Goal: Task Accomplishment & Management: Use online tool/utility

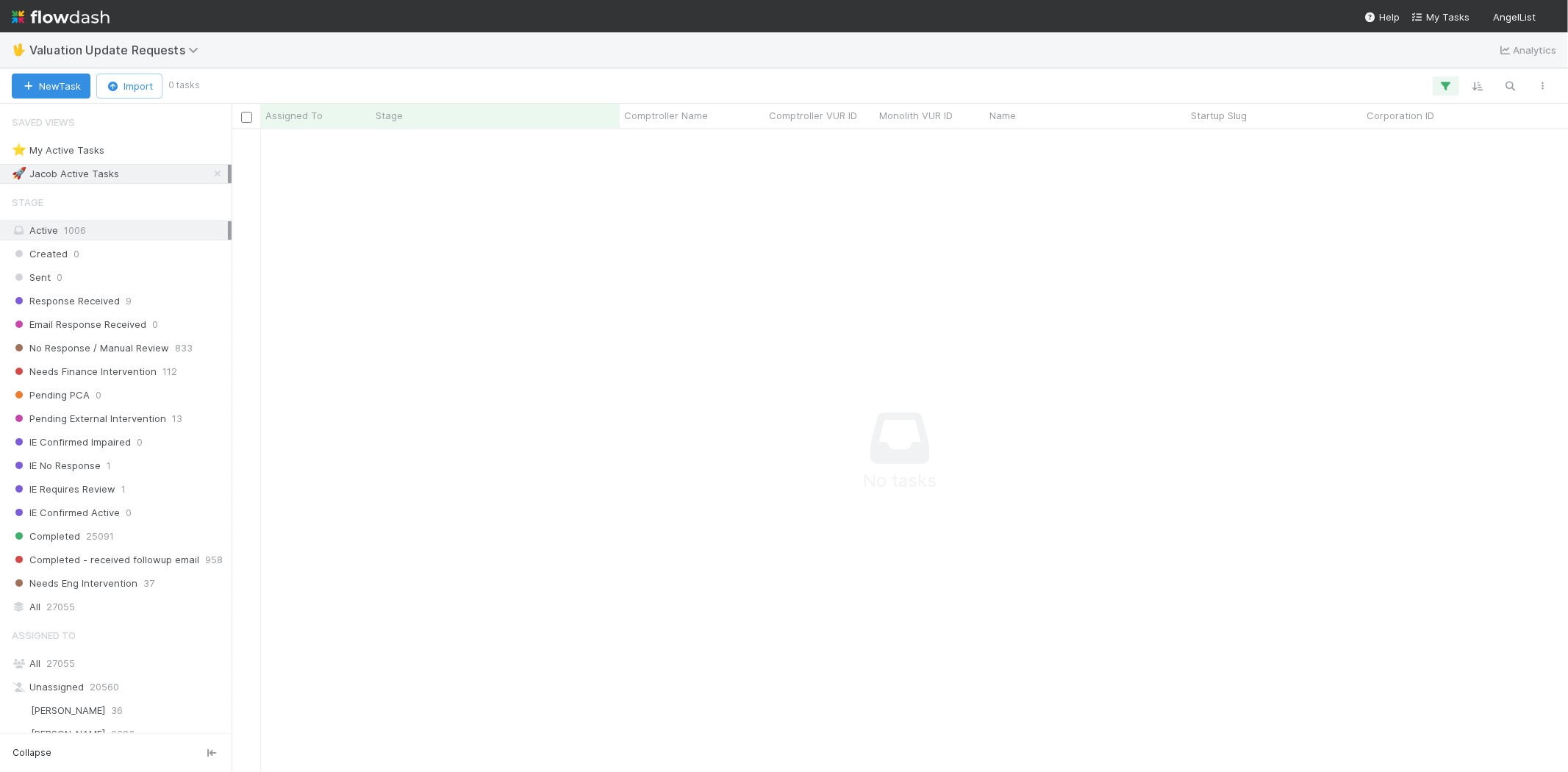
scroll to position [13, 13]
click at [1443, 85] on icon "button" at bounding box center [1446, 86] width 15 height 13
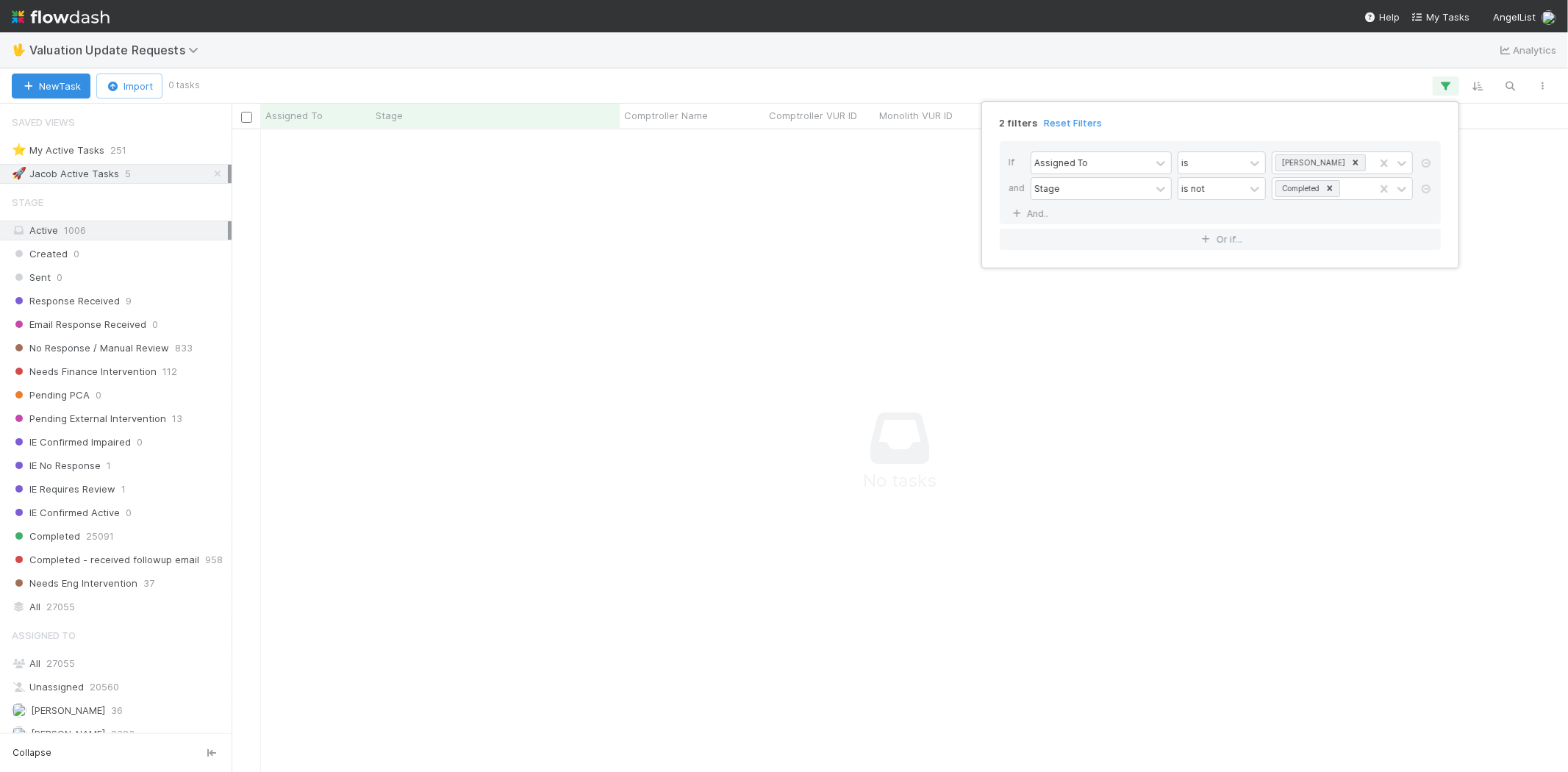
click at [1067, 114] on div "2 filters Reset Filters" at bounding box center [1220, 118] width 464 height 21
click at [1061, 122] on link "Reset Filters" at bounding box center [1072, 123] width 58 height 13
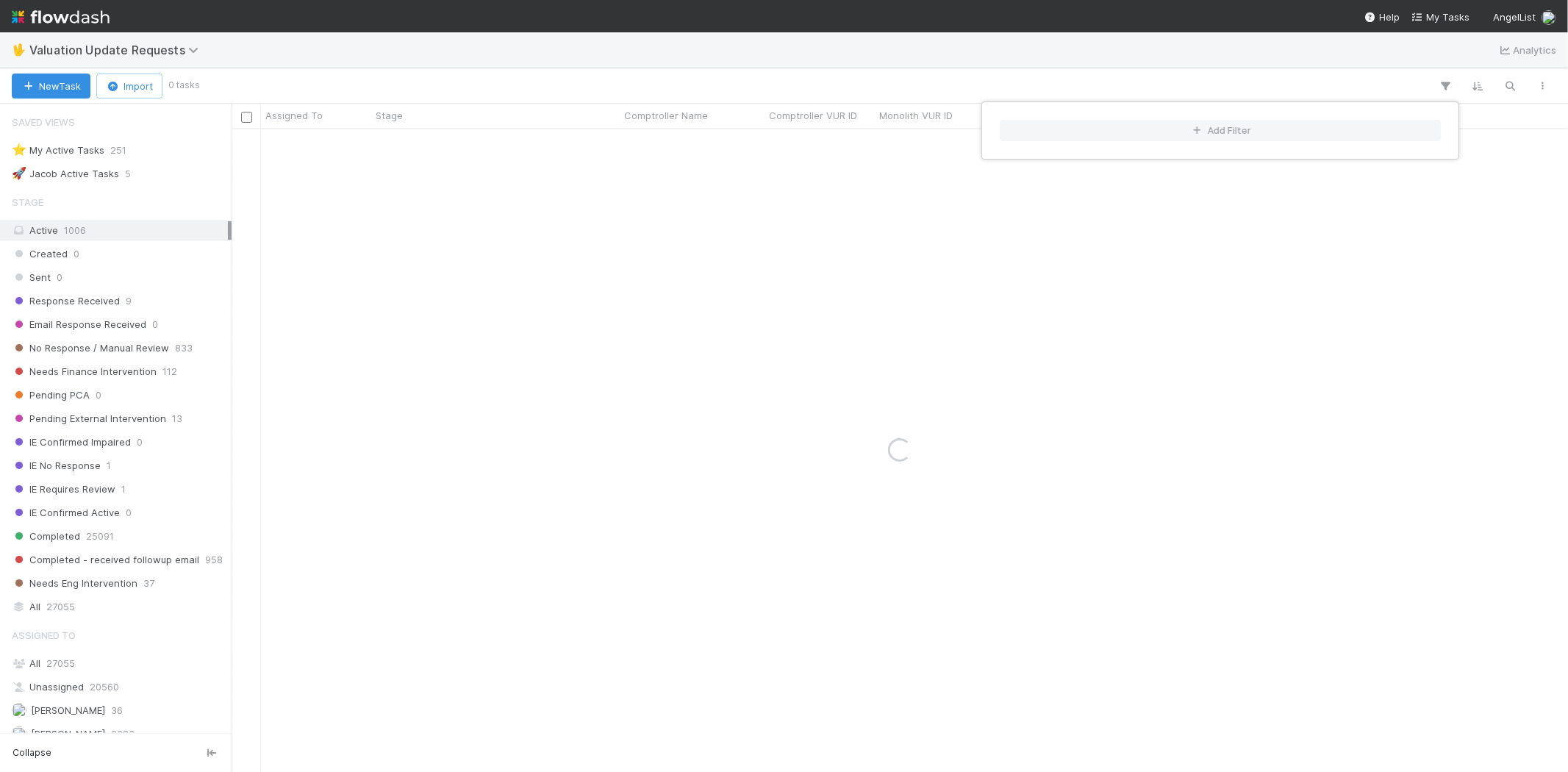
click at [792, 85] on div "Add Filter" at bounding box center [784, 386] width 1568 height 772
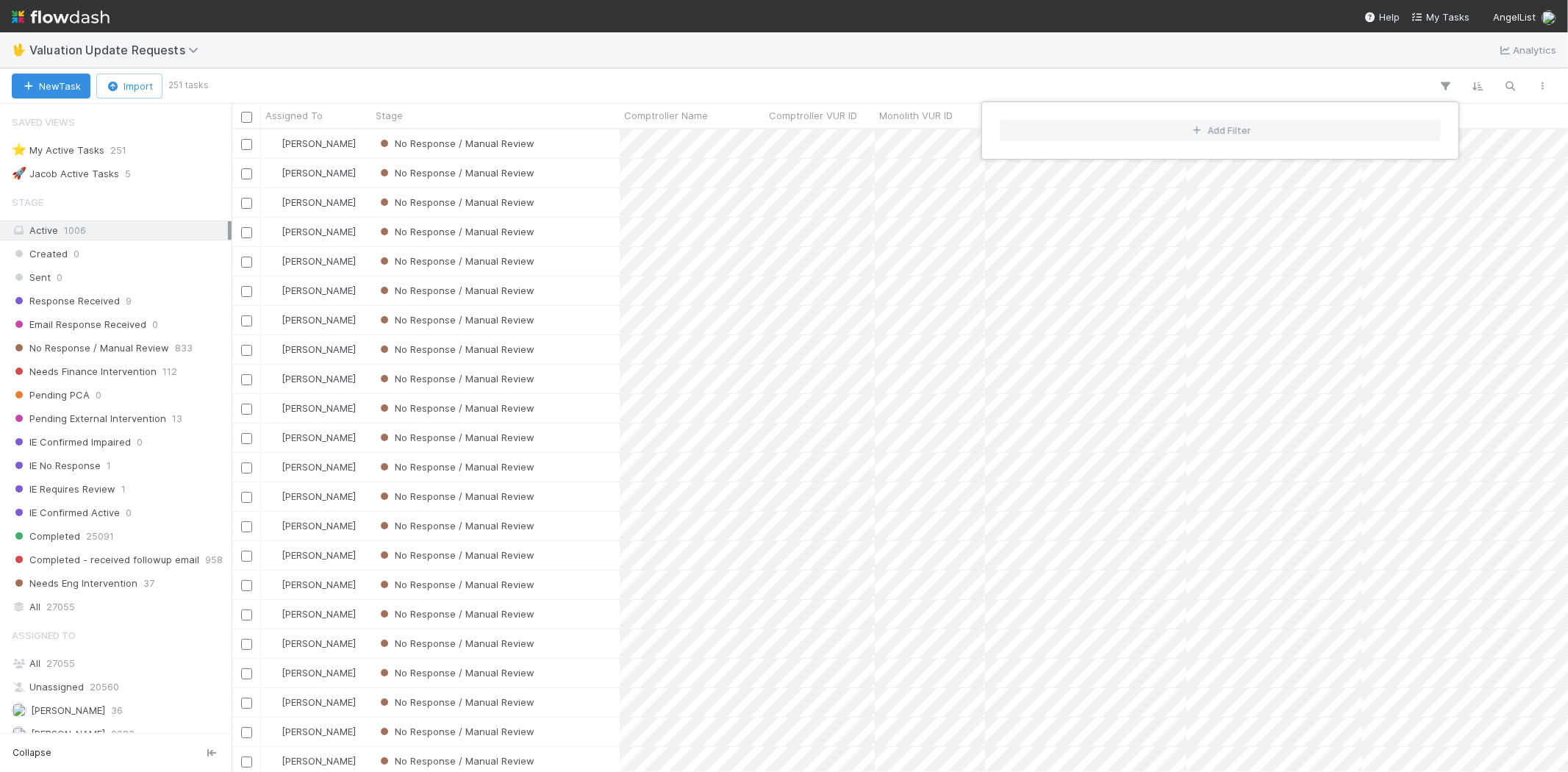
scroll to position [630, 1324]
click at [752, 67] on div "Add Filter" at bounding box center [784, 386] width 1568 height 772
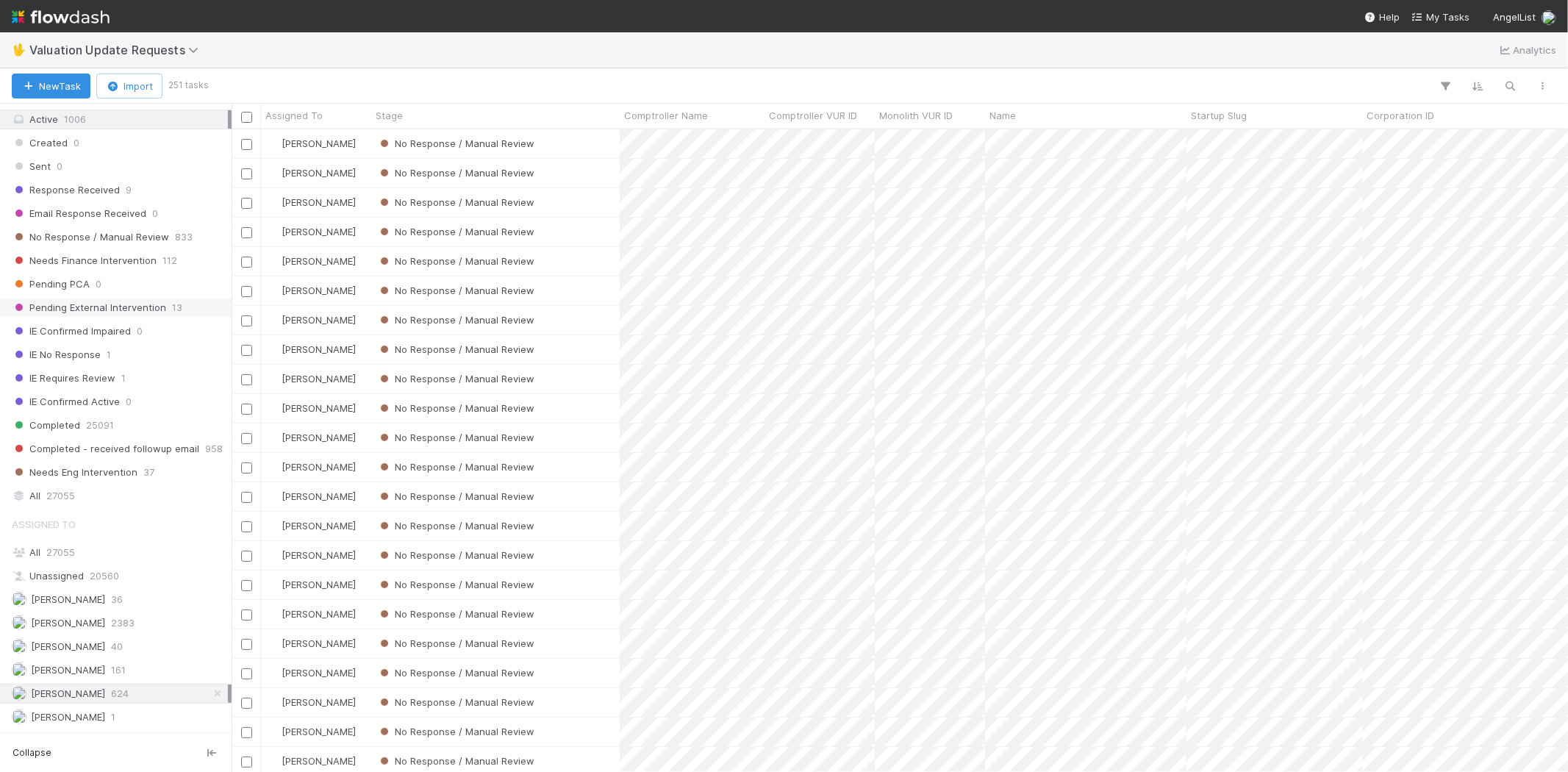
scroll to position [82, 0]
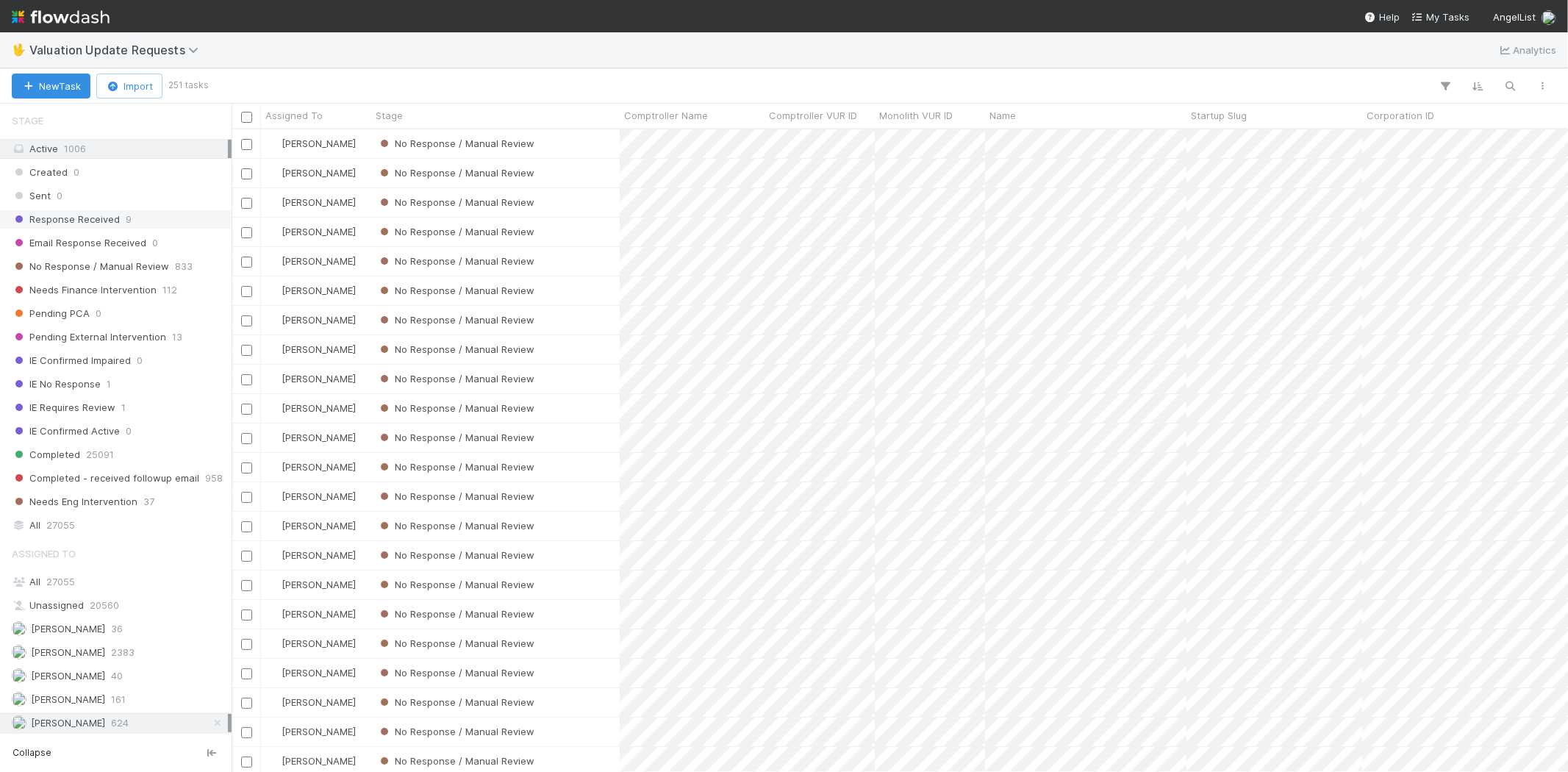
click at [105, 218] on span "Response Received" at bounding box center [66, 219] width 108 height 18
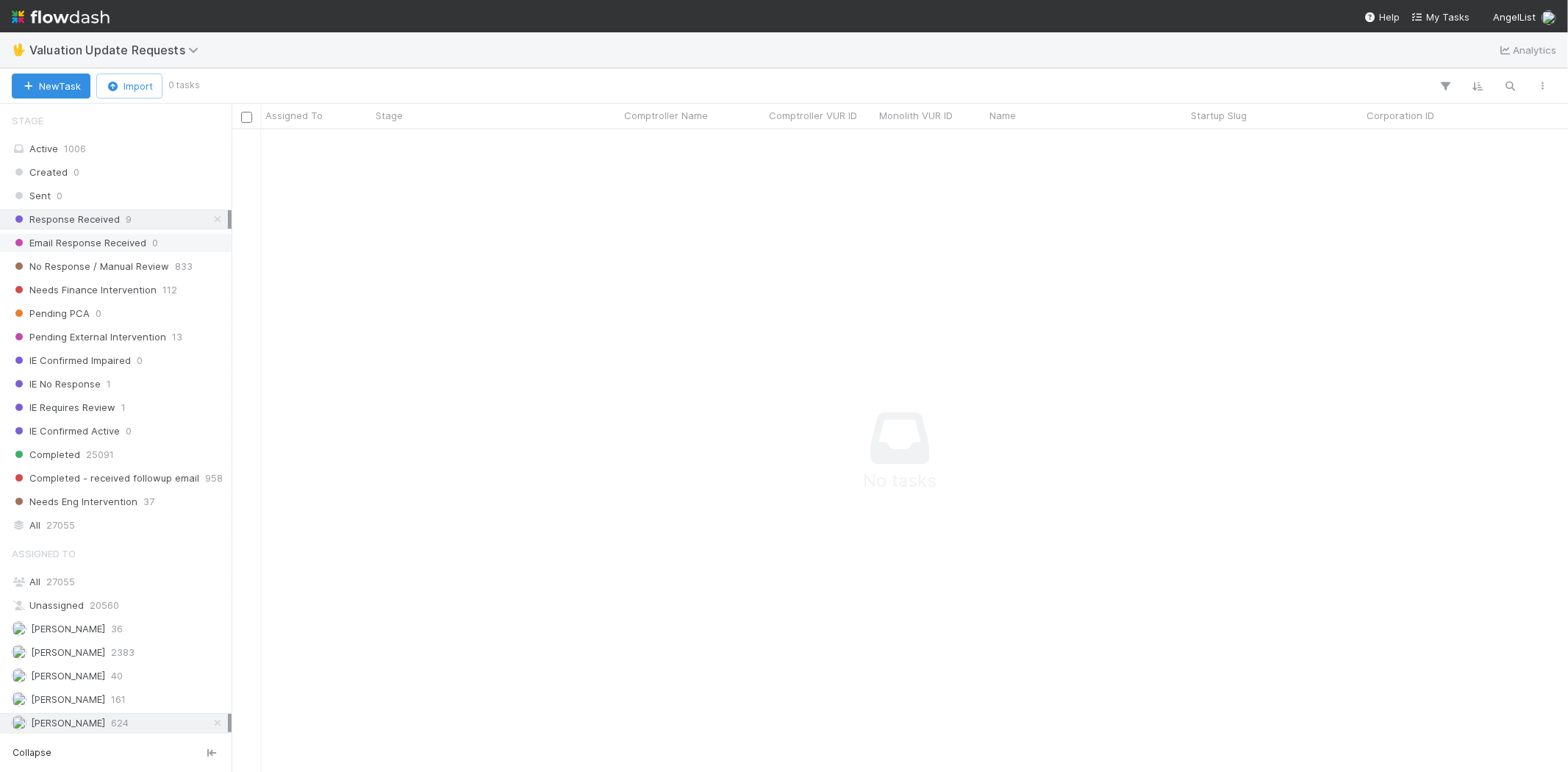
scroll to position [618, 1311]
click at [111, 267] on span "No Response / Manual Review" at bounding box center [90, 266] width 157 height 18
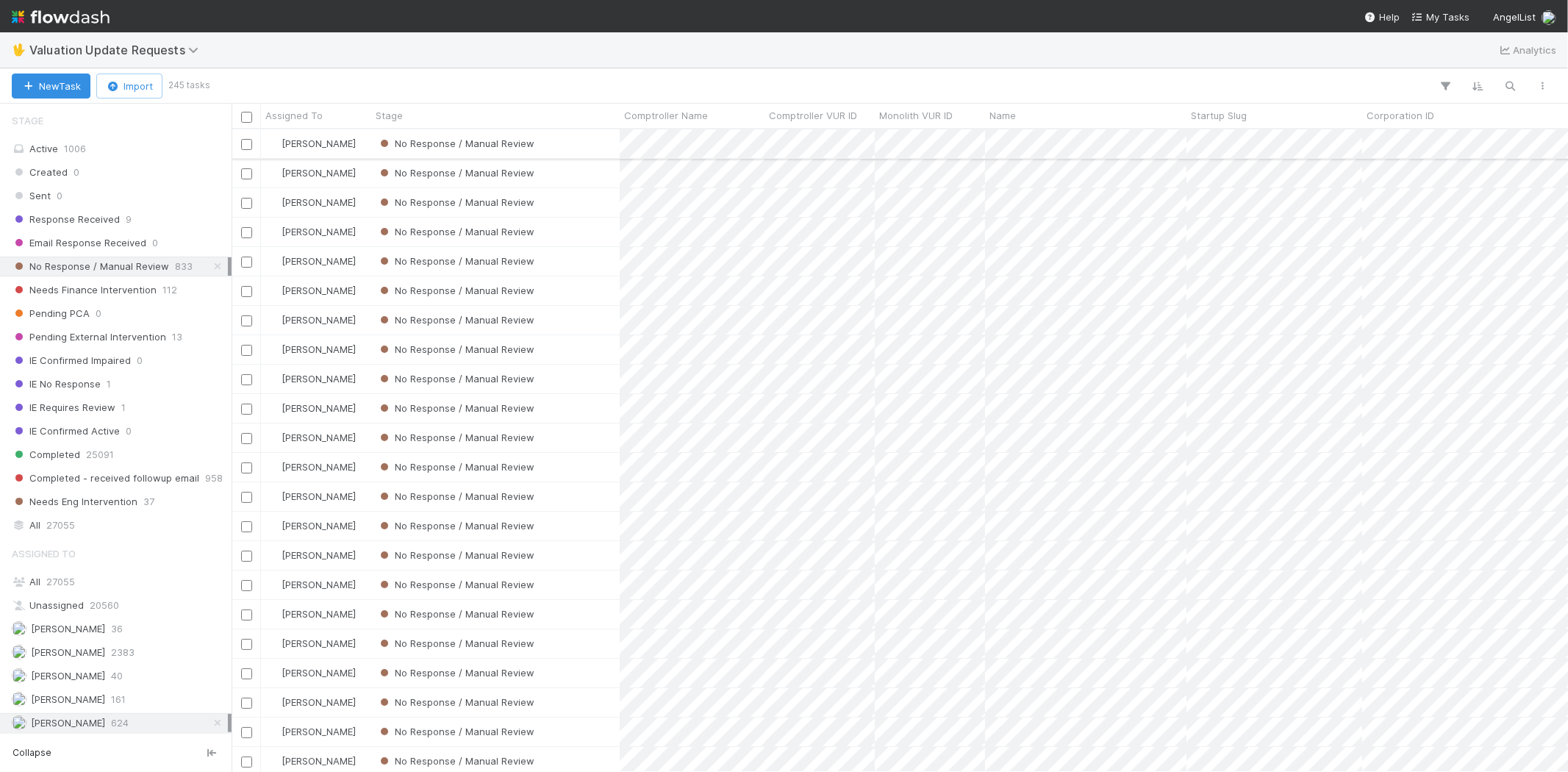
click at [591, 144] on div "No Response / Manual Review" at bounding box center [495, 144] width 248 height 29
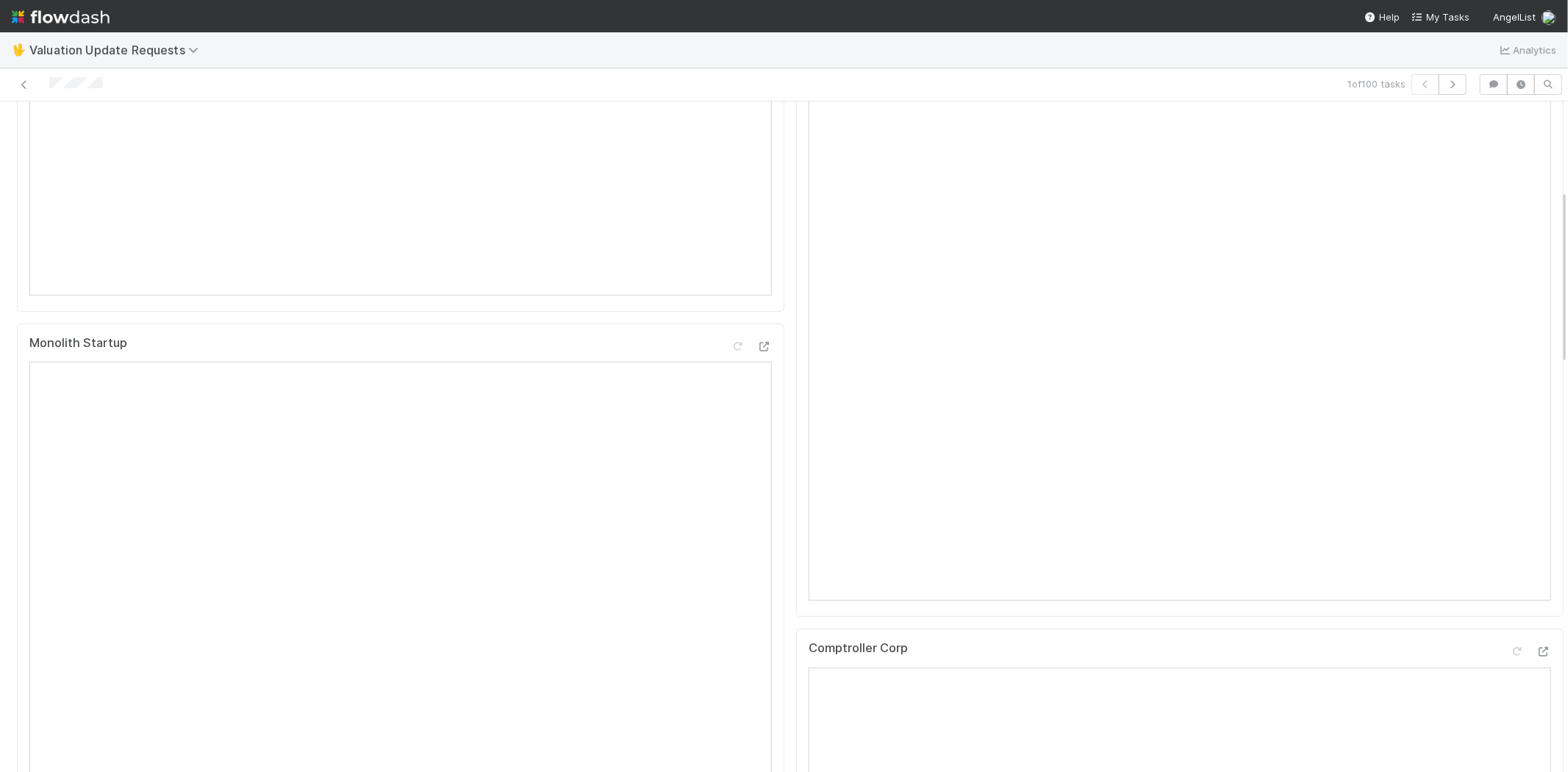
scroll to position [82, 0]
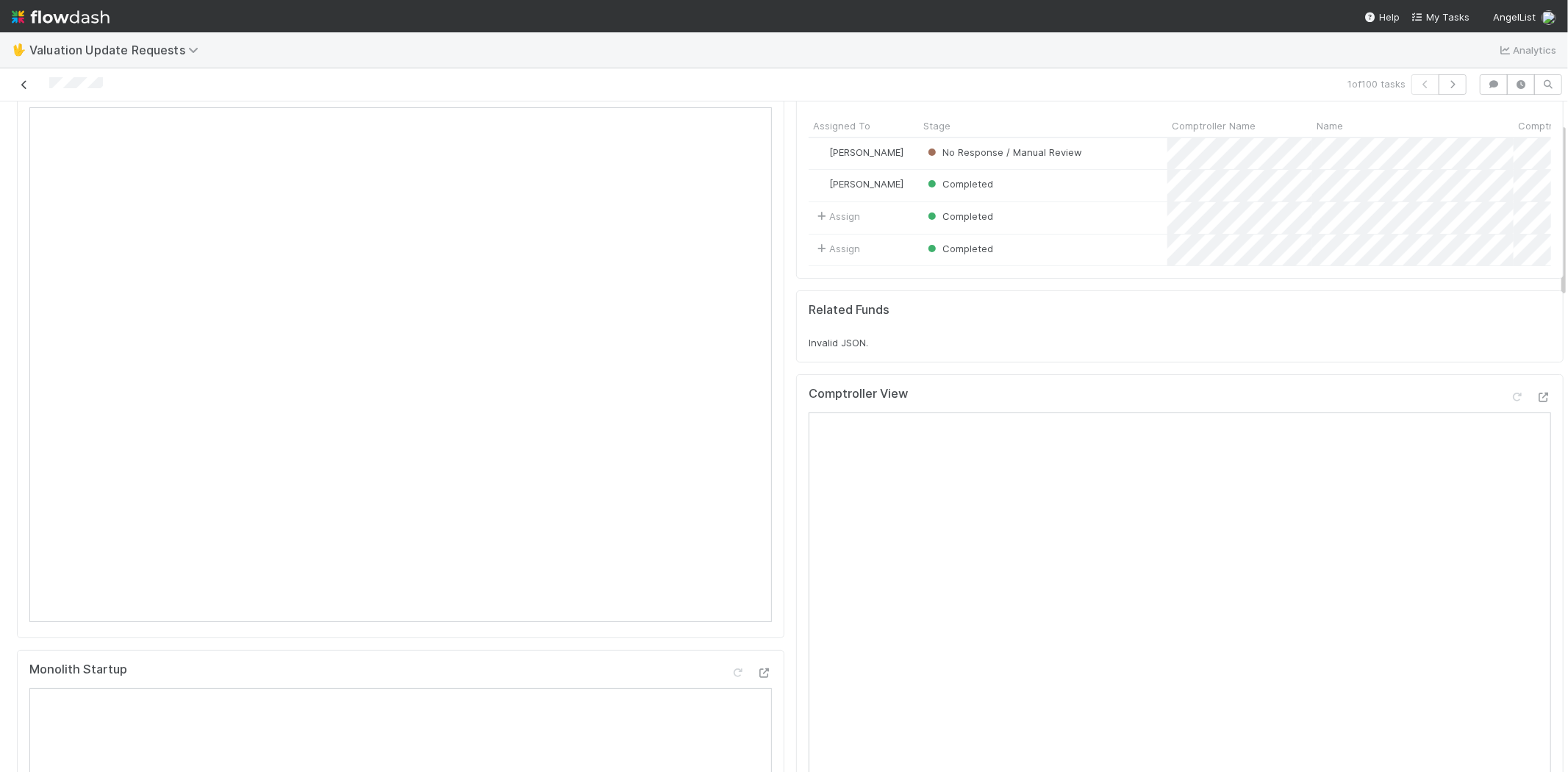
click at [24, 82] on icon at bounding box center [24, 85] width 15 height 10
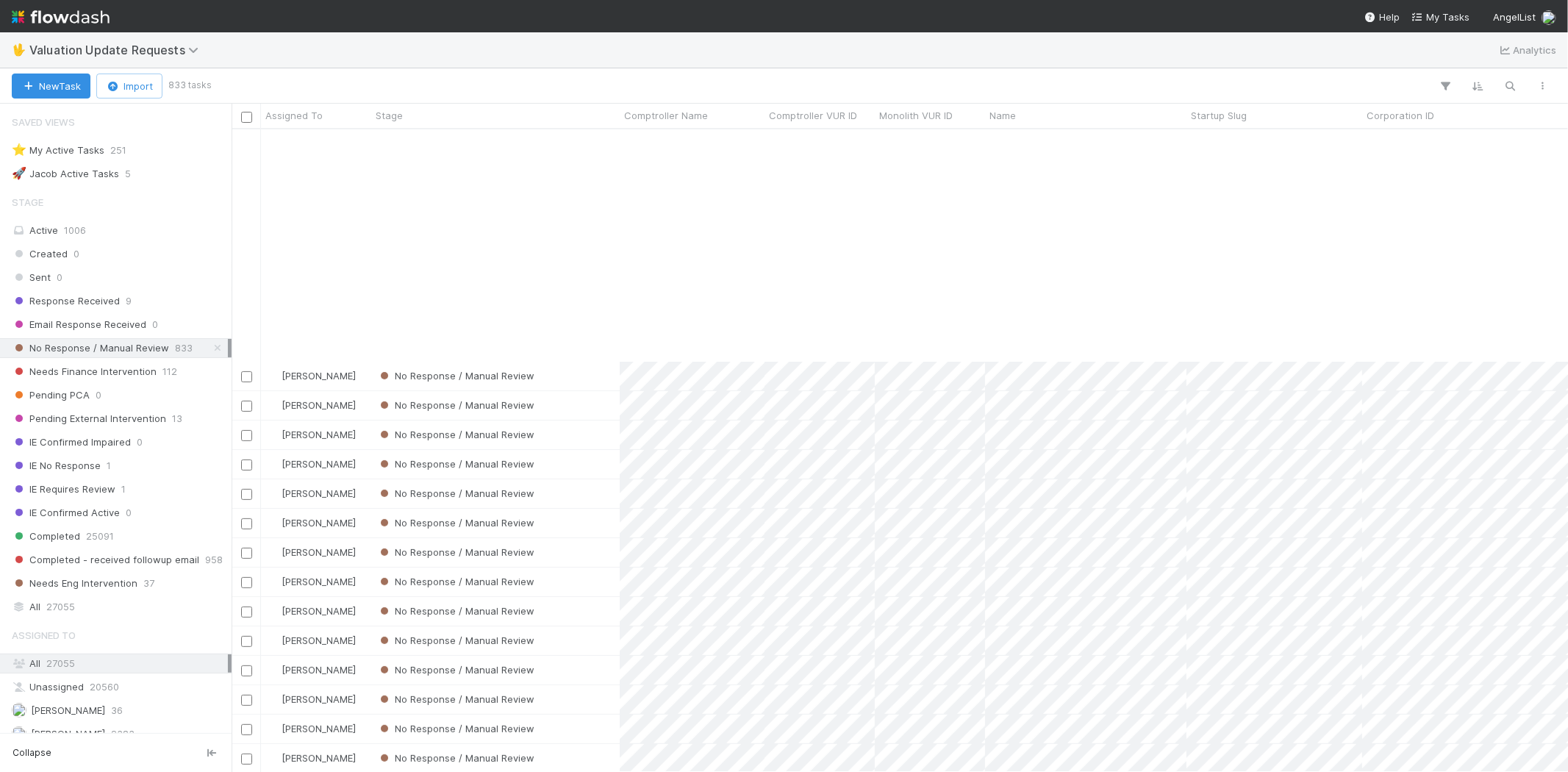
scroll to position [652, 0]
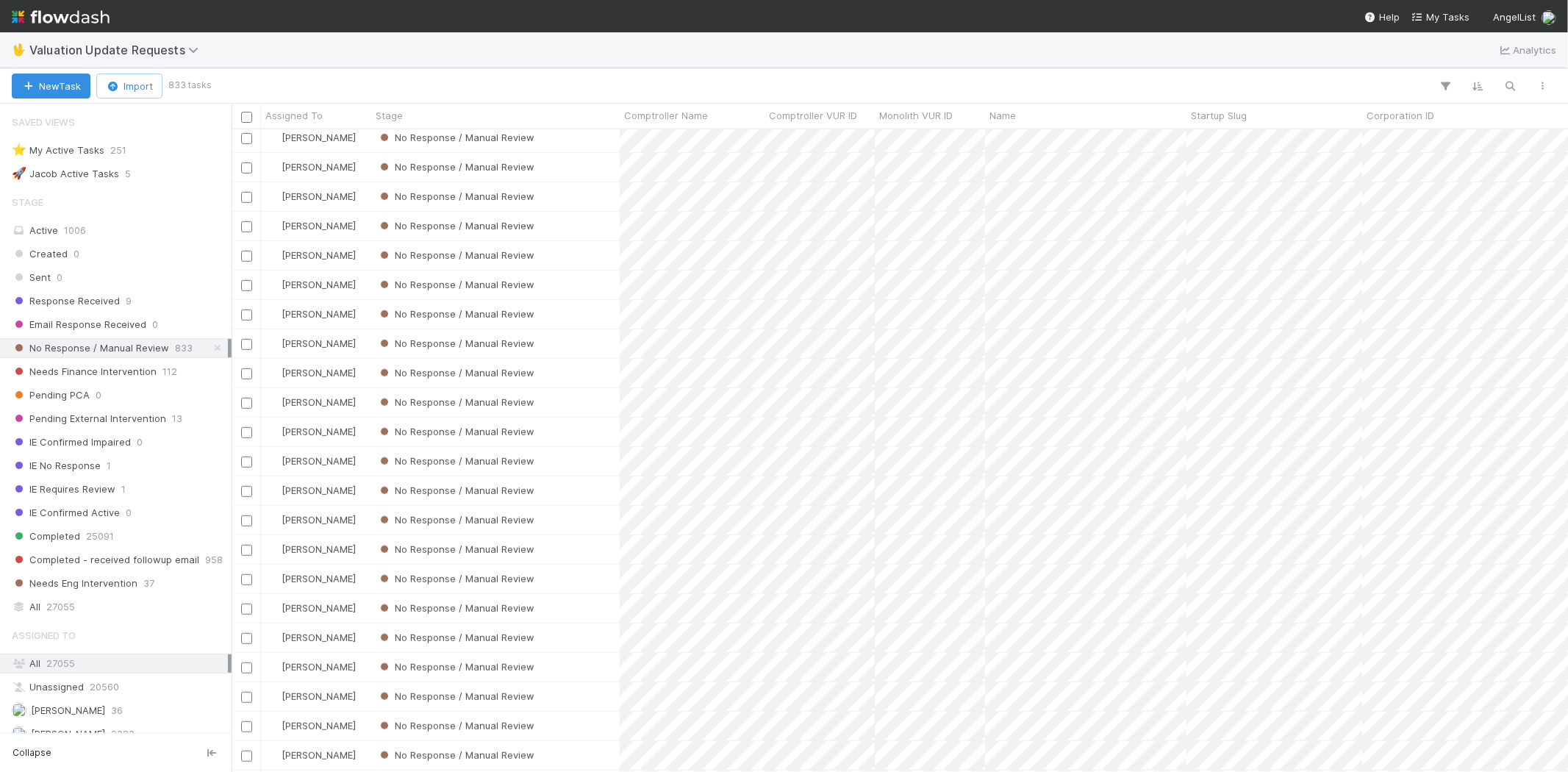
click at [583, 482] on div "No Response / Manual Review" at bounding box center [495, 490] width 248 height 29
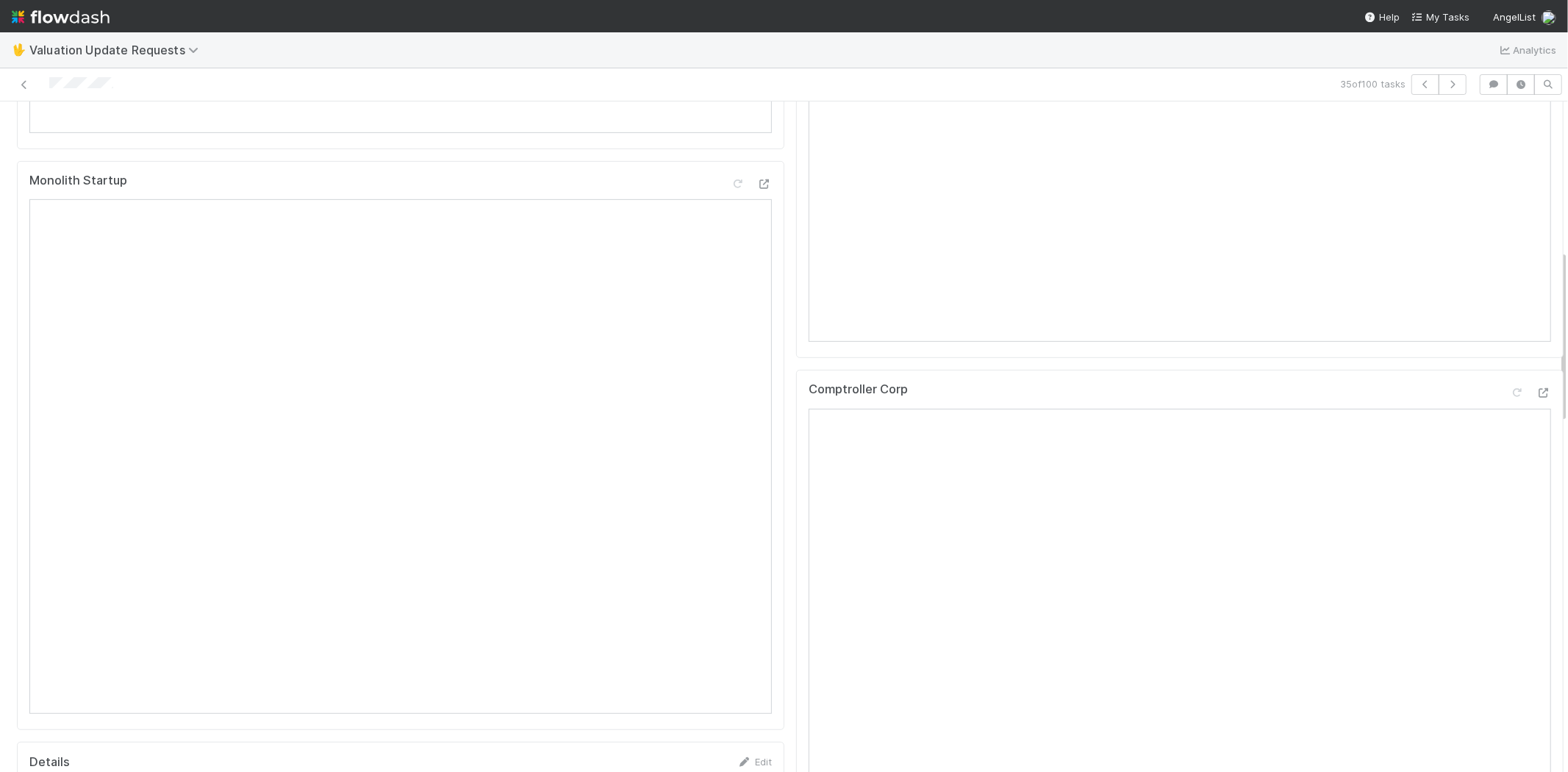
scroll to position [571, 0]
click at [1536, 397] on icon at bounding box center [1543, 392] width 15 height 10
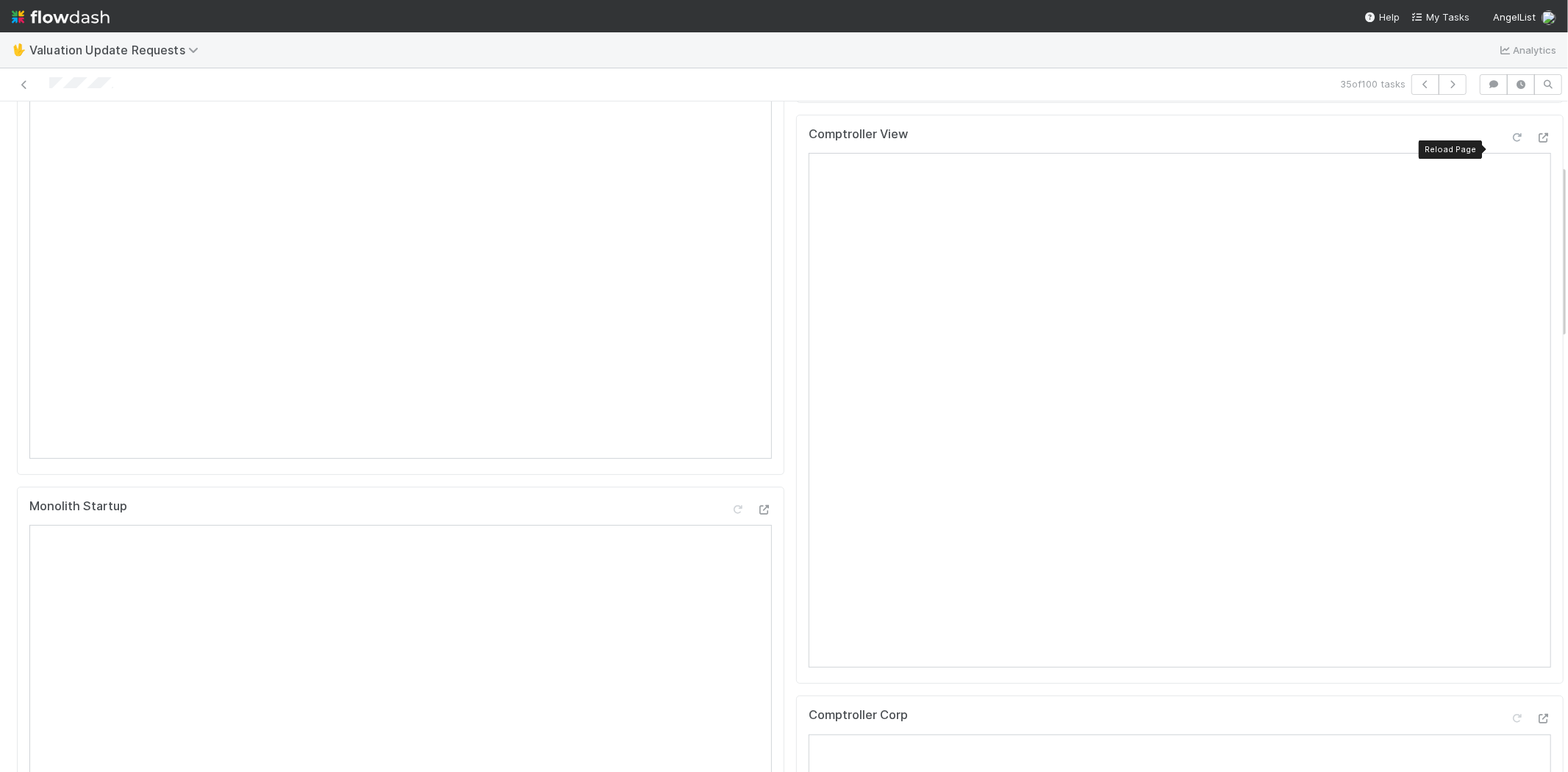
click at [1509, 143] on icon at bounding box center [1516, 138] width 15 height 10
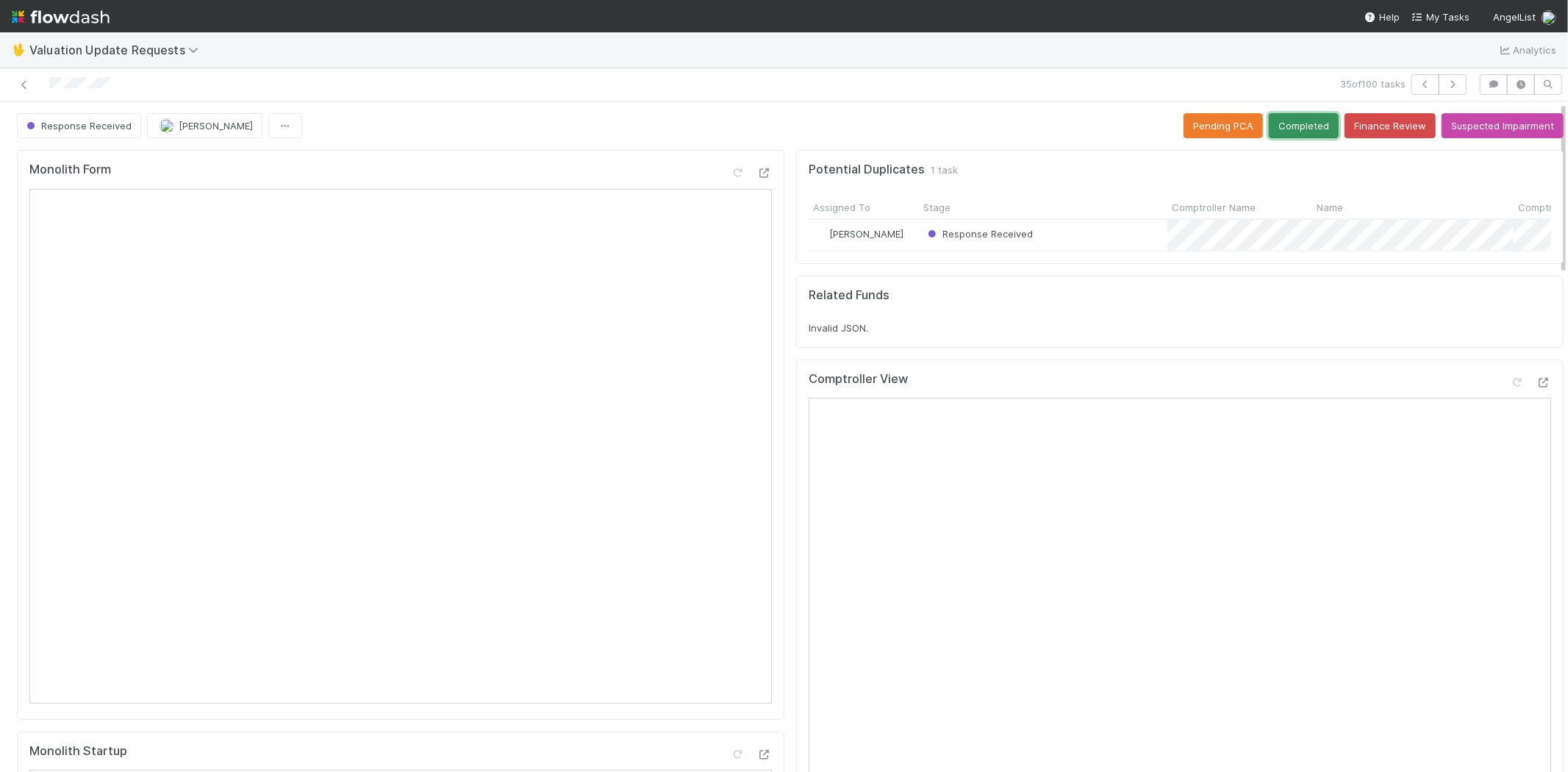
click at [1272, 131] on button "Completed" at bounding box center [1304, 125] width 70 height 25
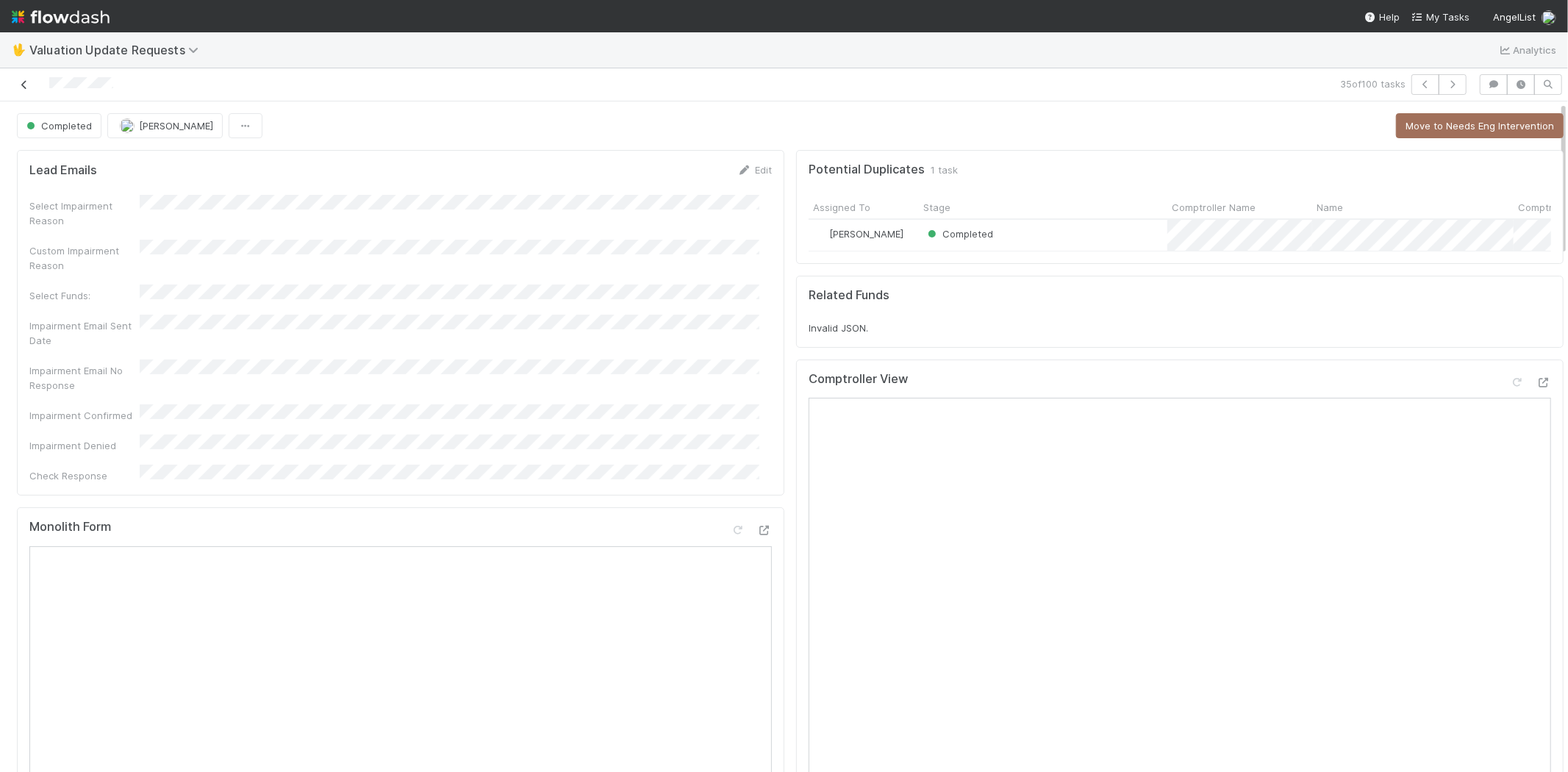
click at [25, 83] on icon at bounding box center [24, 85] width 15 height 10
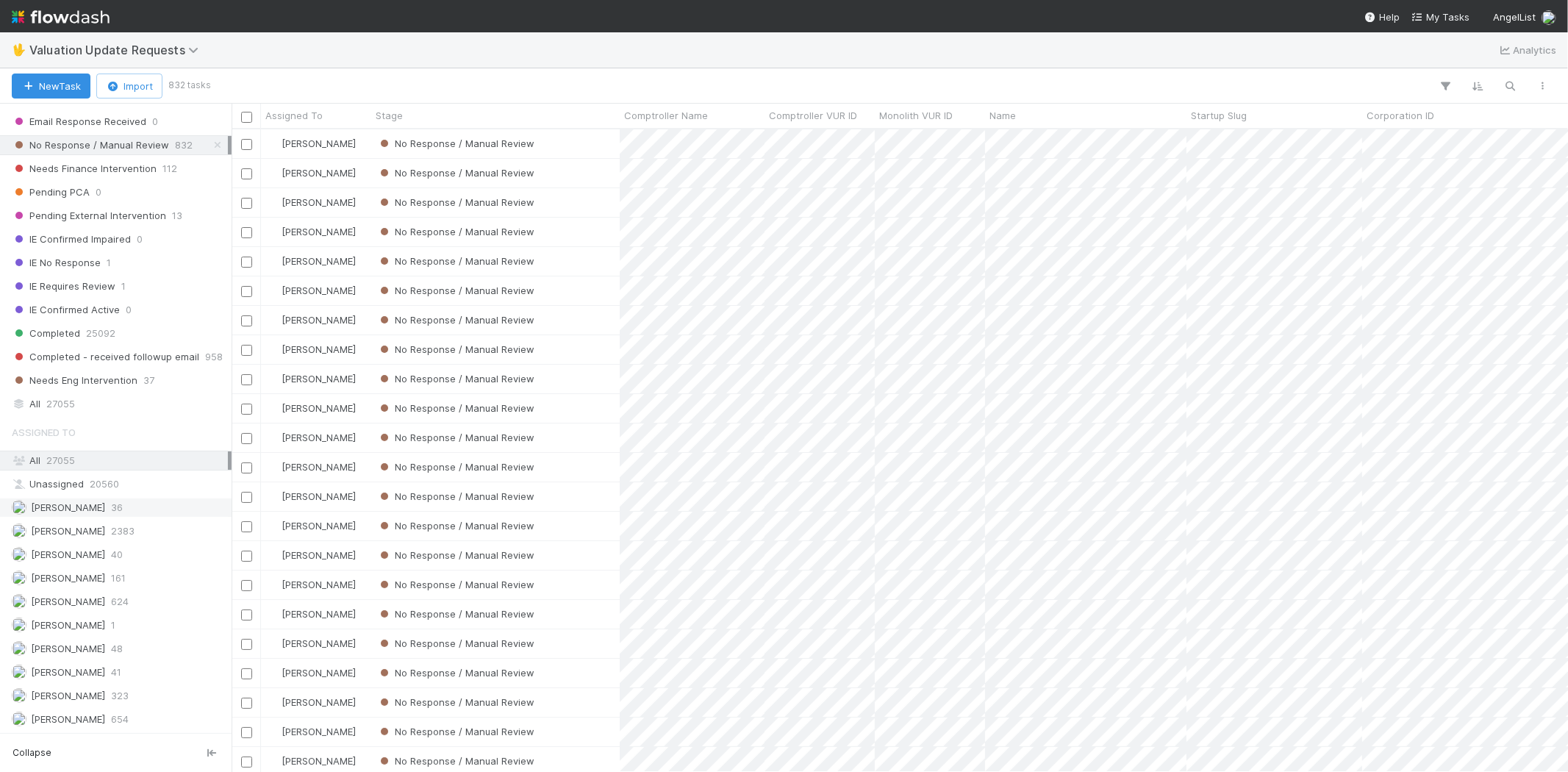
scroll to position [244, 0]
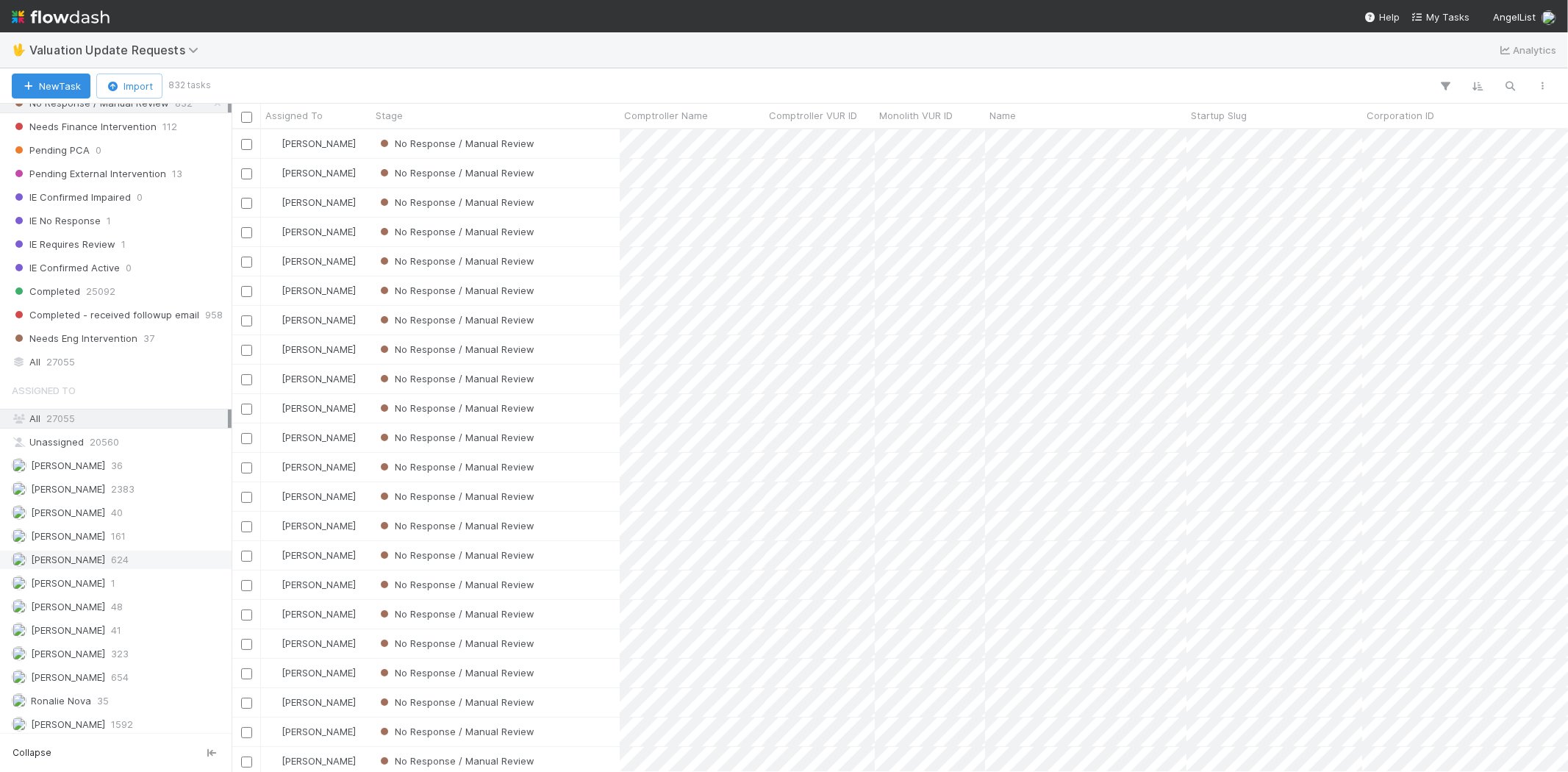
click at [105, 565] on span "[PERSON_NAME]" at bounding box center [68, 559] width 75 height 12
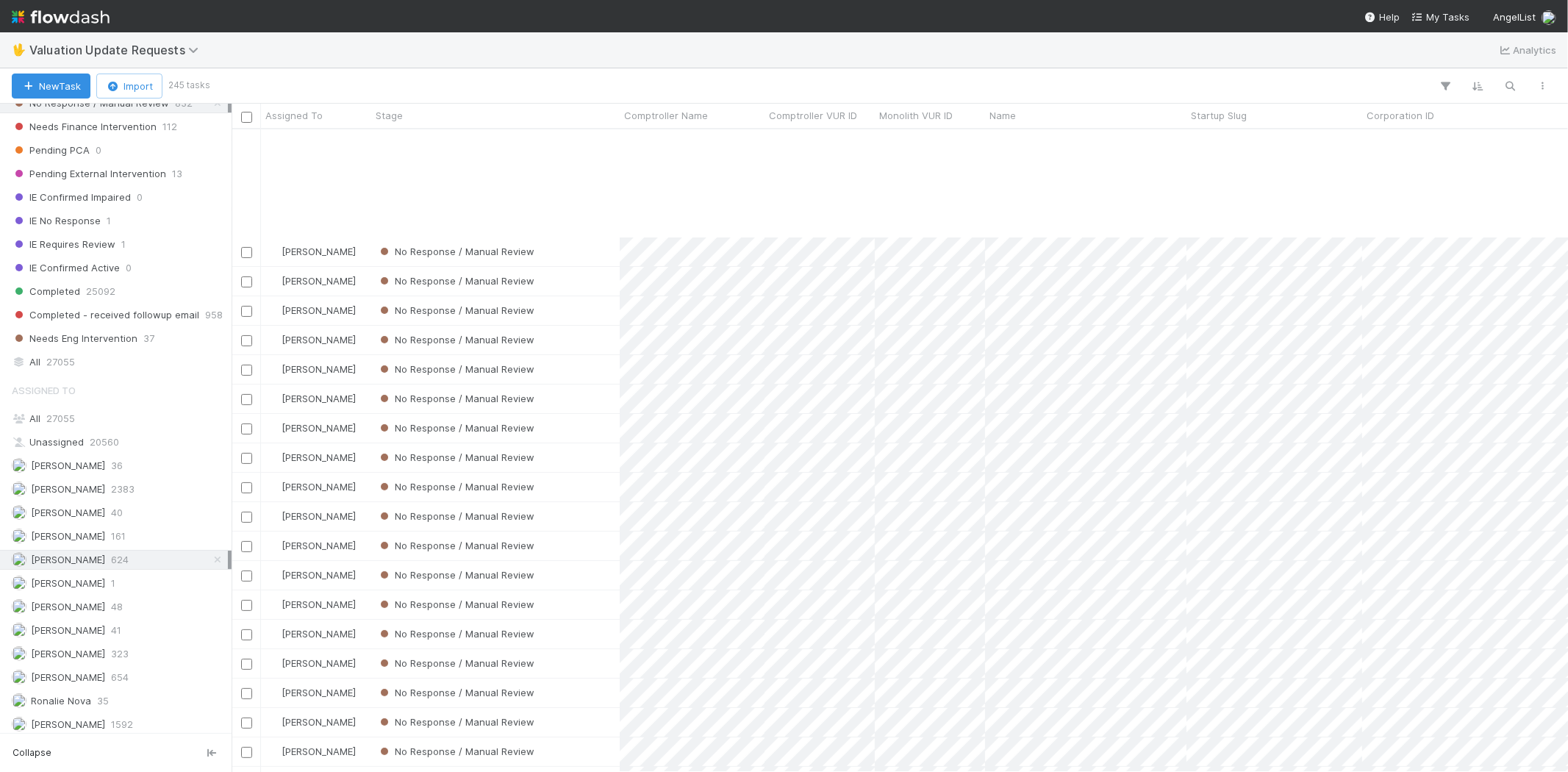
scroll to position [490, 0]
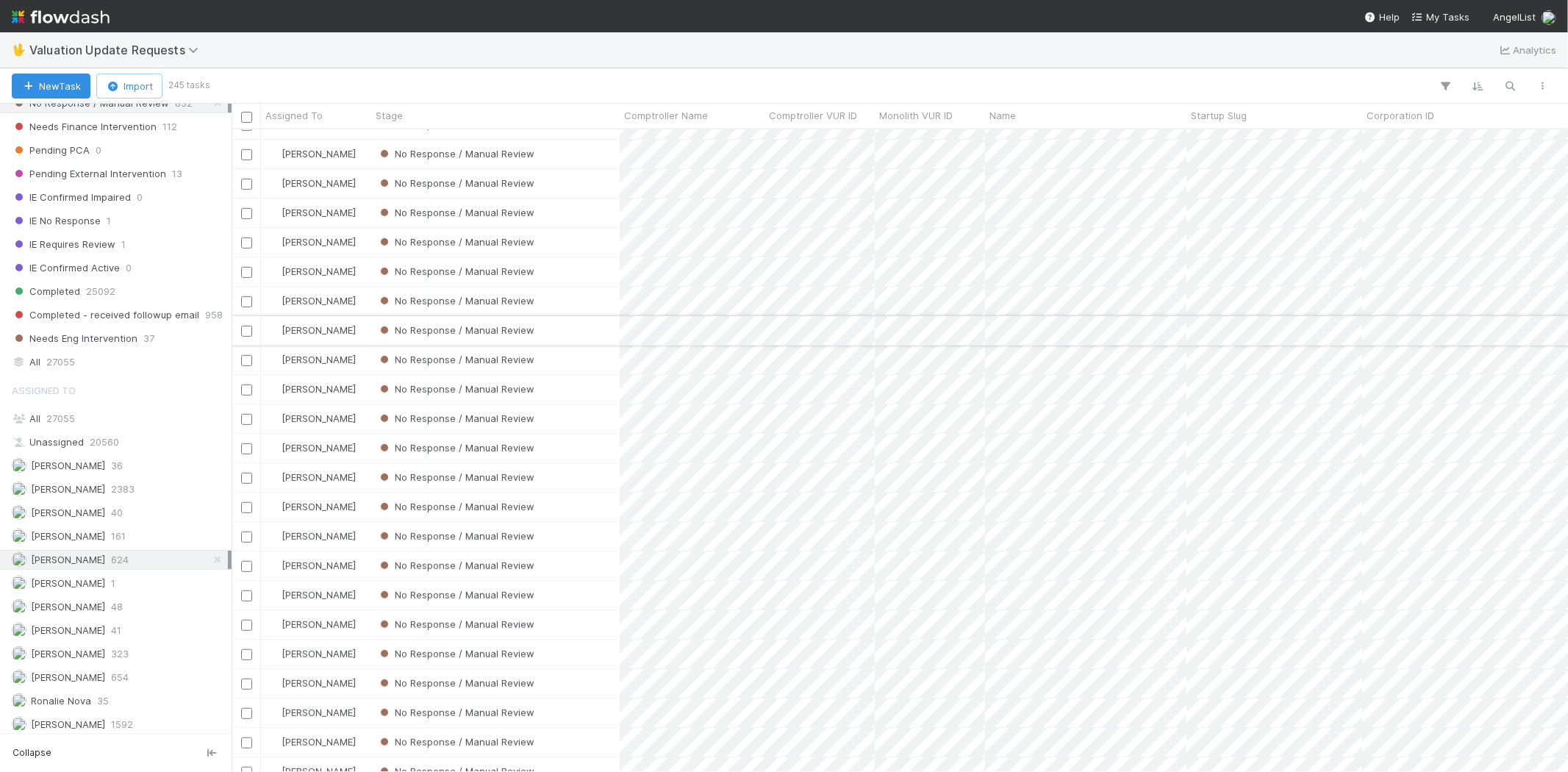
click at [581, 318] on div "No Response / Manual Review" at bounding box center [495, 330] width 248 height 29
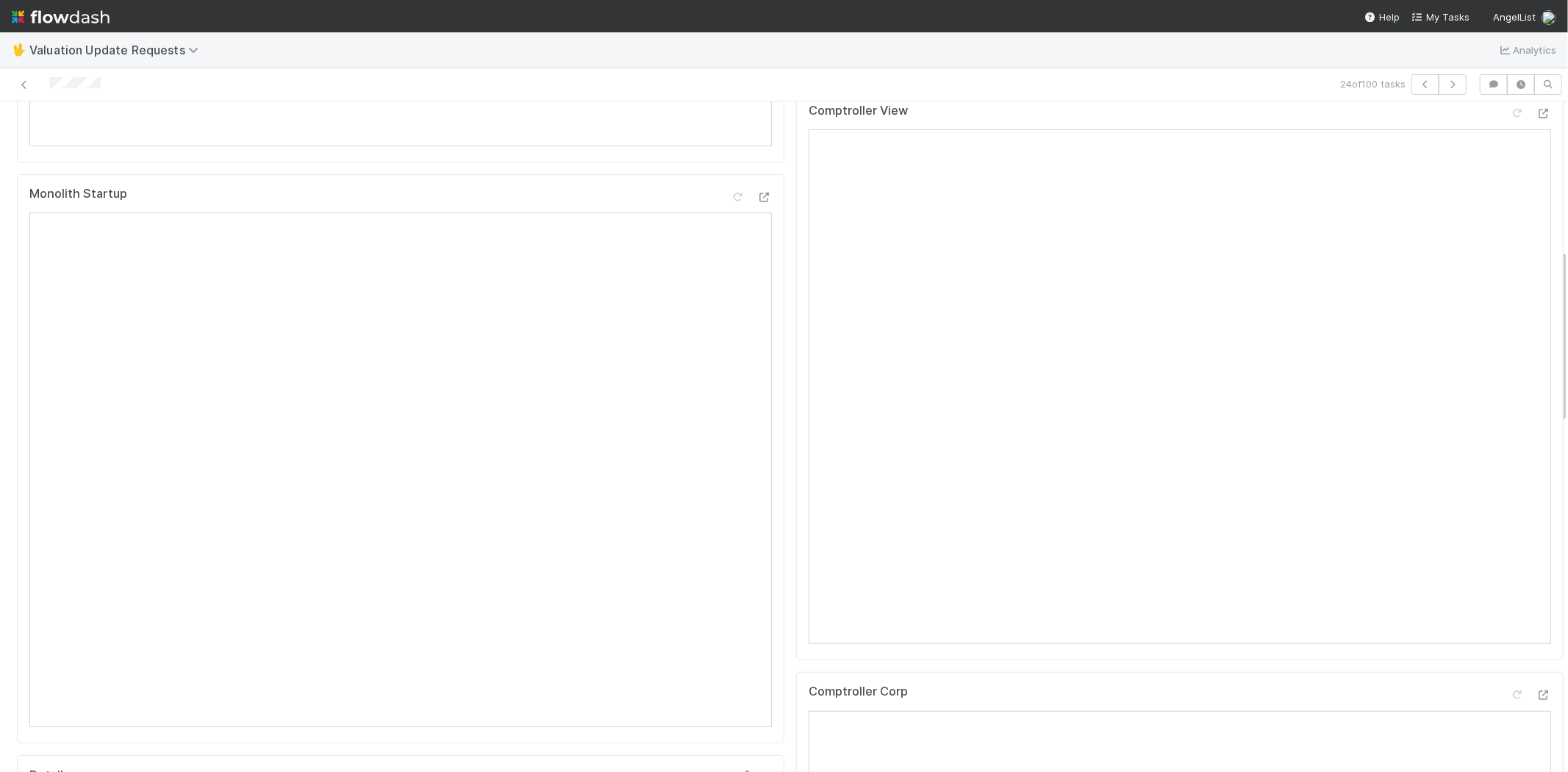
scroll to position [571, 0]
click at [1536, 687] on div at bounding box center [1543, 680] width 15 height 15
click at [25, 83] on icon at bounding box center [24, 85] width 15 height 10
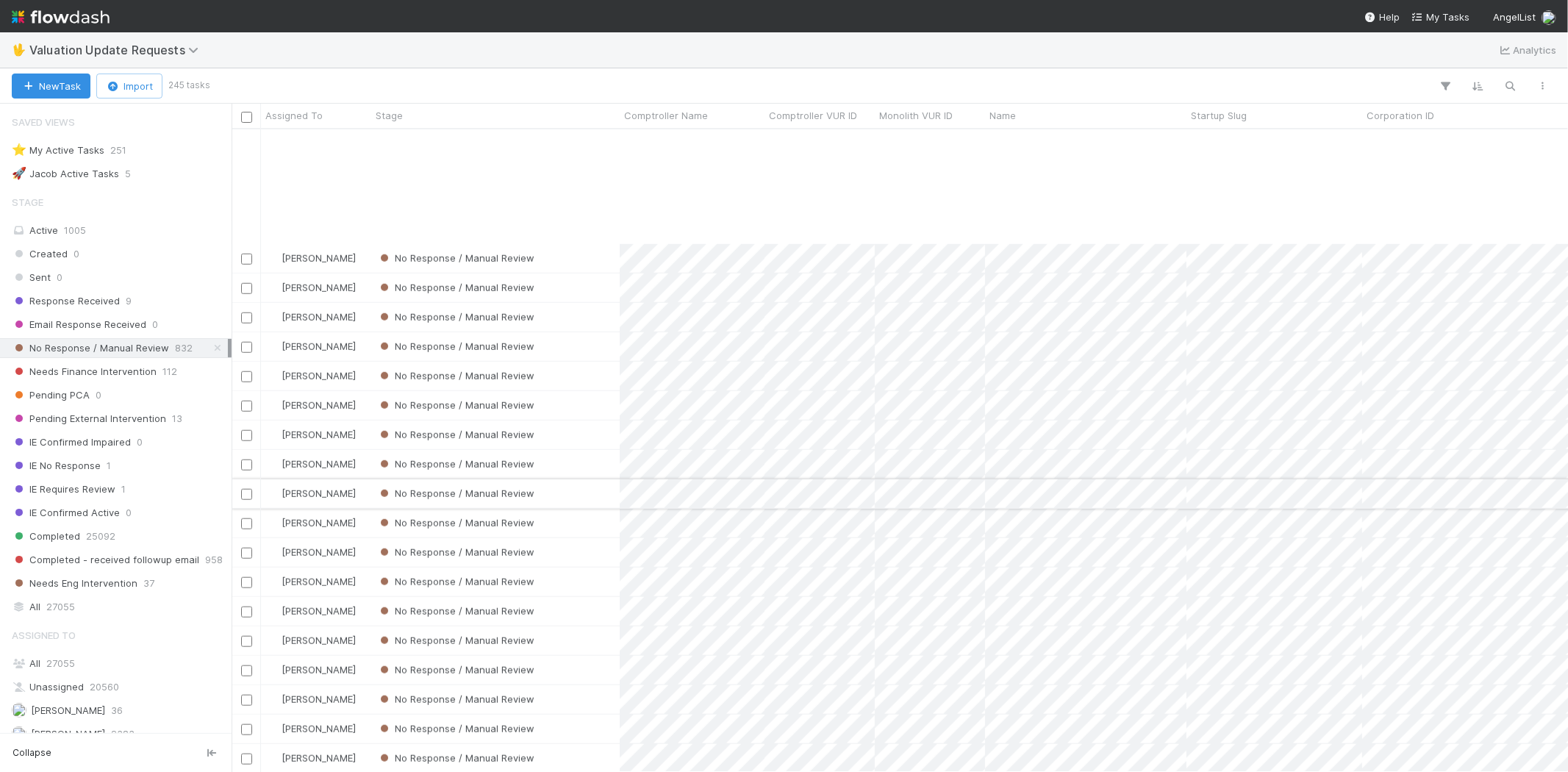
scroll to position [1224, 0]
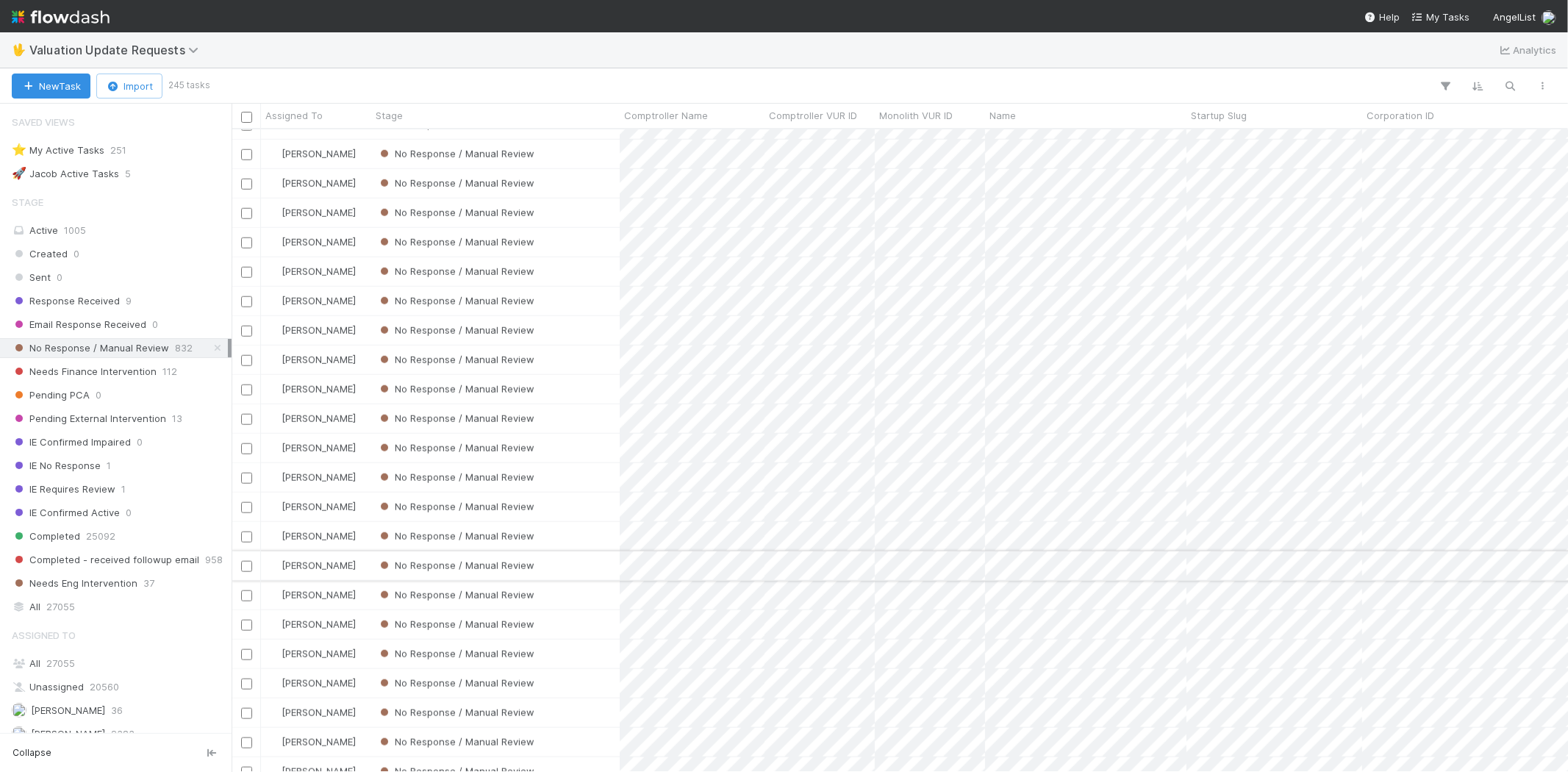
click at [603, 568] on div "No Response / Manual Review" at bounding box center [495, 566] width 248 height 29
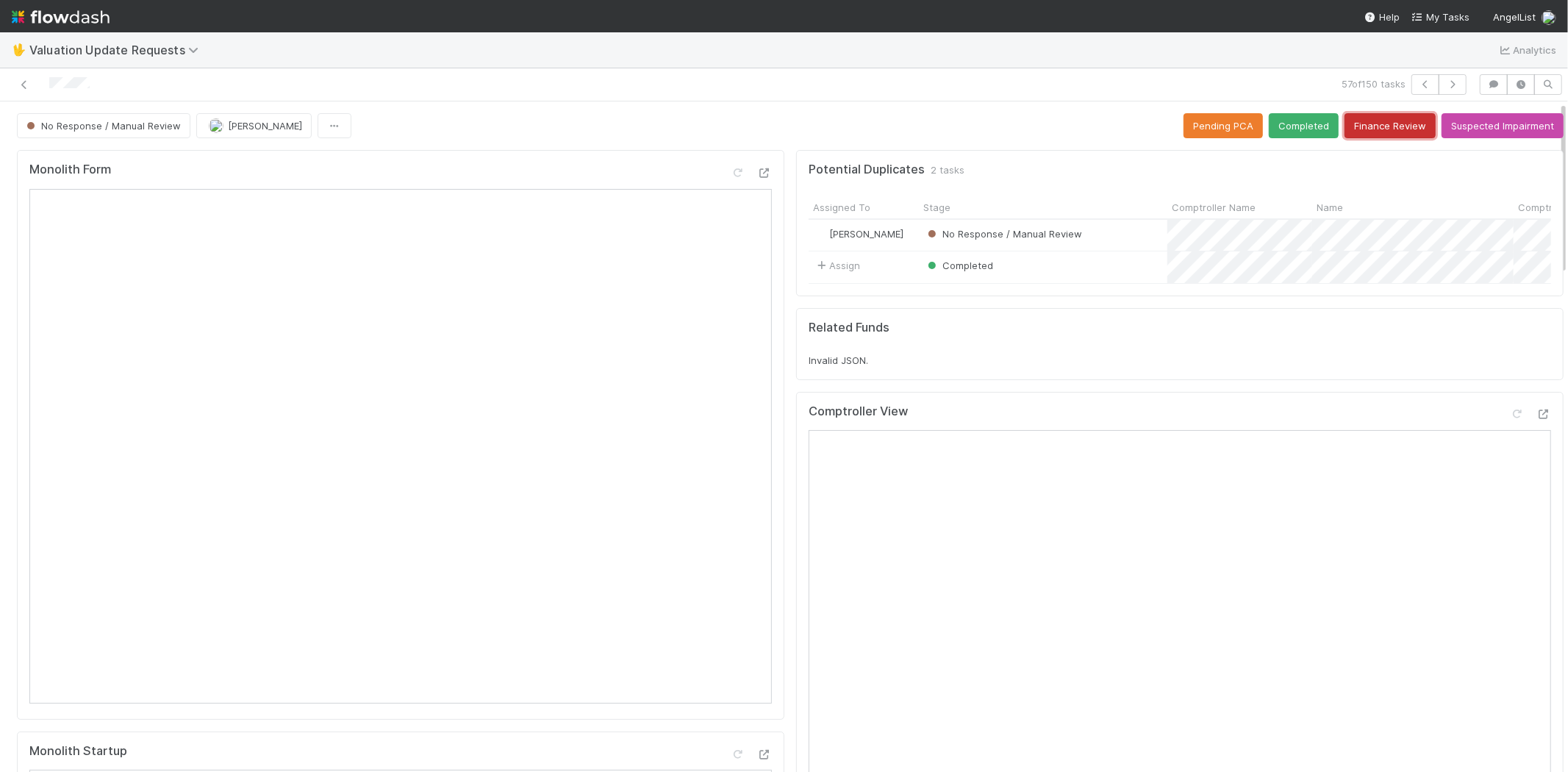
click at [1362, 127] on button "Finance Review" at bounding box center [1389, 125] width 91 height 25
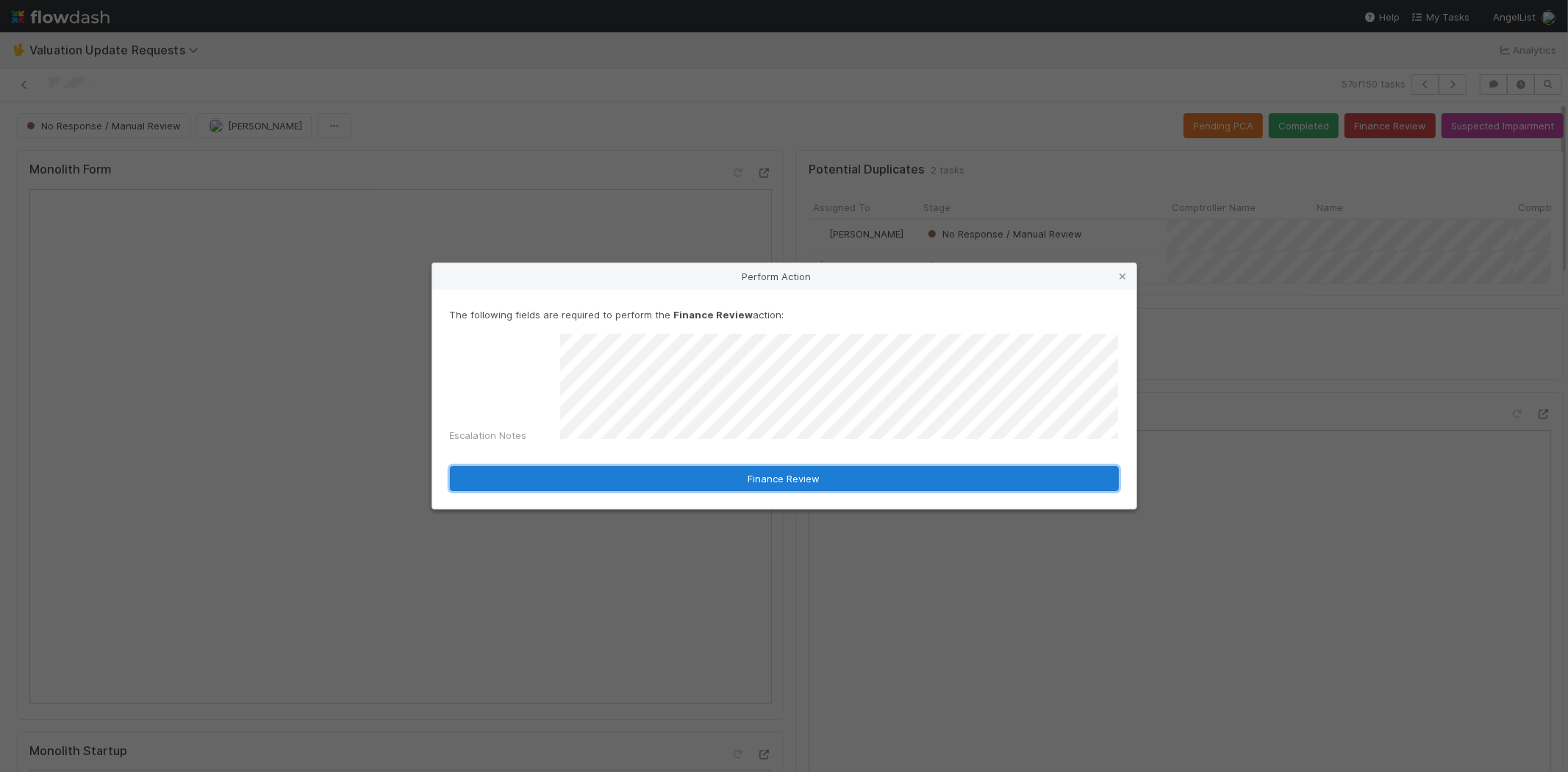
click at [713, 483] on button "Finance Review" at bounding box center [784, 478] width 669 height 25
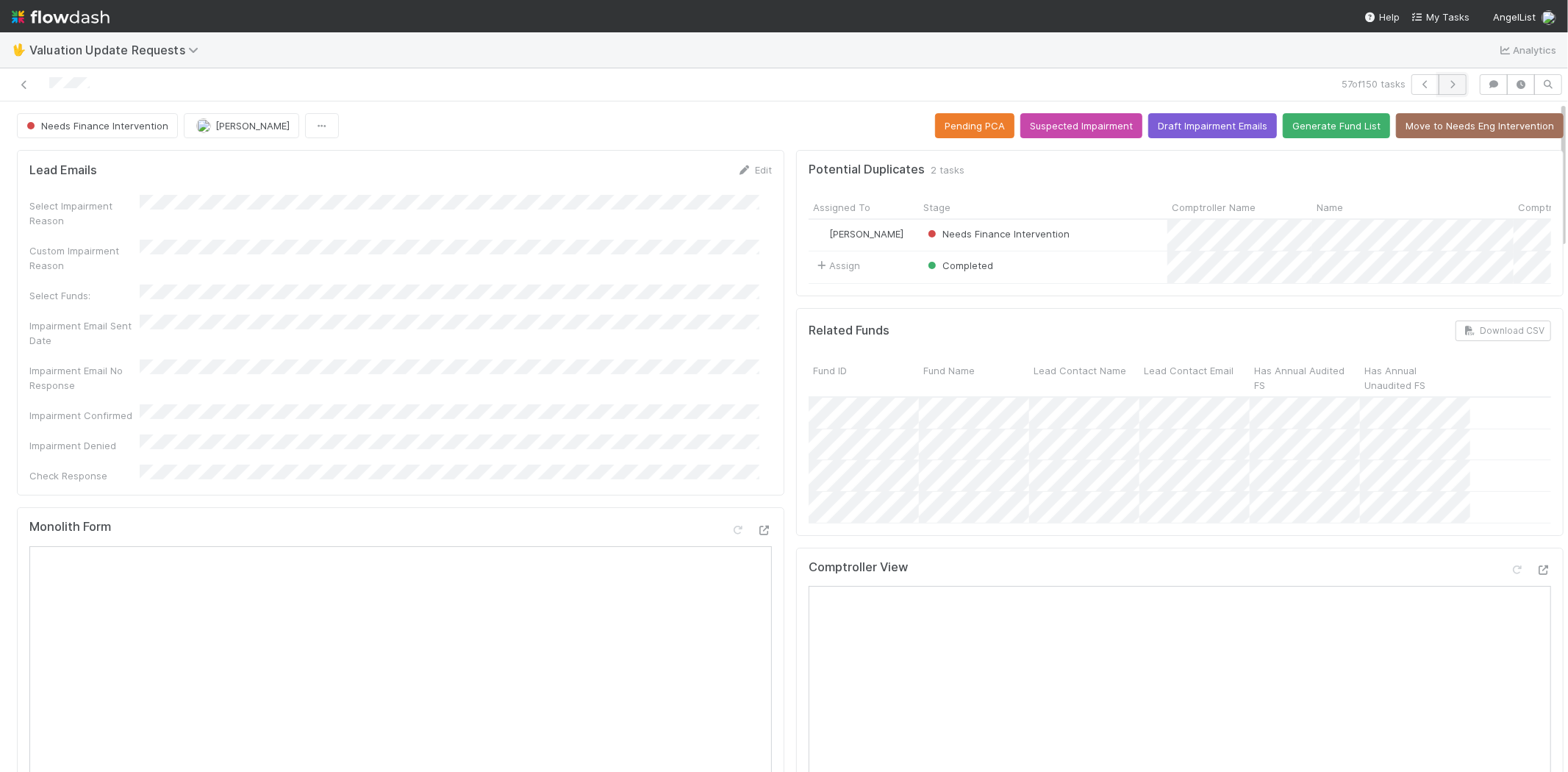
click at [1445, 82] on icon "button" at bounding box center [1452, 84] width 15 height 9
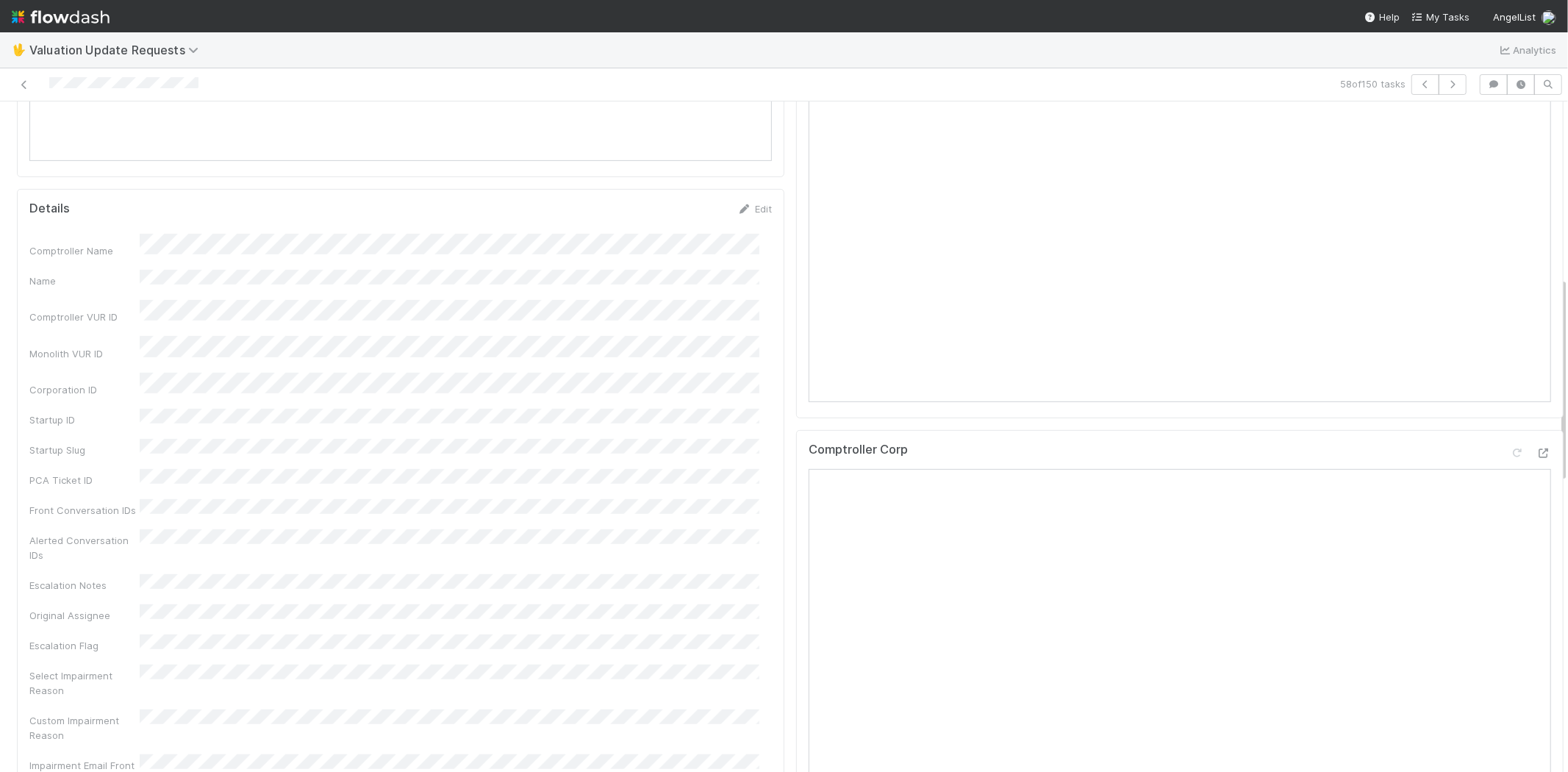
scroll to position [571, 0]
click at [1536, 429] on icon at bounding box center [1543, 424] width 15 height 10
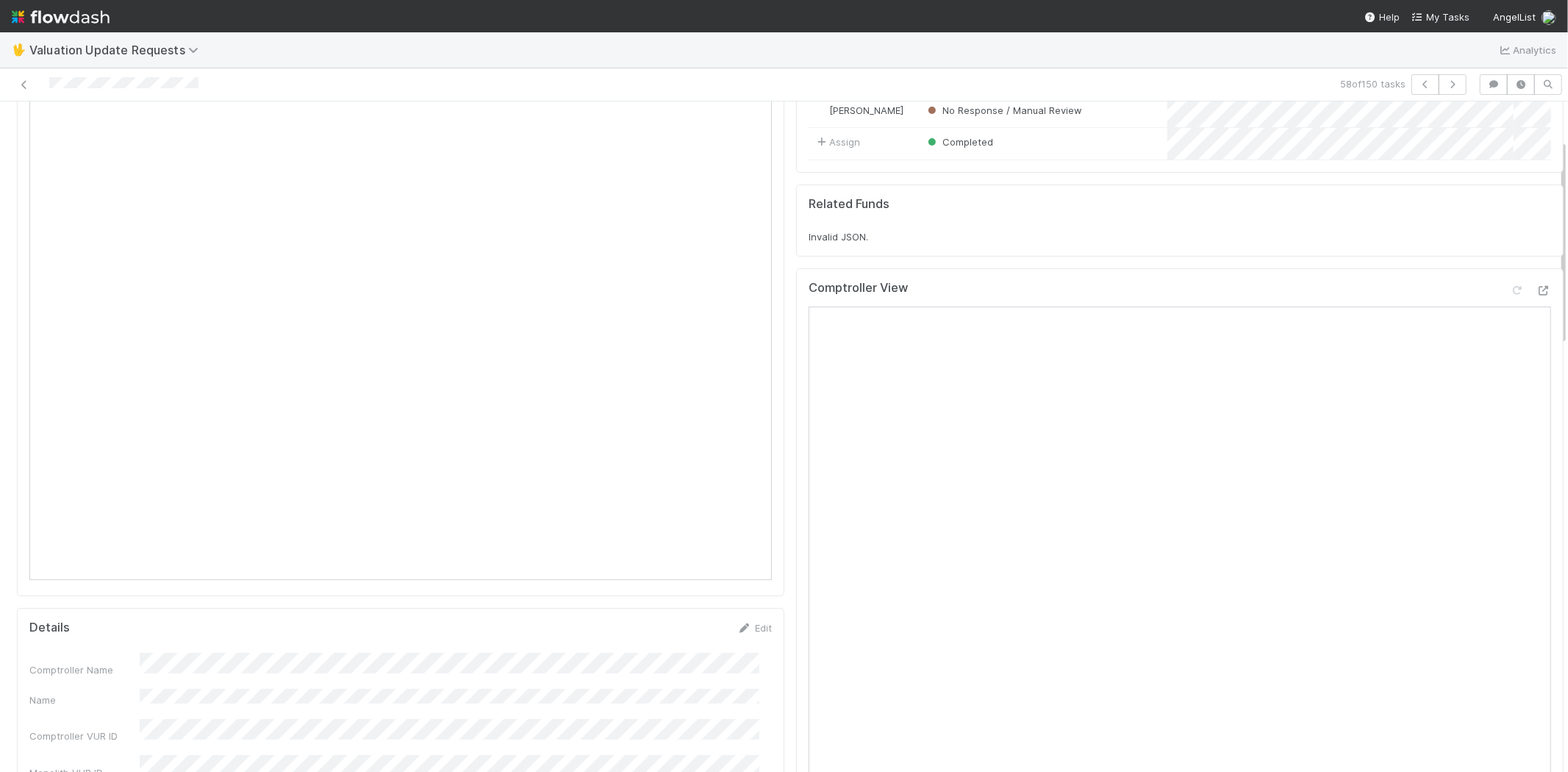
scroll to position [0, 0]
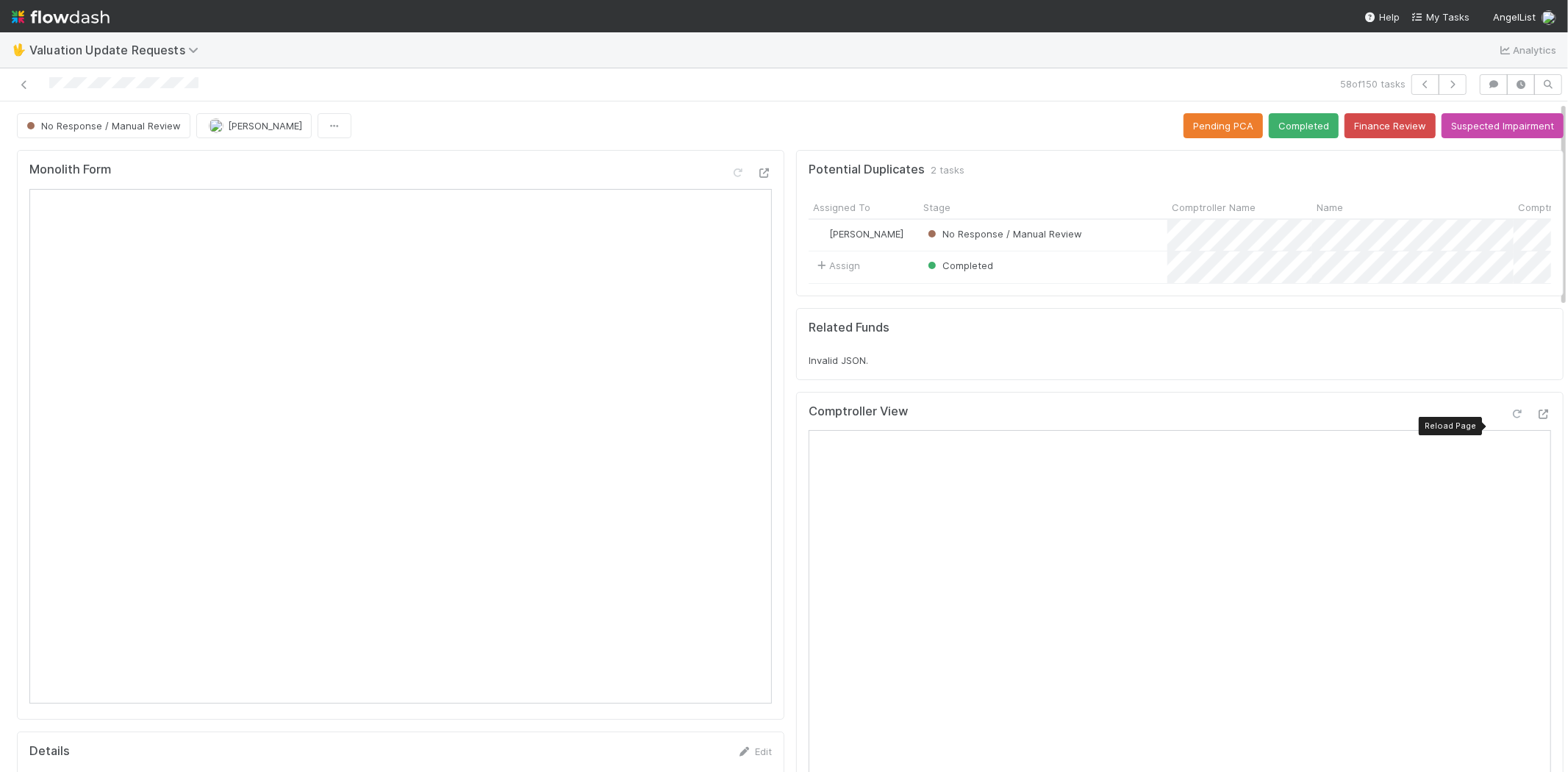
drag, startPoint x: 1494, startPoint y: 424, endPoint x: 1472, endPoint y: 424, distance: 22.0
click at [1509, 419] on icon at bounding box center [1516, 414] width 15 height 10
click at [1270, 136] on button "Completed" at bounding box center [1304, 125] width 70 height 25
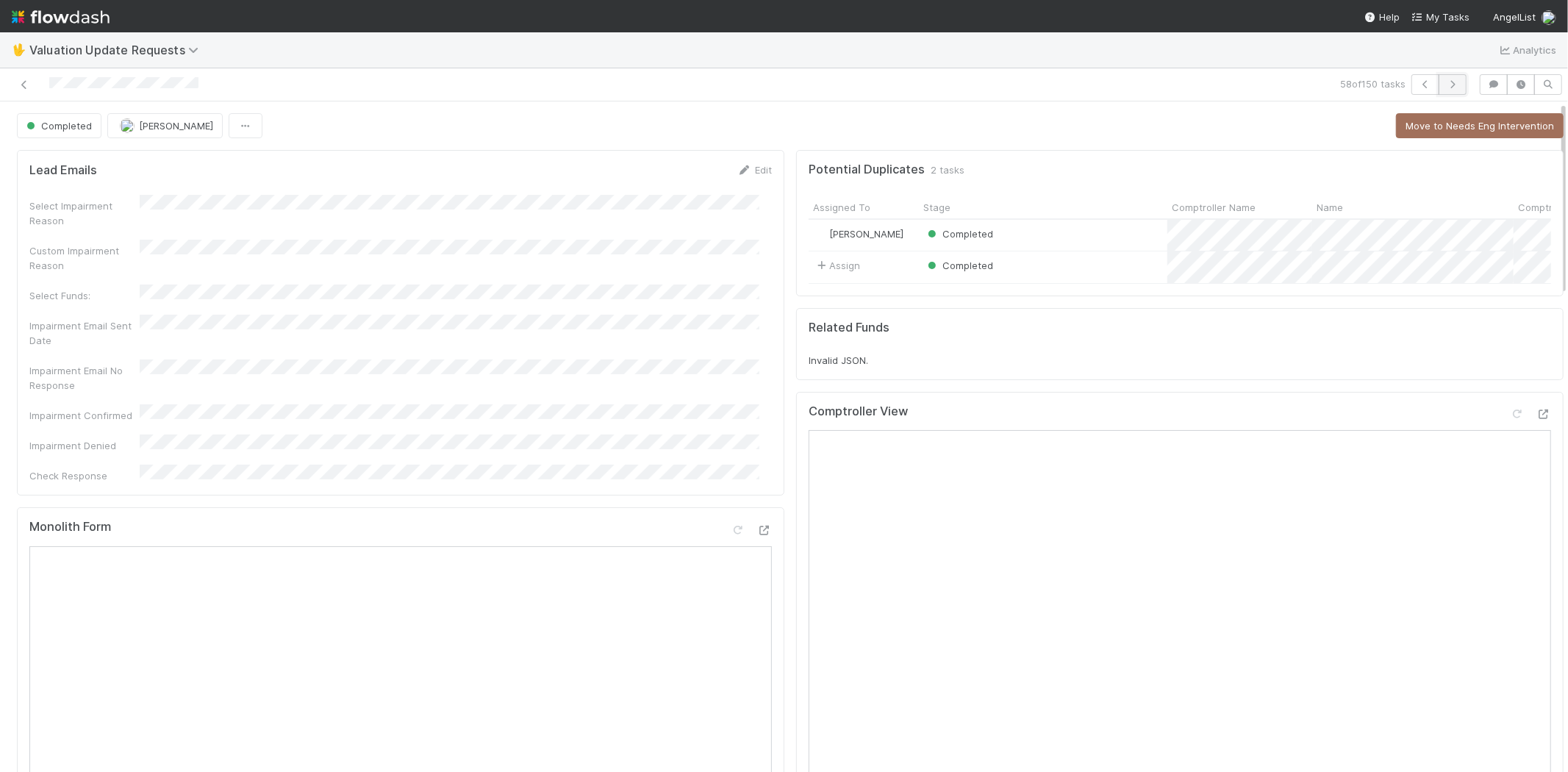
click at [1445, 81] on icon "button" at bounding box center [1452, 84] width 15 height 9
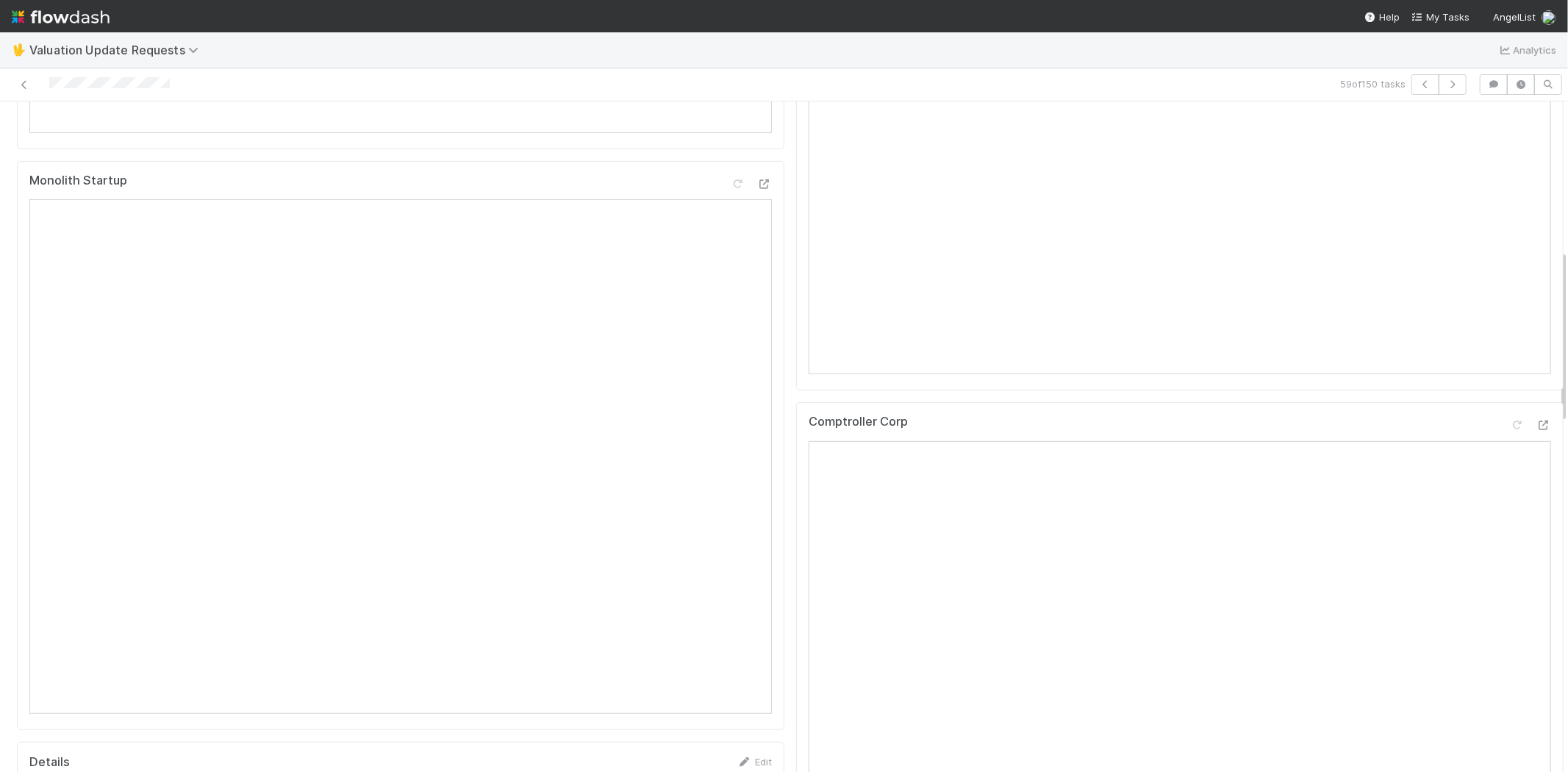
scroll to position [571, 0]
click at [1536, 429] on icon at bounding box center [1543, 424] width 15 height 10
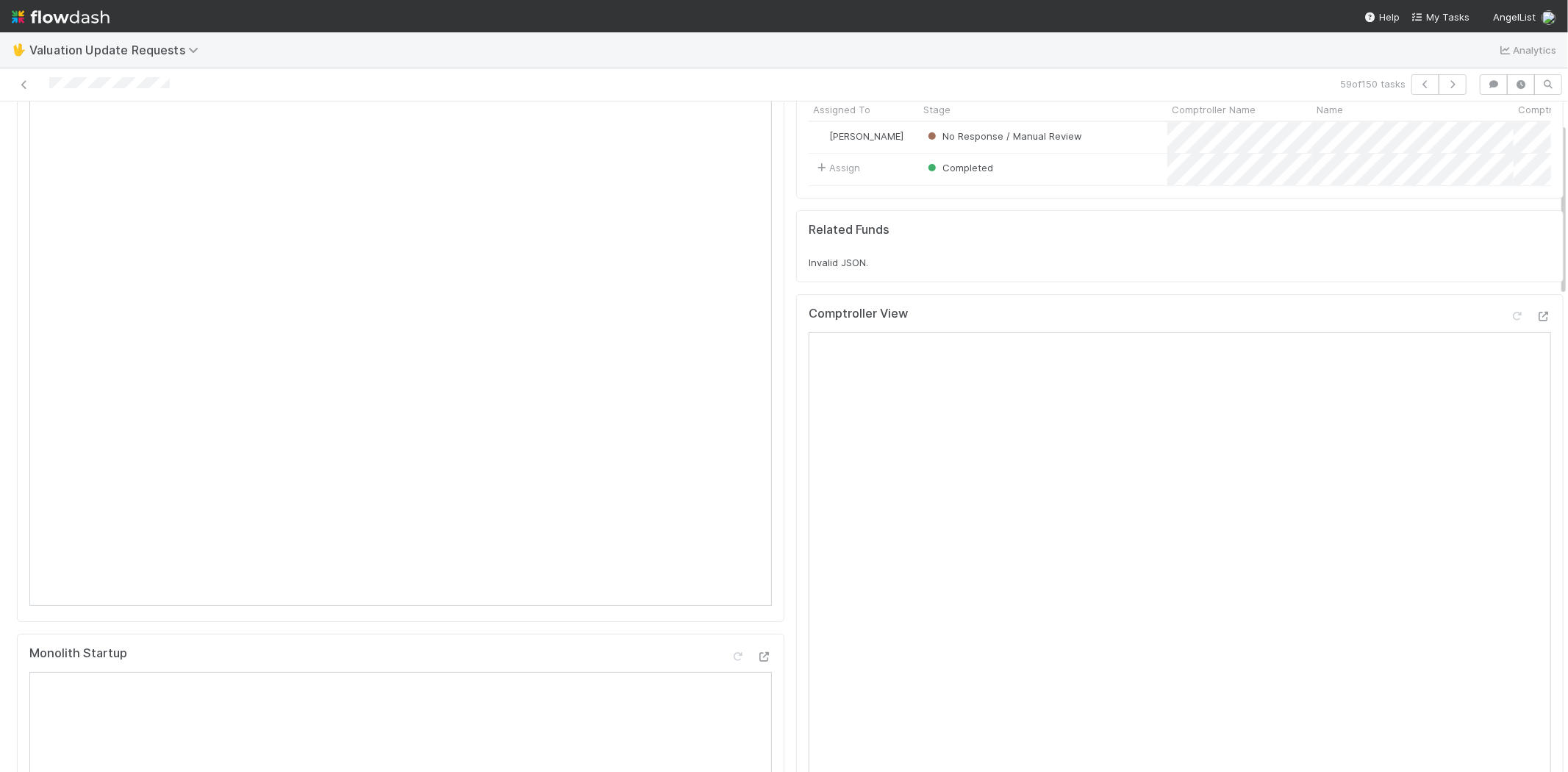
scroll to position [82, 0]
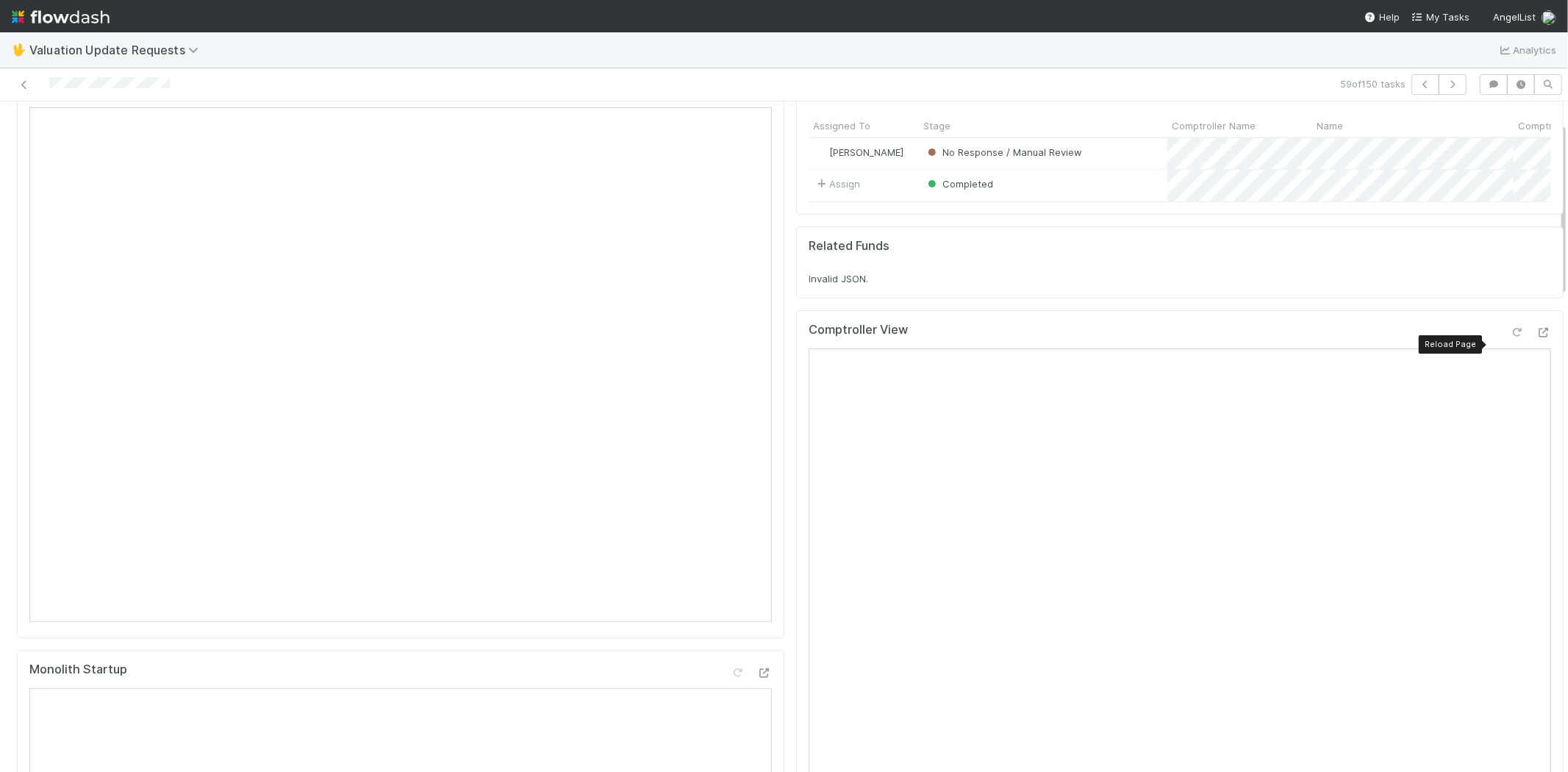
click at [1509, 337] on icon at bounding box center [1516, 332] width 15 height 10
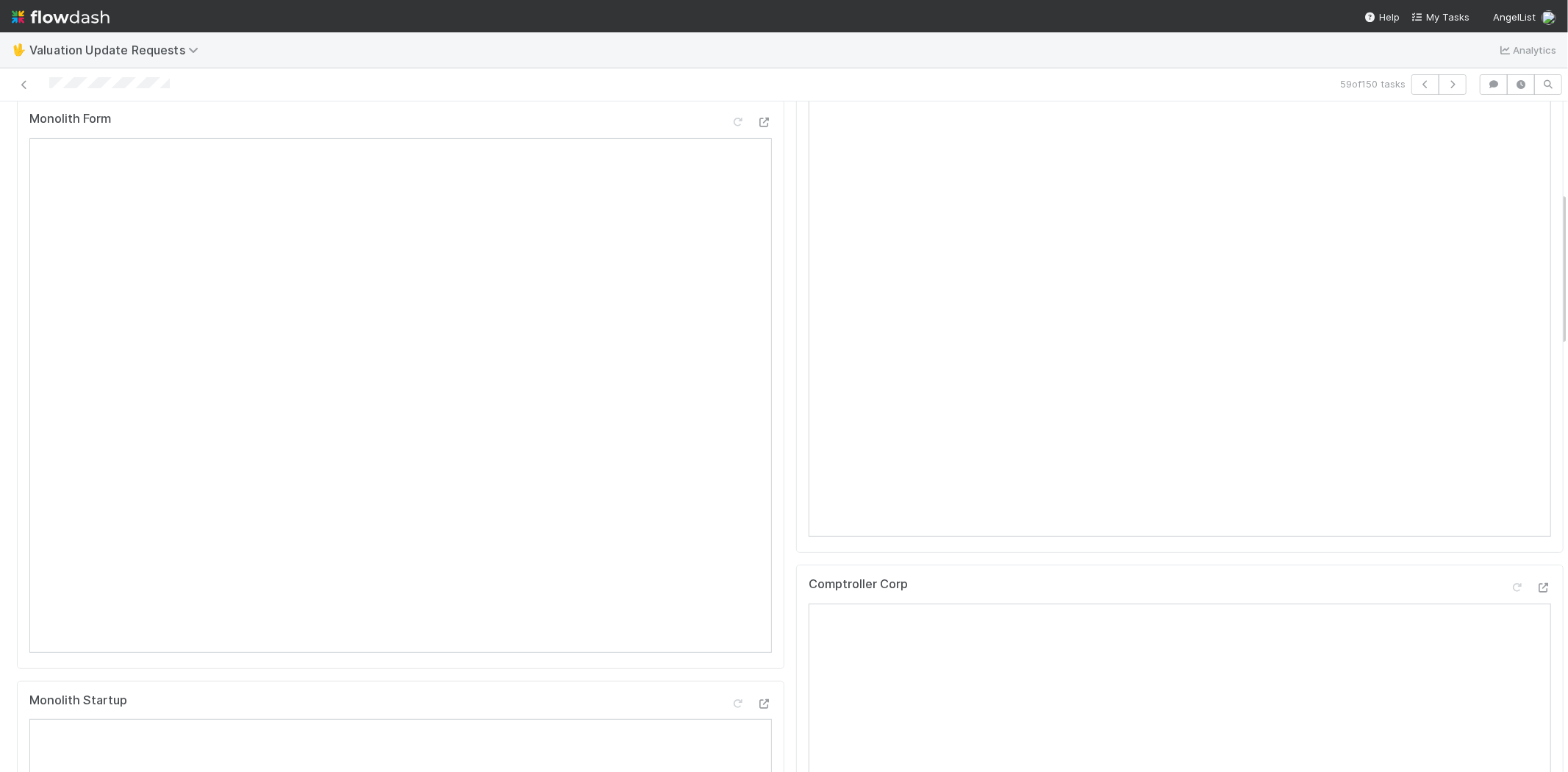
scroll to position [0, 0]
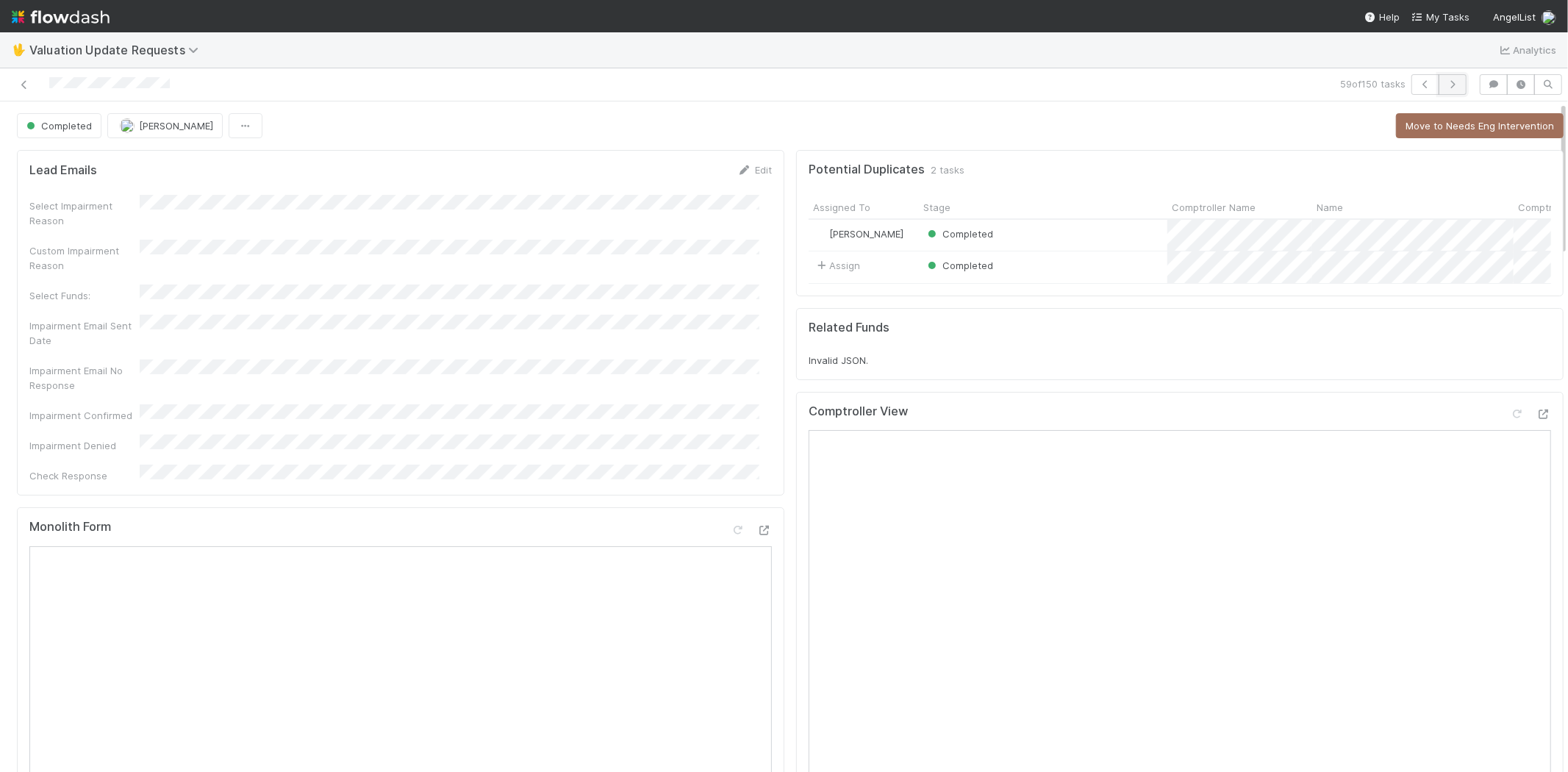
click at [1445, 86] on icon "button" at bounding box center [1452, 84] width 15 height 9
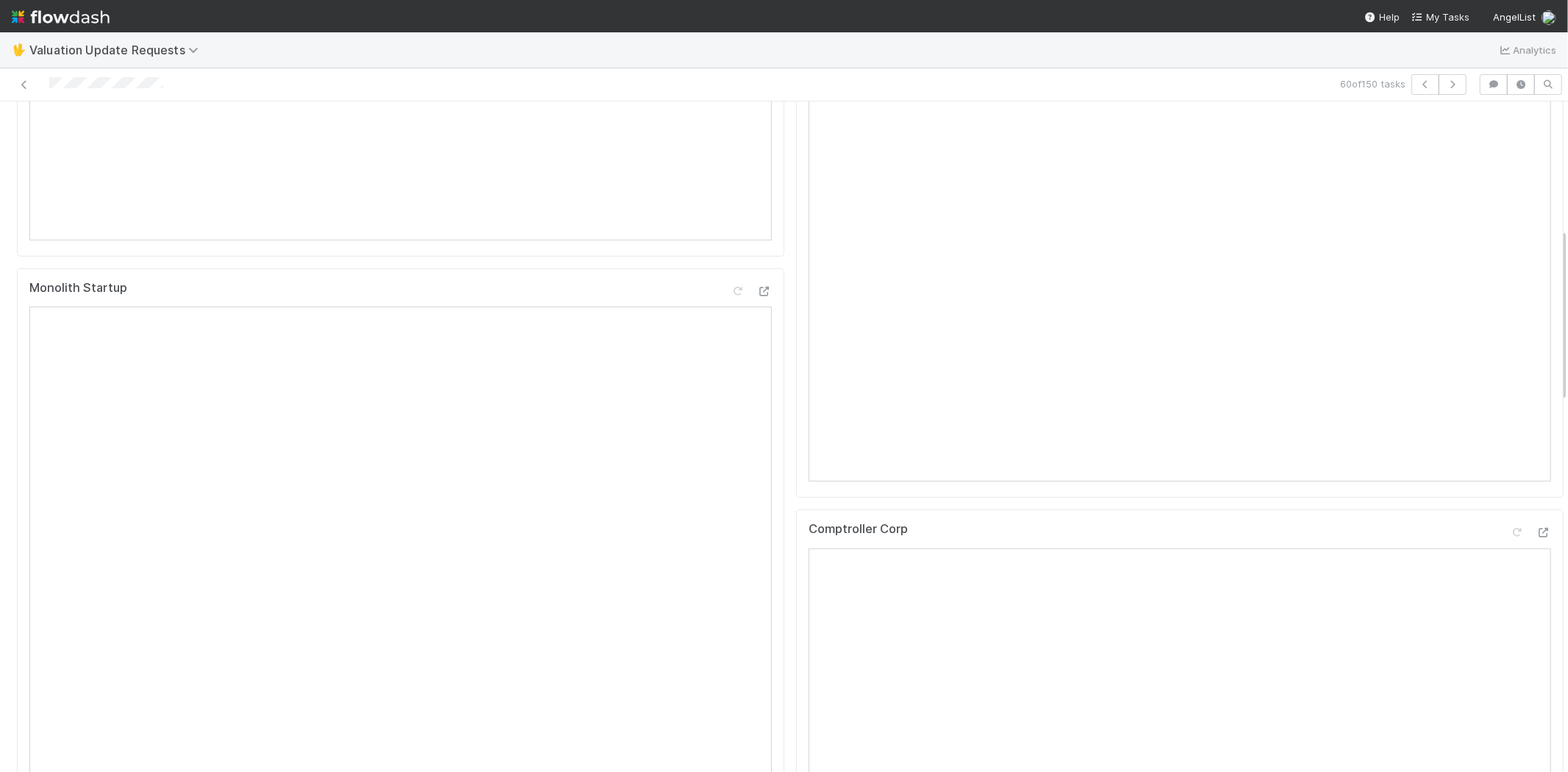
scroll to position [490, 0]
click at [1536, 511] on icon at bounding box center [1543, 506] width 15 height 10
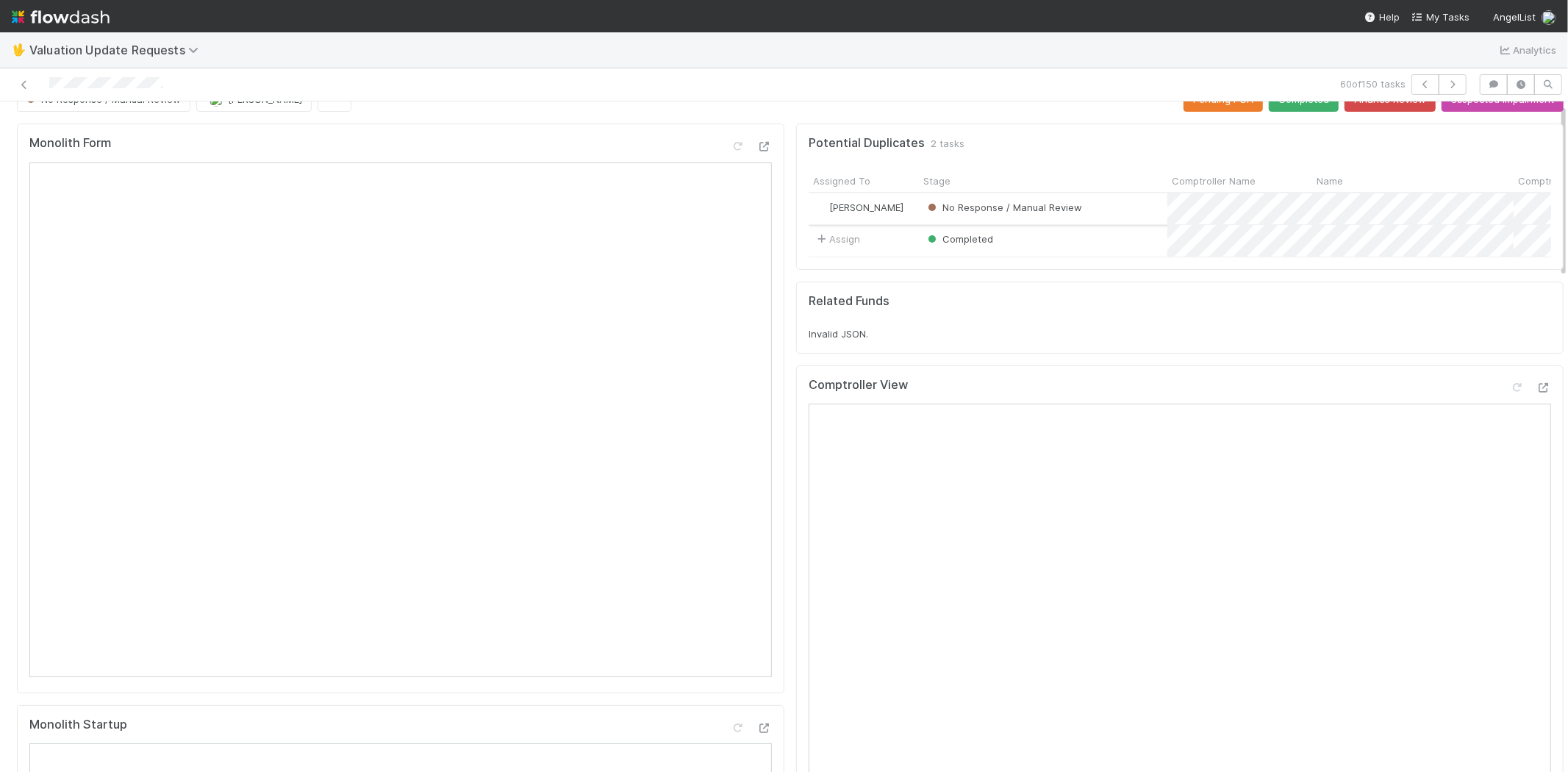
scroll to position [0, 0]
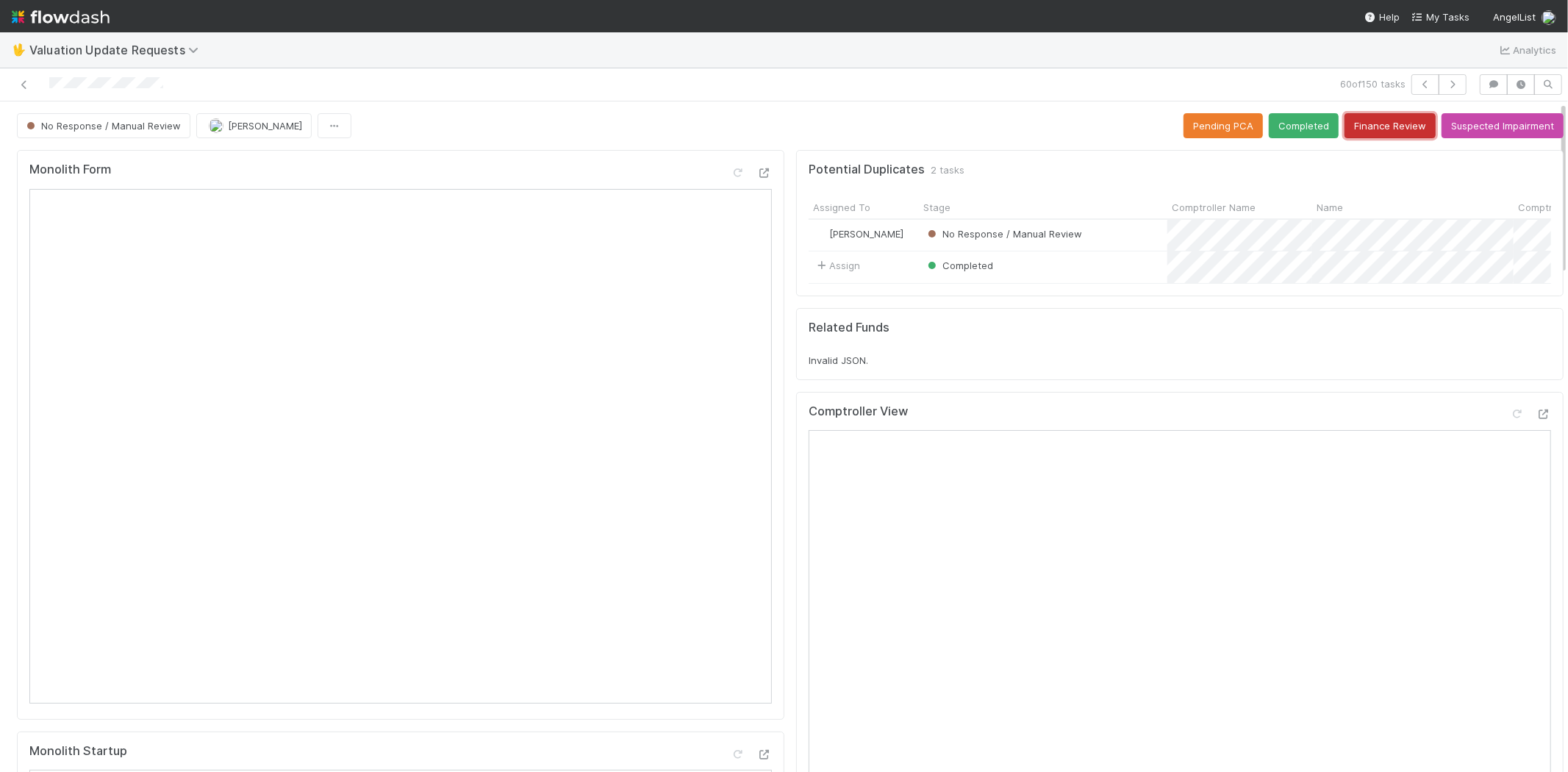
click at [1370, 121] on button "Finance Review" at bounding box center [1389, 125] width 91 height 25
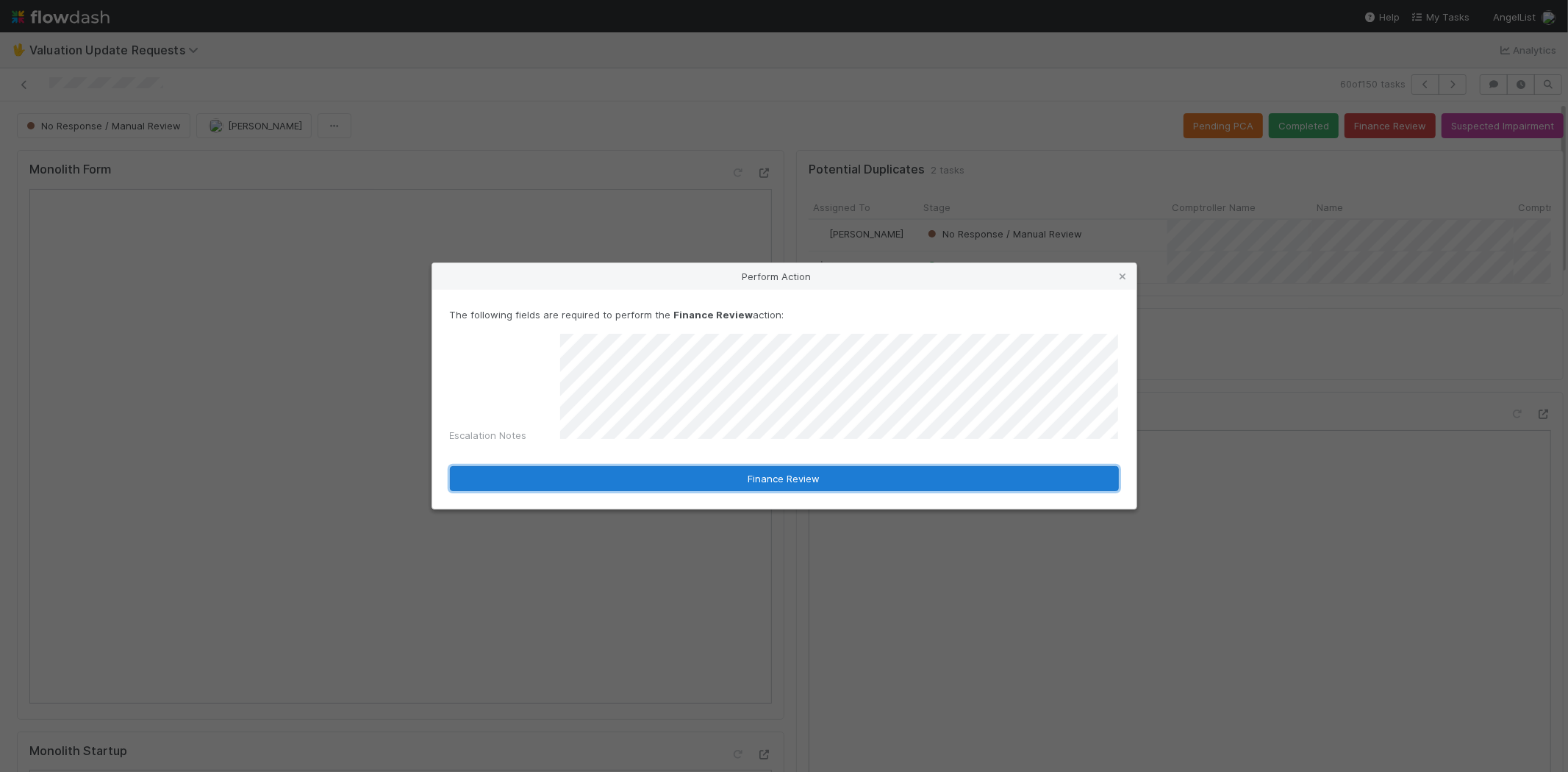
click at [688, 469] on button "Finance Review" at bounding box center [784, 478] width 669 height 25
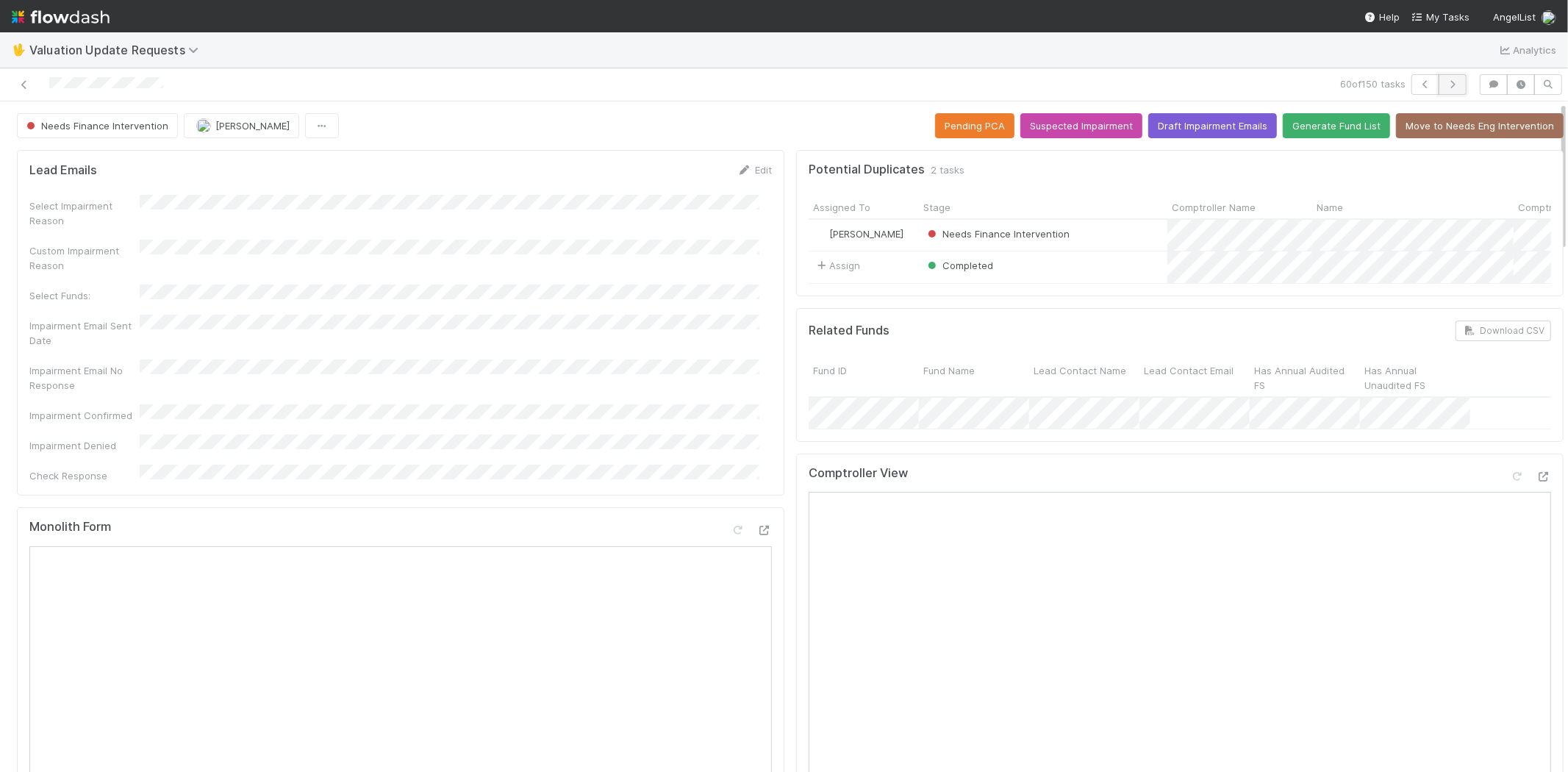
click at [1445, 83] on icon "button" at bounding box center [1452, 84] width 15 height 9
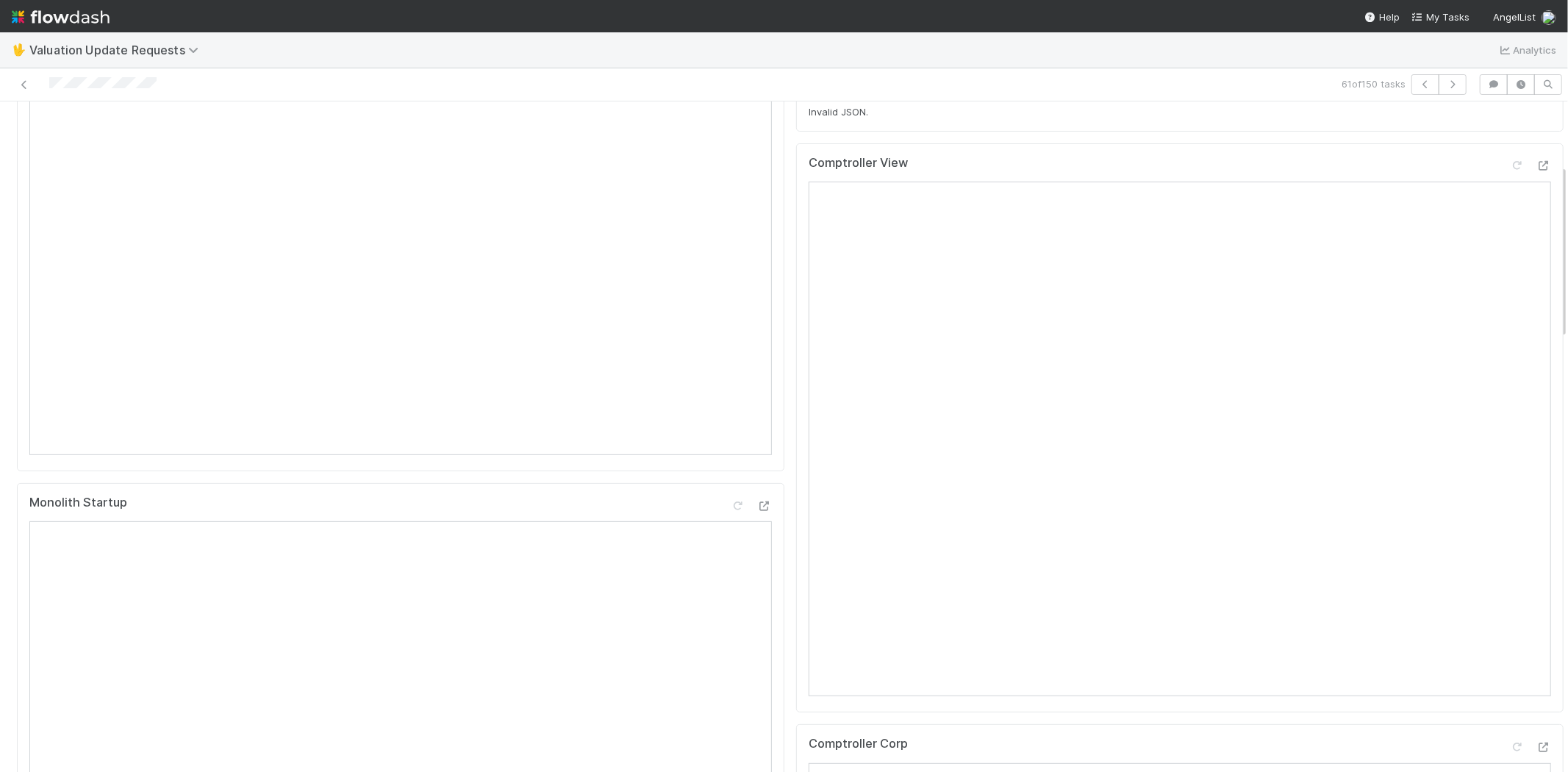
scroll to position [244, 0]
click at [1445, 85] on icon "button" at bounding box center [1452, 84] width 15 height 9
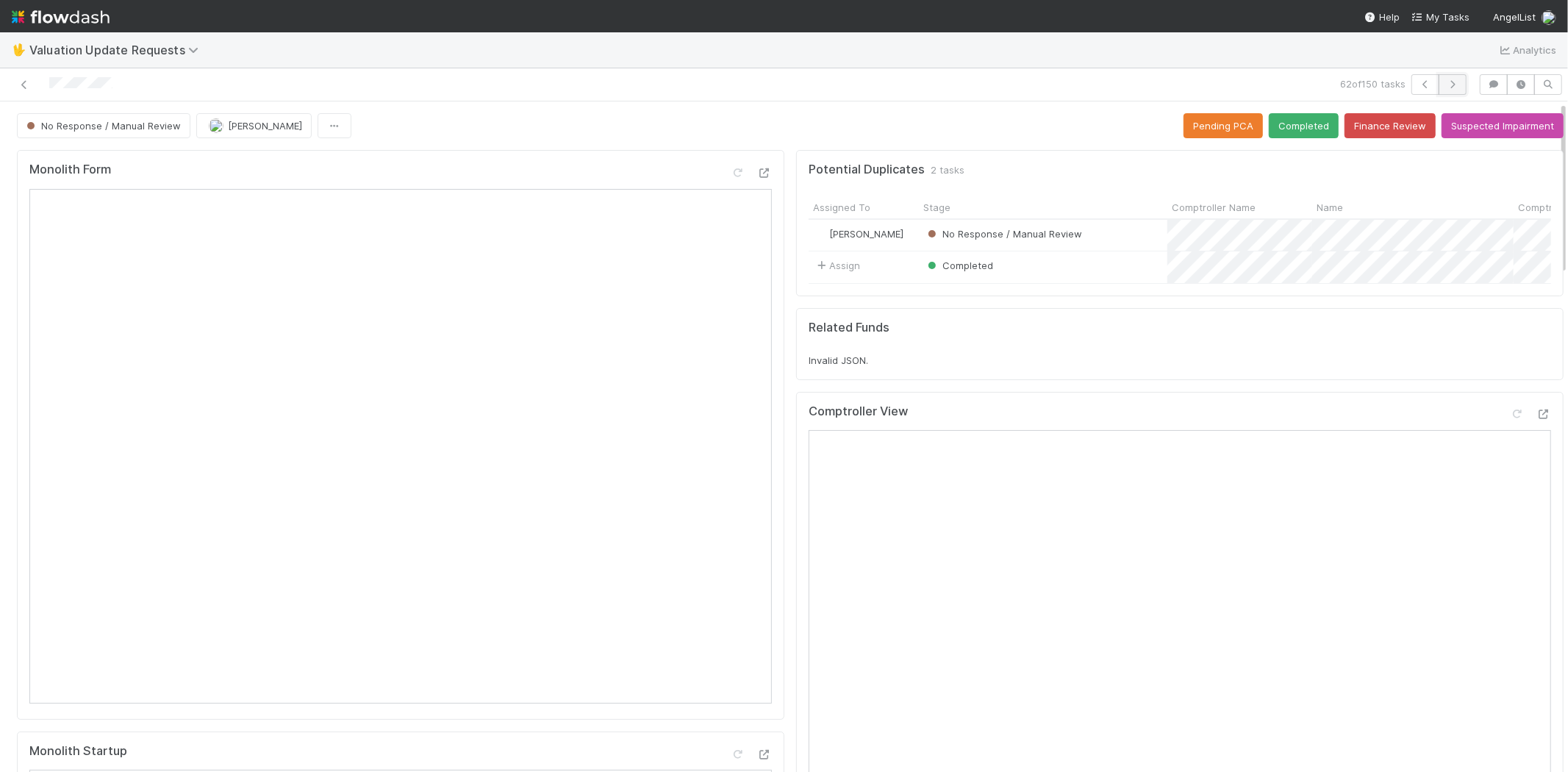
click at [1445, 81] on icon "button" at bounding box center [1452, 84] width 15 height 9
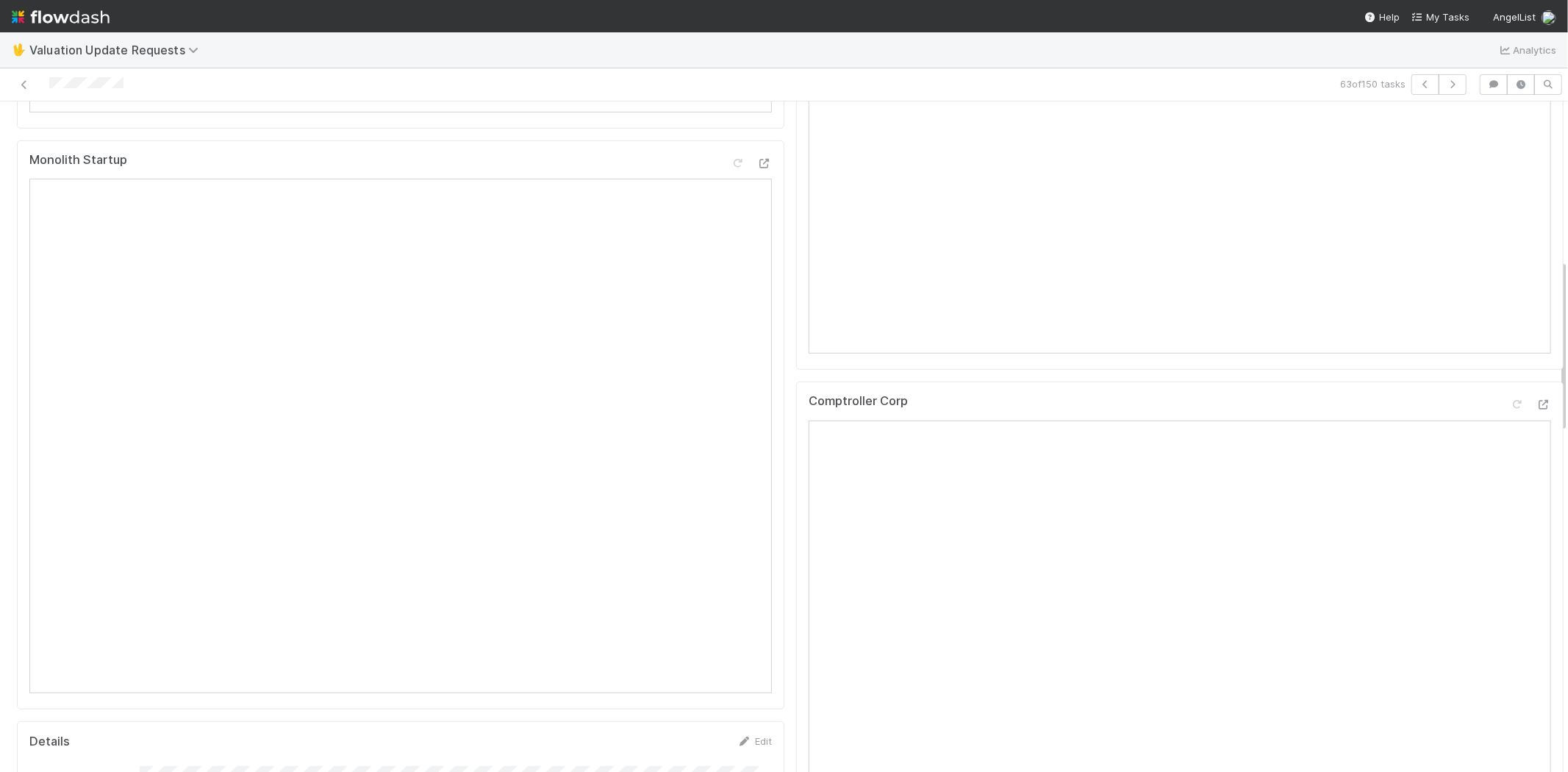
scroll to position [652, 0]
click at [1536, 348] on icon at bounding box center [1543, 343] width 15 height 10
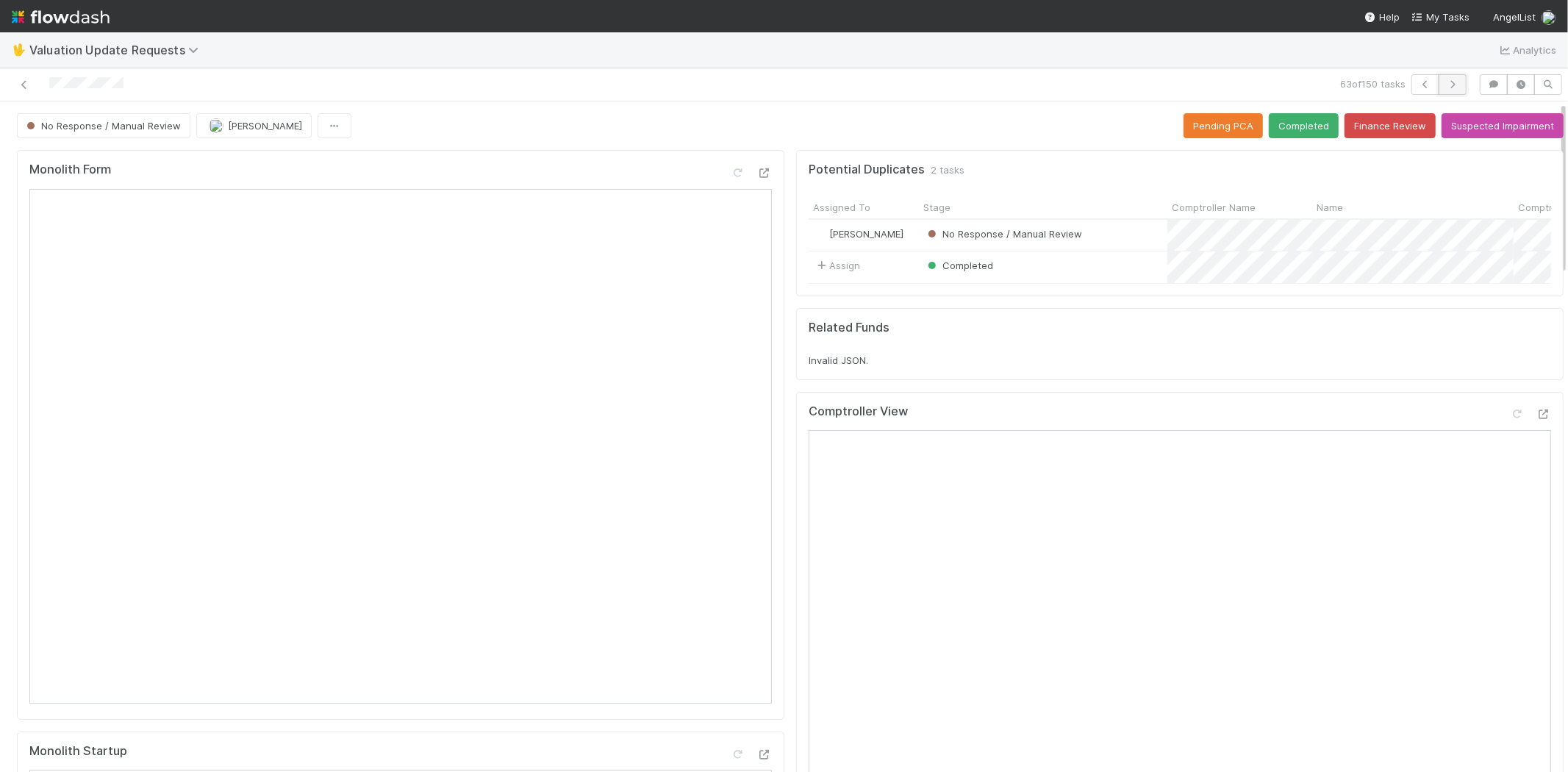
click at [1453, 85] on button "button" at bounding box center [1452, 85] width 28 height 21
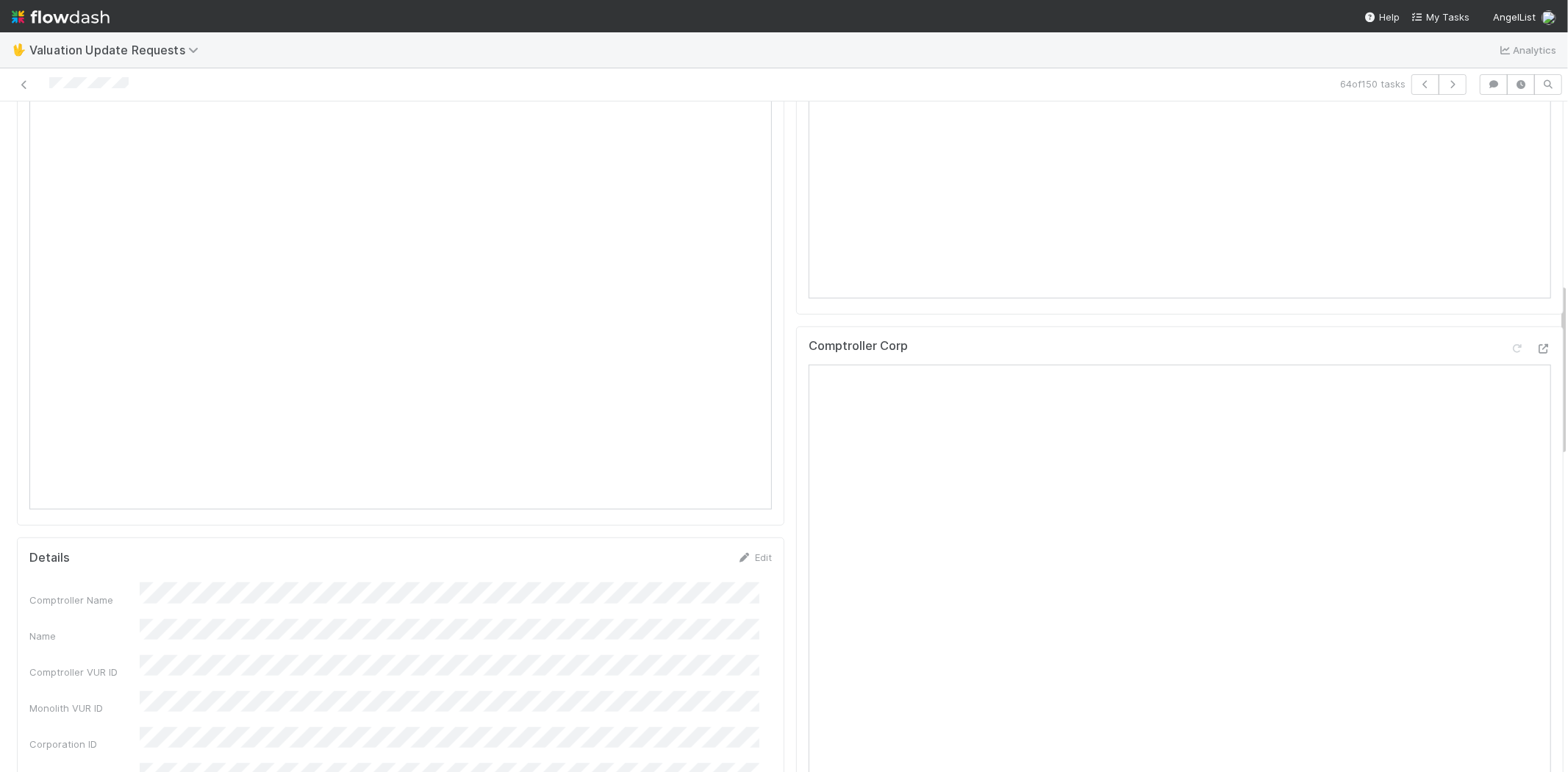
scroll to position [816, 0]
click at [1536, 312] on icon at bounding box center [1543, 307] width 15 height 10
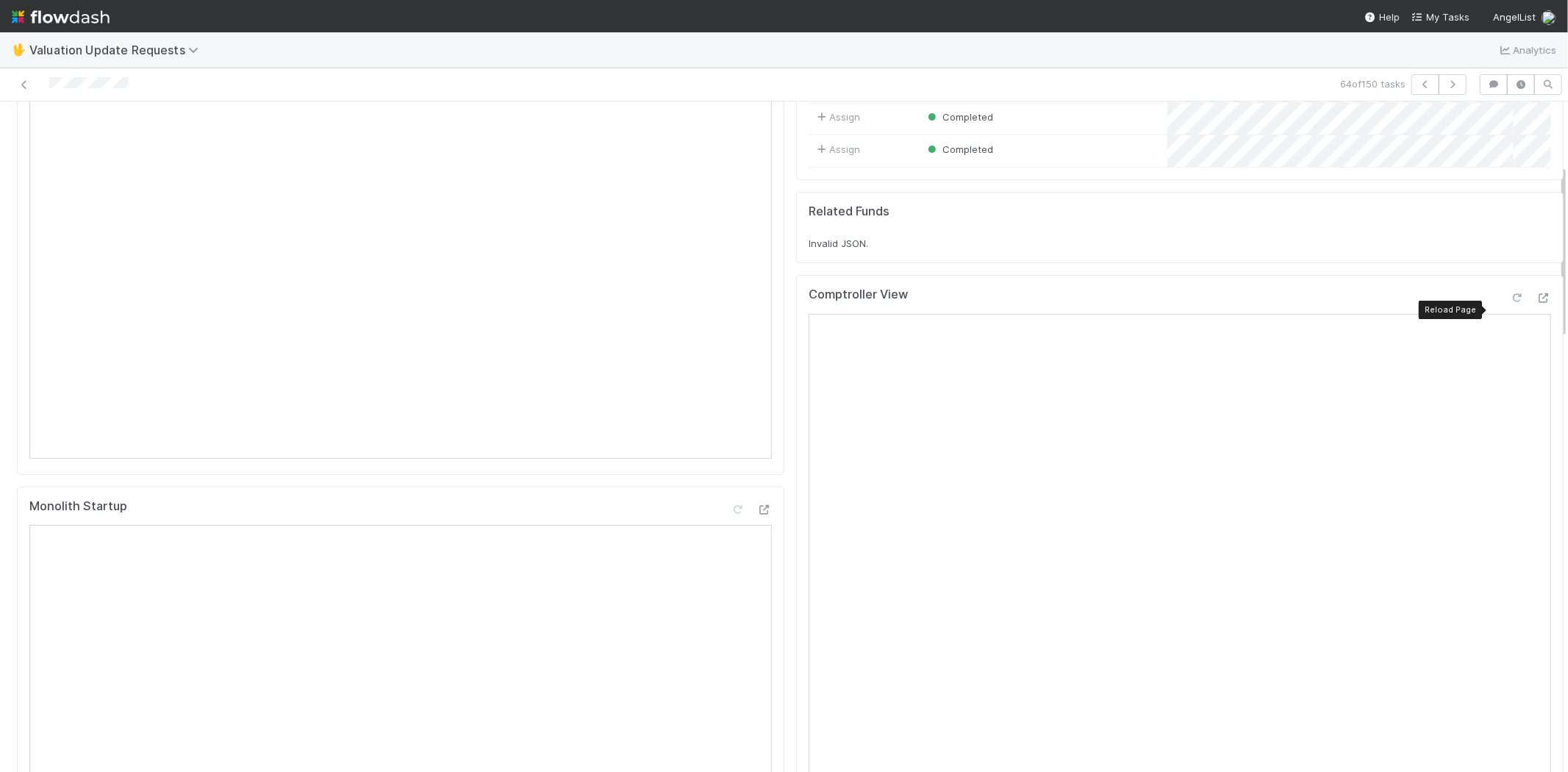
click at [1509, 303] on icon at bounding box center [1516, 298] width 15 height 10
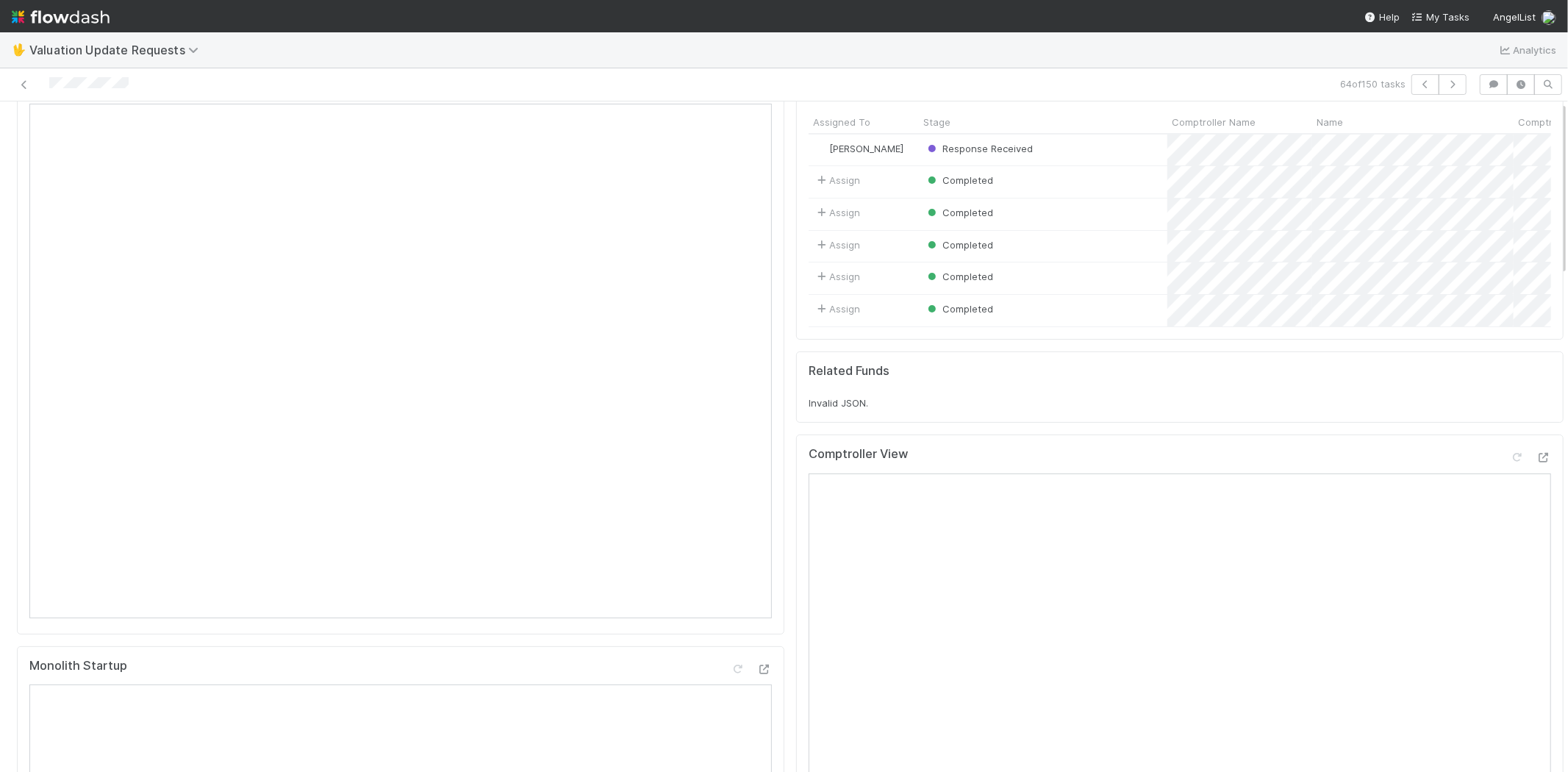
scroll to position [0, 0]
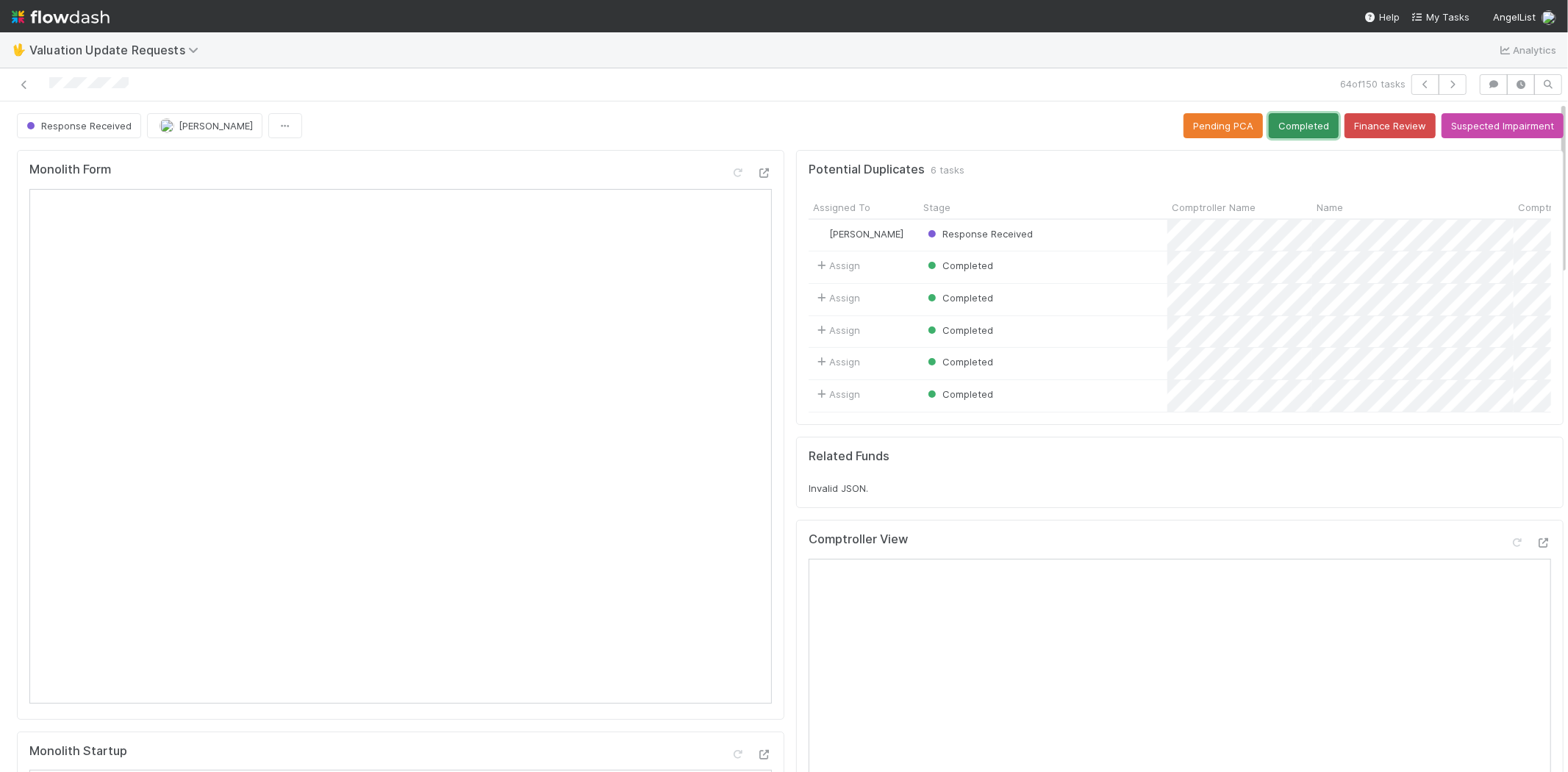
click at [1282, 131] on button "Completed" at bounding box center [1304, 125] width 70 height 25
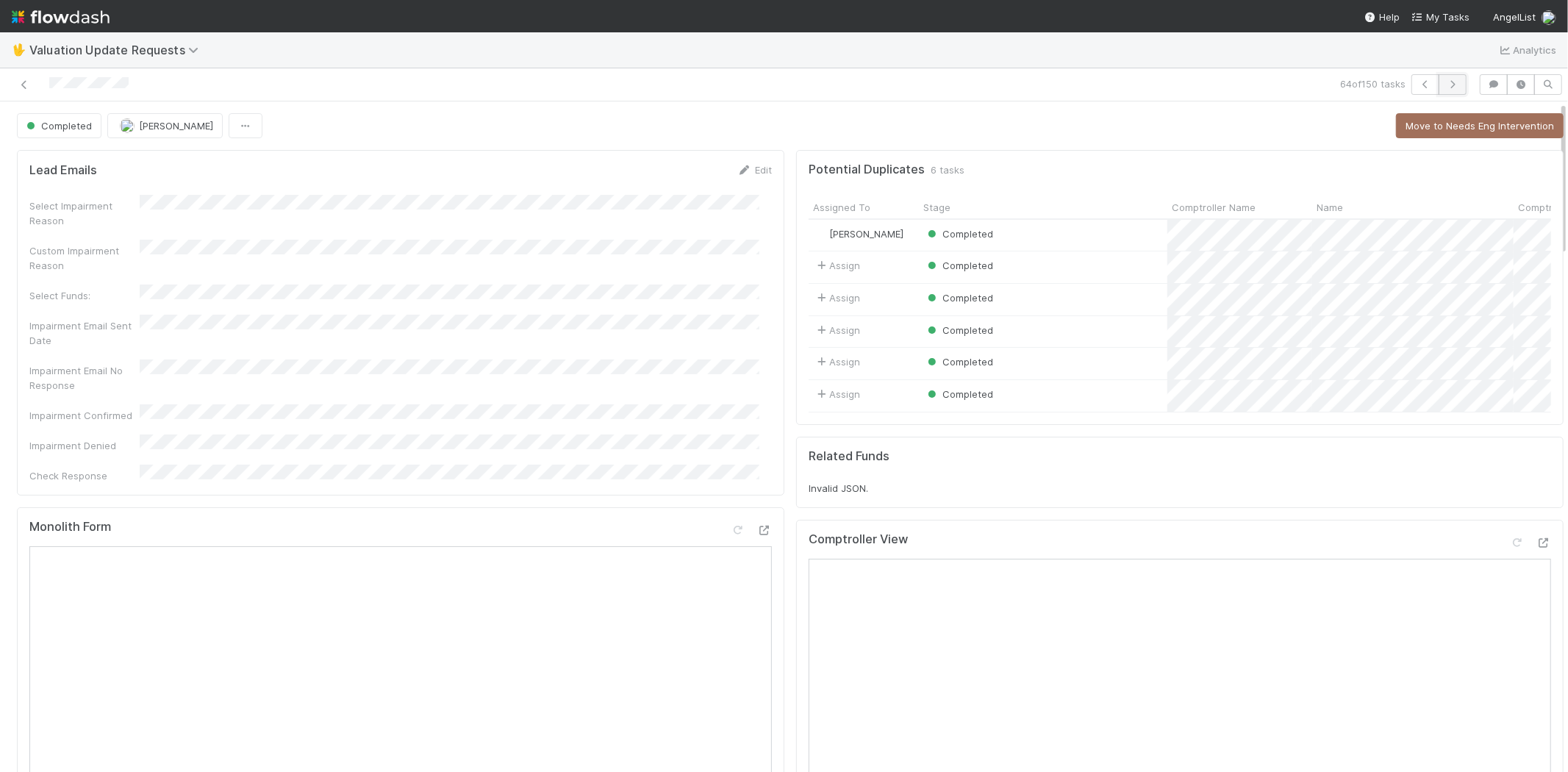
click at [1443, 78] on button "button" at bounding box center [1452, 85] width 28 height 21
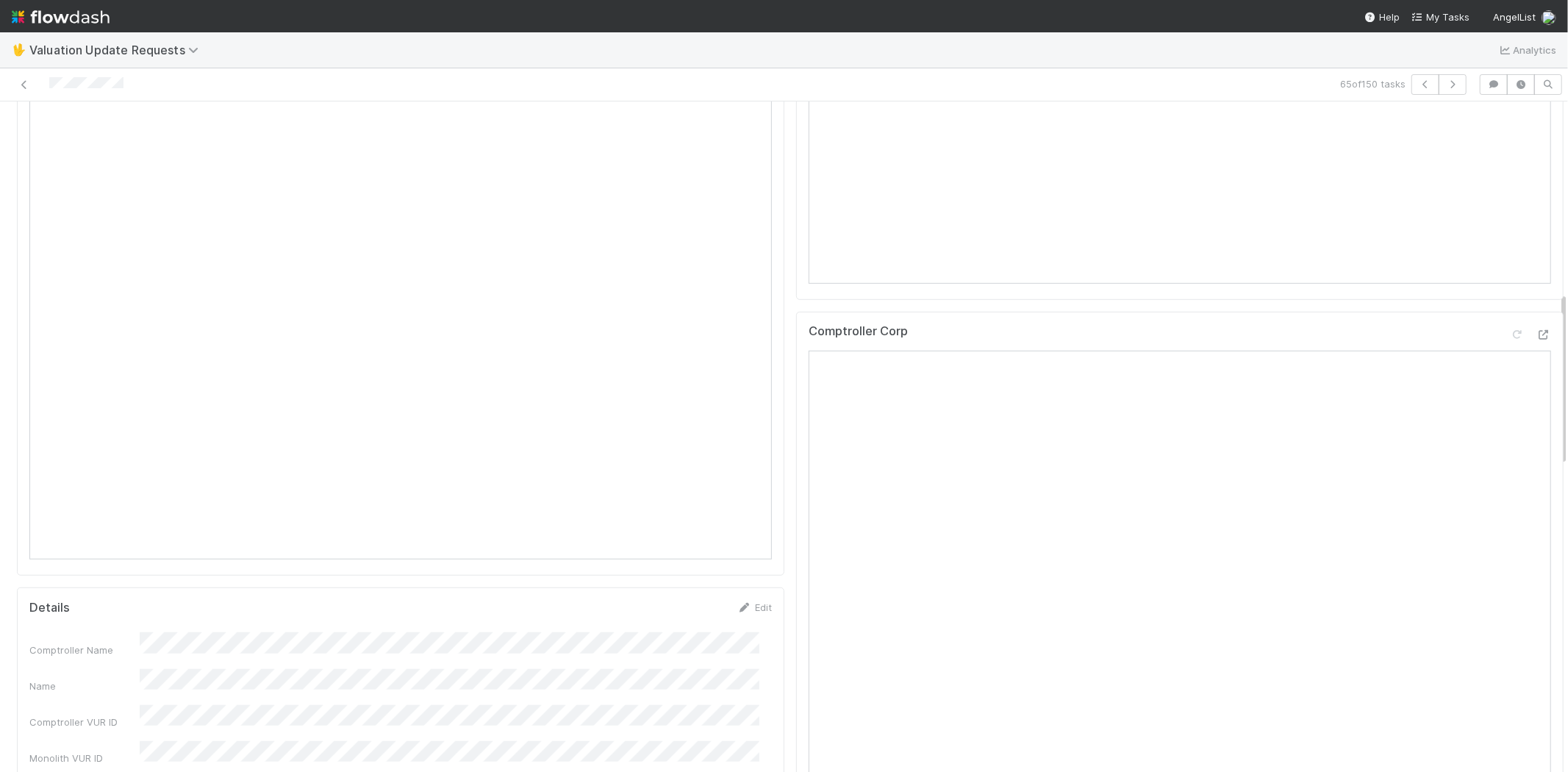
scroll to position [735, 0]
click at [1445, 86] on icon "button" at bounding box center [1452, 84] width 15 height 9
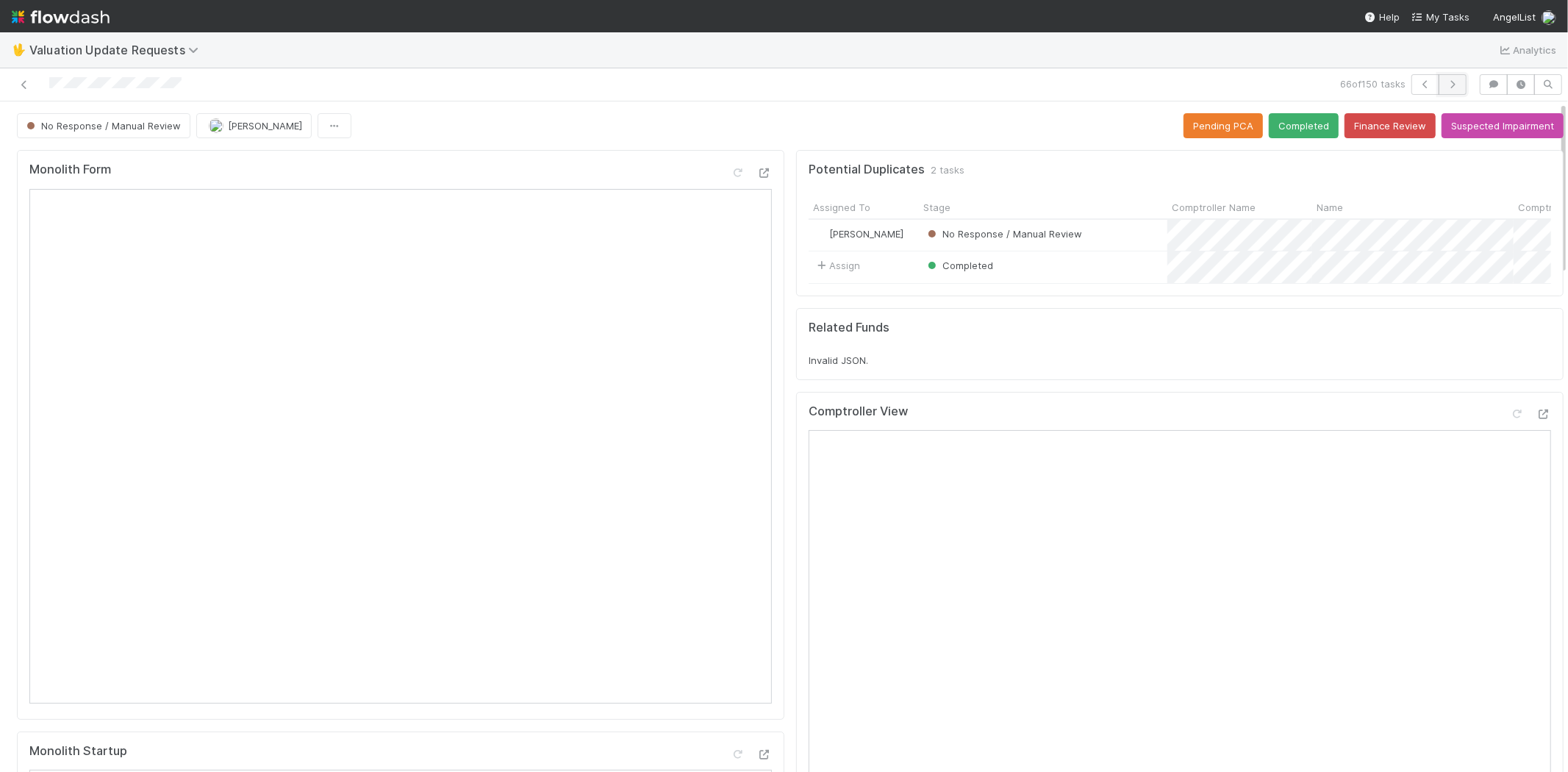
click at [1445, 85] on icon "button" at bounding box center [1452, 84] width 15 height 9
click at [1509, 419] on icon at bounding box center [1516, 414] width 15 height 10
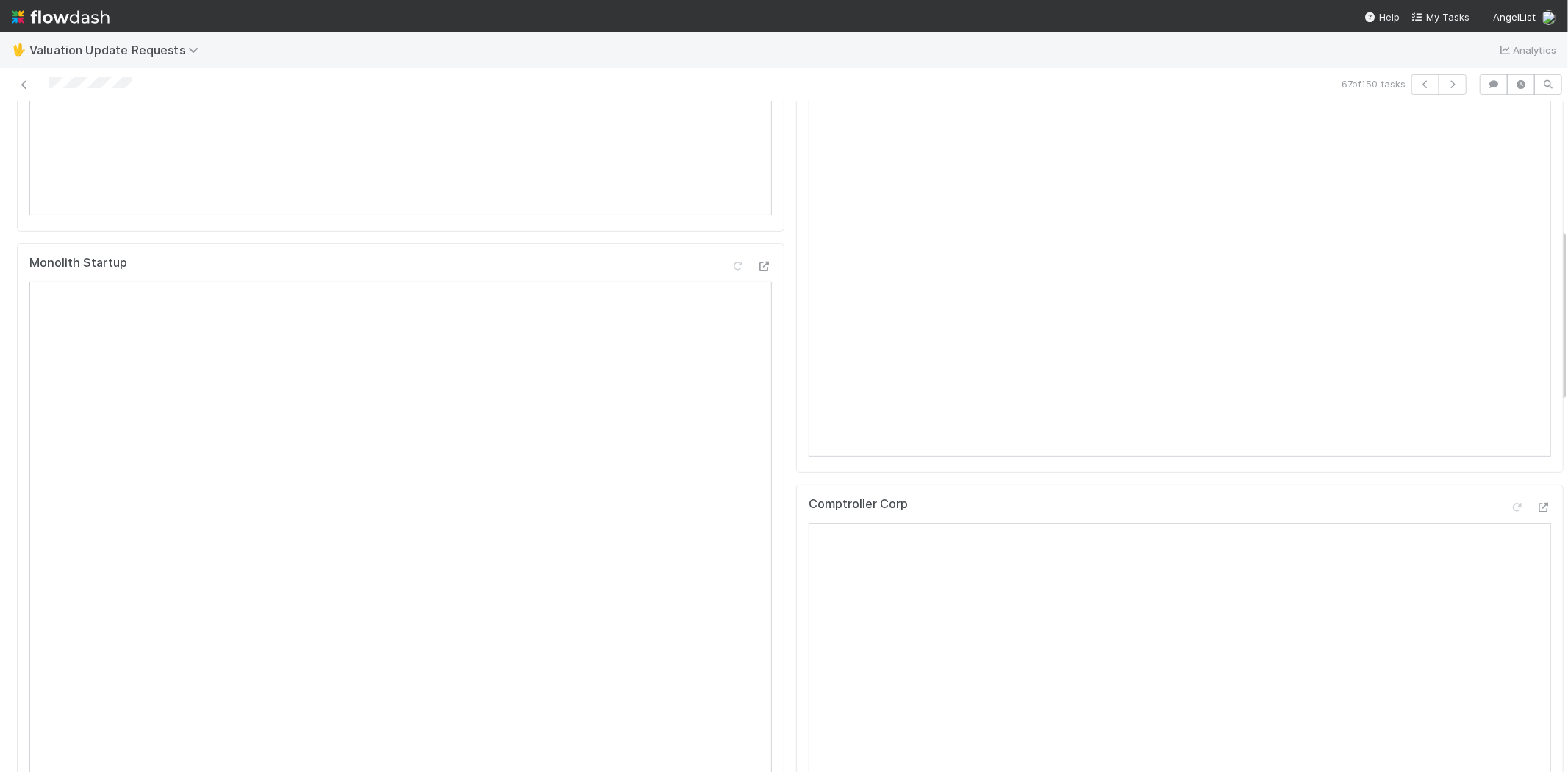
scroll to position [490, 0]
click at [1536, 511] on icon at bounding box center [1543, 506] width 15 height 10
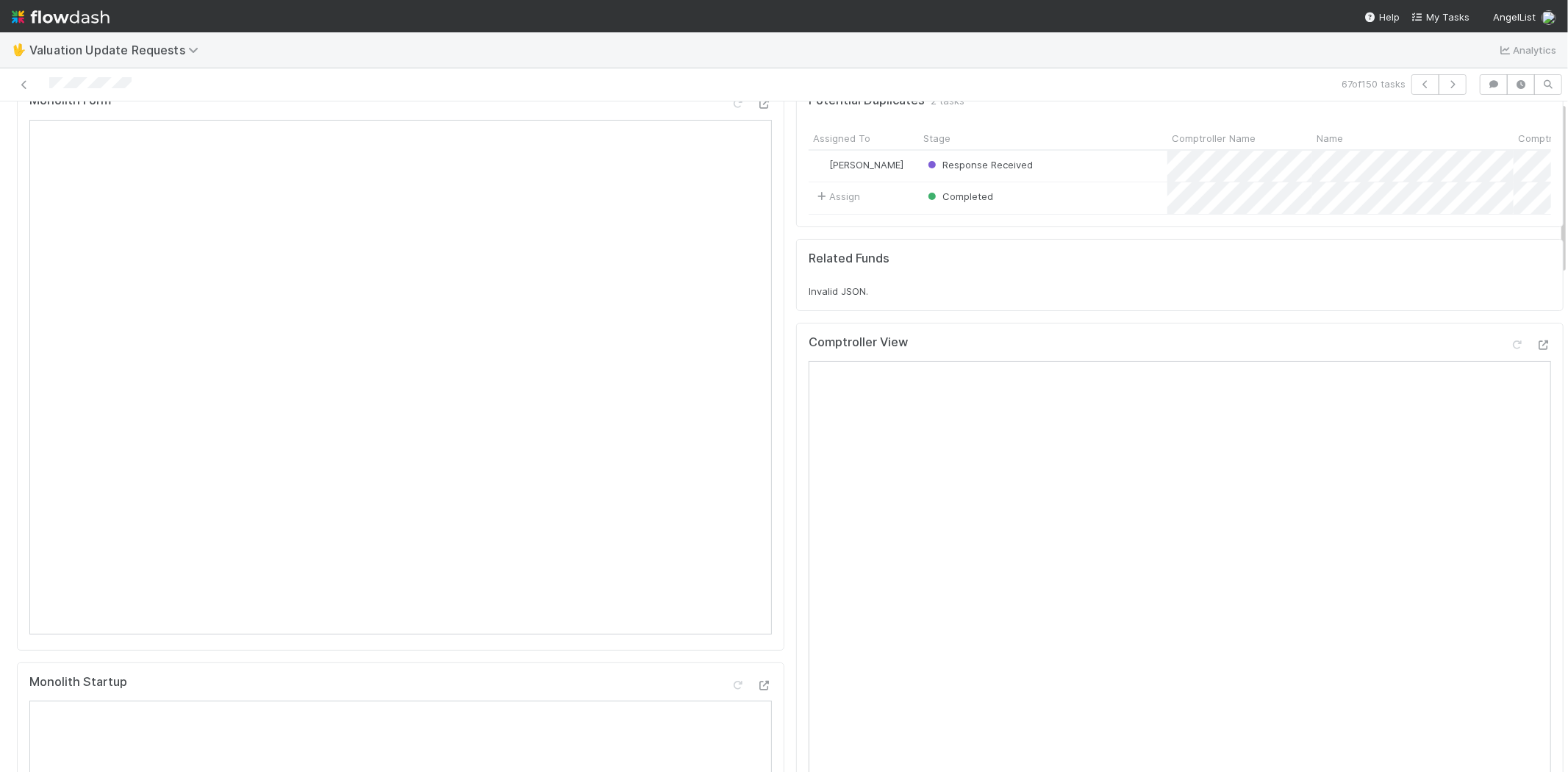
scroll to position [0, 0]
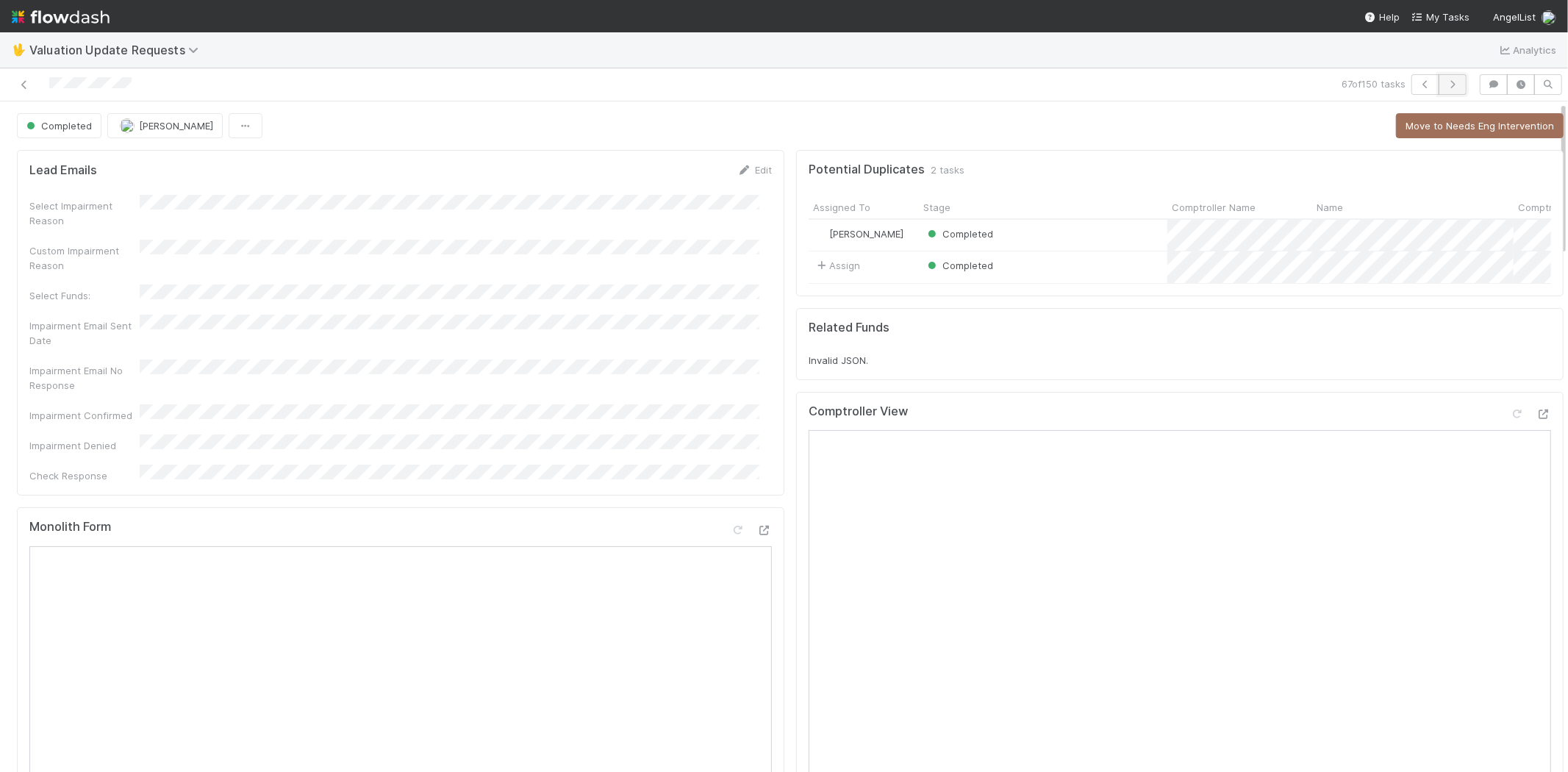
click at [1448, 83] on button "button" at bounding box center [1452, 85] width 28 height 21
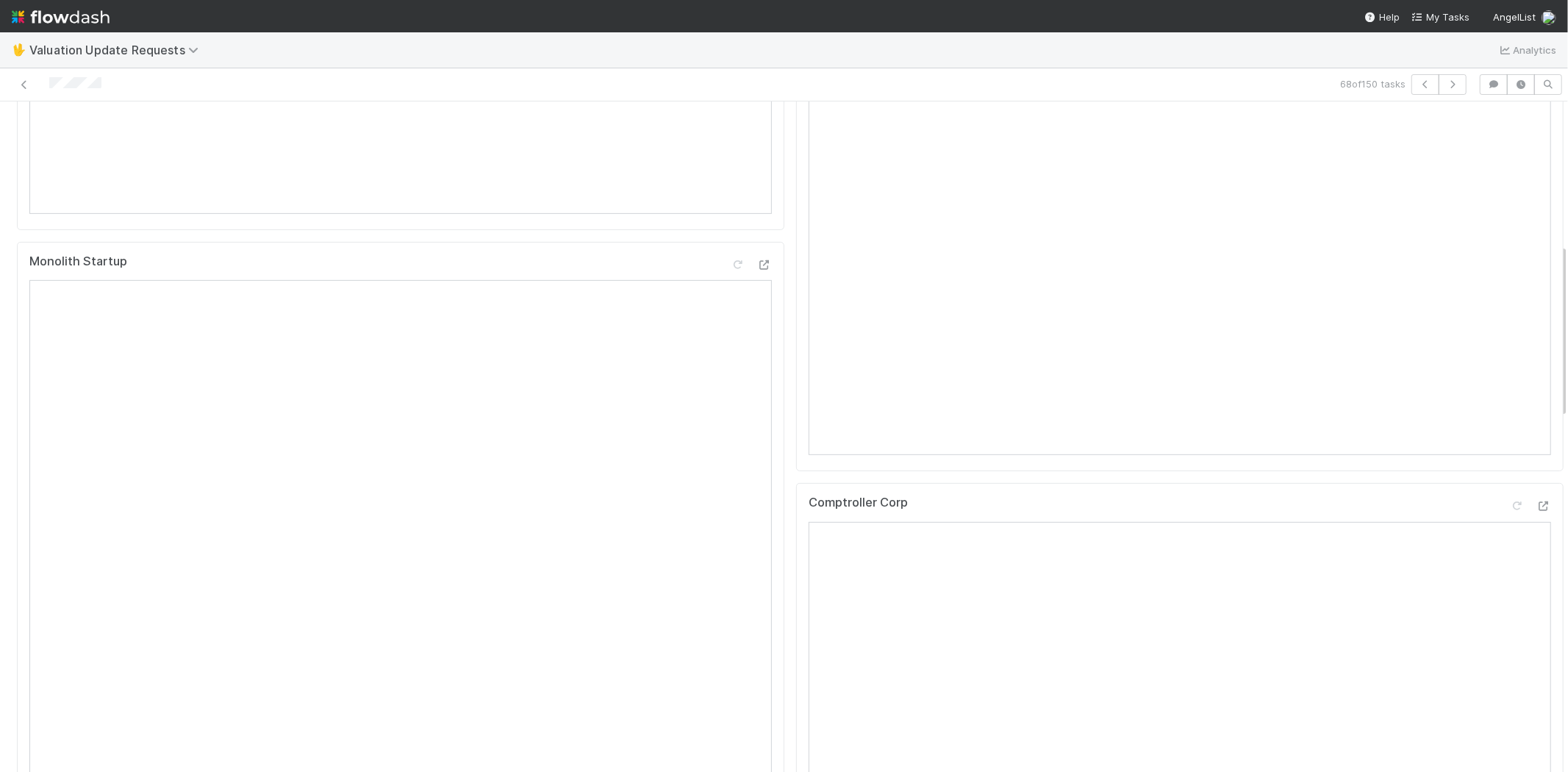
scroll to position [652, 0]
click at [1536, 348] on icon at bounding box center [1543, 343] width 15 height 10
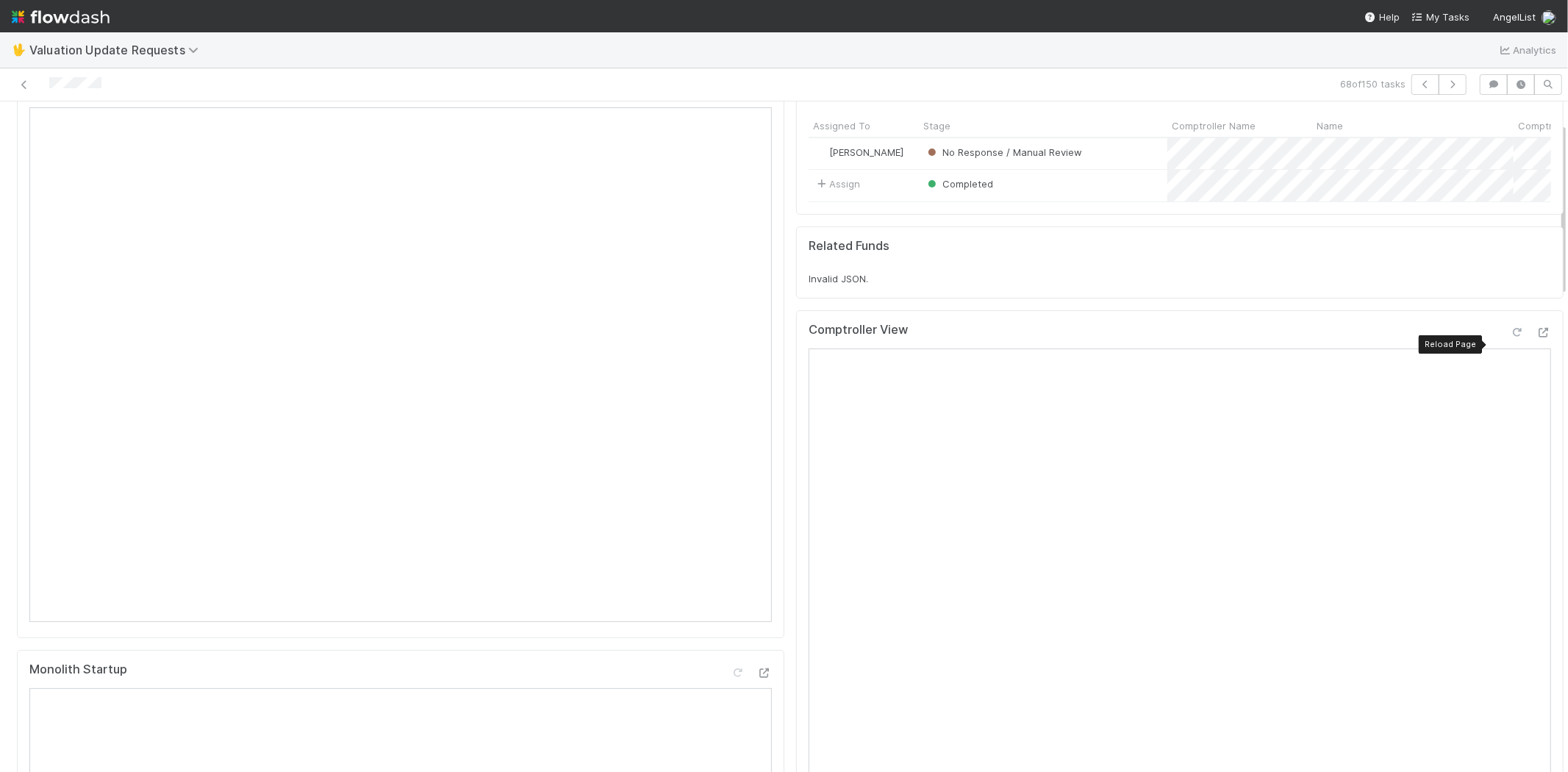
click at [1509, 337] on icon at bounding box center [1516, 332] width 15 height 10
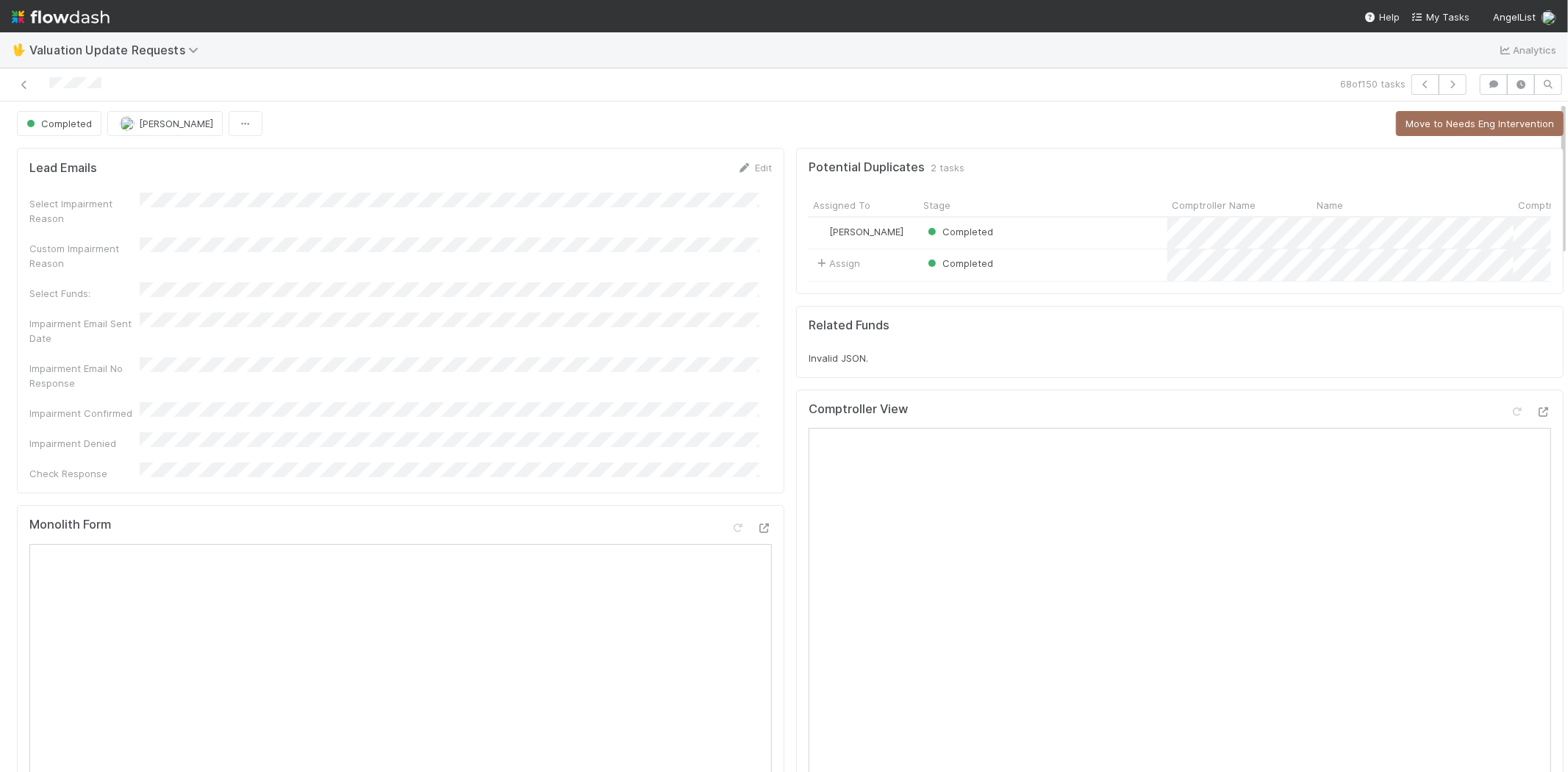
scroll to position [0, 0]
click at [1449, 82] on button "button" at bounding box center [1452, 85] width 28 height 21
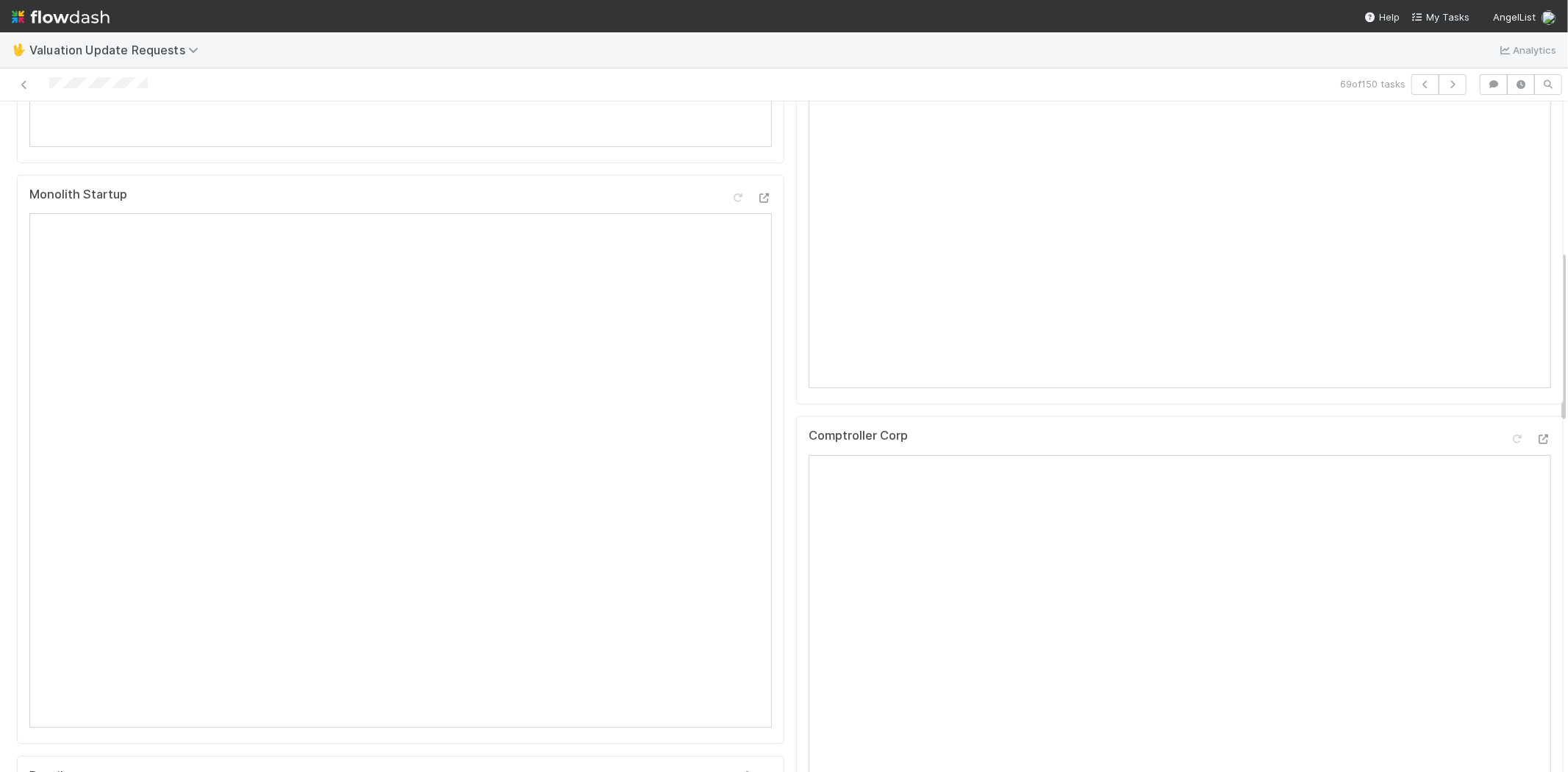
scroll to position [571, 0]
click at [1536, 429] on icon at bounding box center [1543, 424] width 15 height 10
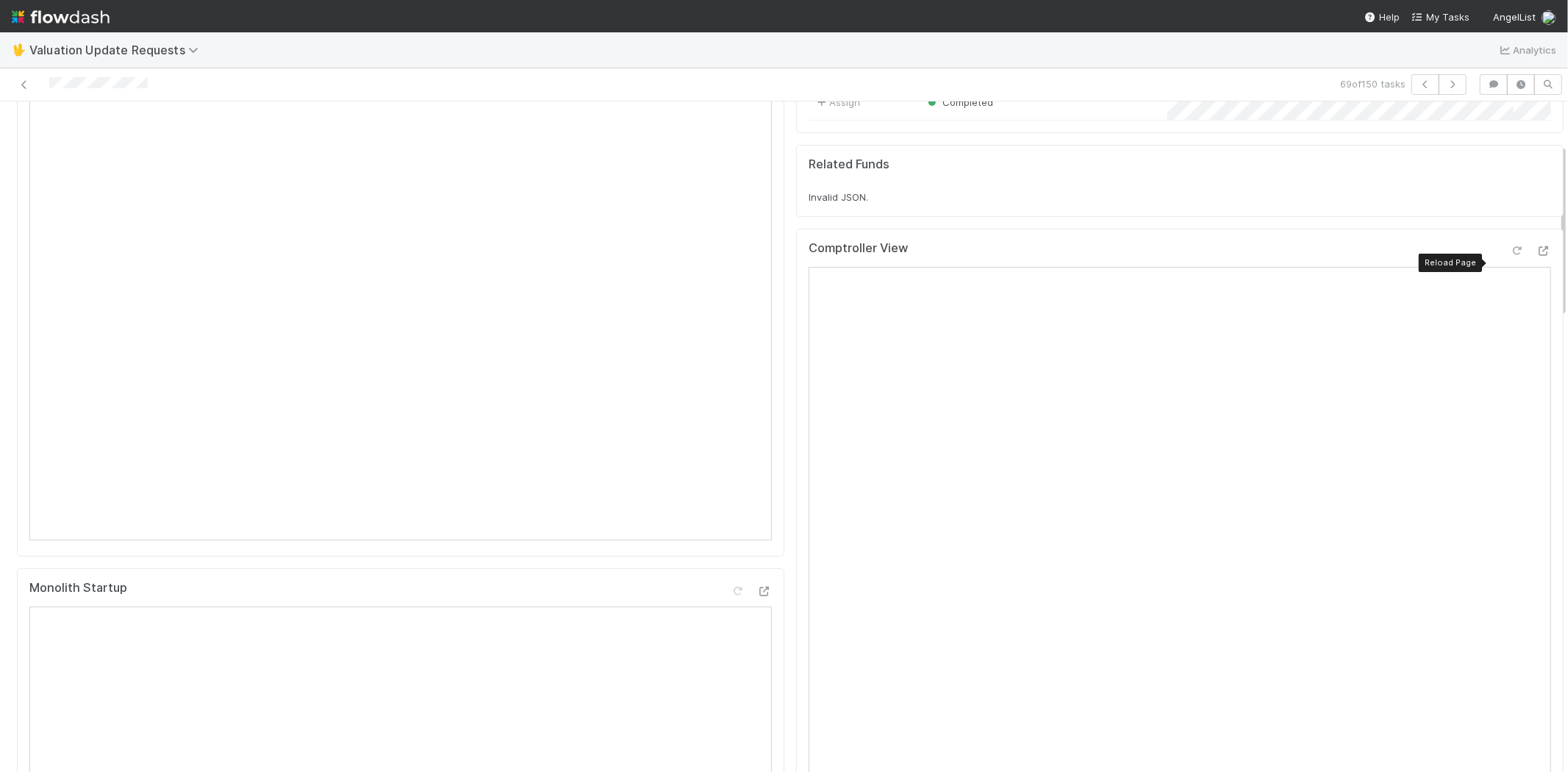
click at [1509, 255] on icon at bounding box center [1516, 251] width 15 height 10
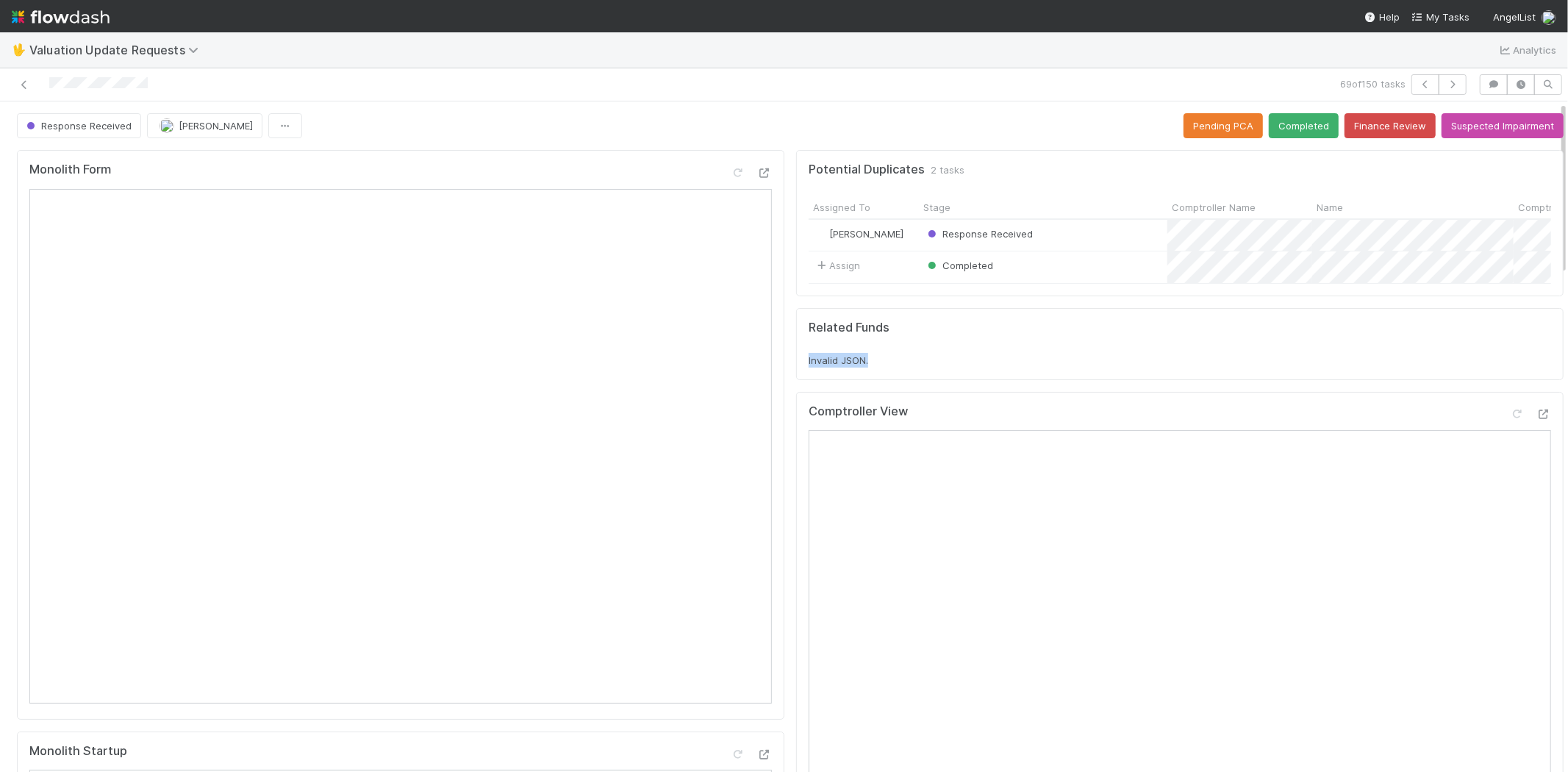
drag, startPoint x: 795, startPoint y: 363, endPoint x: 874, endPoint y: 371, distance: 79.4
click at [871, 371] on div "Related Funds Invalid JSON." at bounding box center [1179, 344] width 767 height 72
click at [899, 367] on div "Invalid JSON." at bounding box center [1179, 360] width 742 height 15
drag, startPoint x: 844, startPoint y: 378, endPoint x: 782, endPoint y: 377, distance: 62.0
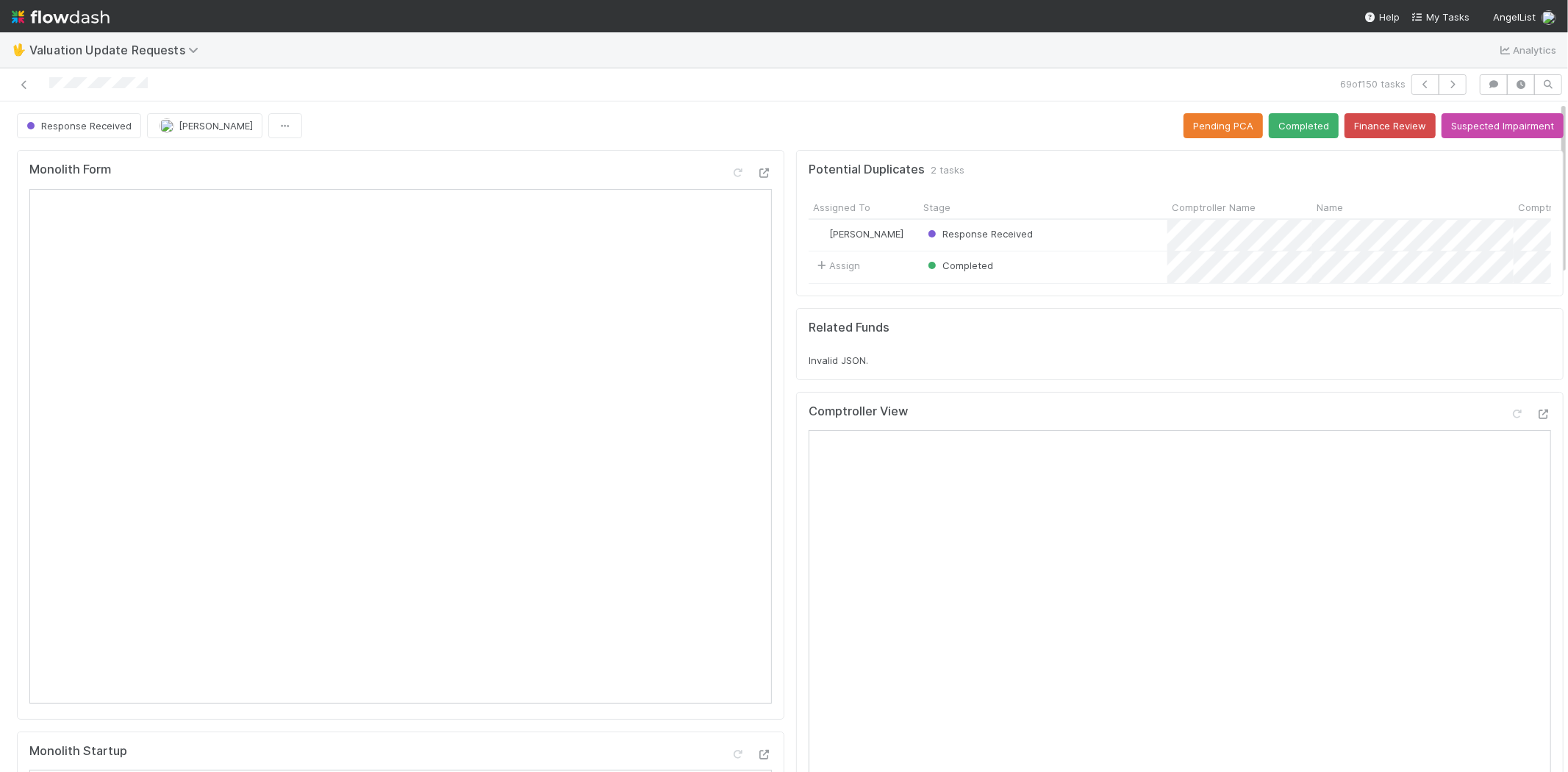
click at [767, 394] on div "Monolith Form" at bounding box center [400, 435] width 767 height 570
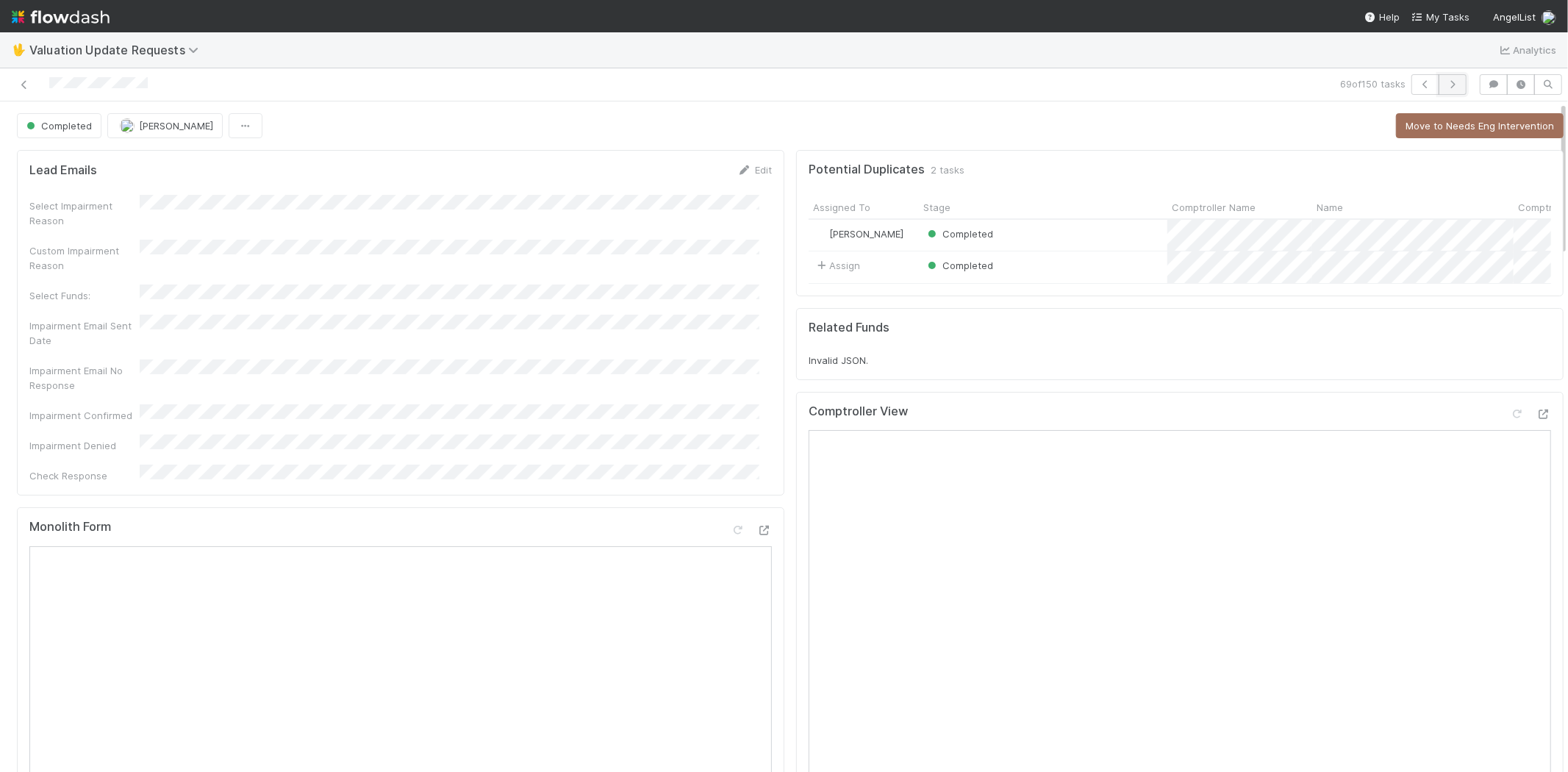
click at [1445, 86] on icon "button" at bounding box center [1452, 84] width 15 height 9
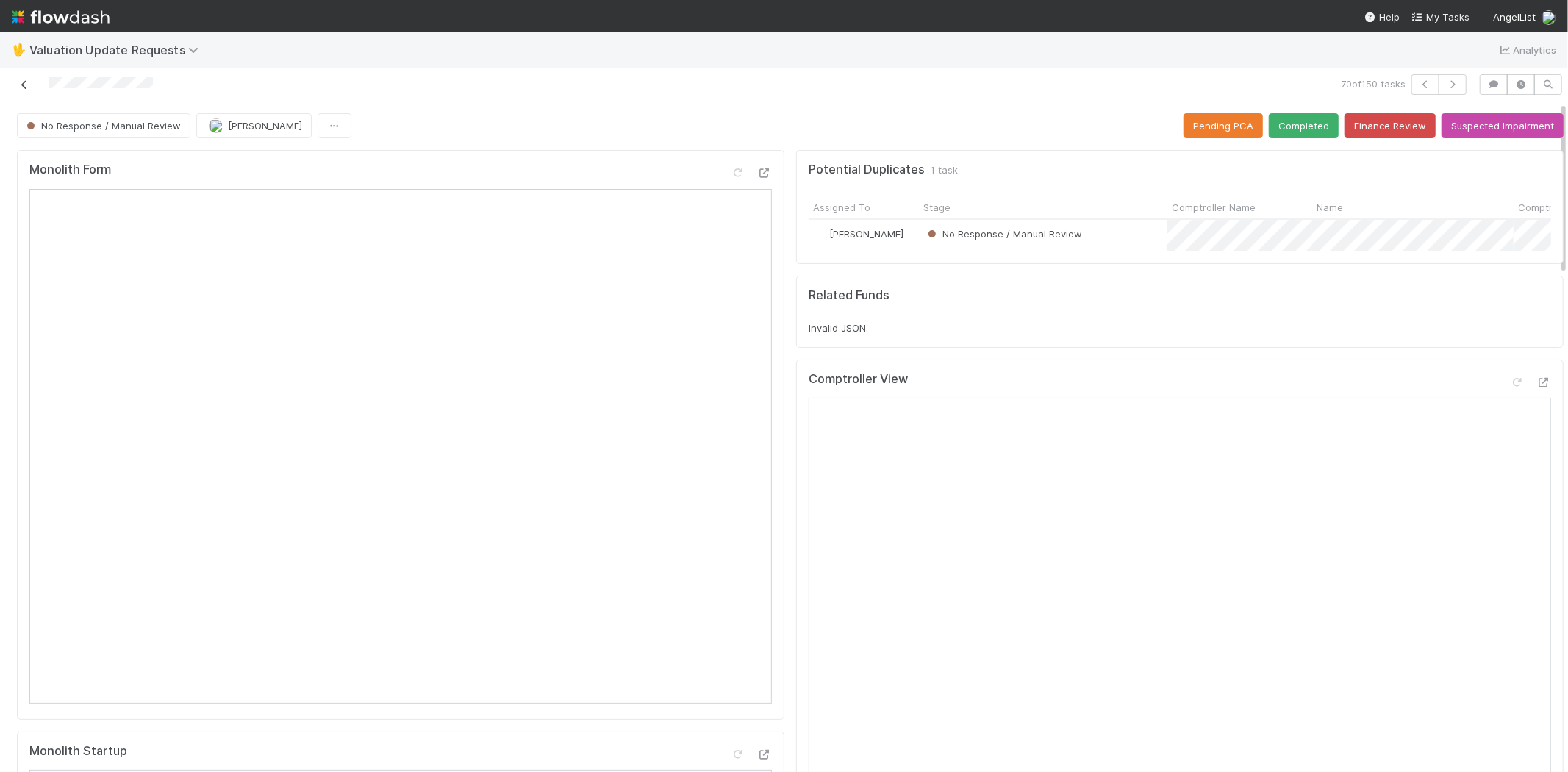
click at [18, 82] on icon at bounding box center [24, 85] width 15 height 10
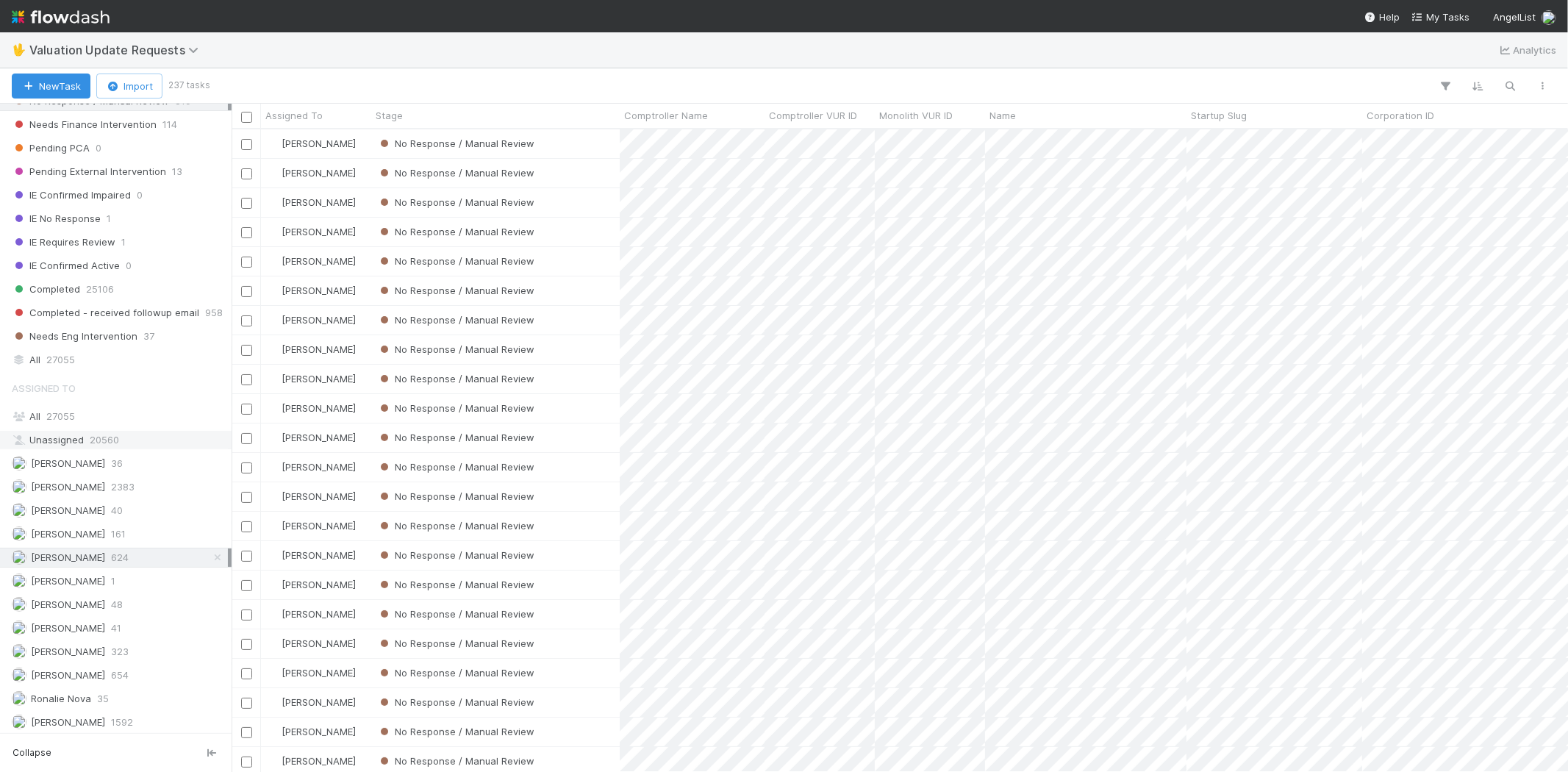
scroll to position [255, 0]
click at [134, 470] on div "Assigned To All 27055 Unassigned 20560 Andrew Sheeler 36 Febbie Cervantes 2383 …" at bounding box center [116, 550] width 232 height 359
click at [134, 474] on span "2383" at bounding box center [123, 483] width 24 height 18
click at [129, 553] on span "624" at bounding box center [120, 554] width 17 height 18
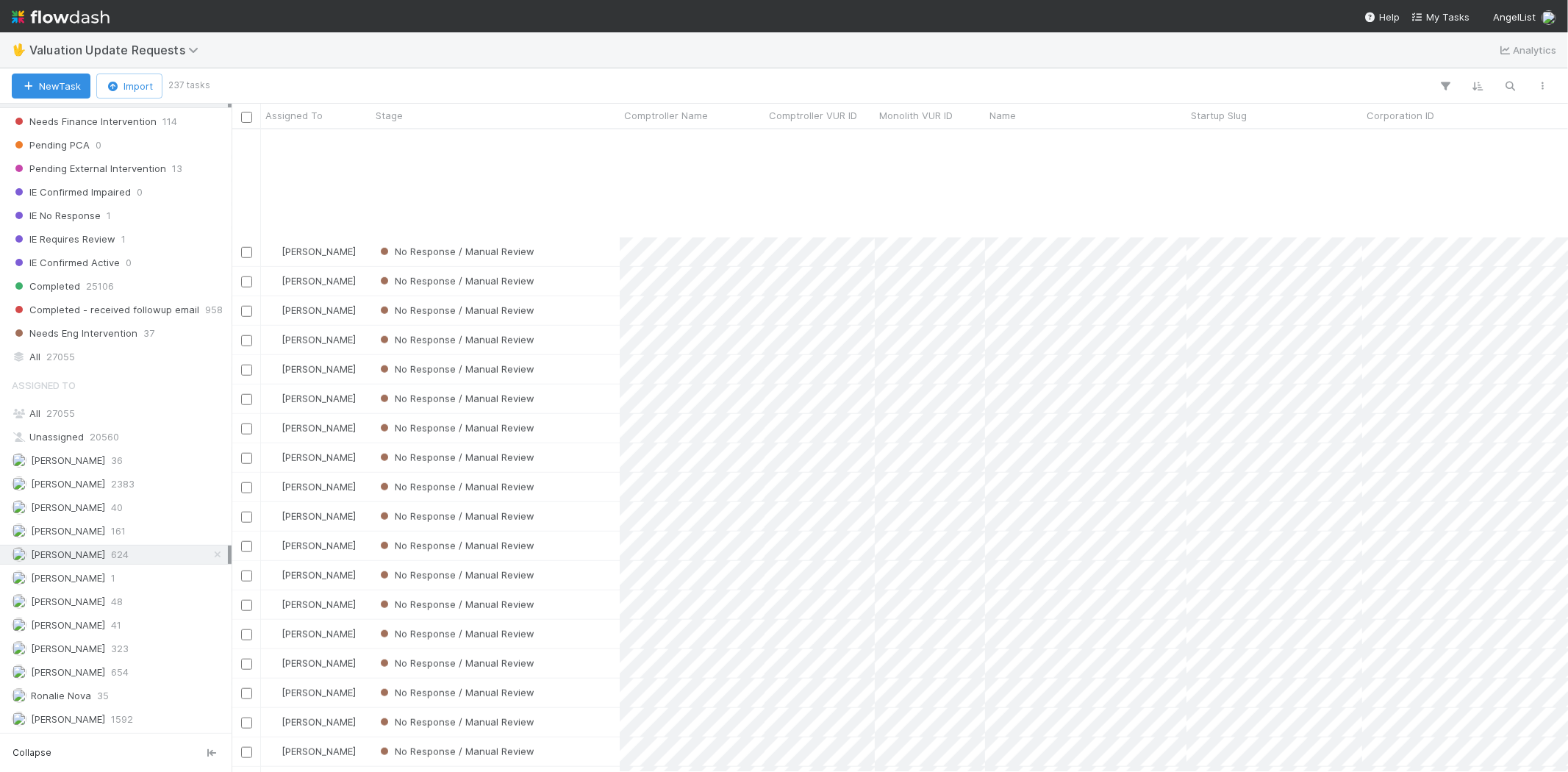
scroll to position [1143, 0]
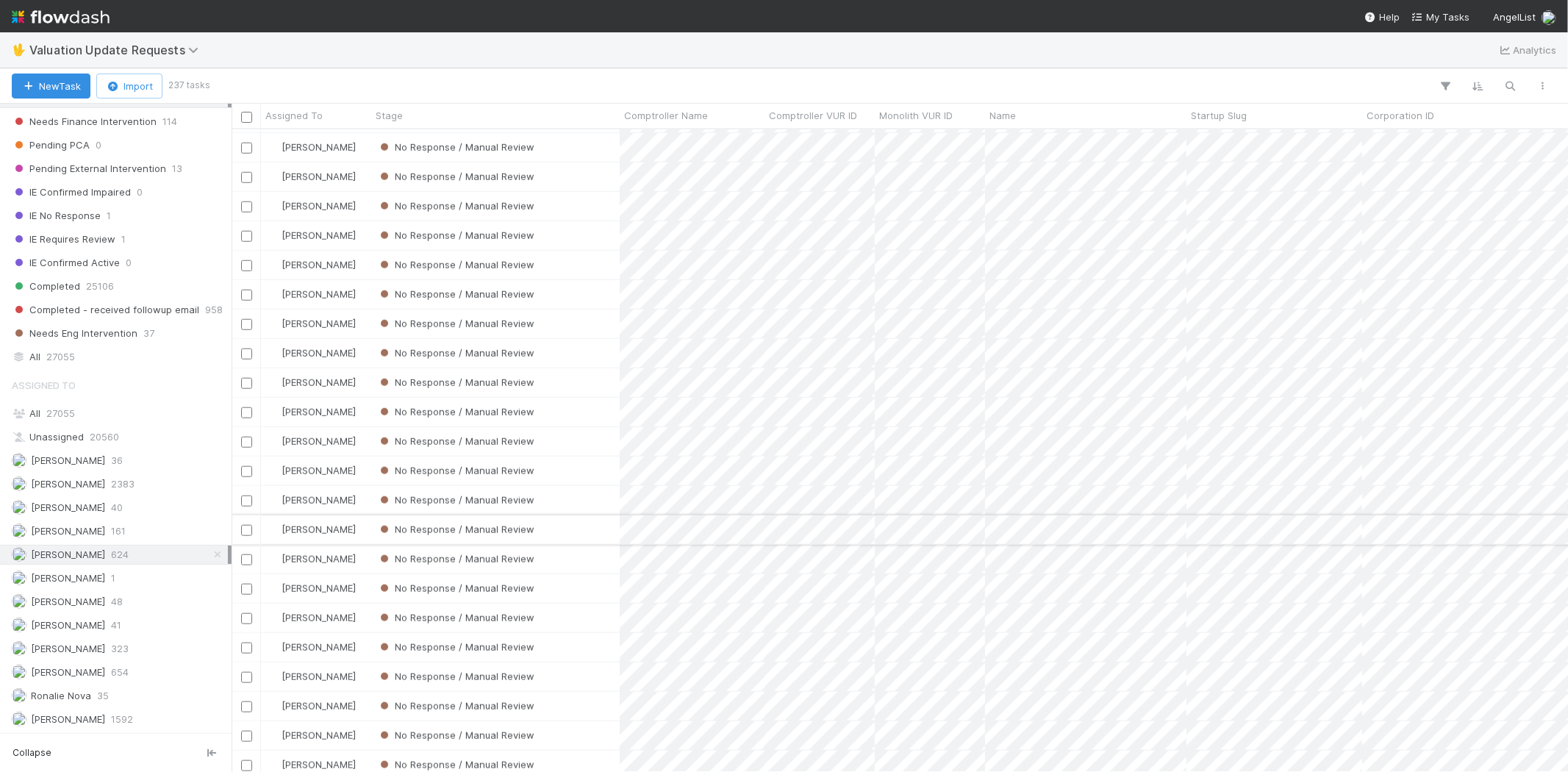
click at [582, 530] on div "No Response / Manual Review" at bounding box center [495, 529] width 248 height 29
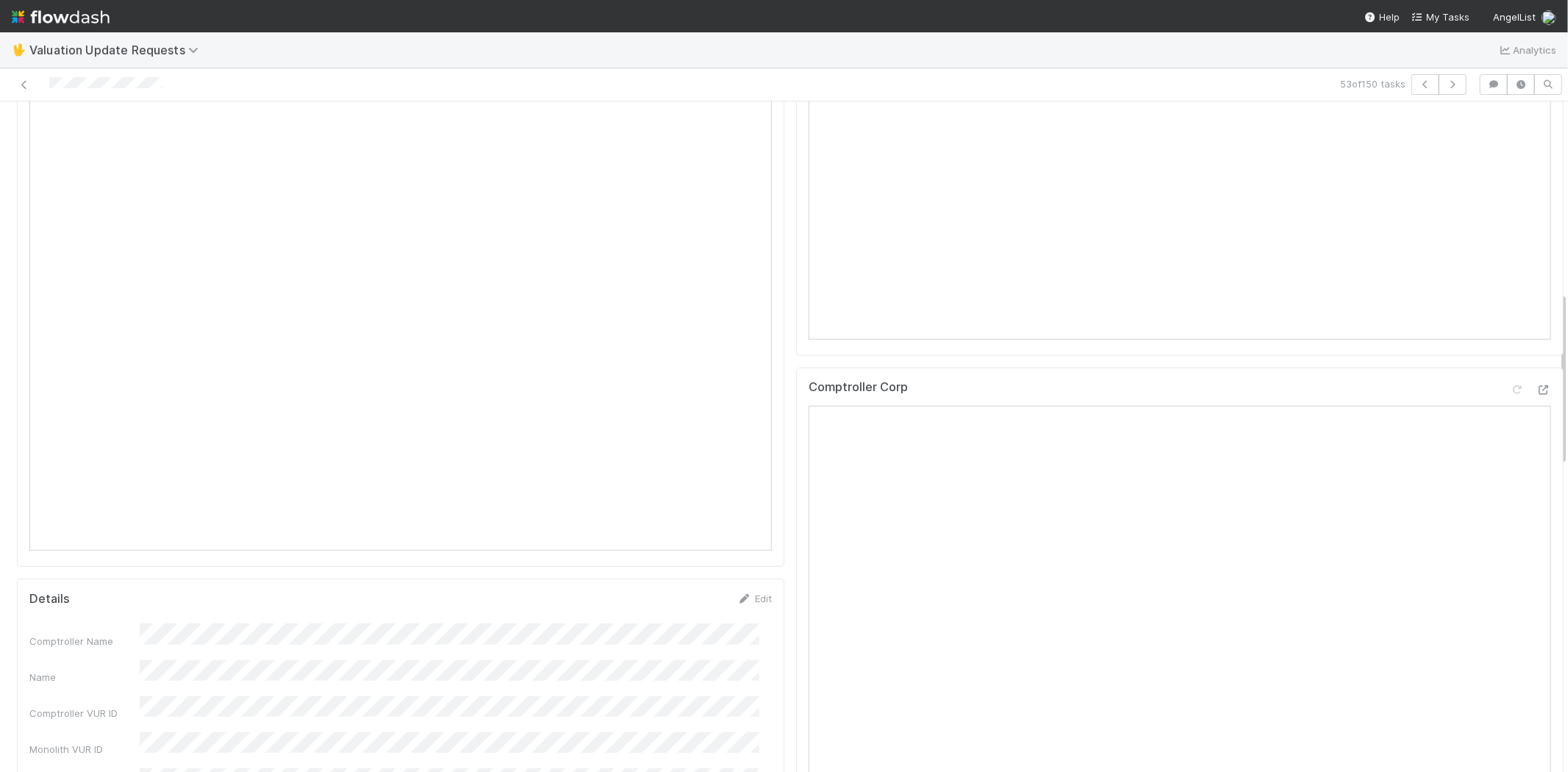
scroll to position [735, 0]
click at [1536, 394] on icon at bounding box center [1543, 388] width 15 height 10
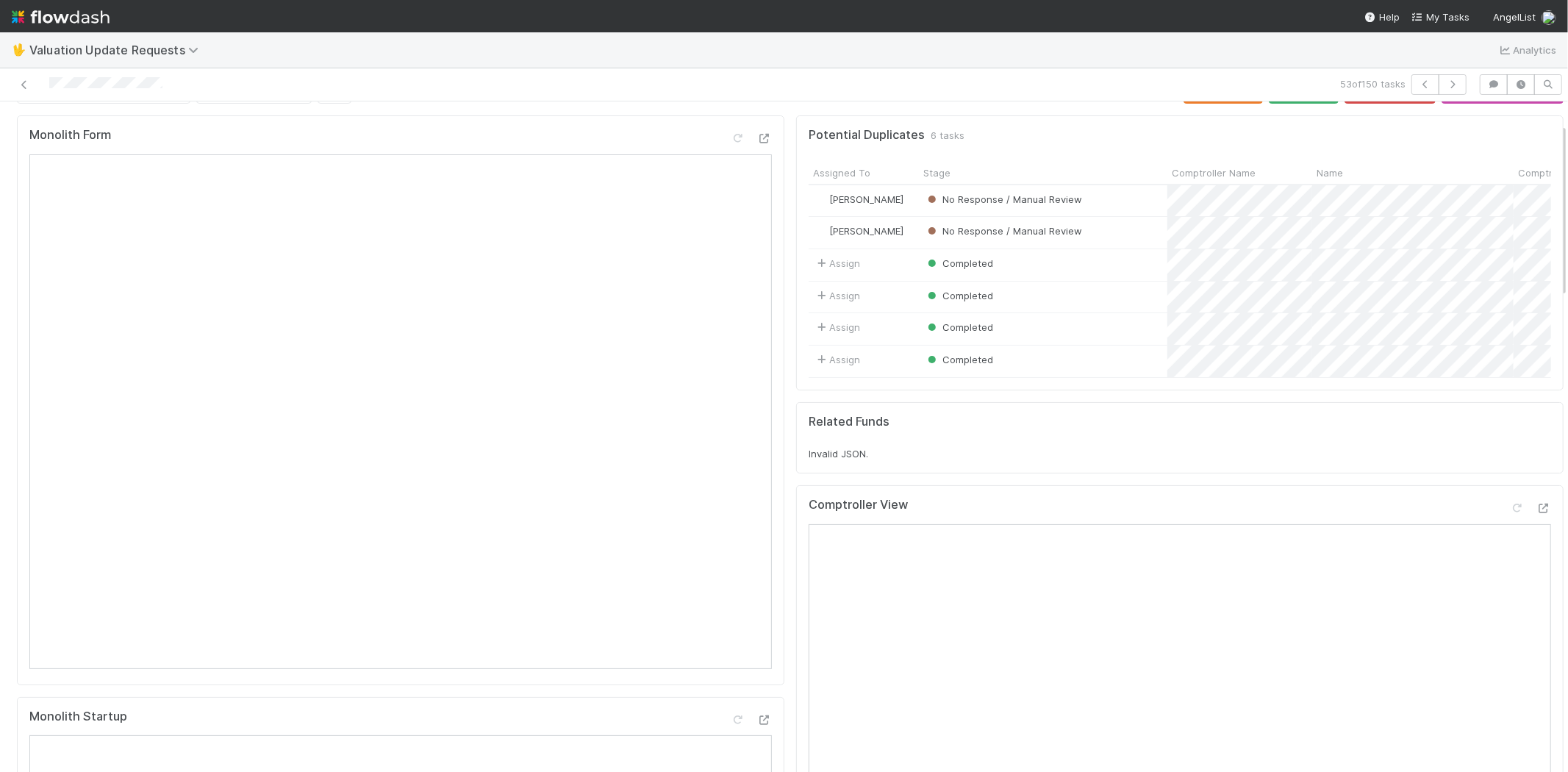
scroll to position [0, 0]
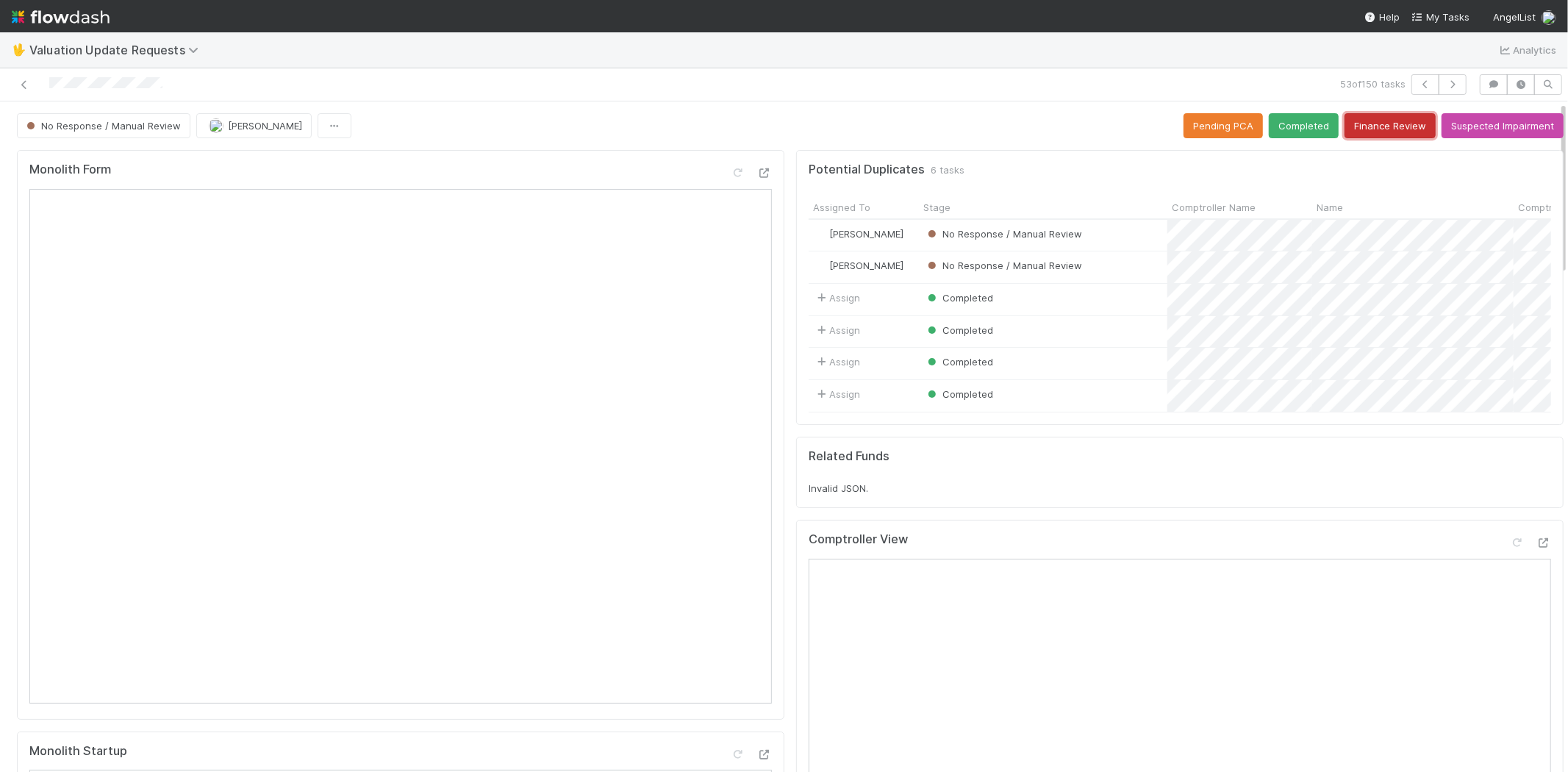
click at [1345, 129] on button "Finance Review" at bounding box center [1389, 125] width 91 height 25
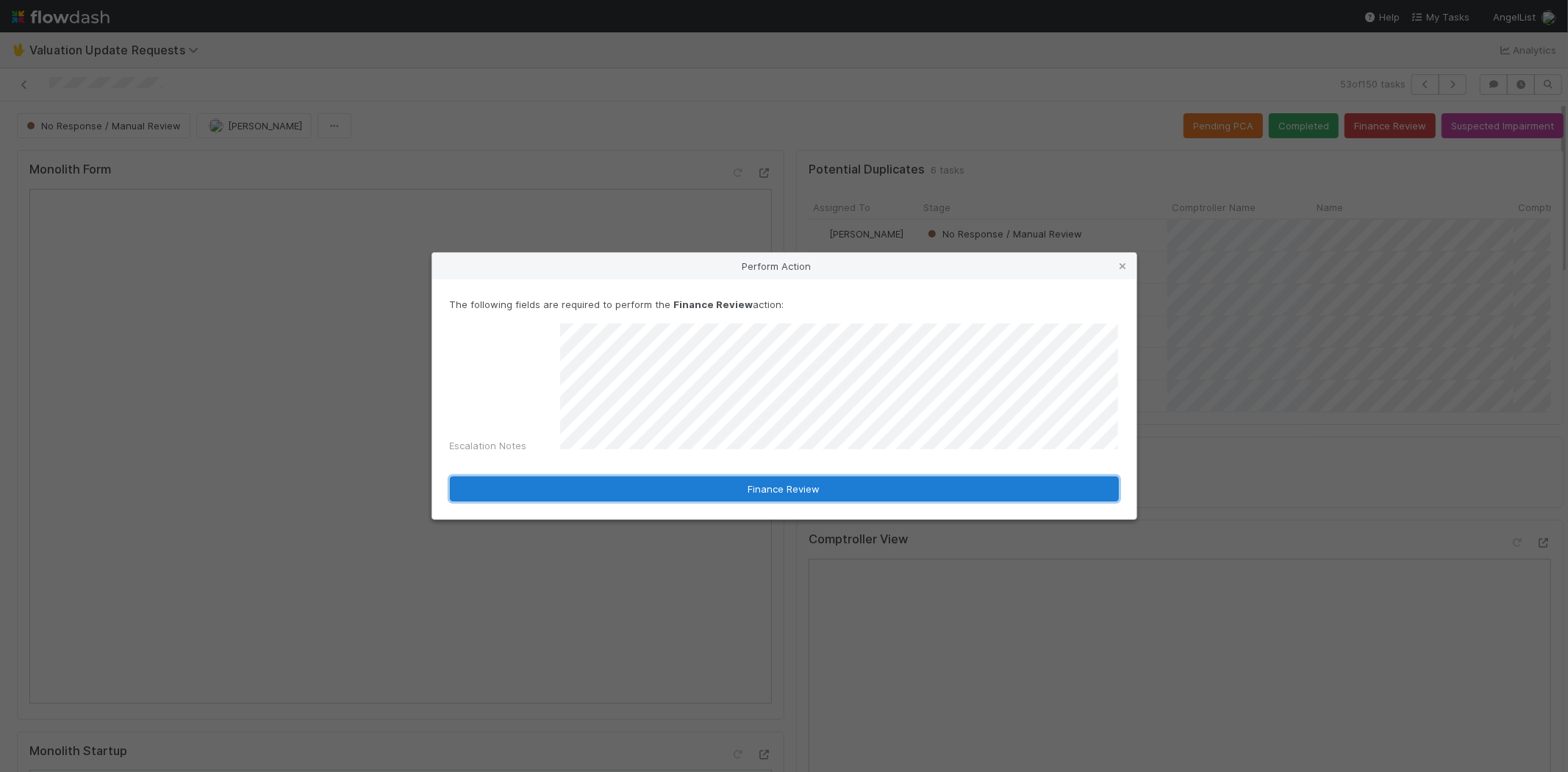
click at [535, 476] on button "Finance Review" at bounding box center [784, 488] width 669 height 25
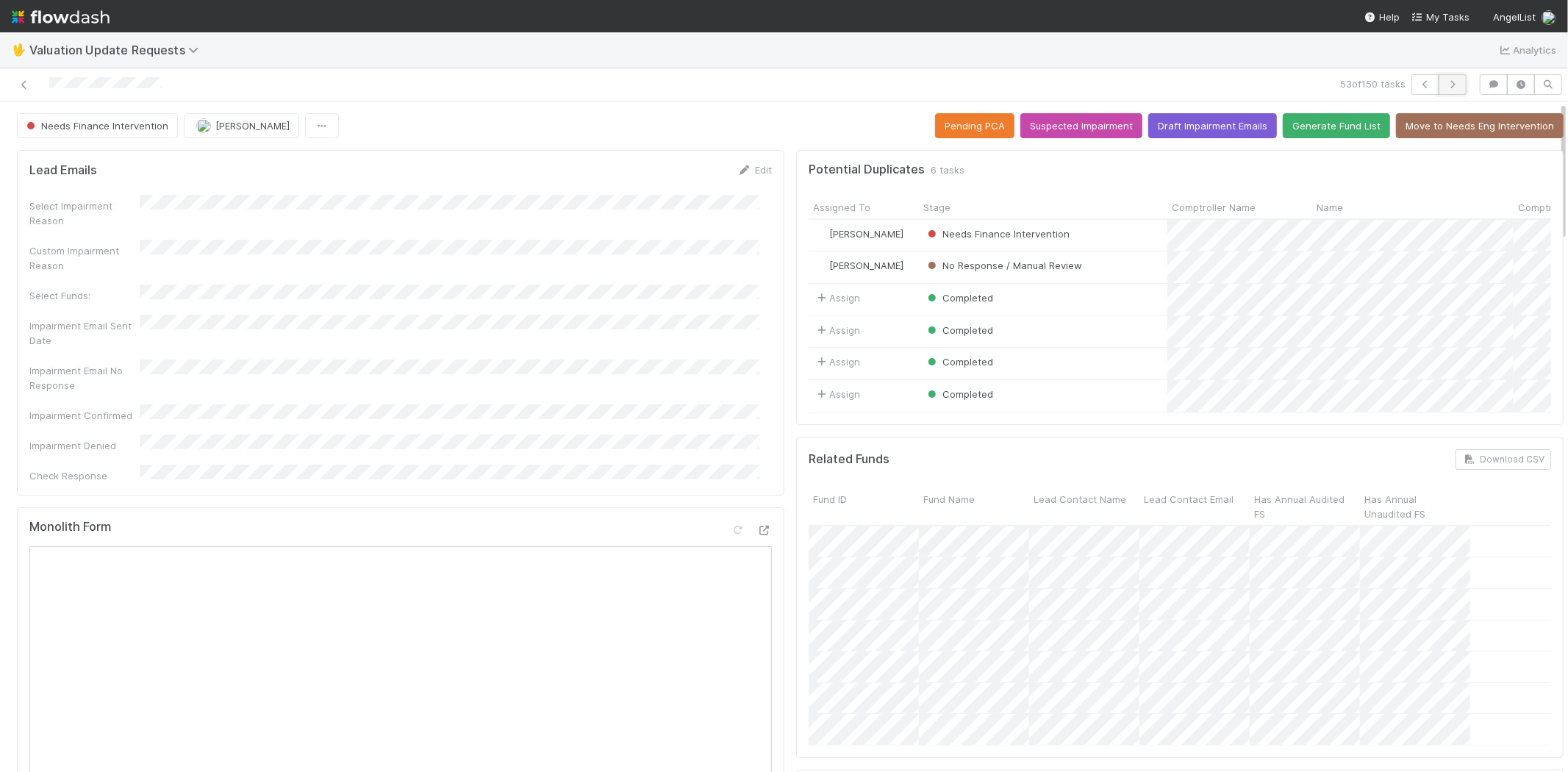
click at [1445, 86] on icon "button" at bounding box center [1452, 84] width 15 height 9
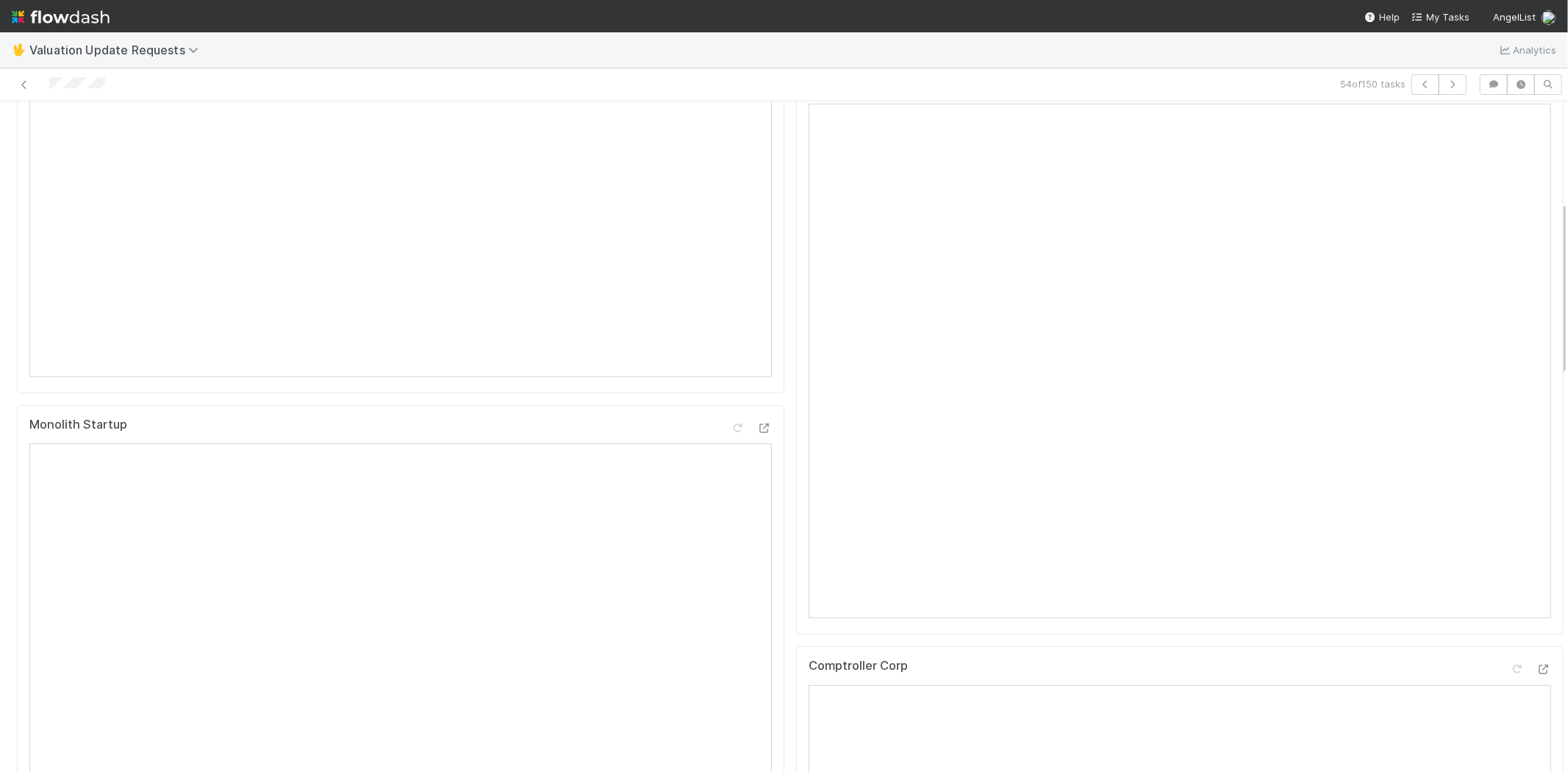
scroll to position [571, 0]
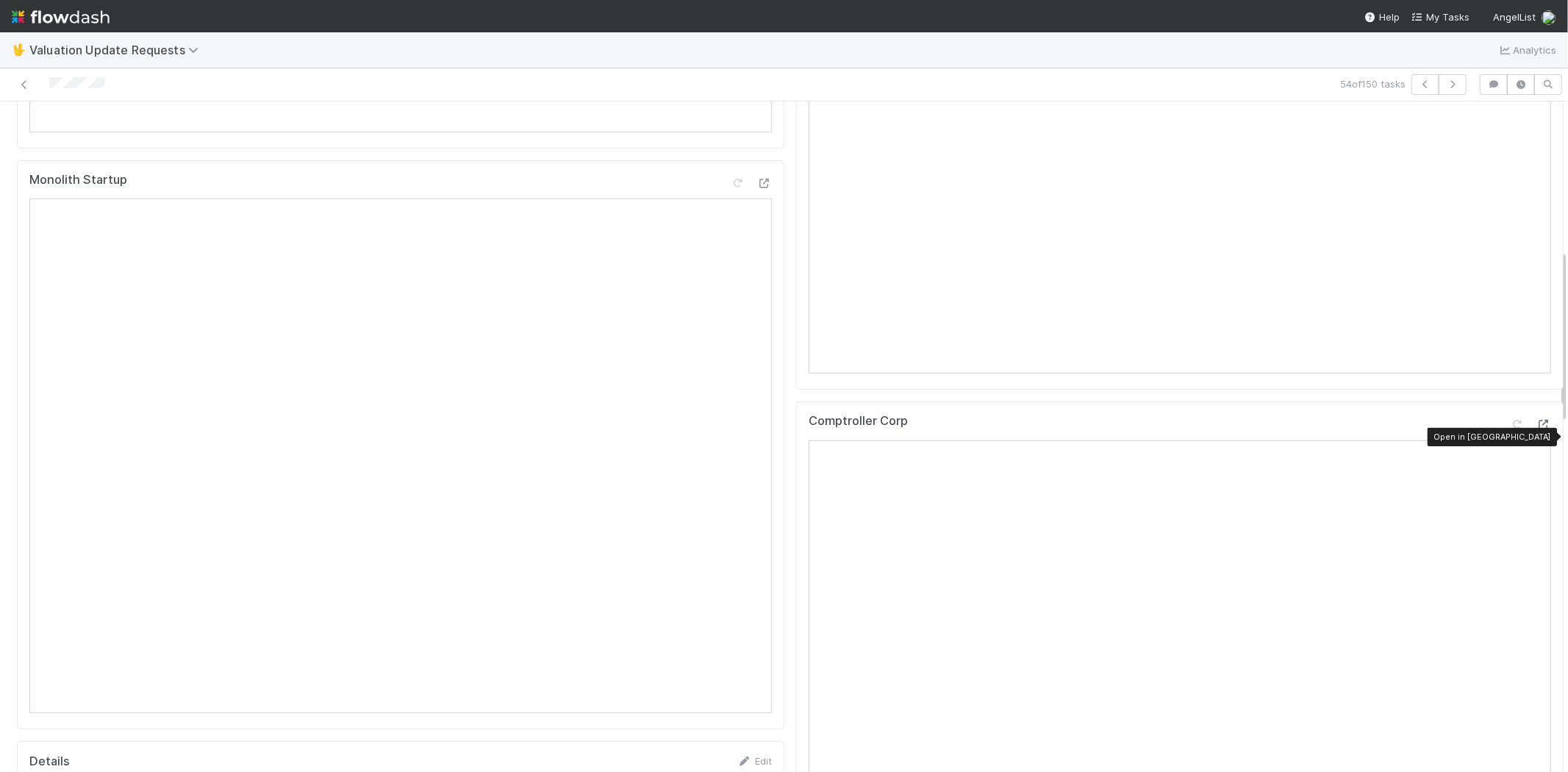
click at [1536, 429] on icon at bounding box center [1543, 424] width 15 height 10
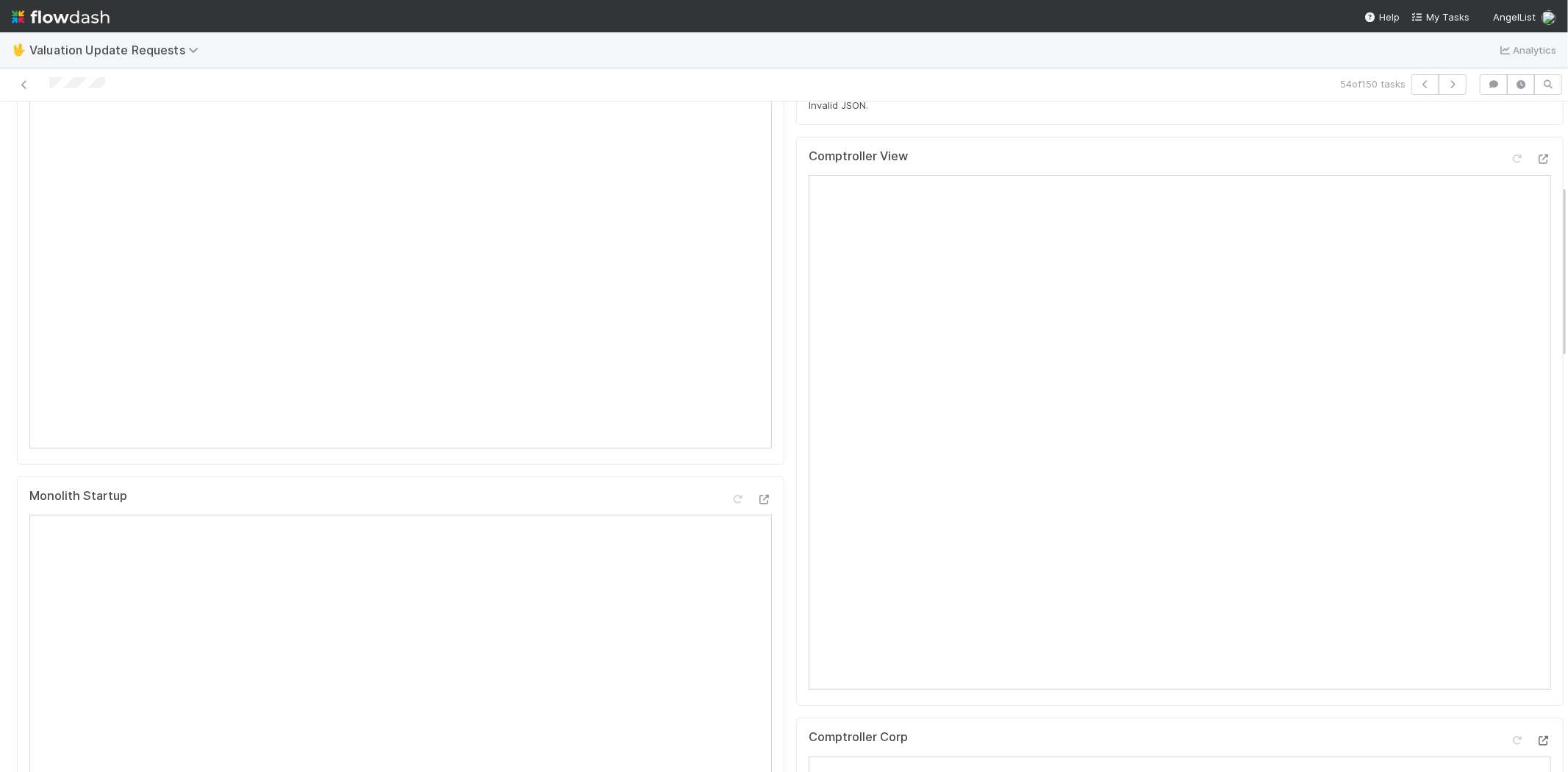
scroll to position [244, 0]
click at [1509, 176] on div at bounding box center [1516, 169] width 15 height 15
click at [1509, 175] on icon at bounding box center [1516, 169] width 15 height 10
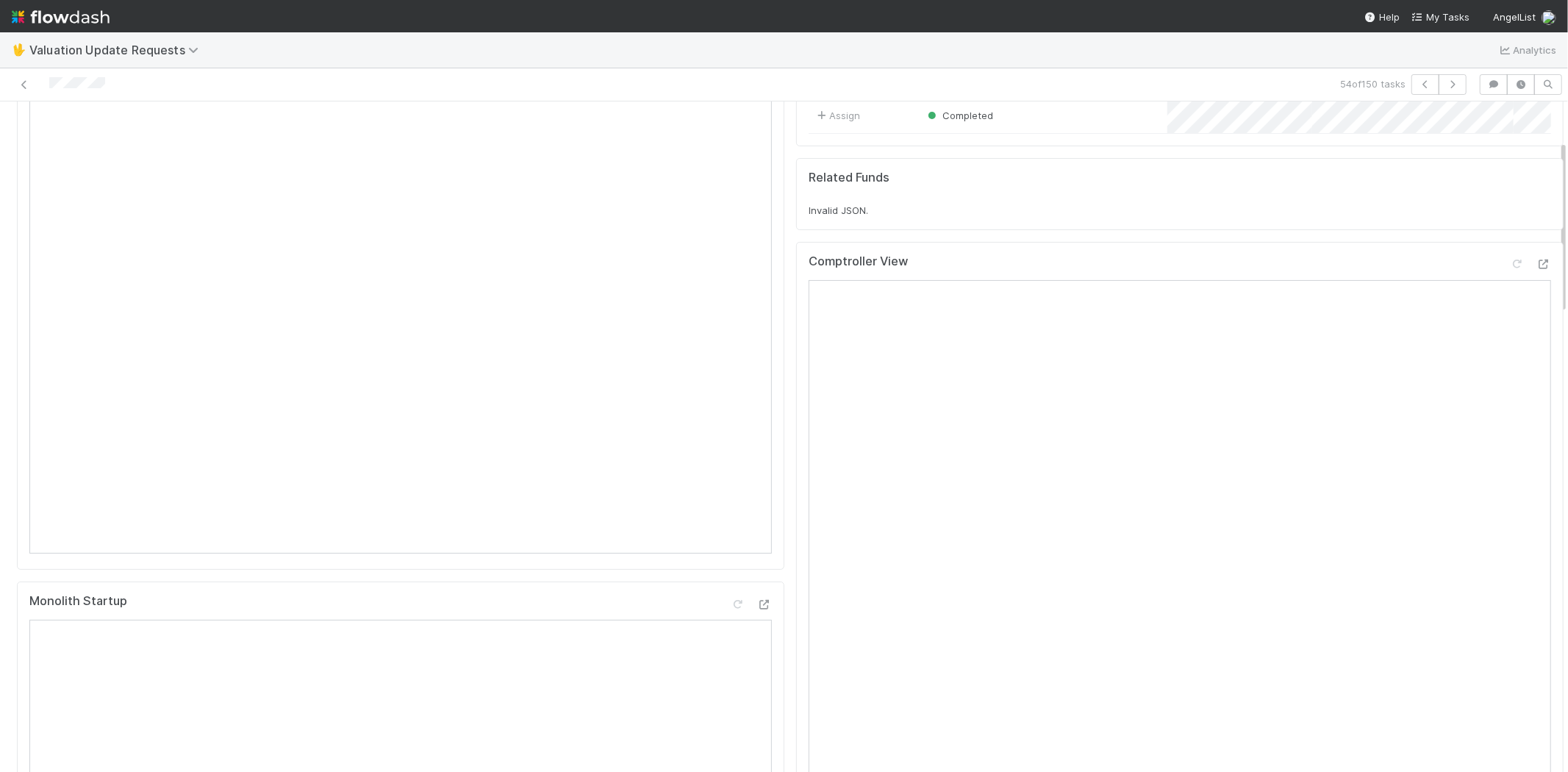
scroll to position [0, 0]
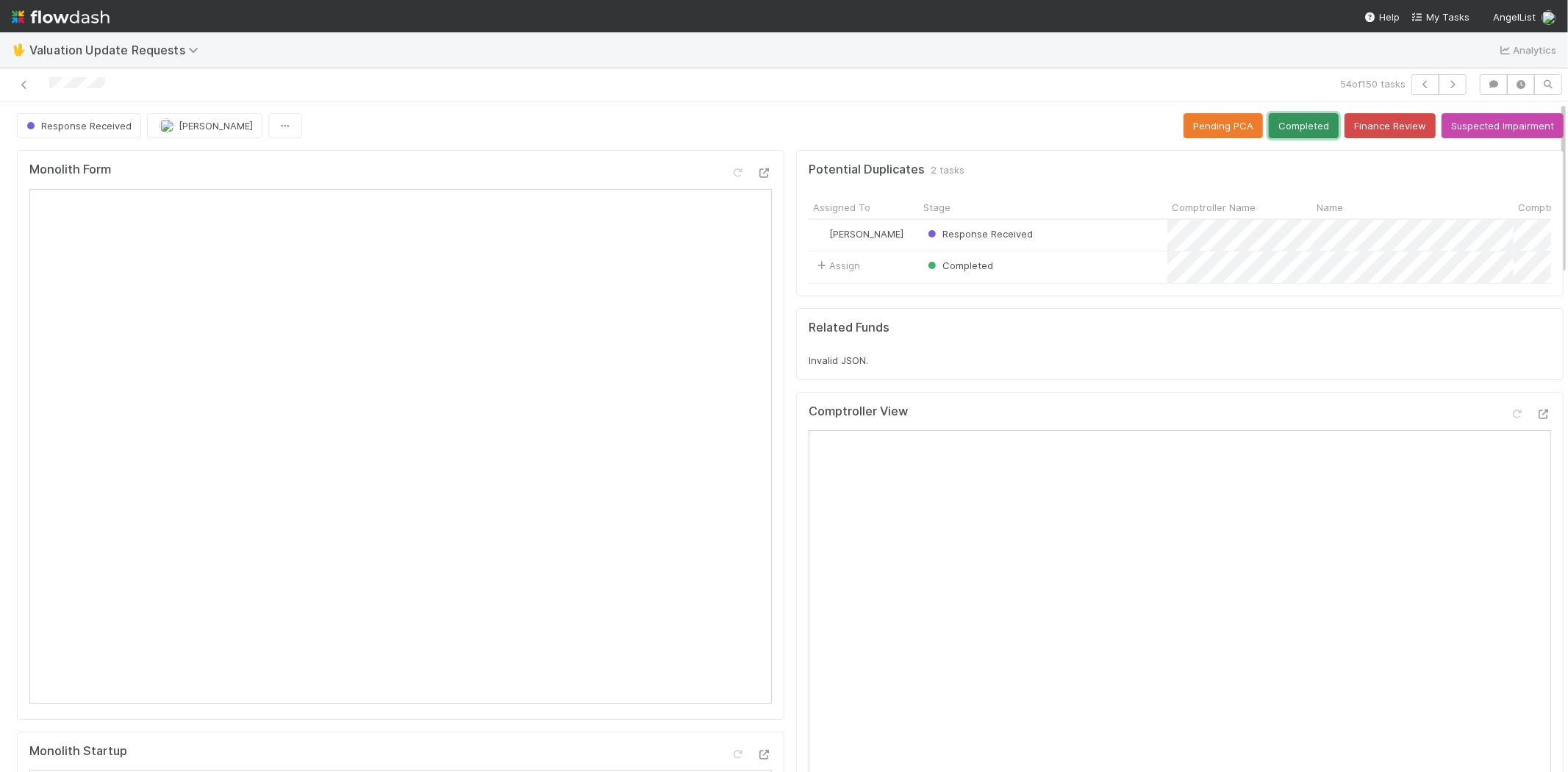
click at [1270, 129] on button "Completed" at bounding box center [1304, 125] width 70 height 25
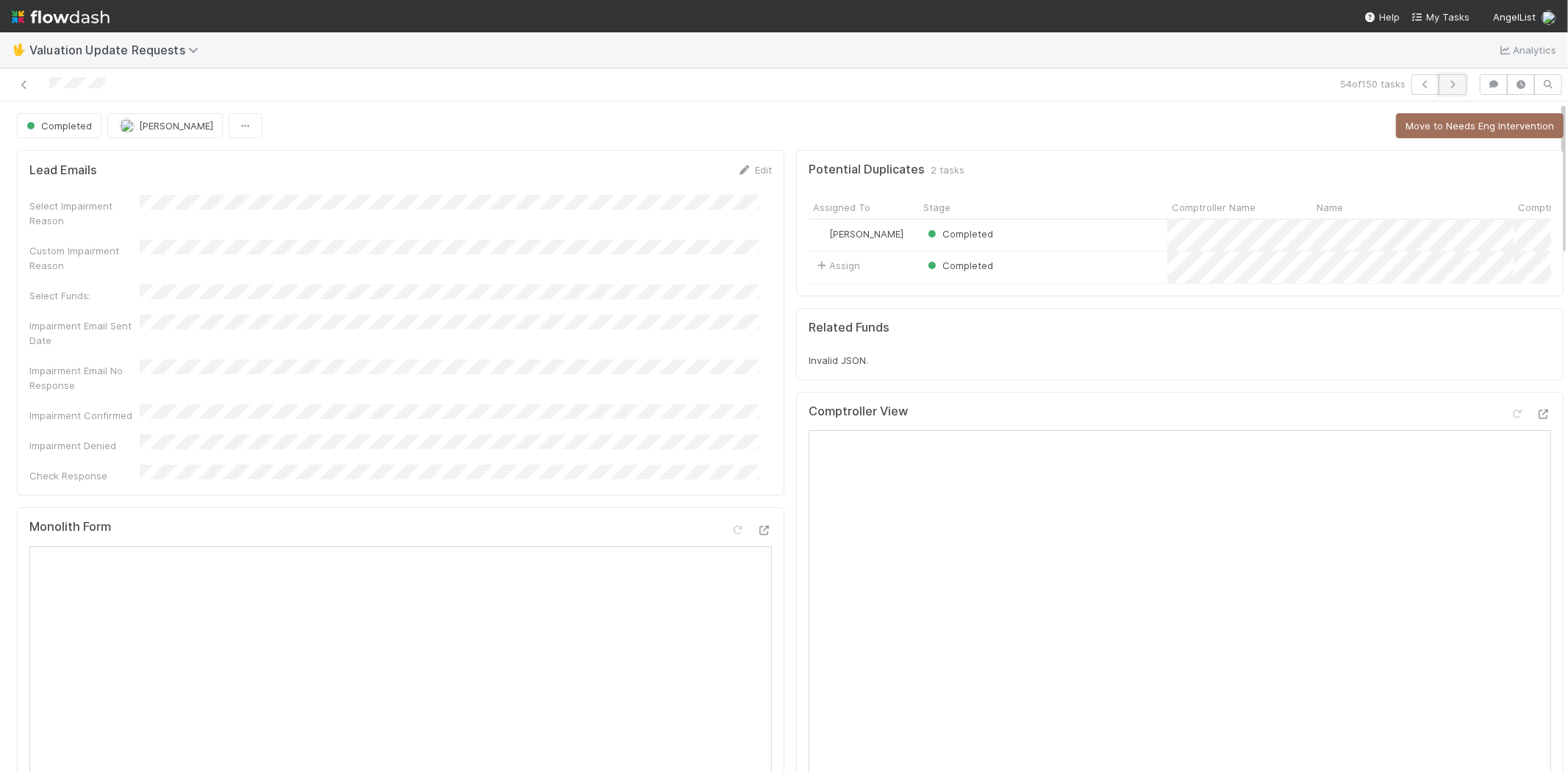
click at [1445, 81] on icon "button" at bounding box center [1452, 84] width 15 height 9
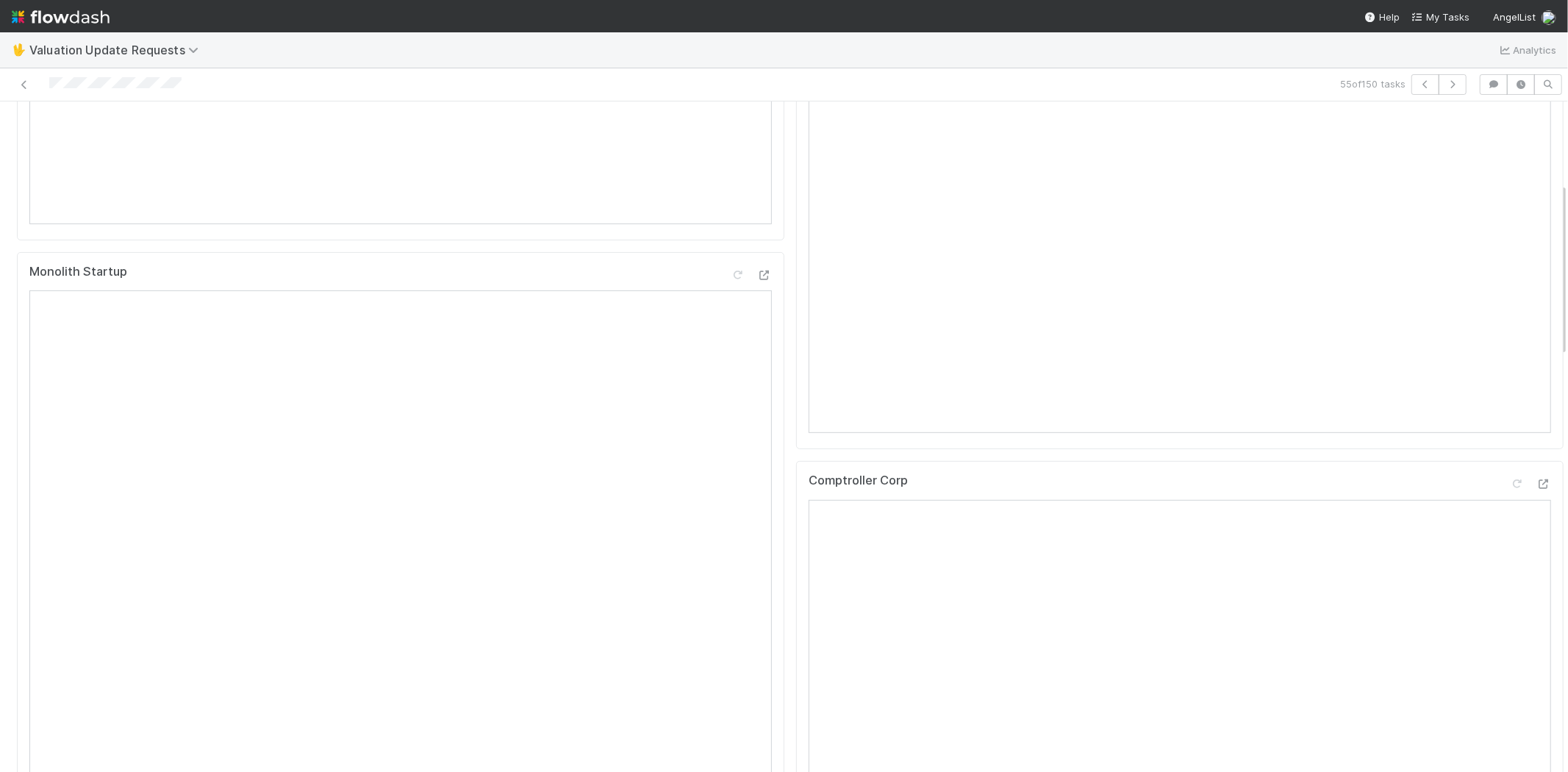
scroll to position [490, 0]
click at [1536, 480] on div at bounding box center [1543, 473] width 15 height 15
click at [1509, 224] on icon at bounding box center [1516, 219] width 15 height 10
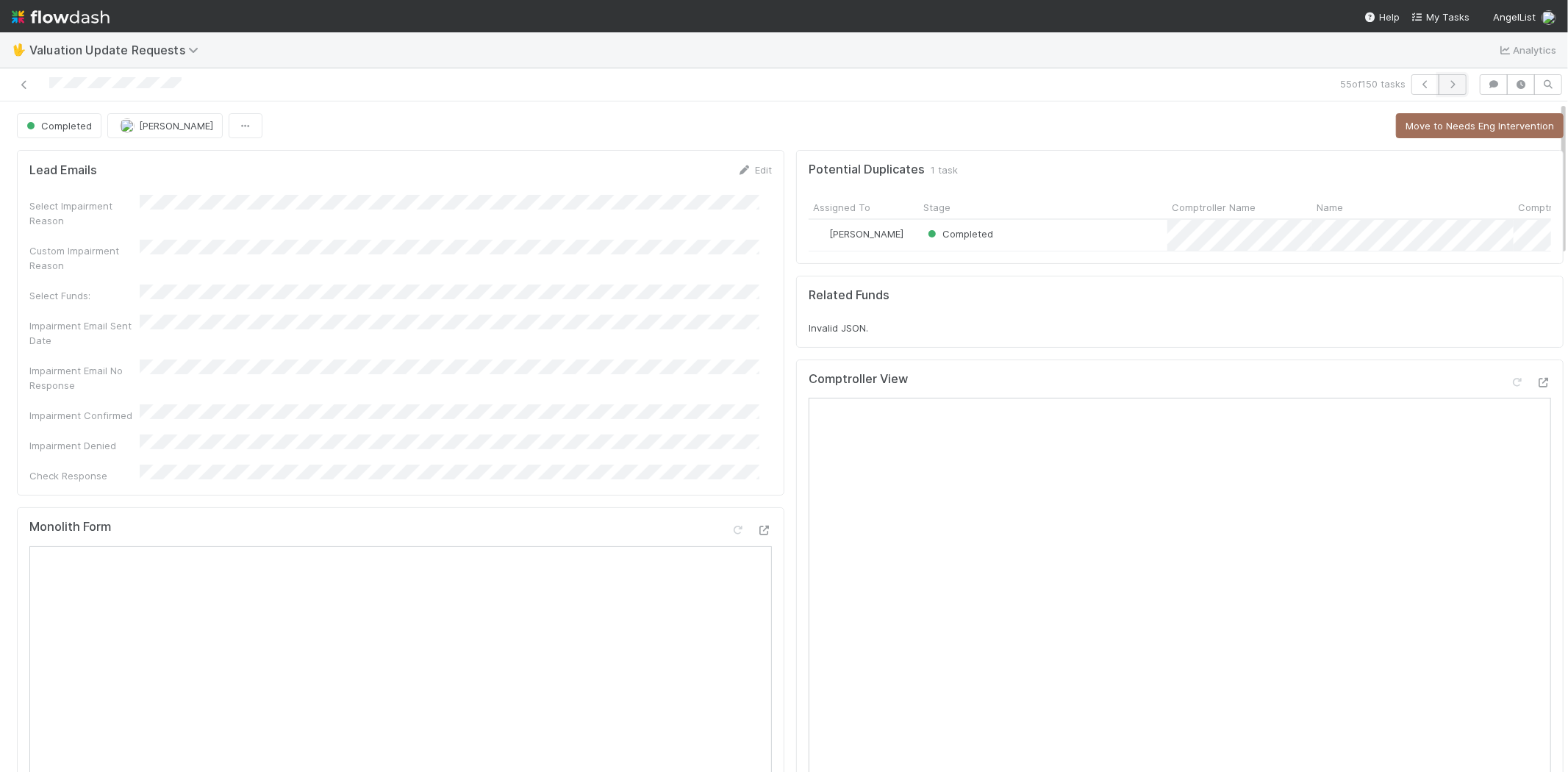
click at [1445, 86] on icon "button" at bounding box center [1452, 84] width 15 height 9
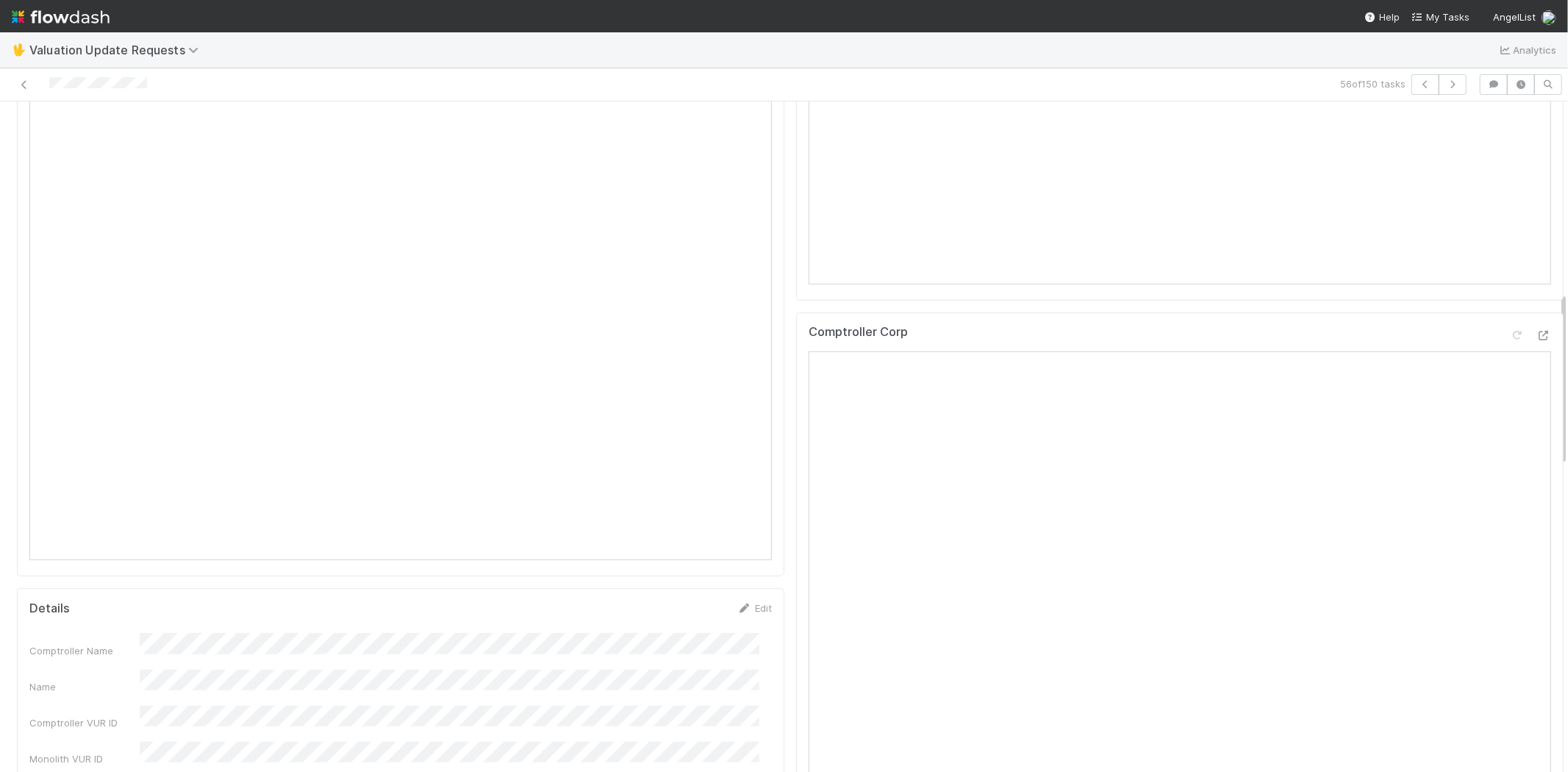
scroll to position [735, 0]
click at [1536, 329] on icon at bounding box center [1543, 325] width 15 height 10
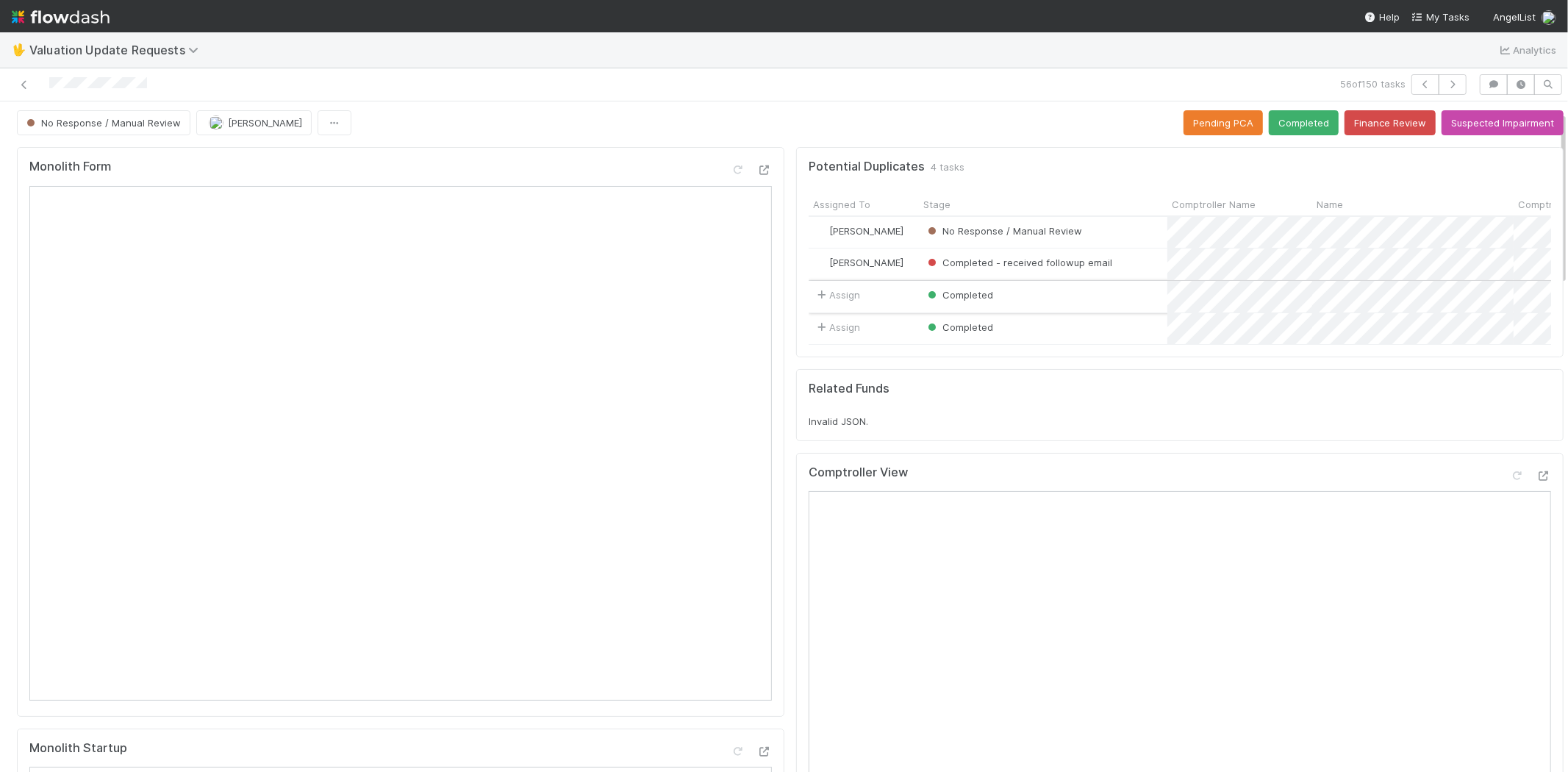
scroll to position [0, 0]
click at [1447, 85] on icon "button" at bounding box center [1452, 84] width 15 height 9
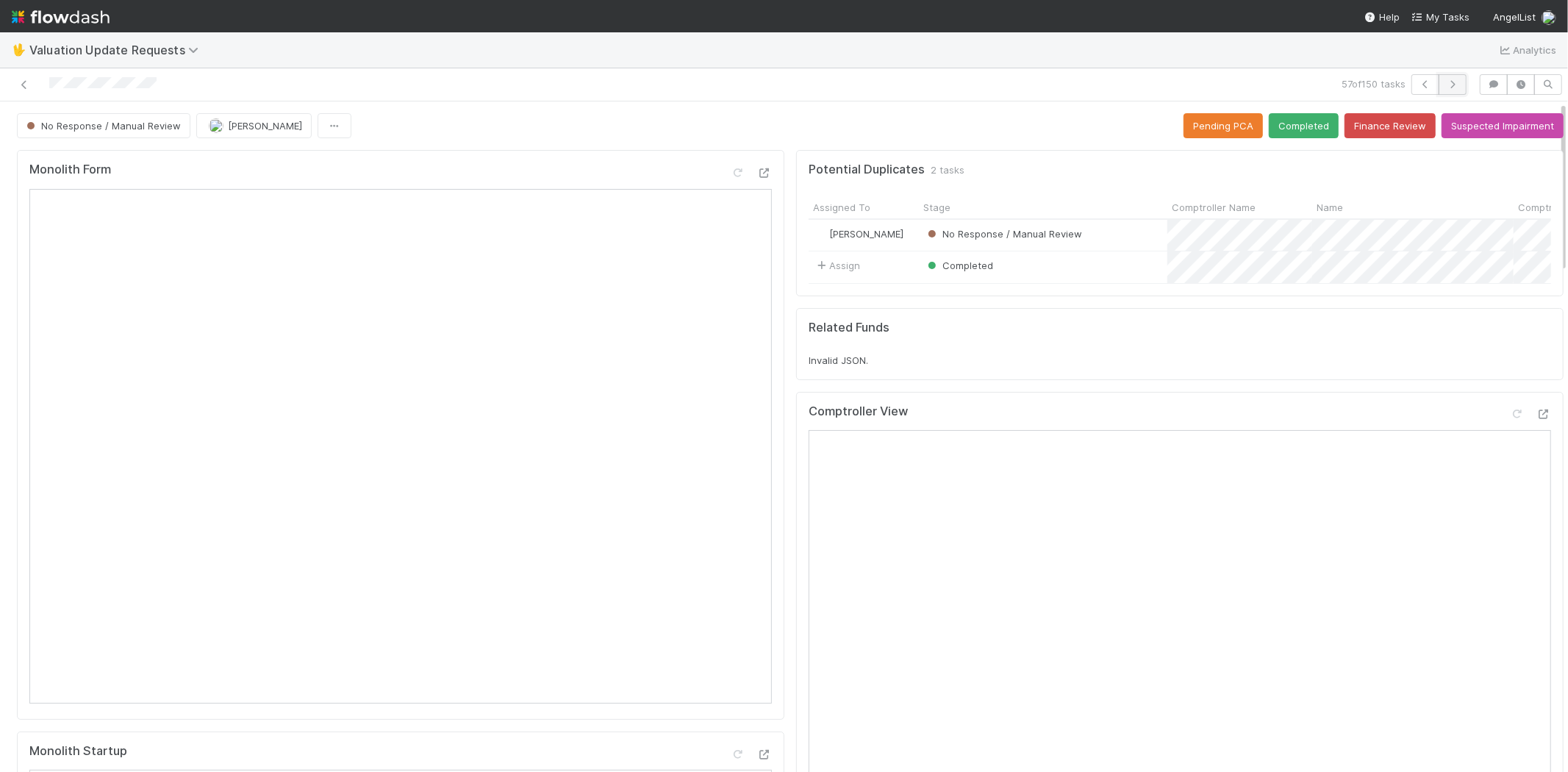
click at [1445, 84] on icon "button" at bounding box center [1452, 84] width 15 height 9
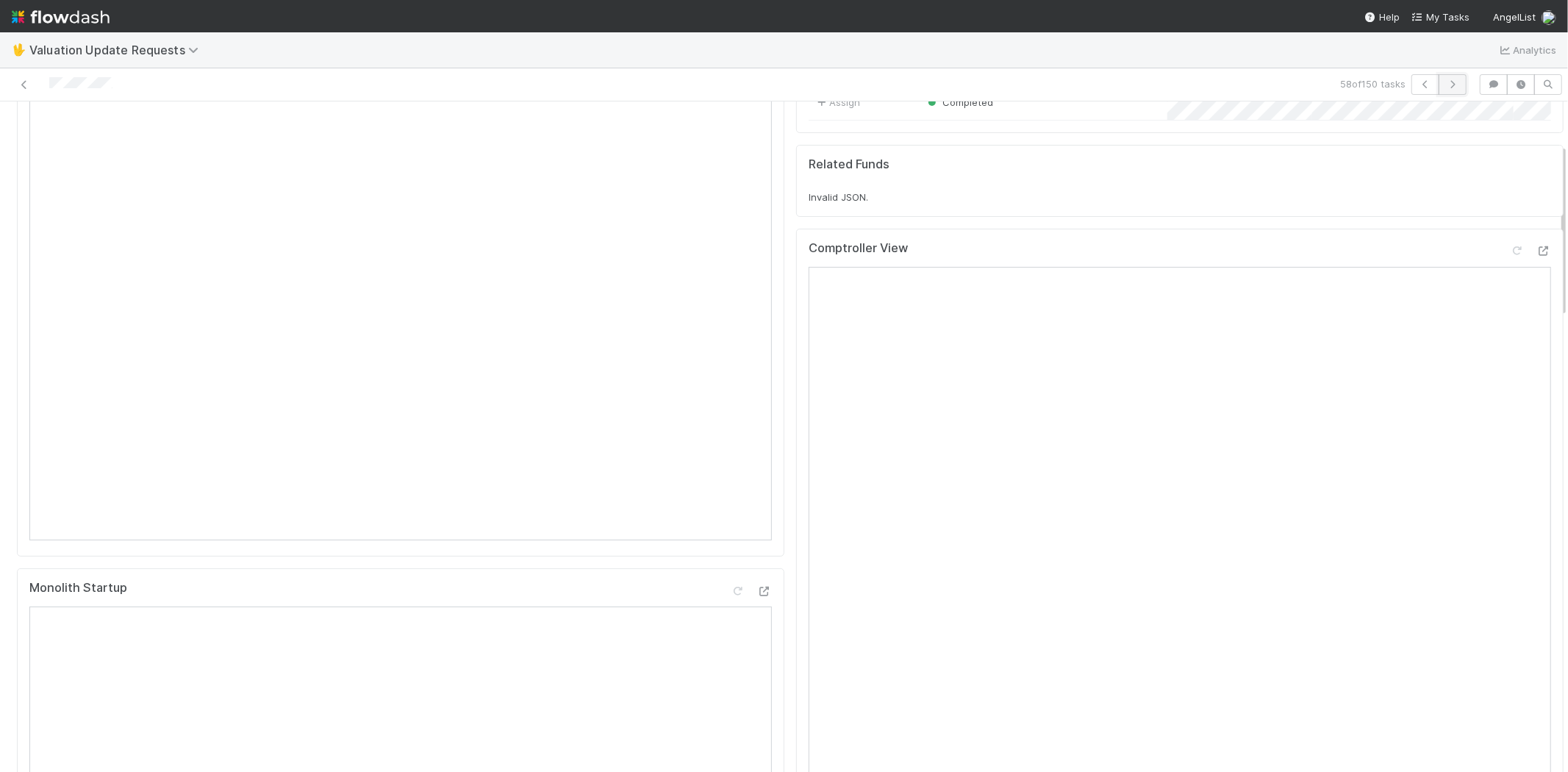
click at [1445, 88] on icon "button" at bounding box center [1452, 84] width 15 height 9
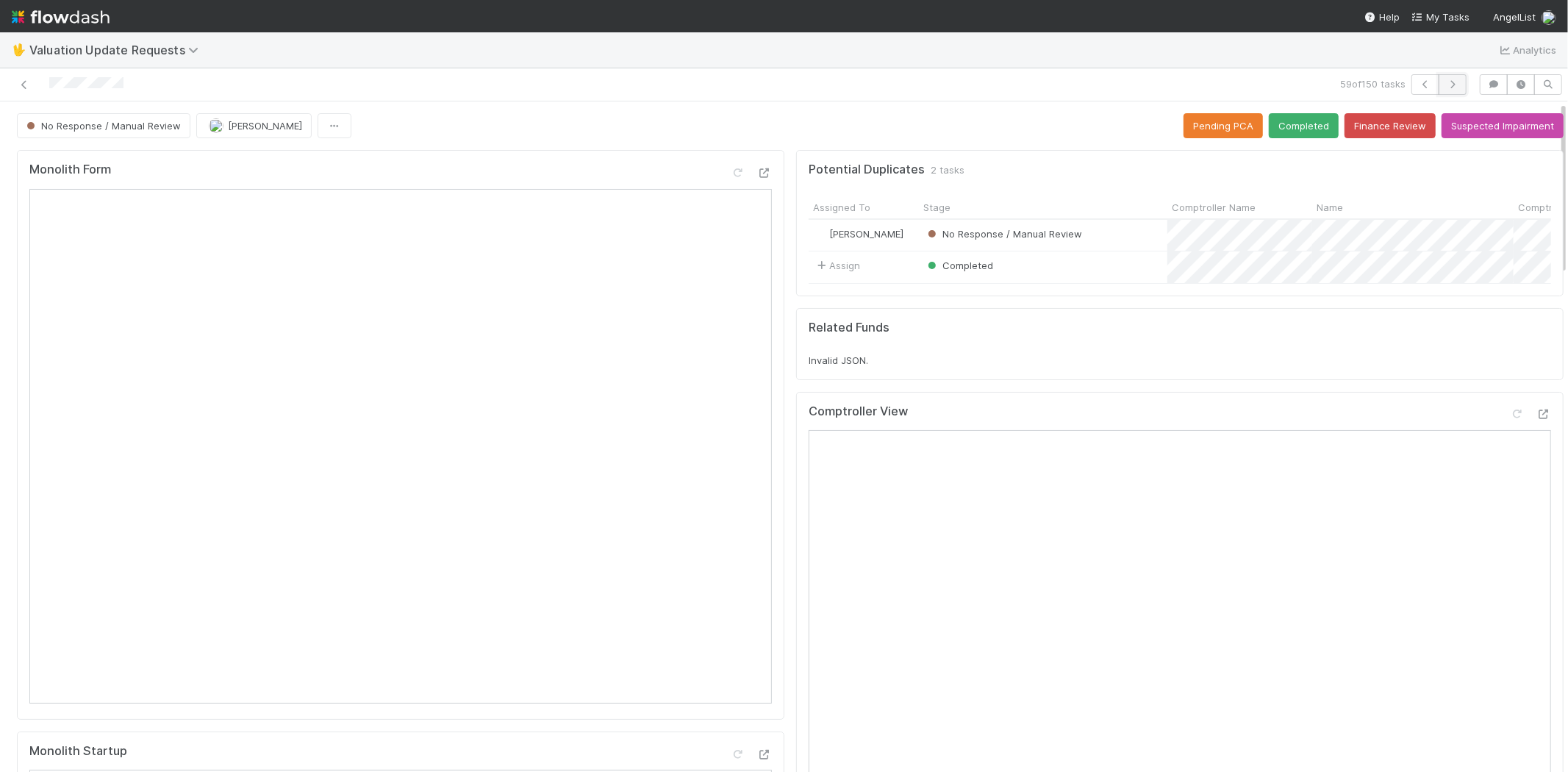
click at [1445, 80] on icon "button" at bounding box center [1452, 84] width 15 height 9
click at [1445, 88] on icon "button" at bounding box center [1452, 84] width 15 height 9
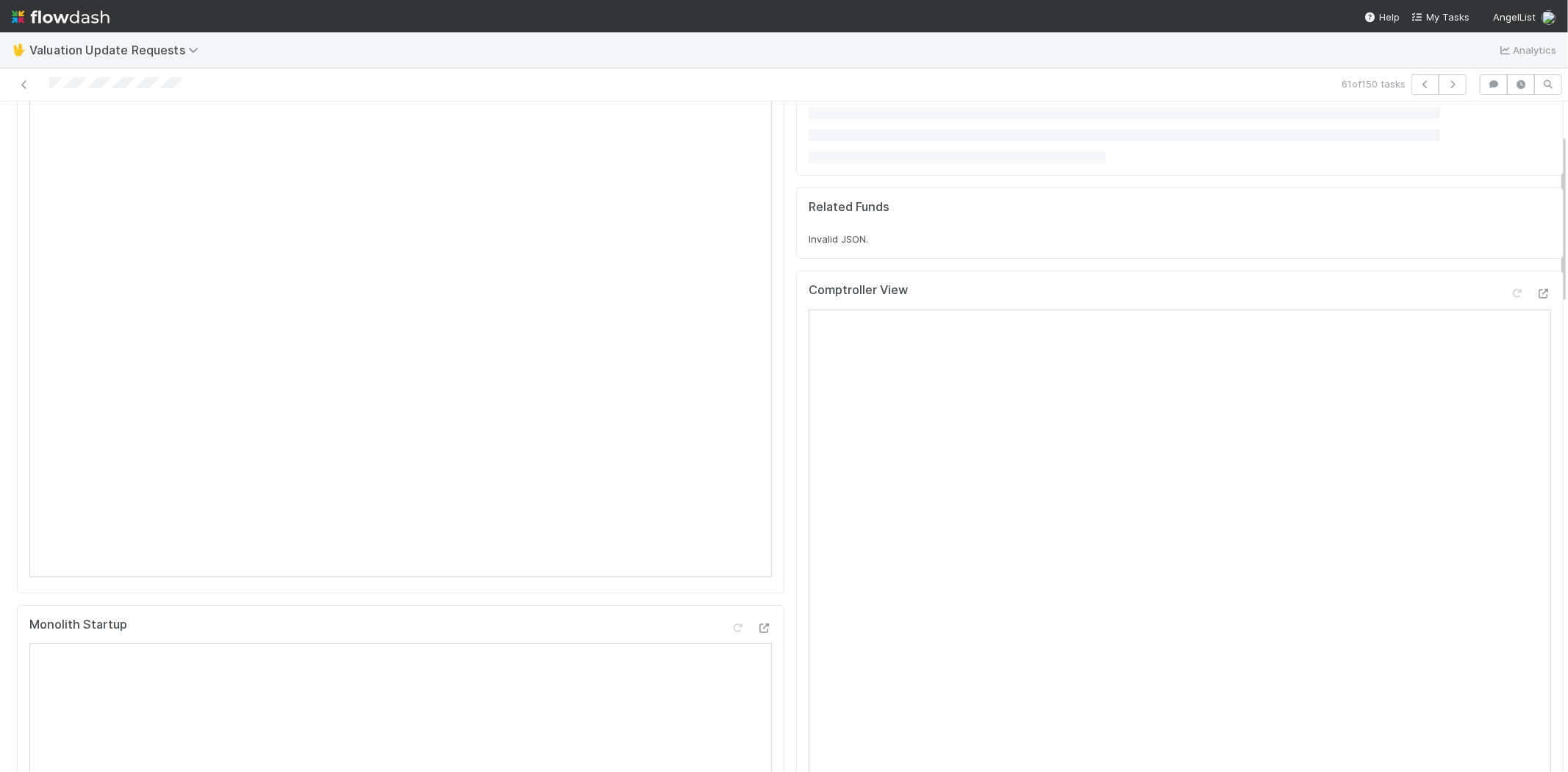
scroll to position [244, 0]
click at [22, 80] on icon at bounding box center [24, 85] width 15 height 10
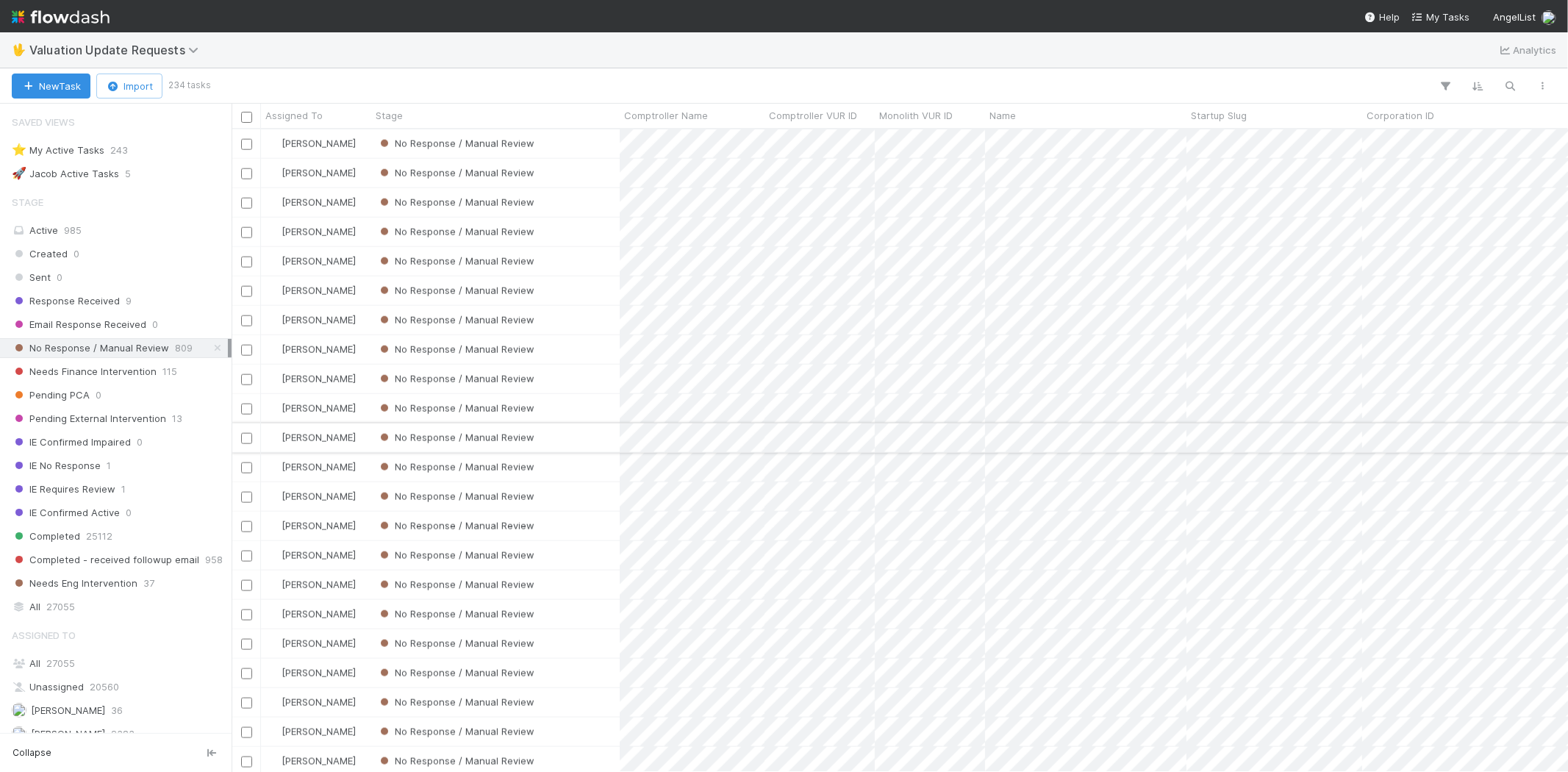
scroll to position [1633, 0]
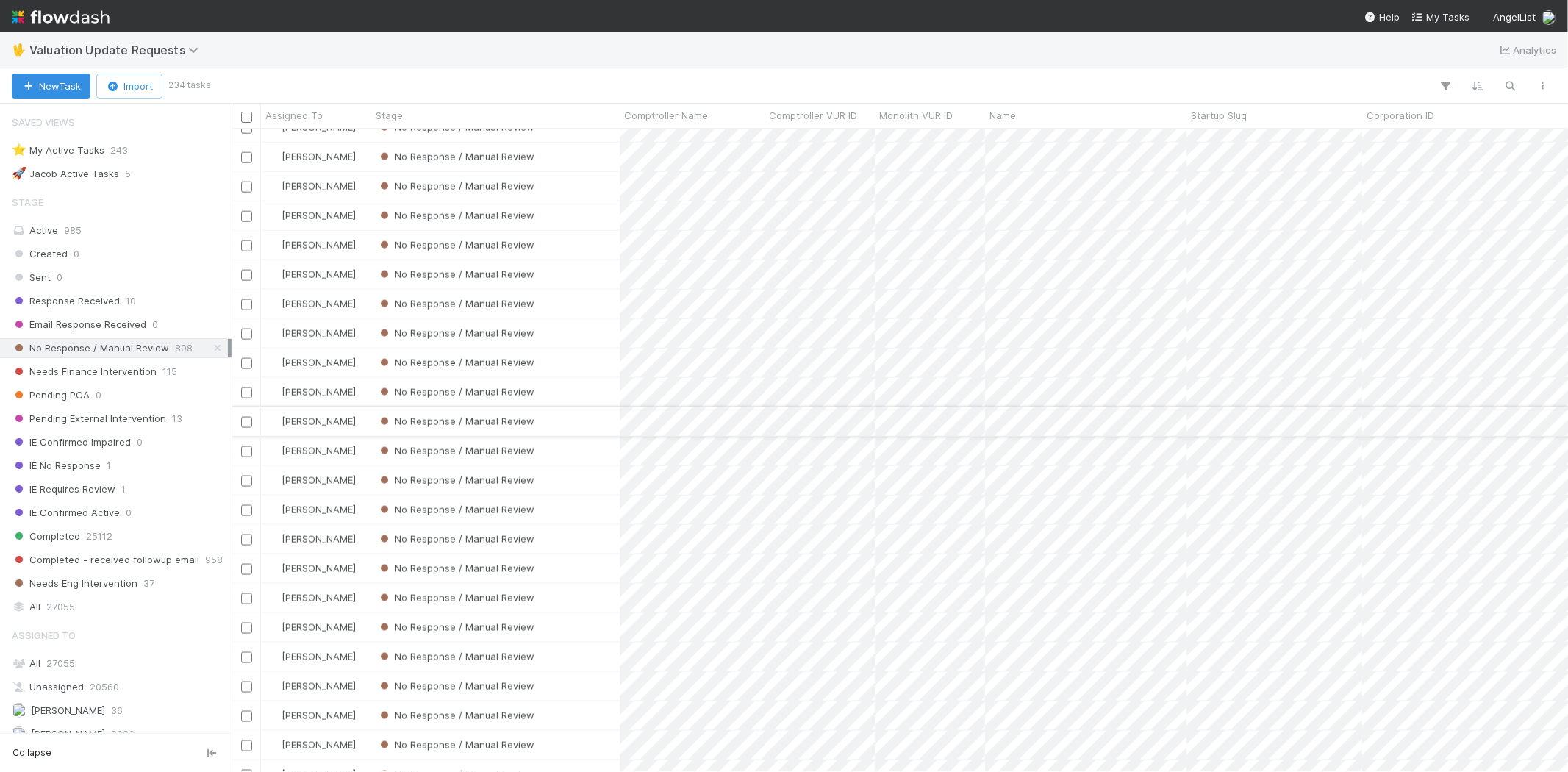
click at [578, 424] on div "No Response / Manual Review" at bounding box center [495, 421] width 248 height 29
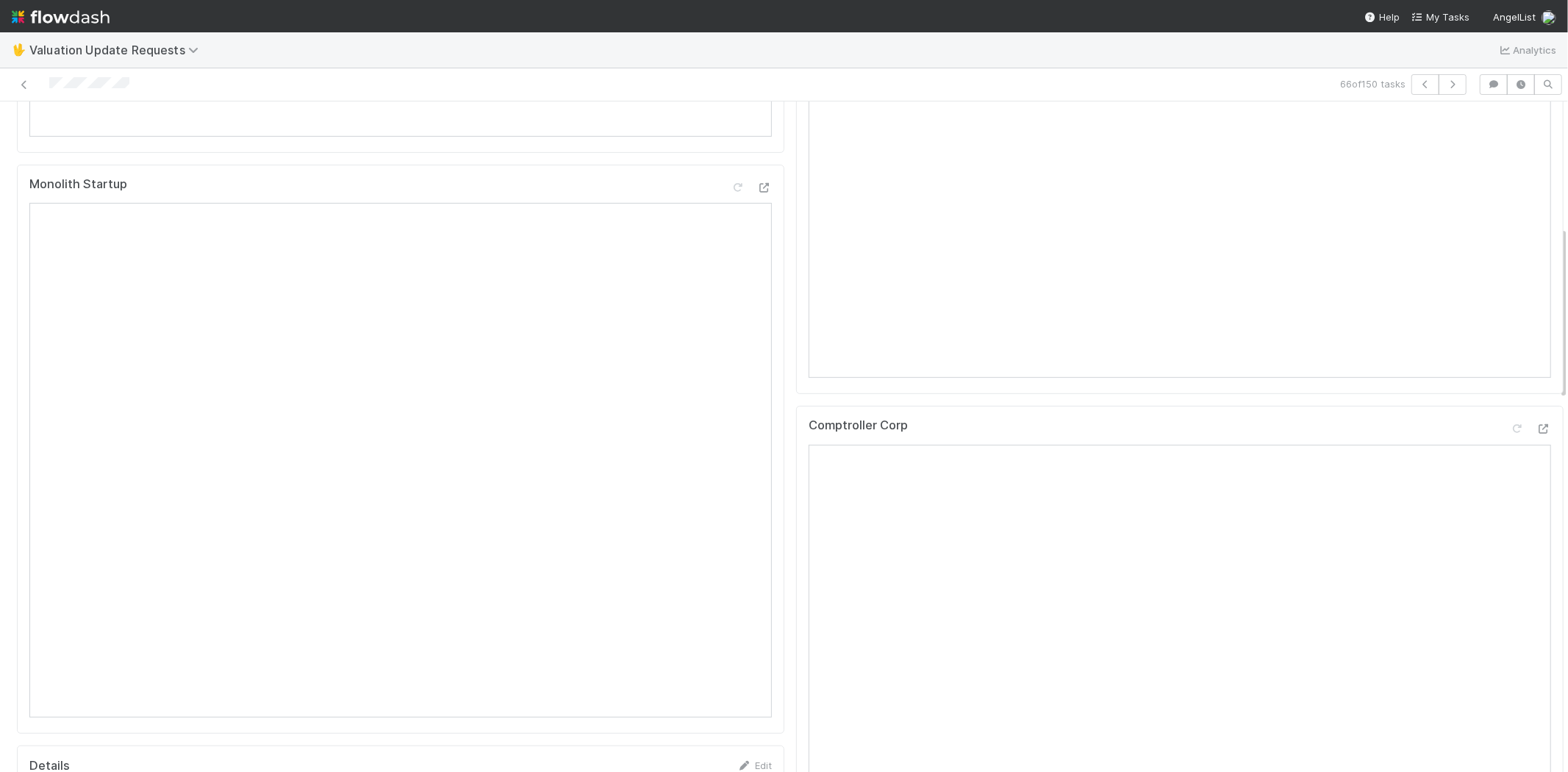
scroll to position [571, 0]
click at [1536, 429] on icon at bounding box center [1543, 424] width 15 height 10
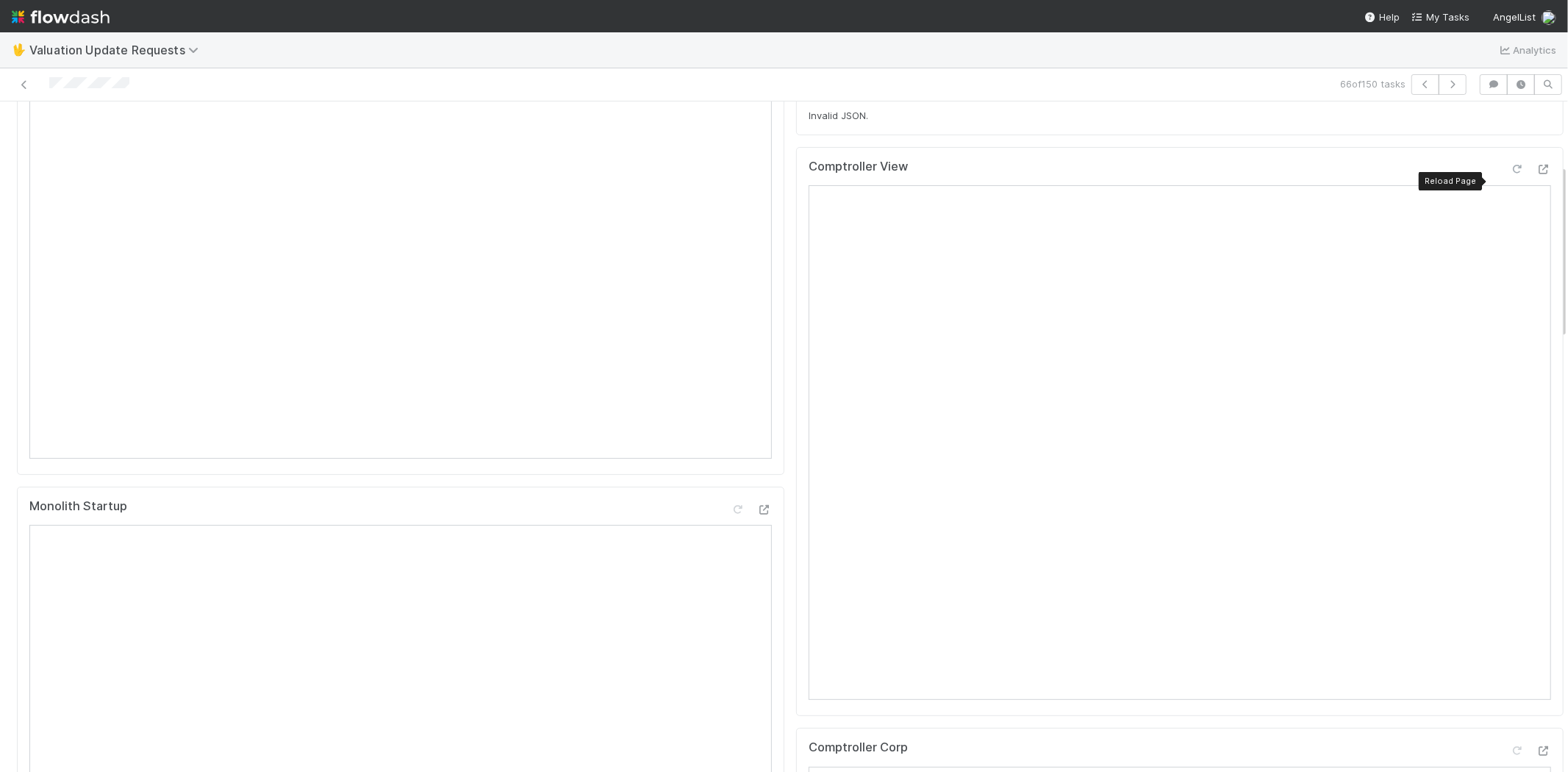
click at [1509, 175] on icon at bounding box center [1516, 169] width 15 height 10
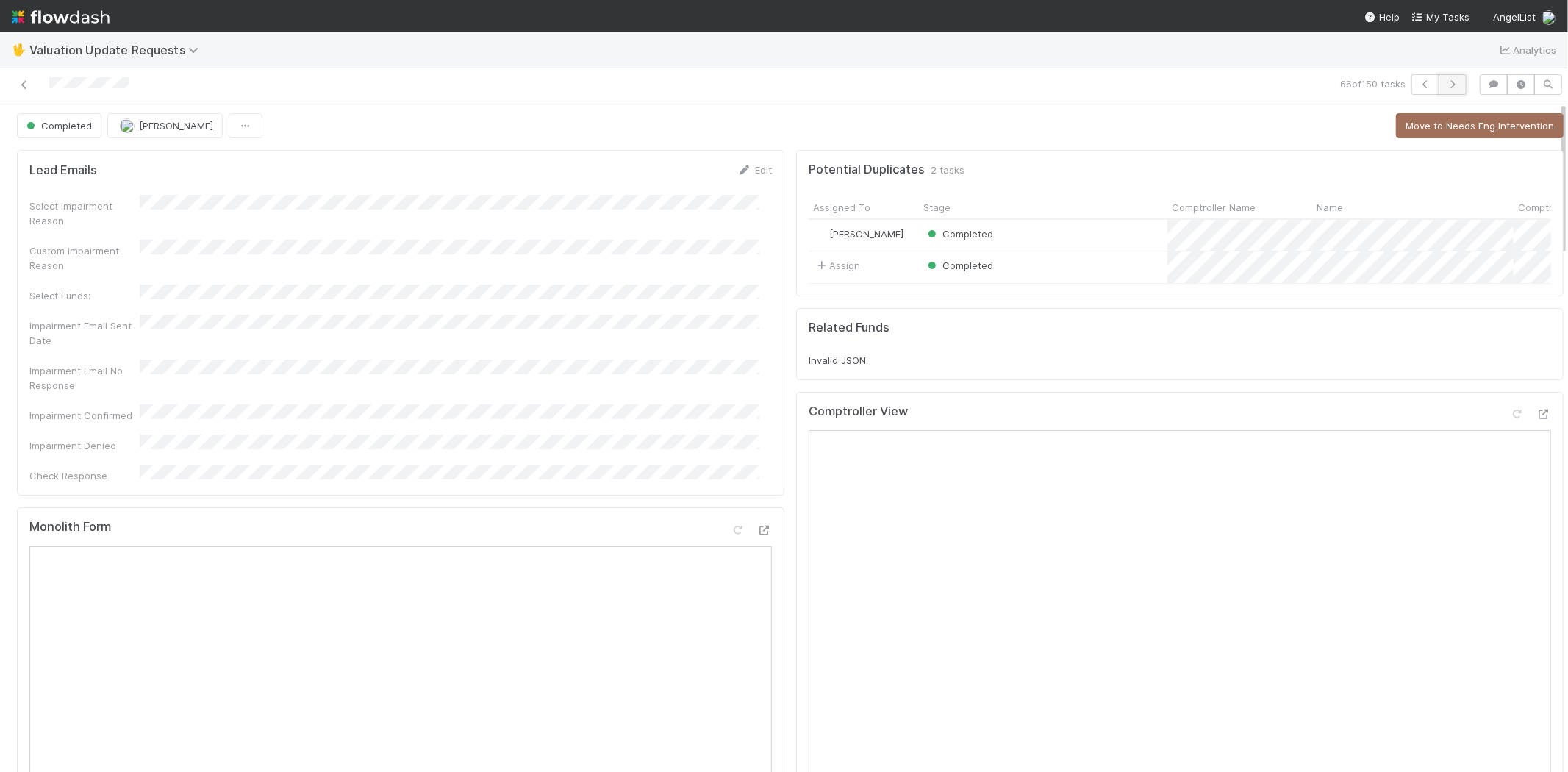
click at [1445, 85] on icon "button" at bounding box center [1452, 84] width 15 height 9
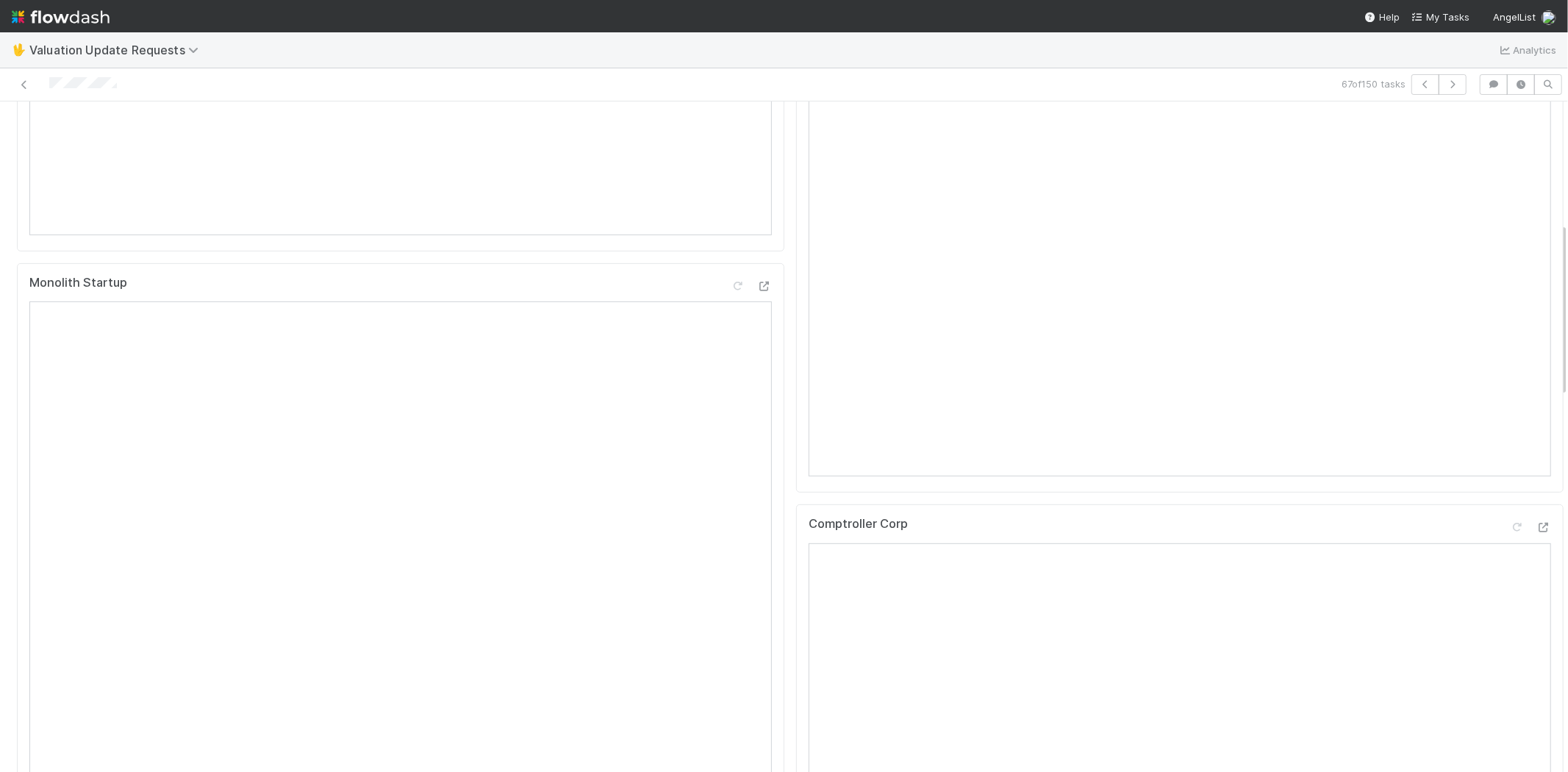
scroll to position [490, 0]
click at [1536, 511] on icon at bounding box center [1543, 506] width 15 height 10
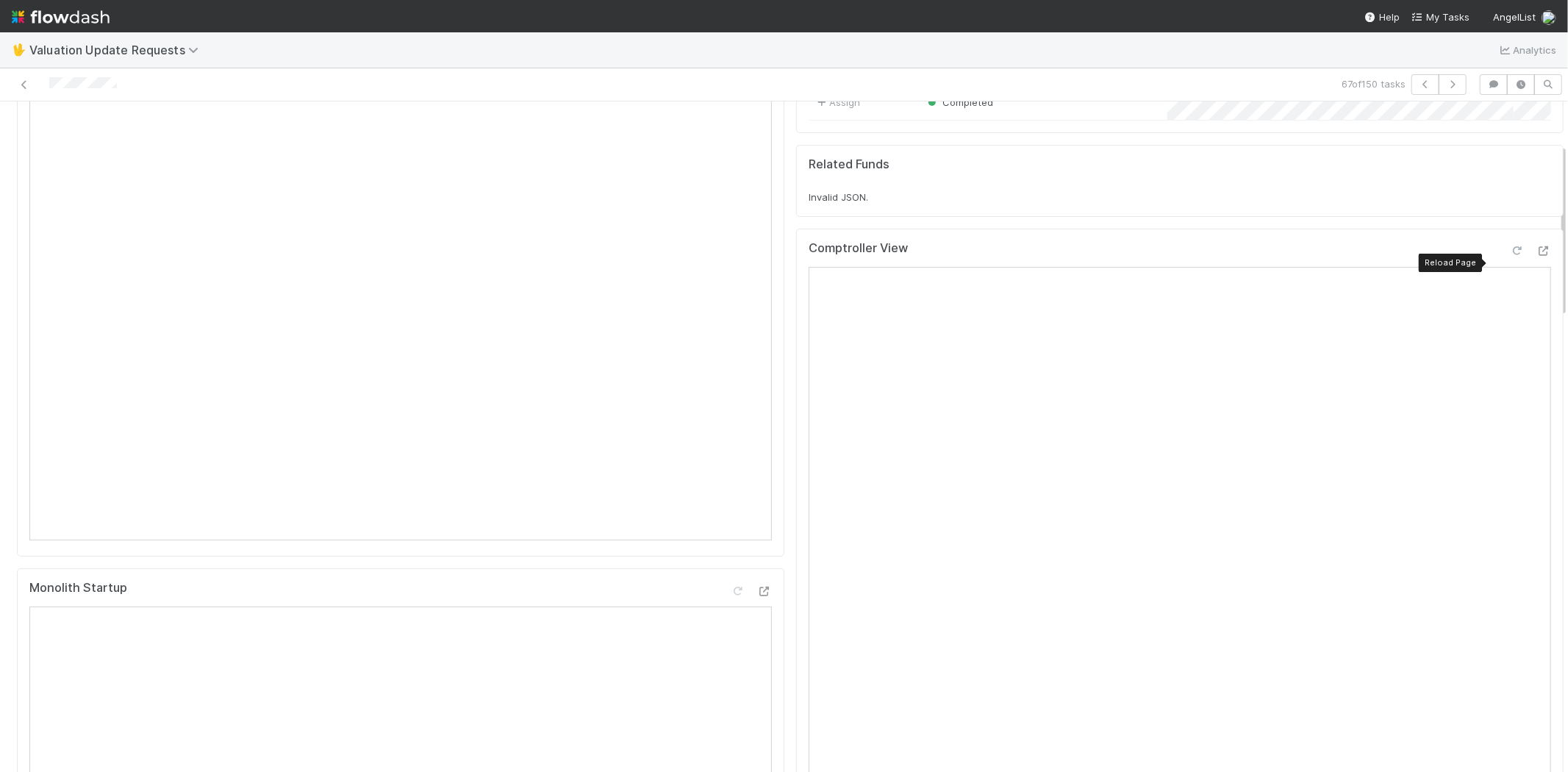
click at [1509, 255] on icon at bounding box center [1516, 251] width 15 height 10
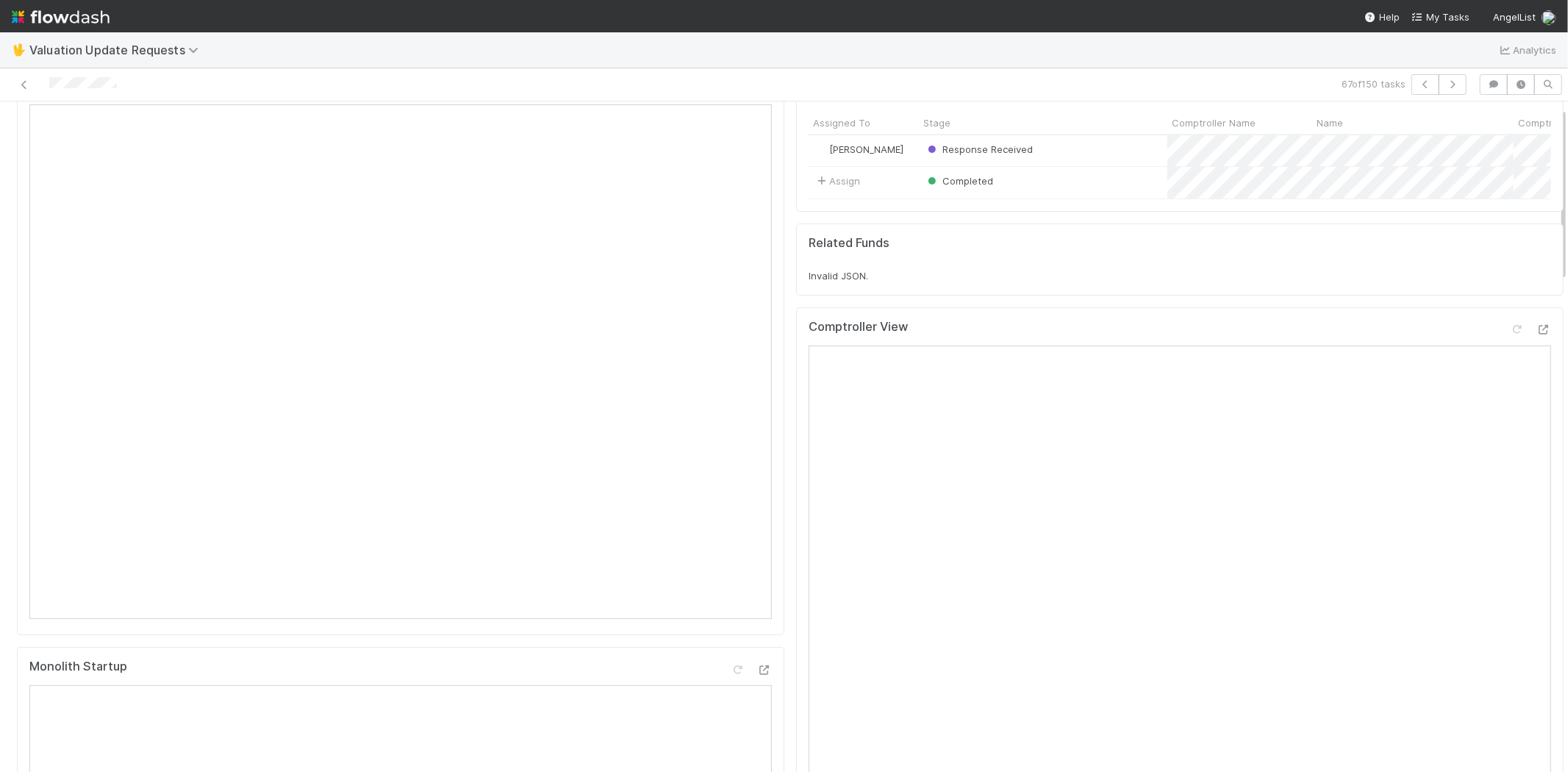
scroll to position [0, 0]
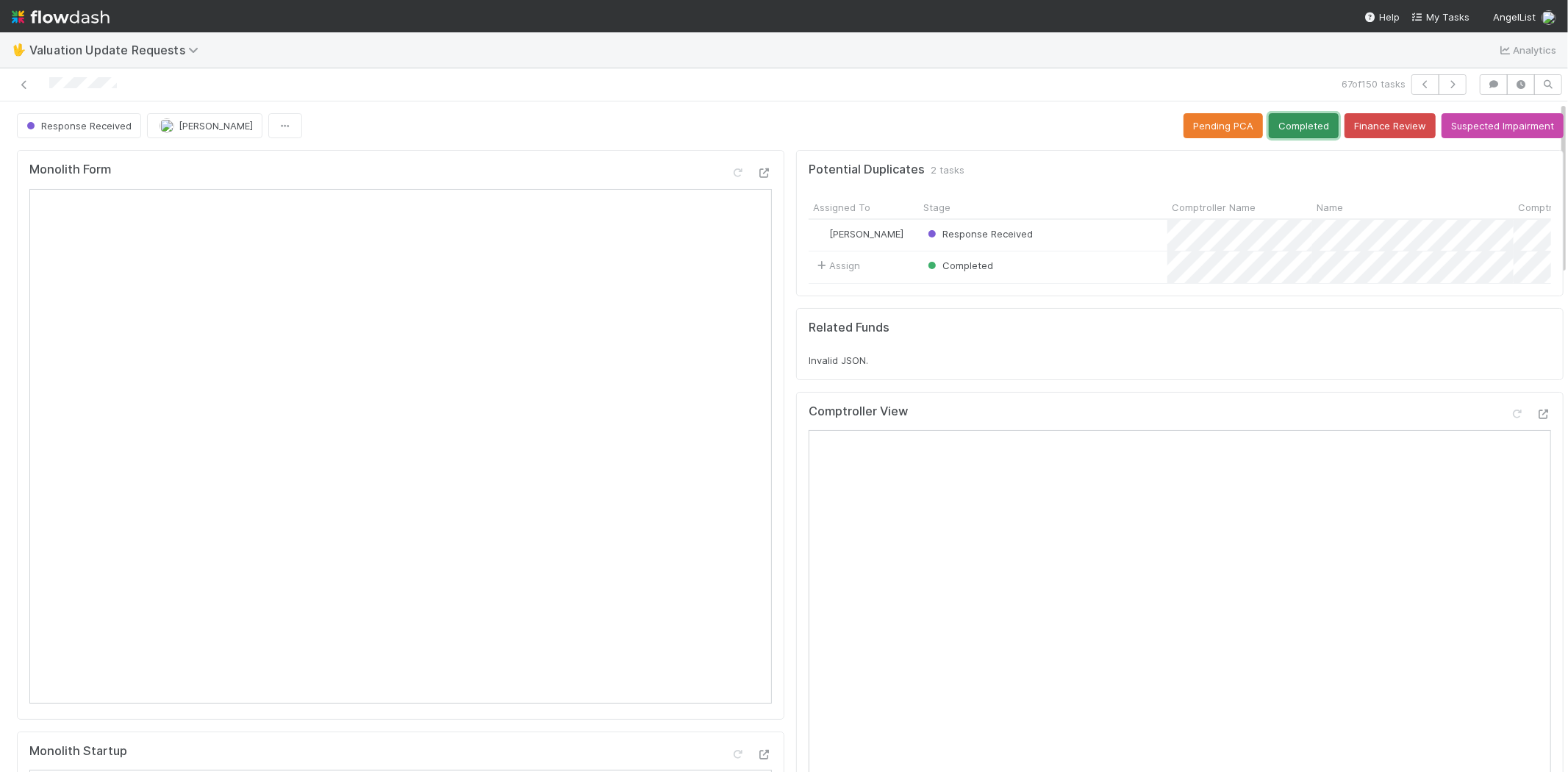
click at [1295, 127] on button "Completed" at bounding box center [1304, 125] width 70 height 25
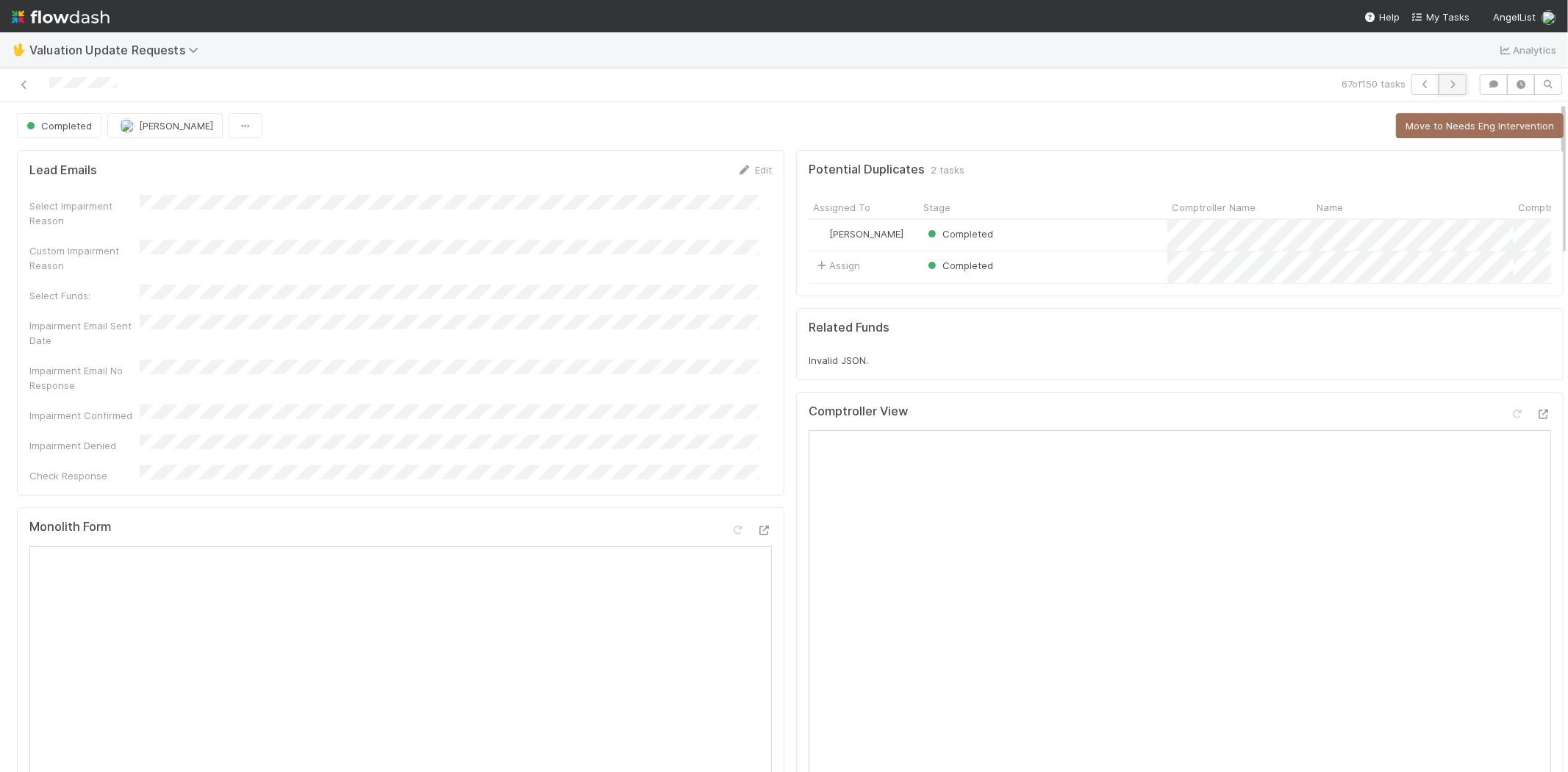
click at [1445, 83] on icon "button" at bounding box center [1452, 84] width 15 height 9
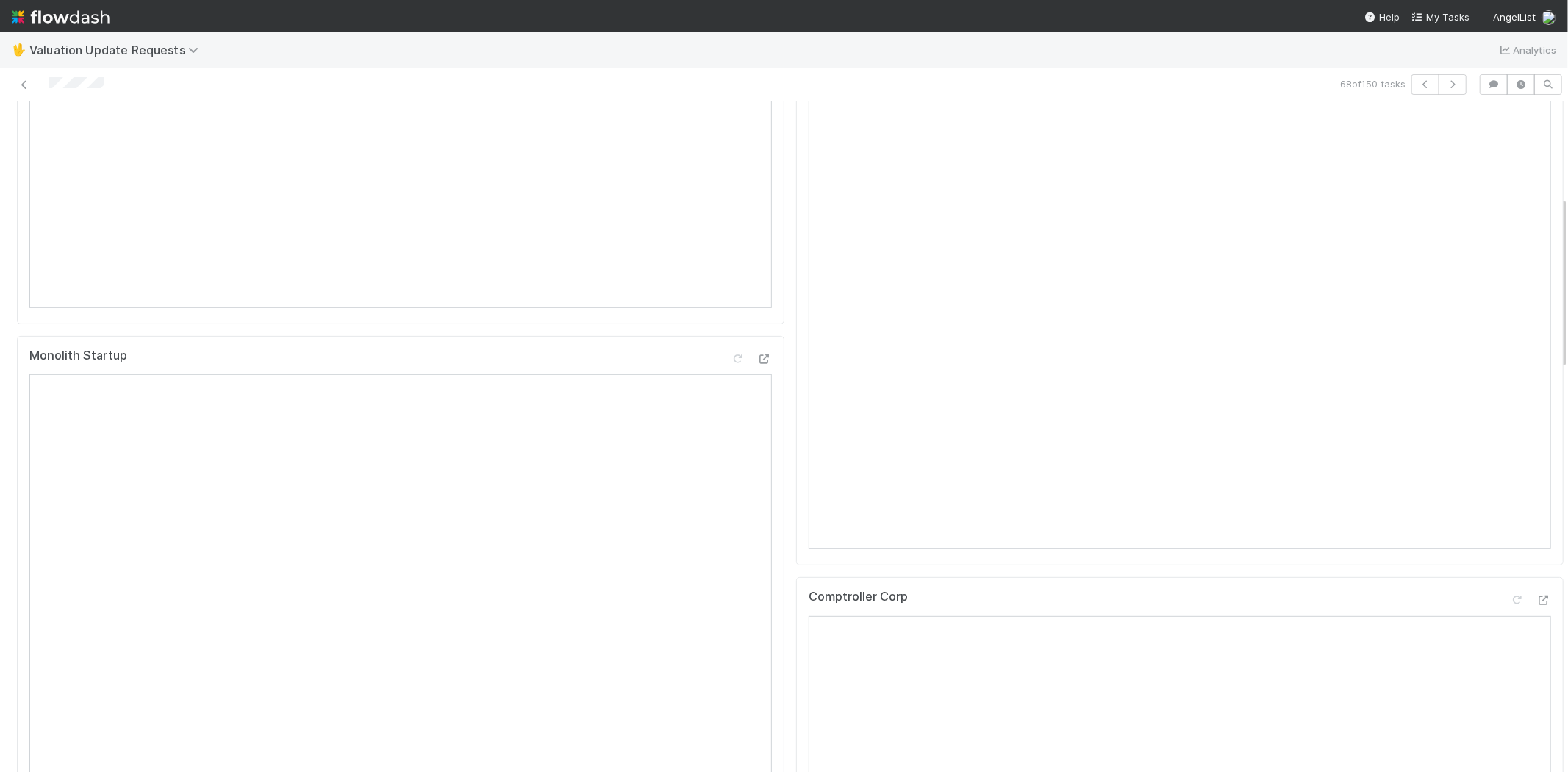
scroll to position [408, 0]
click at [1536, 593] on icon at bounding box center [1543, 587] width 15 height 10
click at [1509, 255] on icon at bounding box center [1516, 251] width 15 height 10
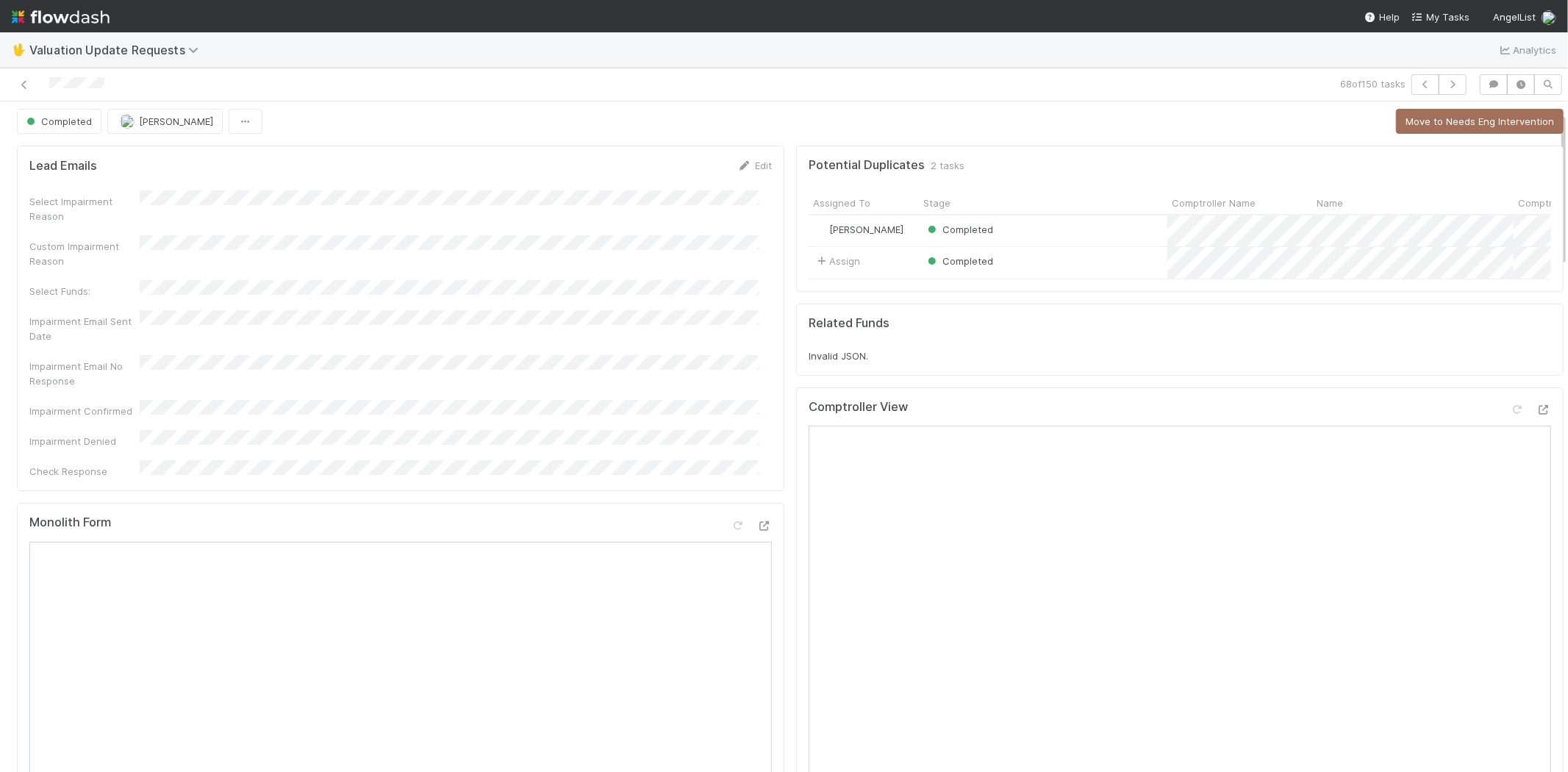
scroll to position [0, 0]
click at [1445, 81] on icon "button" at bounding box center [1452, 84] width 15 height 9
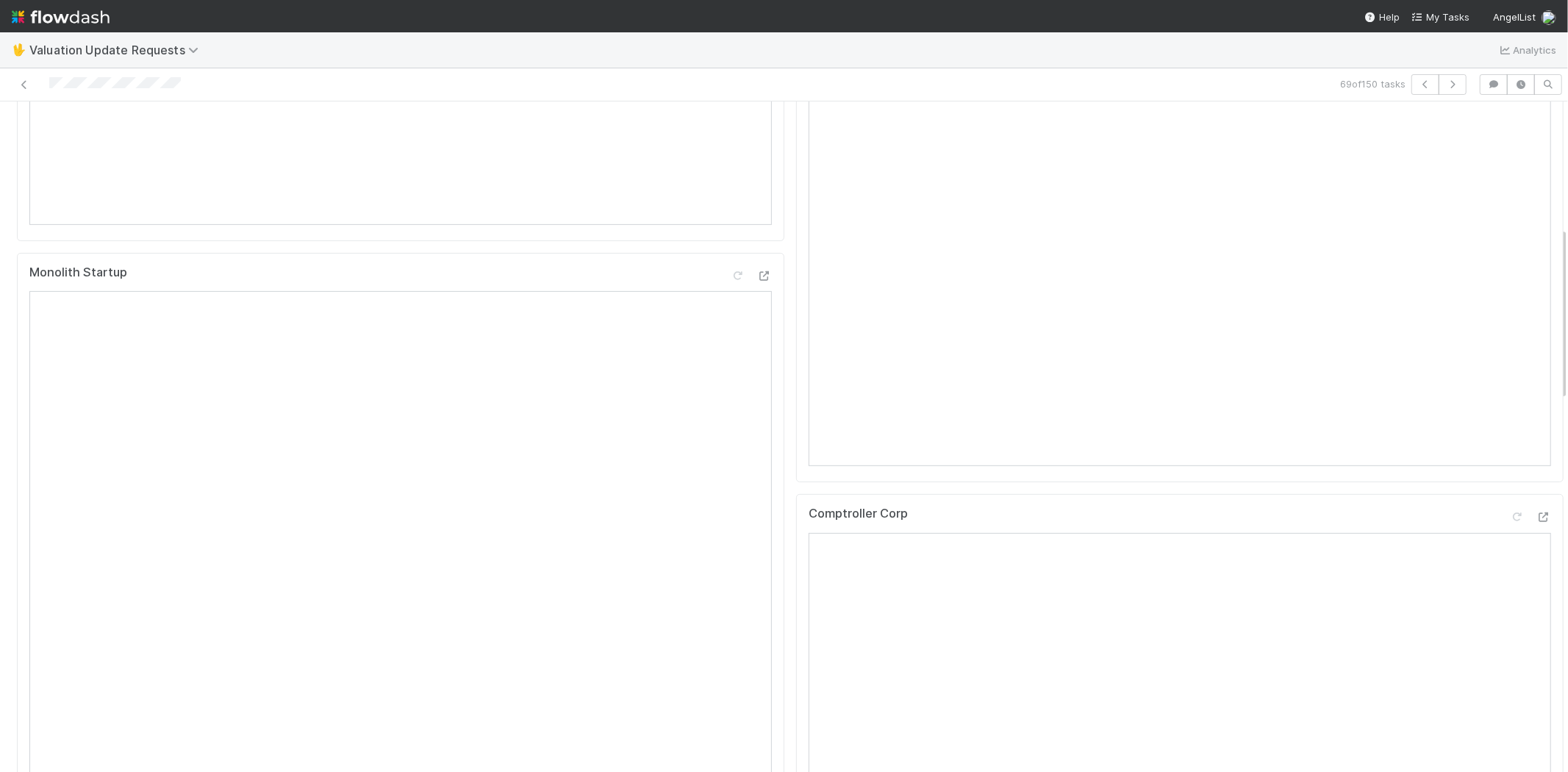
scroll to position [490, 0]
click at [1536, 511] on icon at bounding box center [1543, 506] width 15 height 10
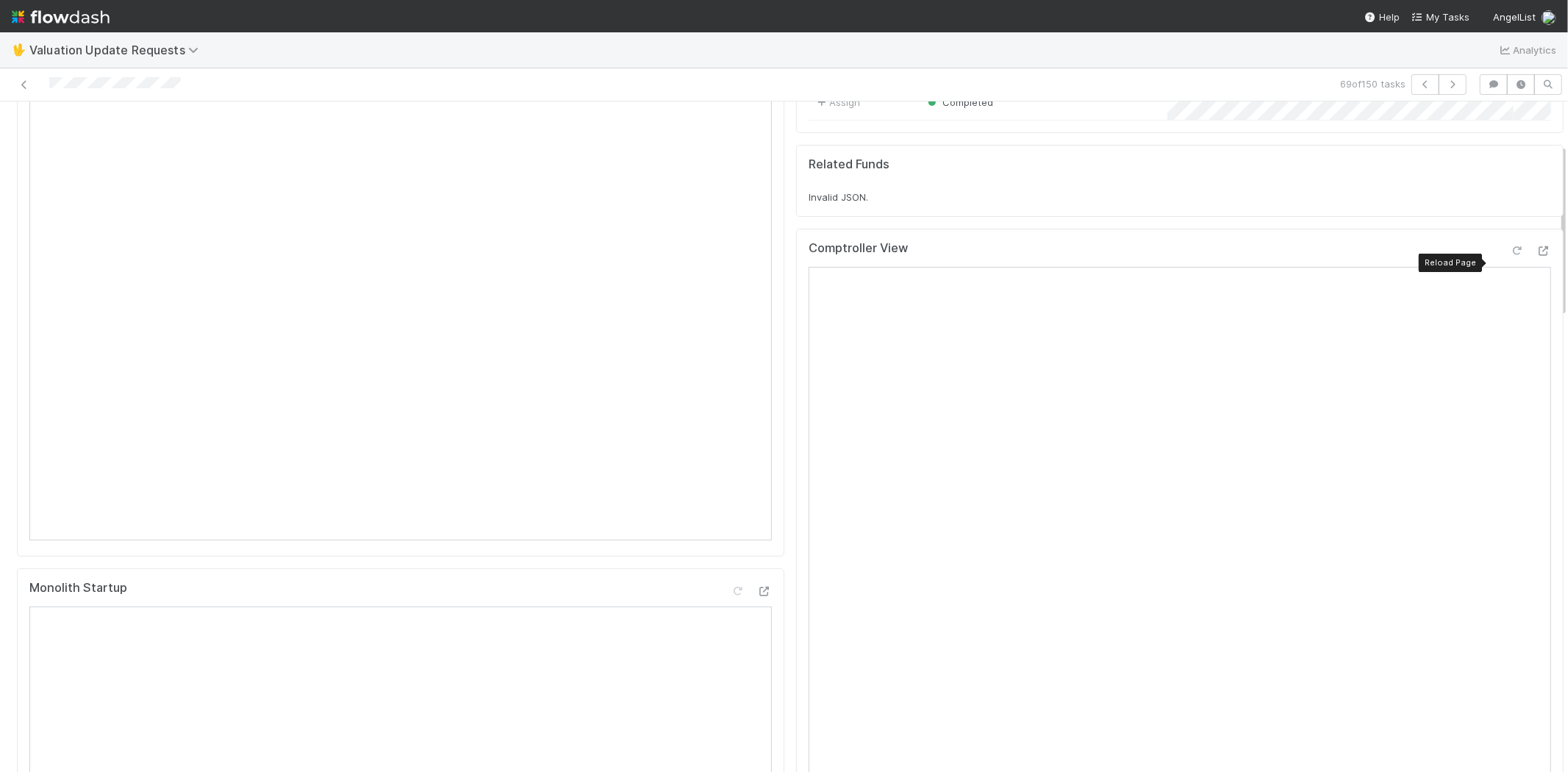
drag, startPoint x: 1489, startPoint y: 259, endPoint x: 1472, endPoint y: 257, distance: 17.1
click at [1509, 255] on icon at bounding box center [1516, 251] width 15 height 10
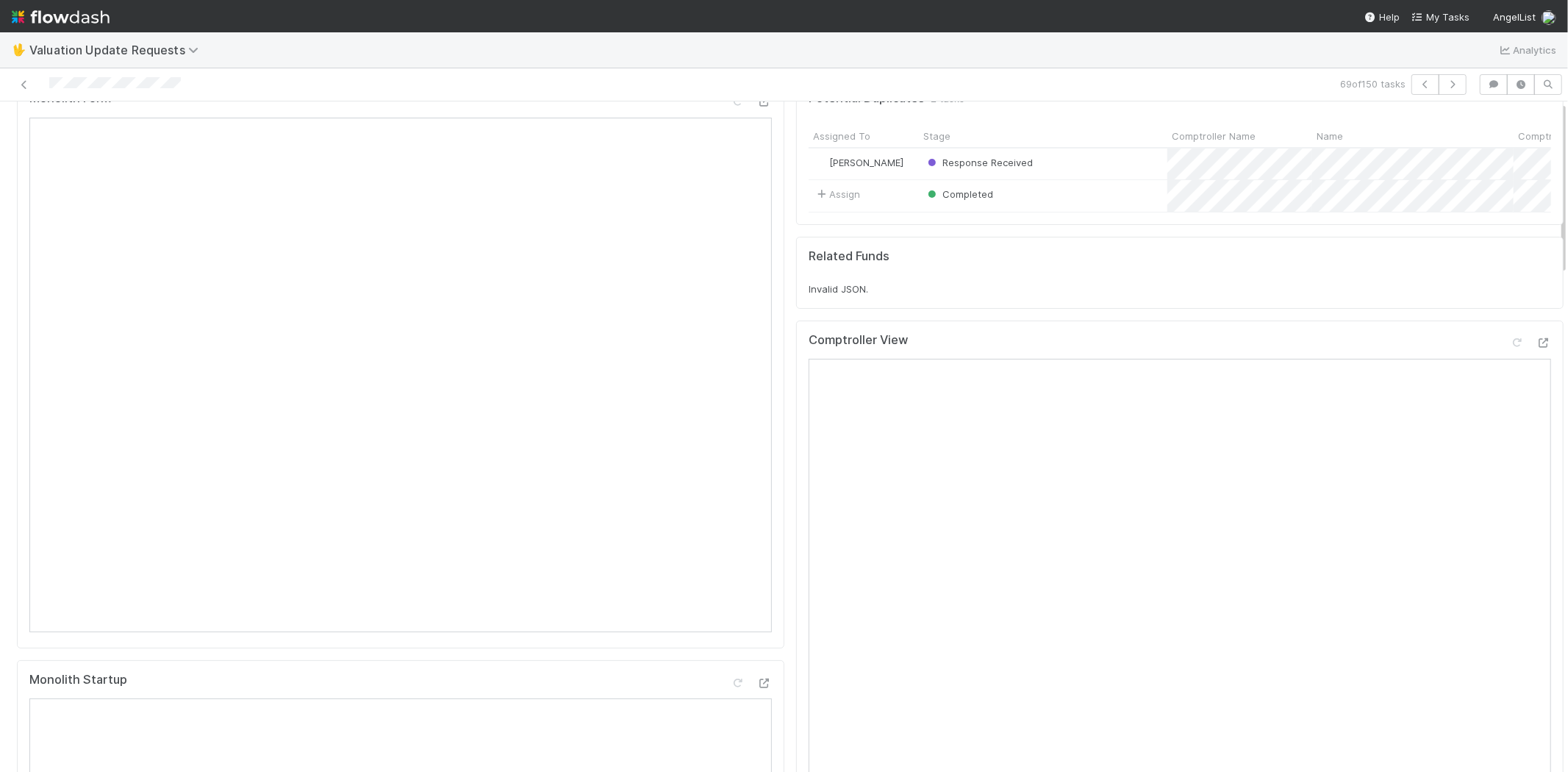
scroll to position [0, 0]
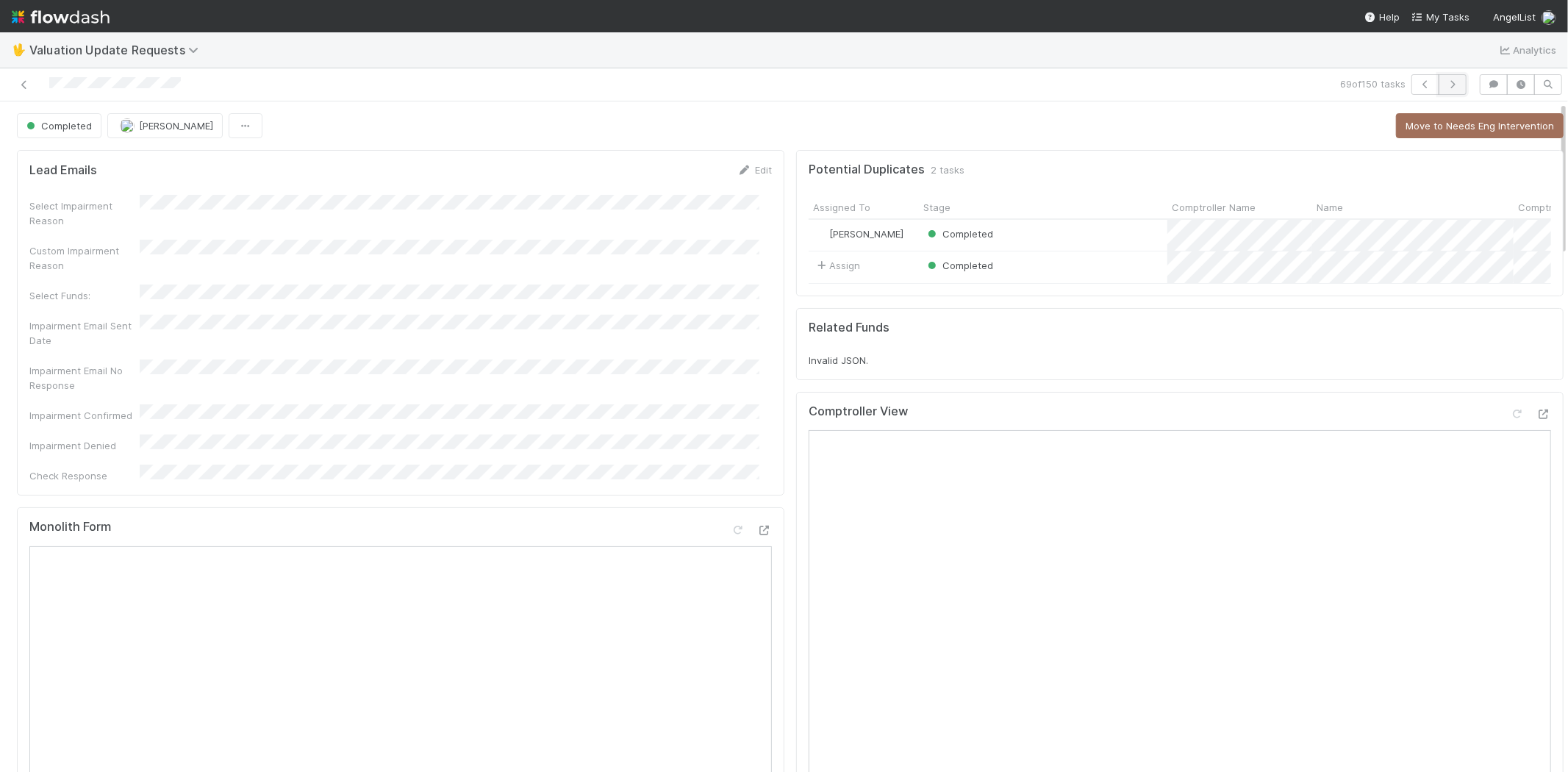
click at [1448, 78] on button "button" at bounding box center [1452, 85] width 28 height 21
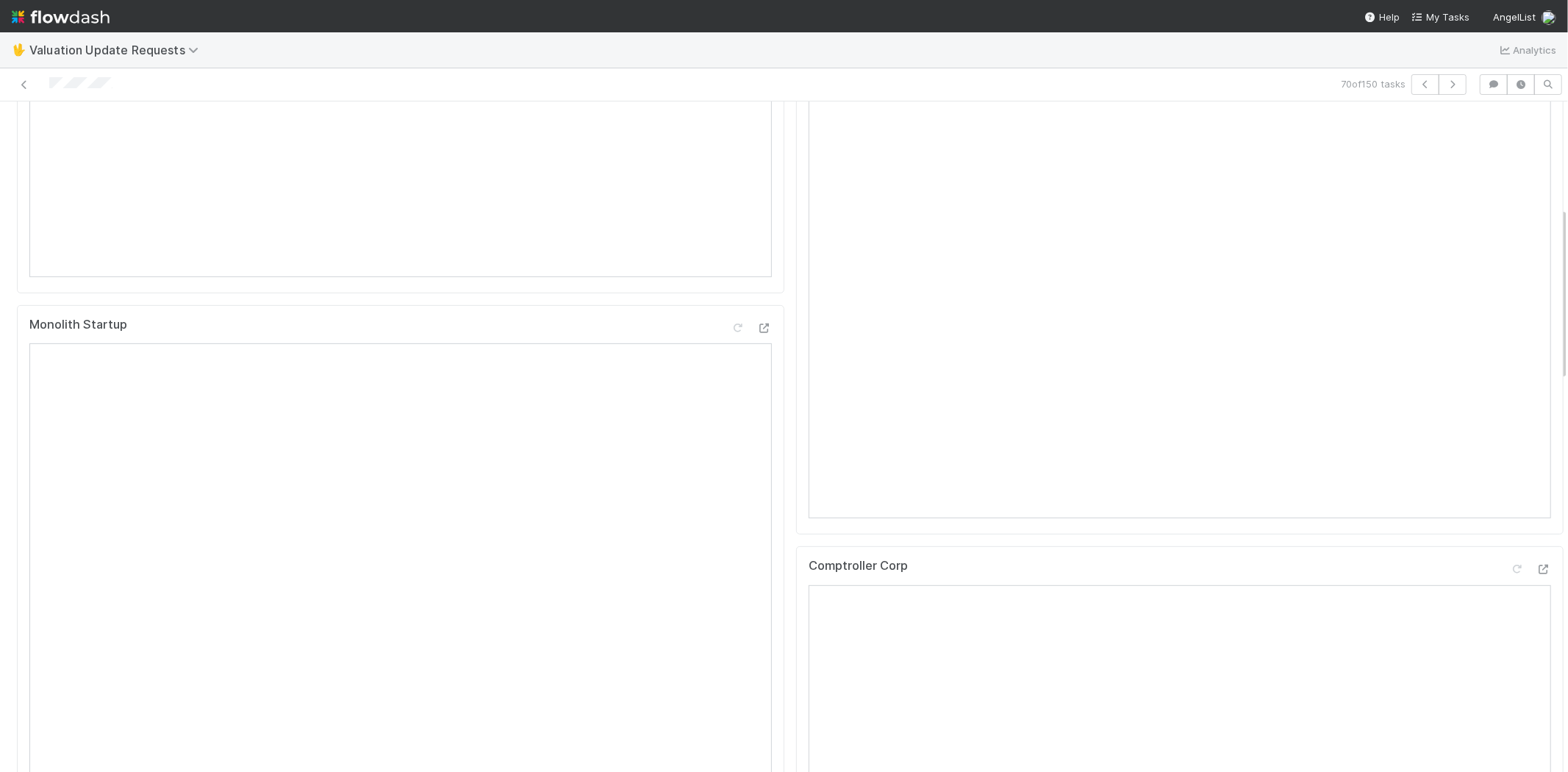
scroll to position [490, 0]
click at [1536, 511] on icon at bounding box center [1543, 506] width 15 height 10
click at [1509, 175] on icon at bounding box center [1516, 169] width 15 height 10
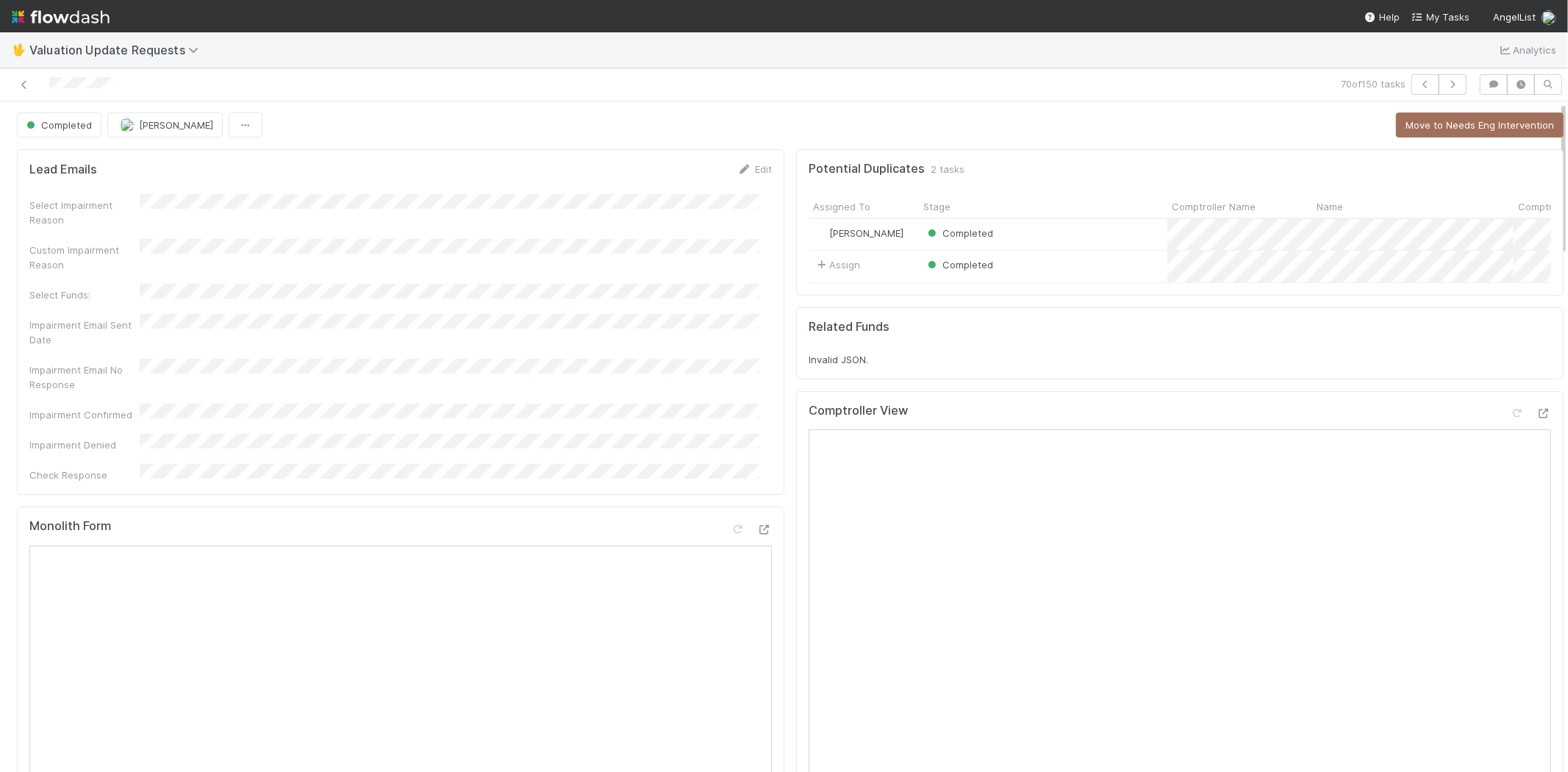
scroll to position [0, 0]
click at [1445, 83] on icon "button" at bounding box center [1452, 84] width 15 height 9
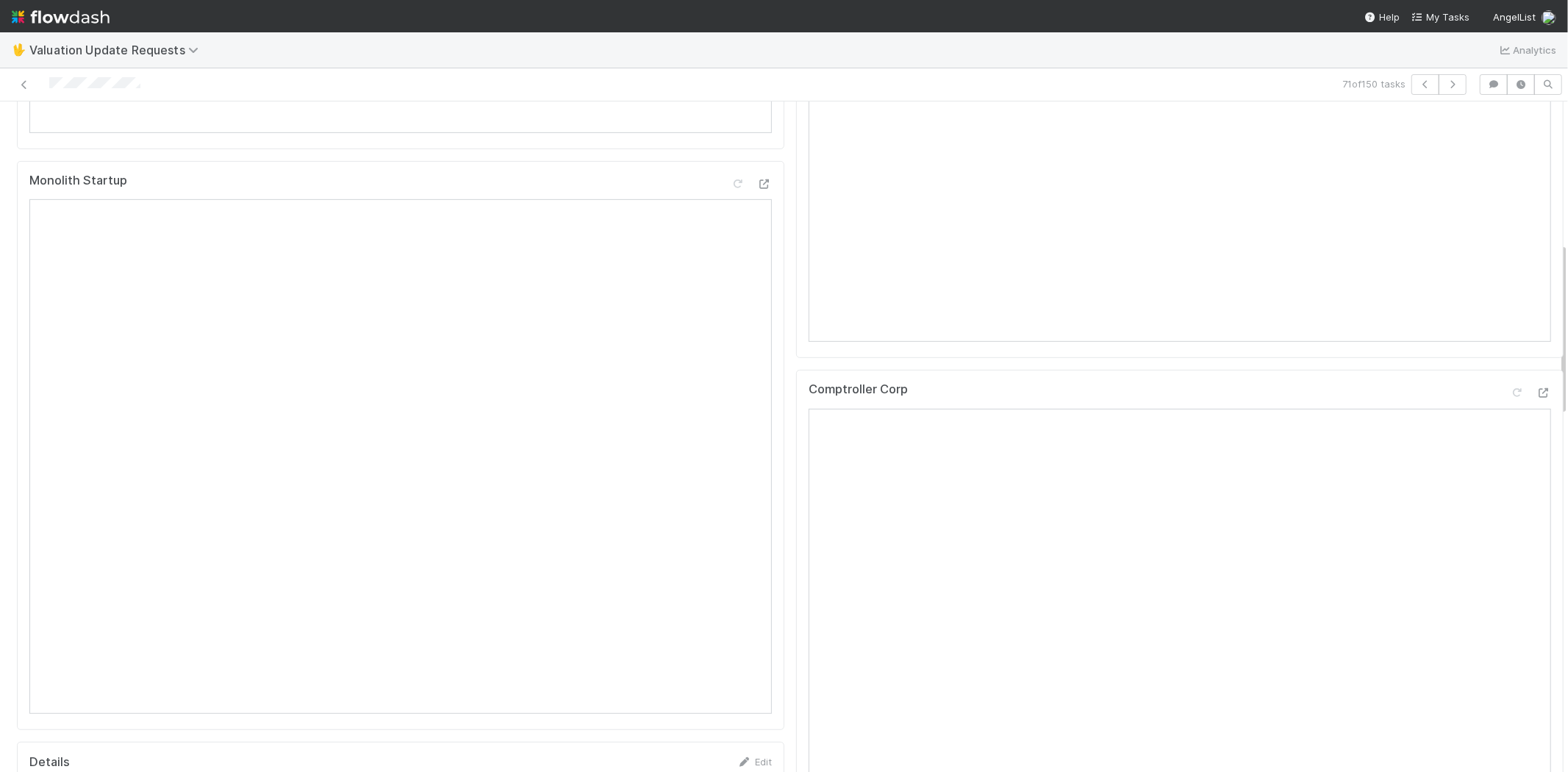
scroll to position [571, 0]
click at [1536, 397] on icon at bounding box center [1543, 392] width 15 height 10
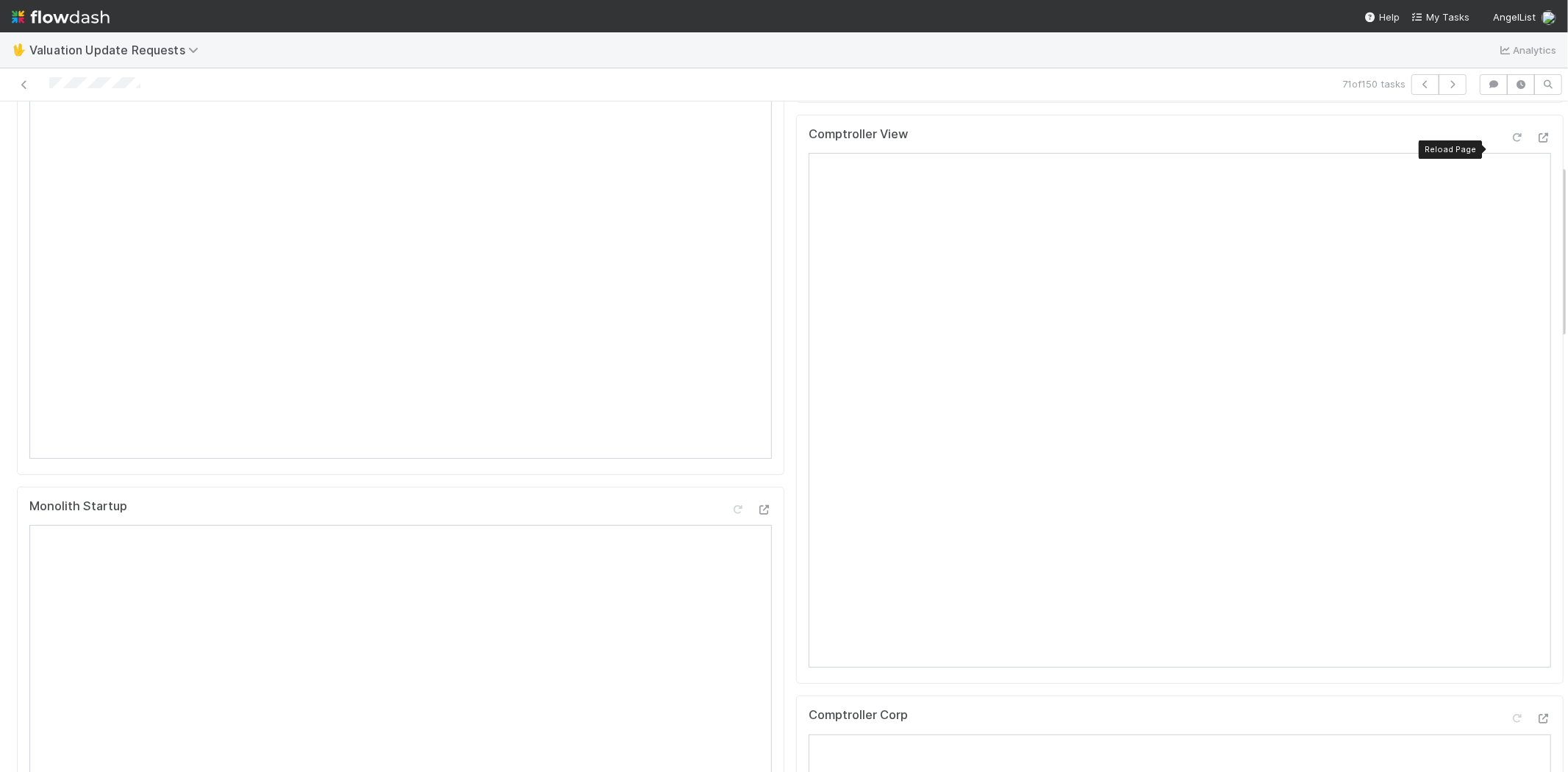
click at [1509, 142] on div at bounding box center [1516, 137] width 15 height 15
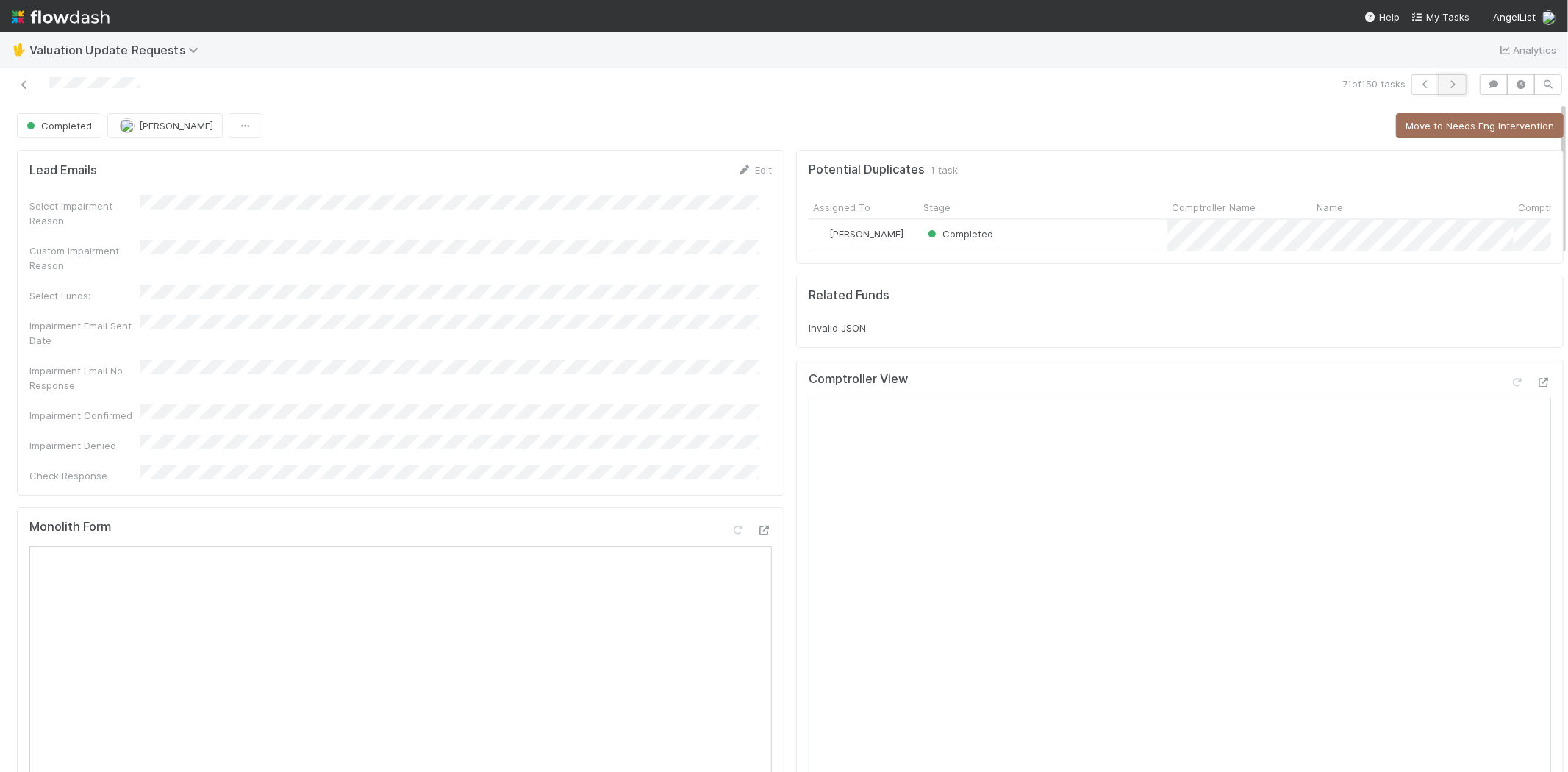
click at [1445, 81] on icon "button" at bounding box center [1452, 84] width 15 height 9
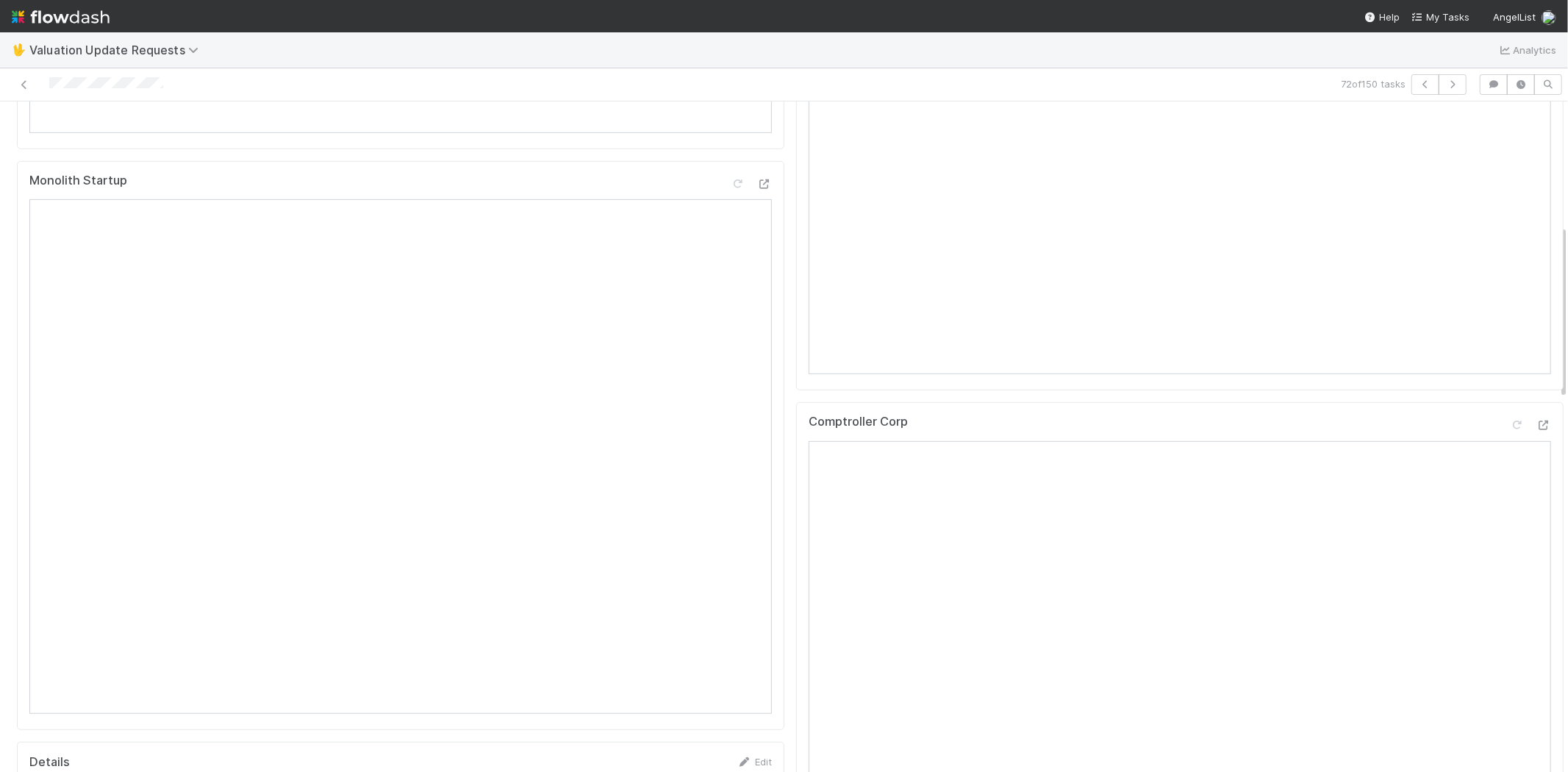
scroll to position [571, 0]
click at [1536, 429] on icon at bounding box center [1543, 424] width 15 height 10
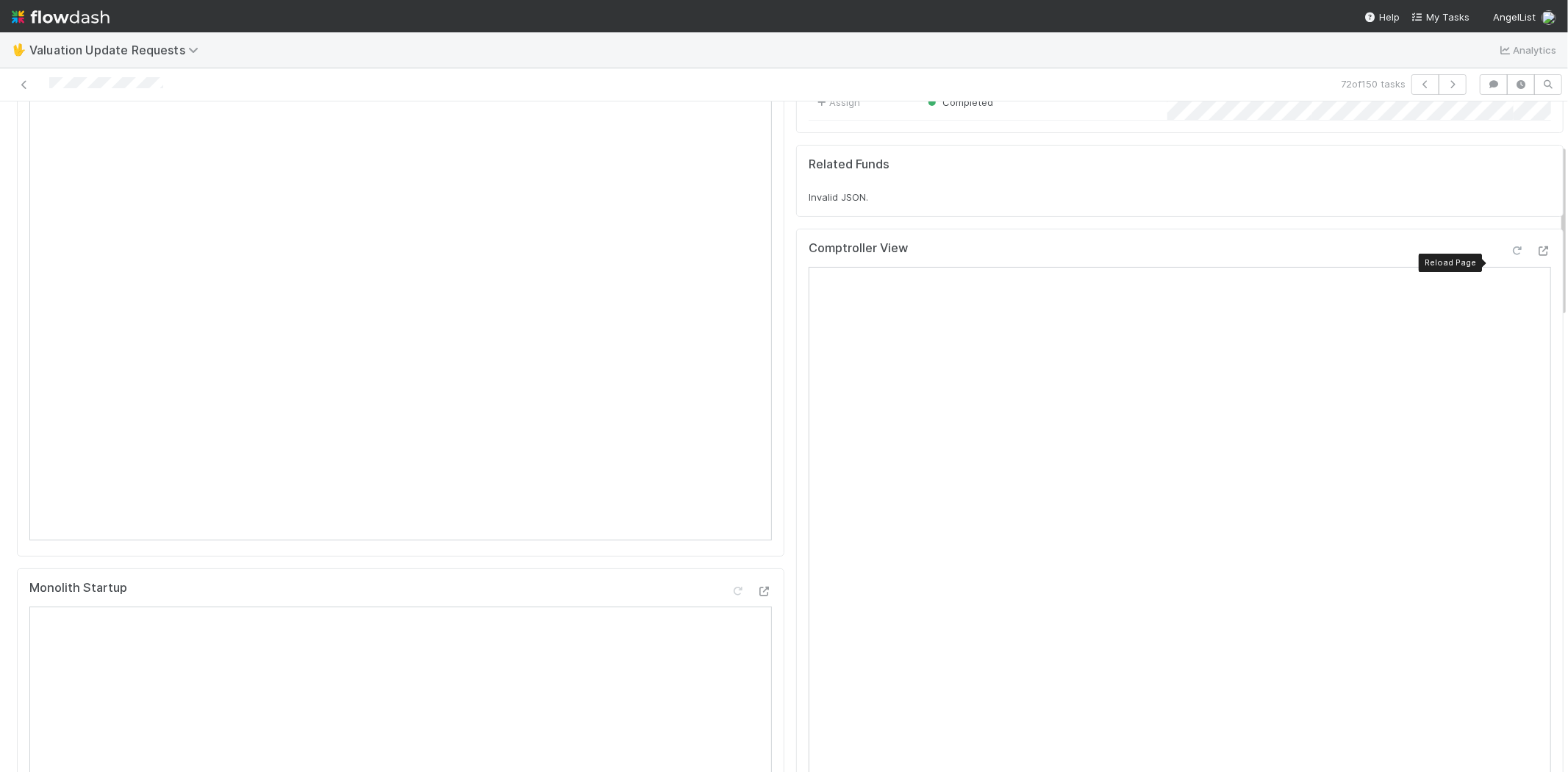
drag, startPoint x: 1493, startPoint y: 262, endPoint x: 1468, endPoint y: 263, distance: 25.0
click at [1509, 255] on icon at bounding box center [1516, 251] width 15 height 10
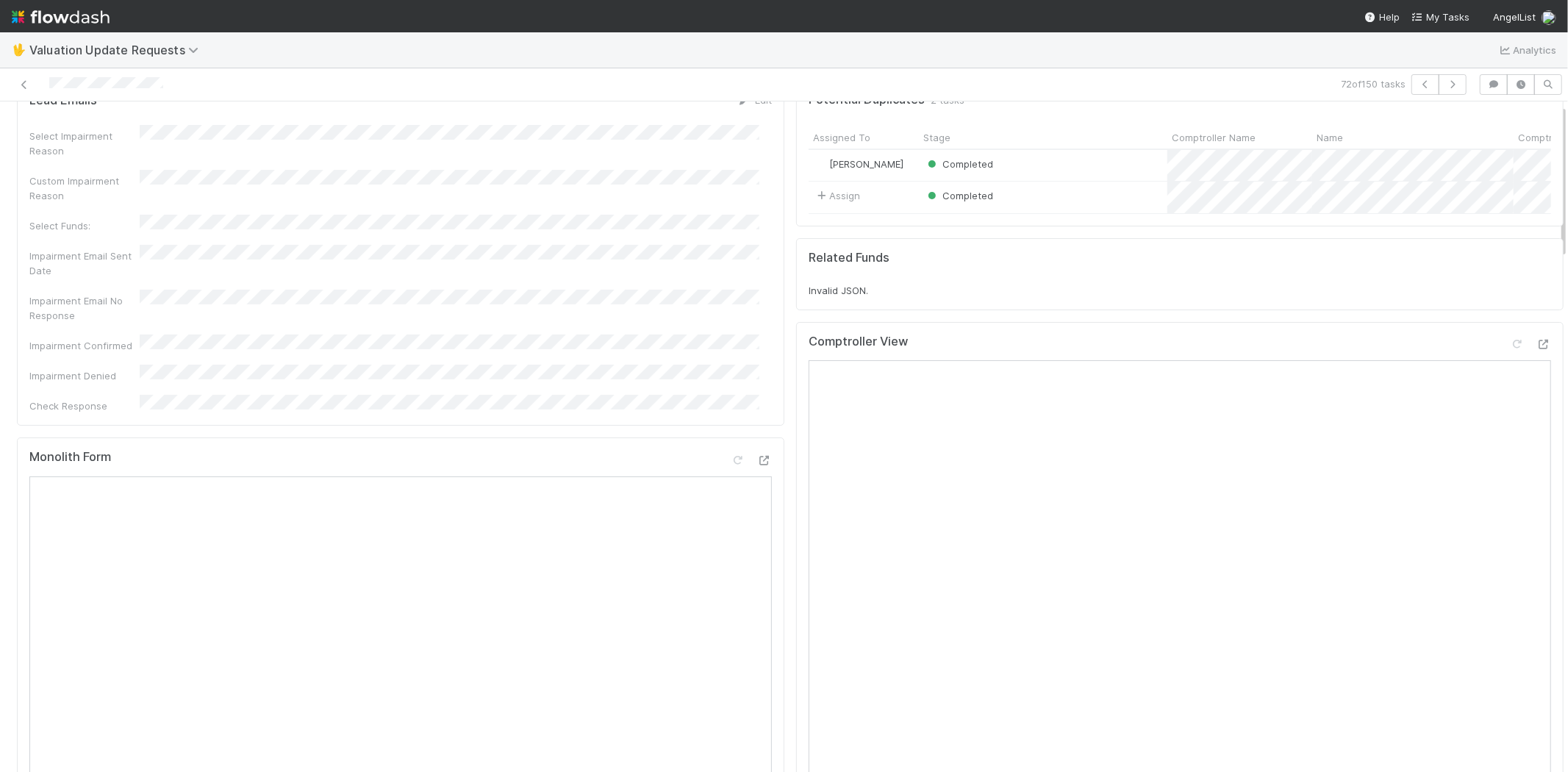
scroll to position [0, 0]
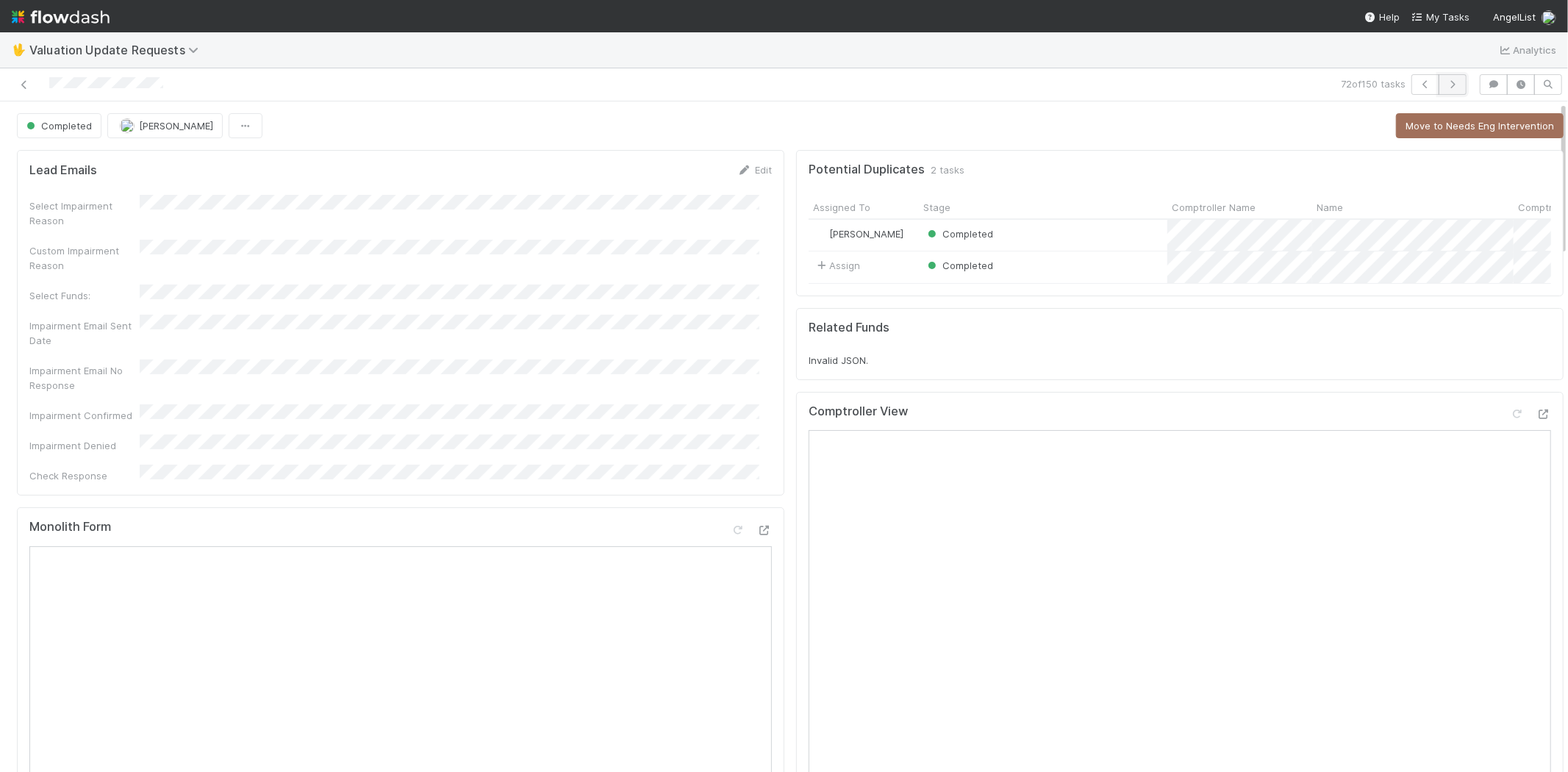
click at [1449, 78] on button "button" at bounding box center [1452, 85] width 28 height 21
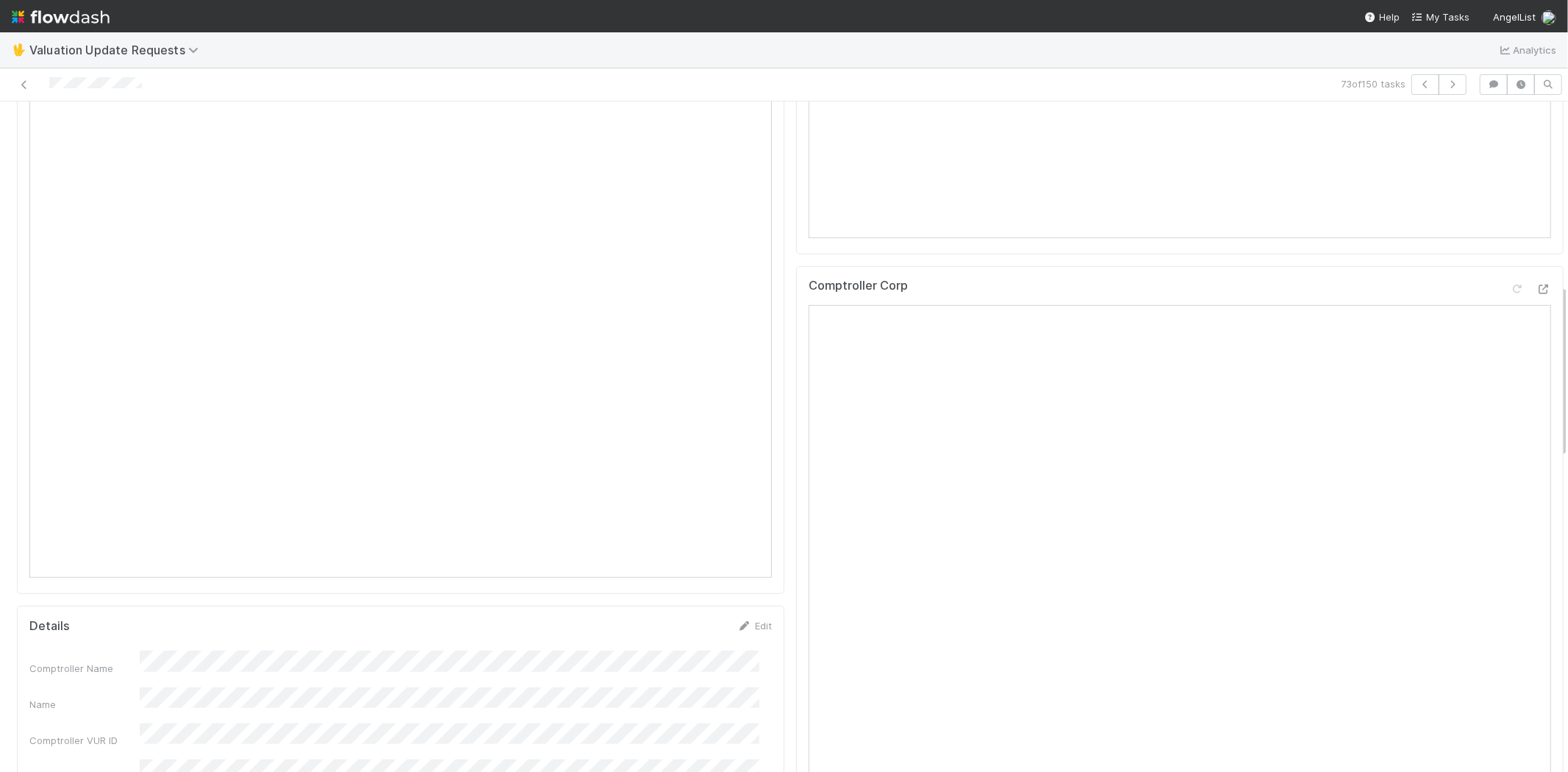
scroll to position [735, 0]
click at [1528, 269] on div "Comptroller Corp" at bounding box center [1179, 522] width 767 height 570
click at [1536, 266] on div at bounding box center [1543, 260] width 15 height 15
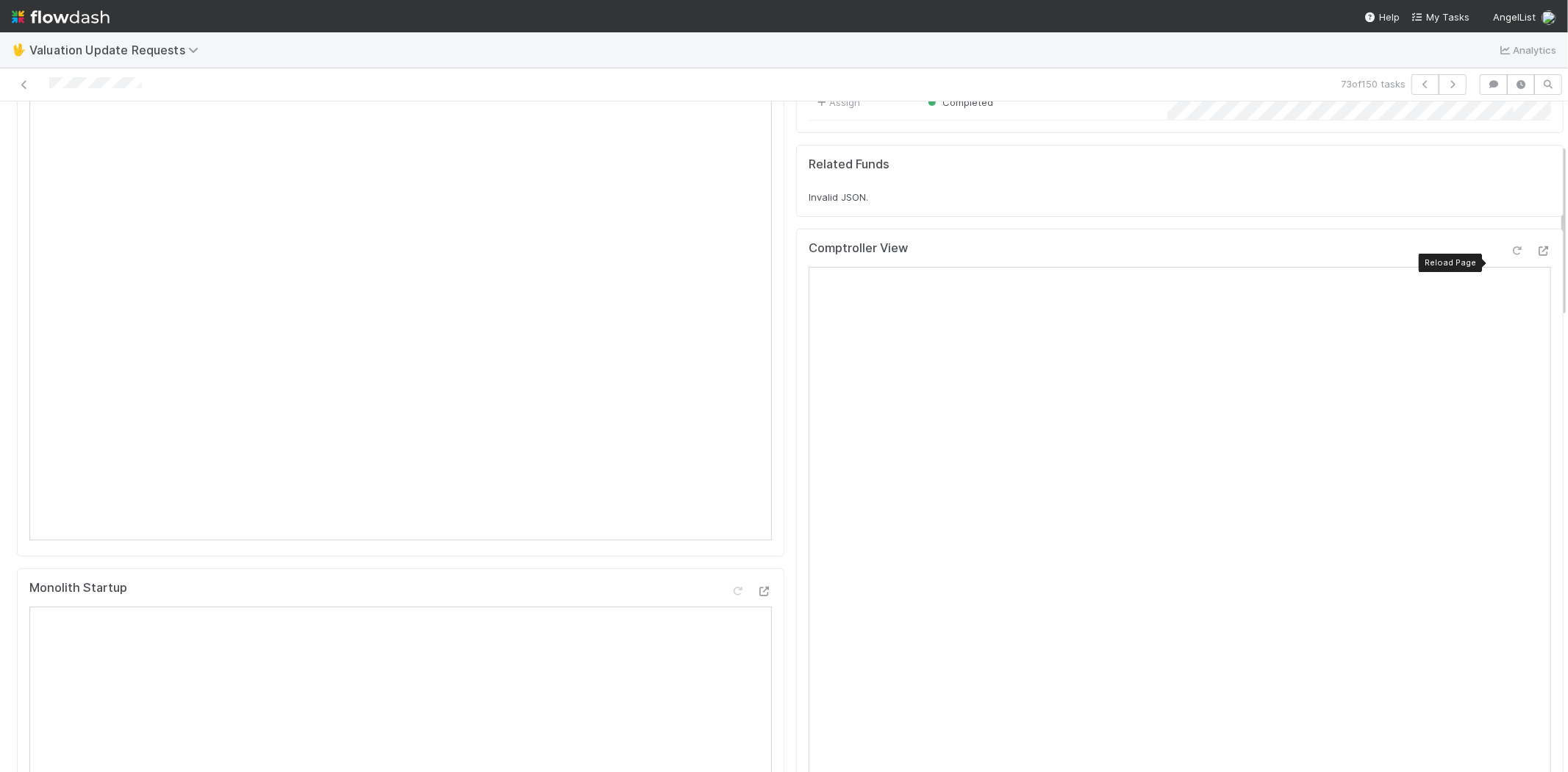
click at [1509, 255] on icon at bounding box center [1516, 251] width 15 height 10
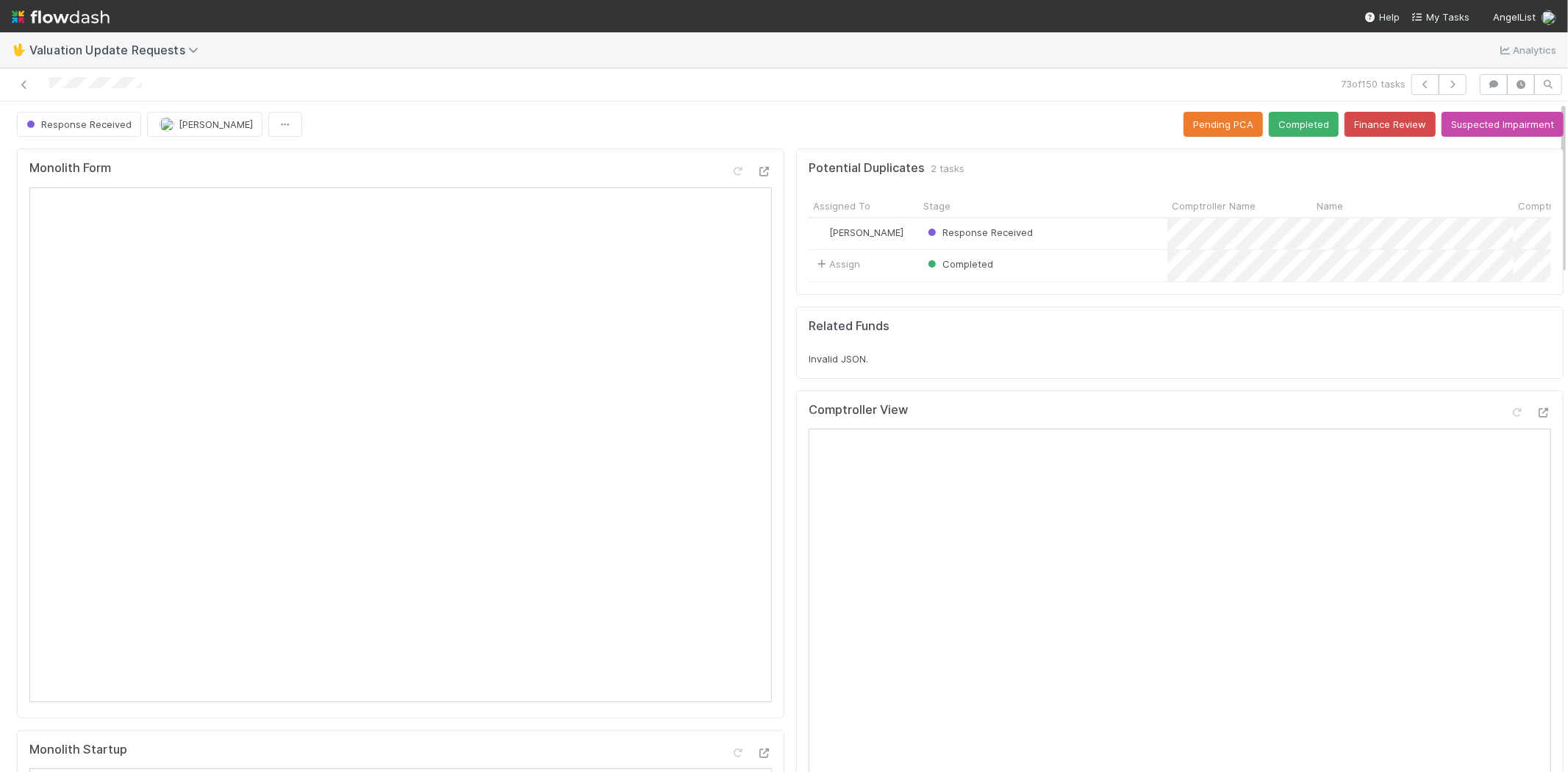
scroll to position [0, 0]
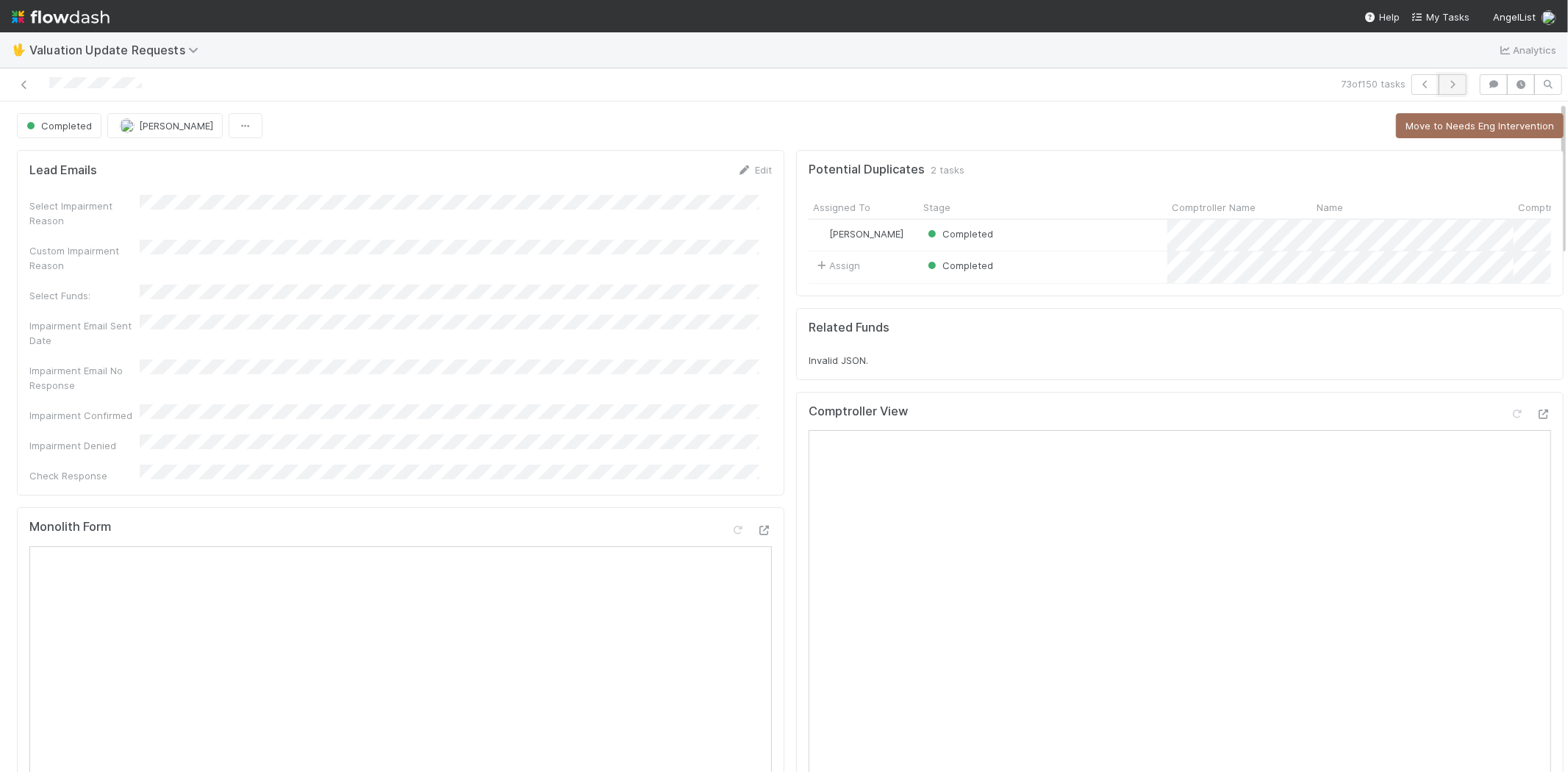
click at [1448, 84] on button "button" at bounding box center [1452, 85] width 28 height 21
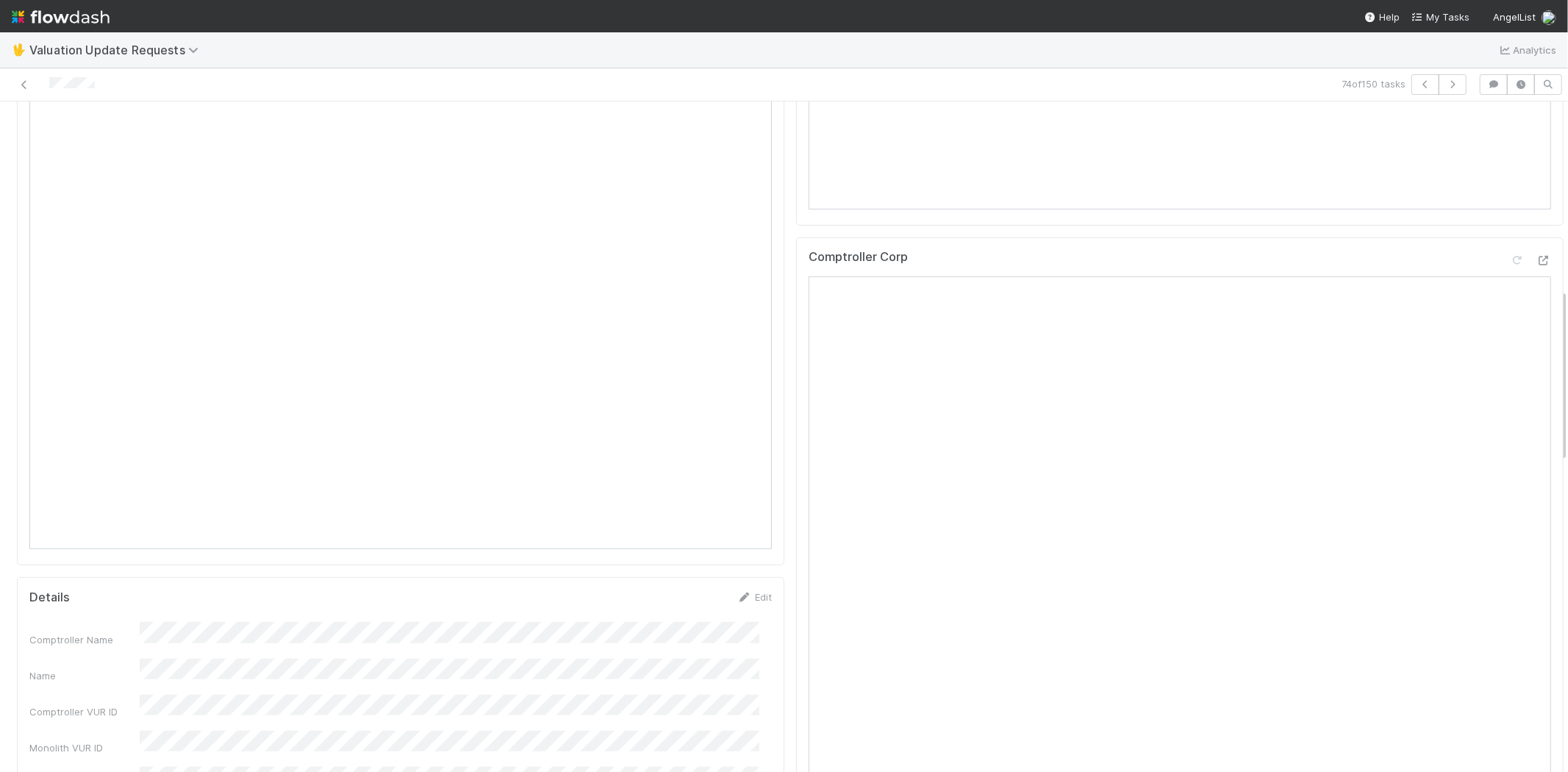
scroll to position [652, 0]
click at [1536, 348] on icon at bounding box center [1543, 343] width 15 height 10
click at [1509, 255] on icon at bounding box center [1516, 251] width 15 height 10
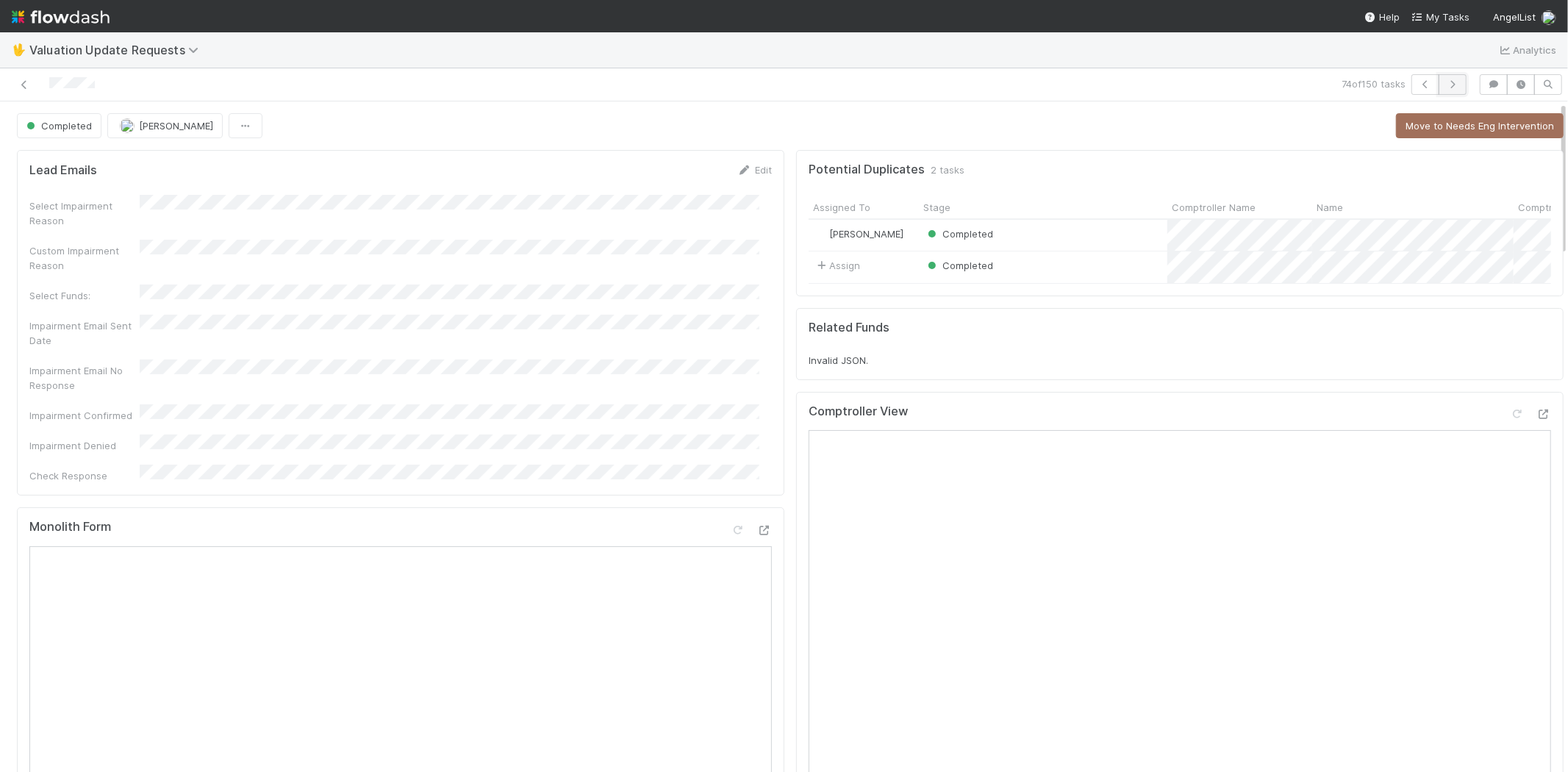
click at [1446, 84] on icon "button" at bounding box center [1452, 84] width 15 height 9
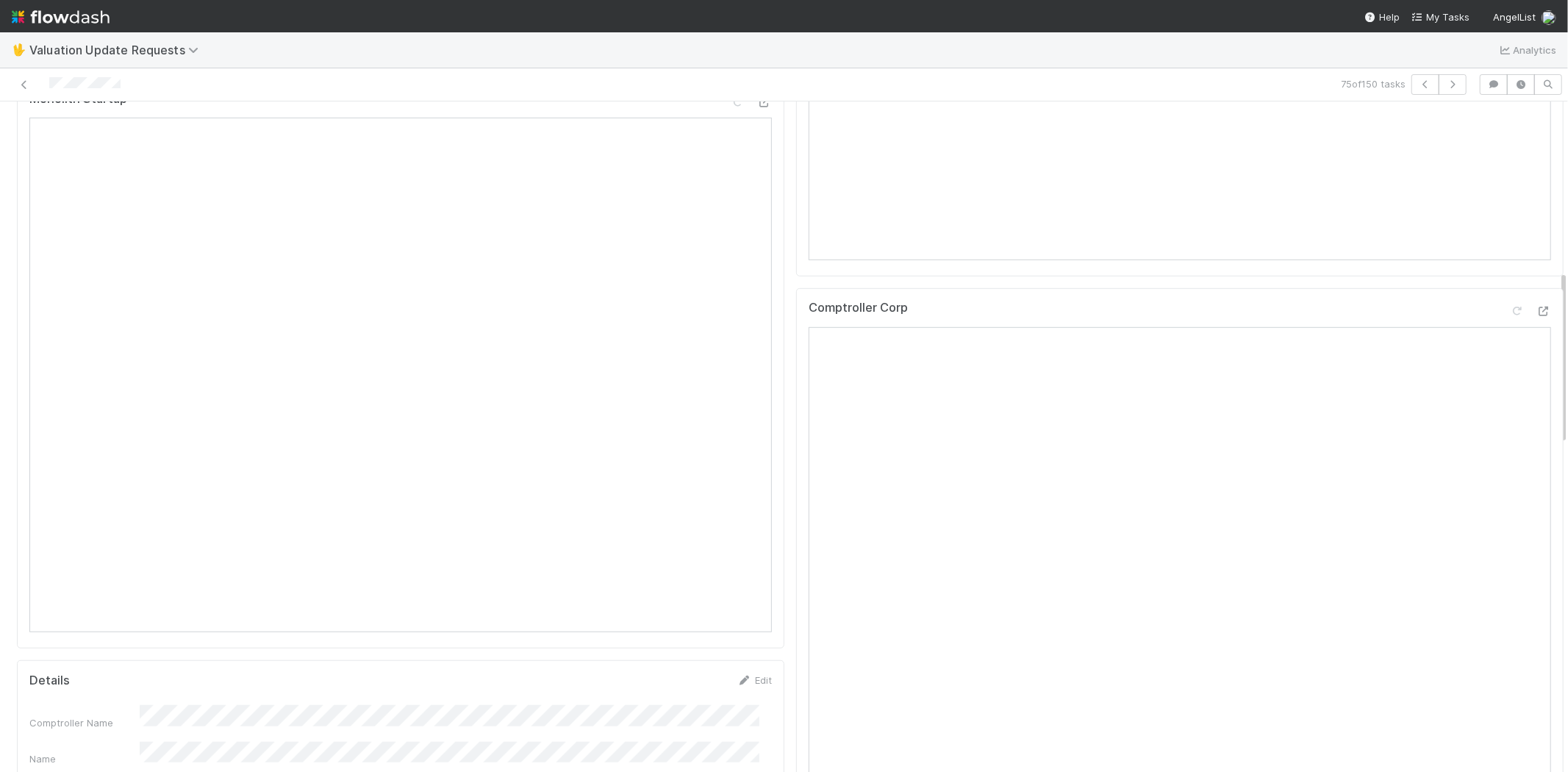
scroll to position [652, 0]
click at [1536, 315] on icon at bounding box center [1543, 310] width 15 height 10
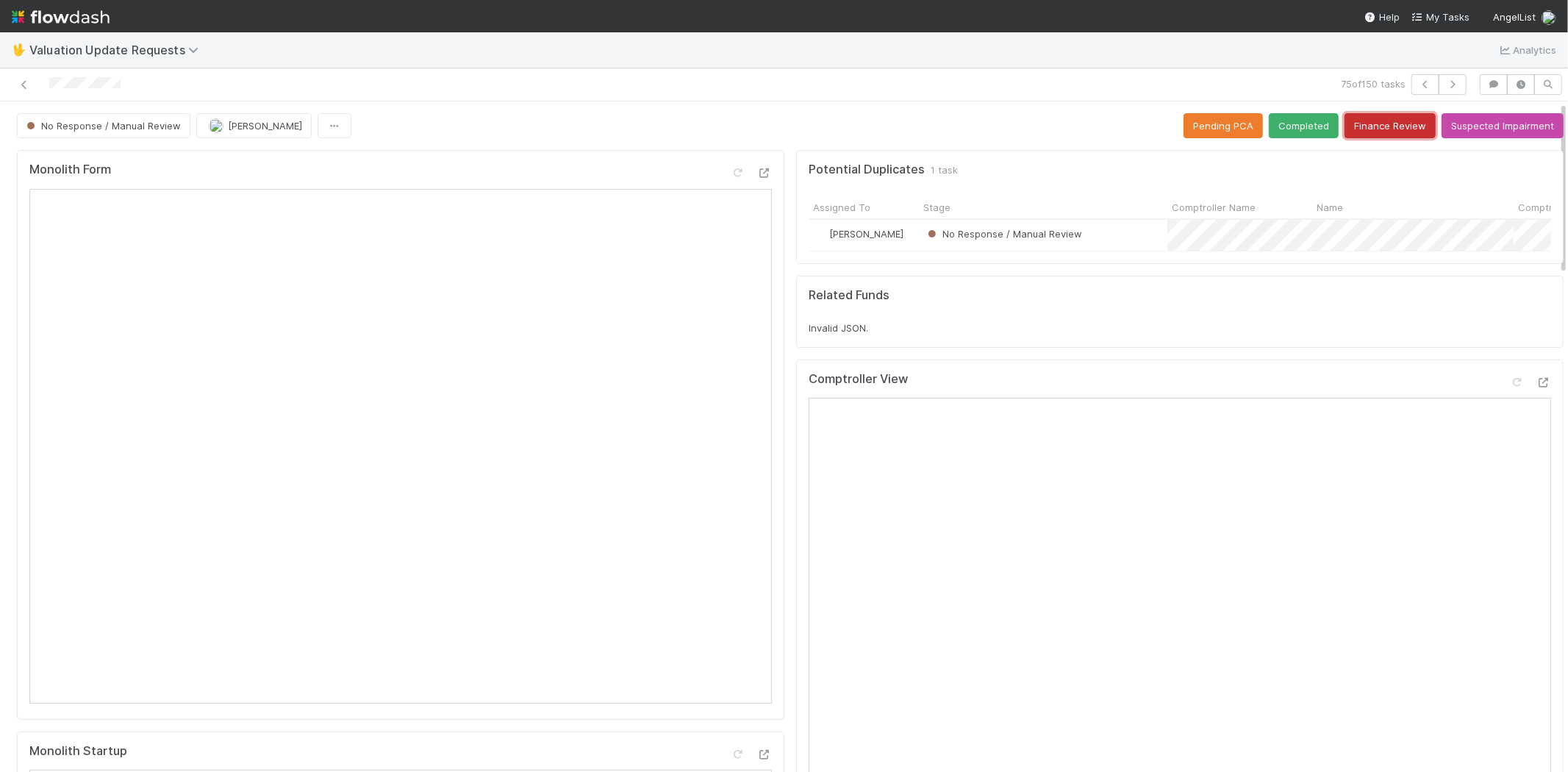
click at [1359, 126] on button "Finance Review" at bounding box center [1389, 125] width 91 height 25
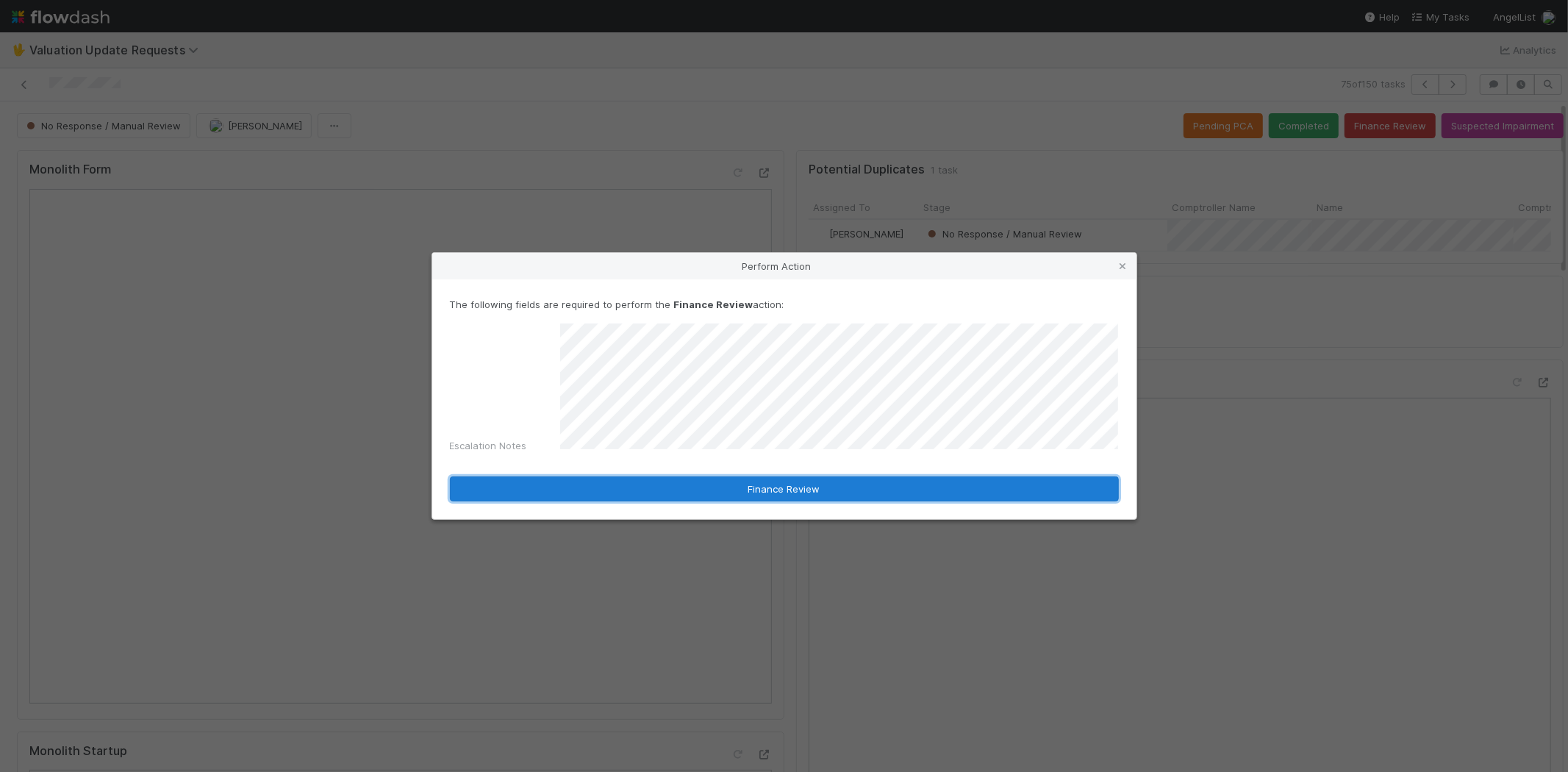
click at [667, 483] on button "Finance Review" at bounding box center [784, 488] width 669 height 25
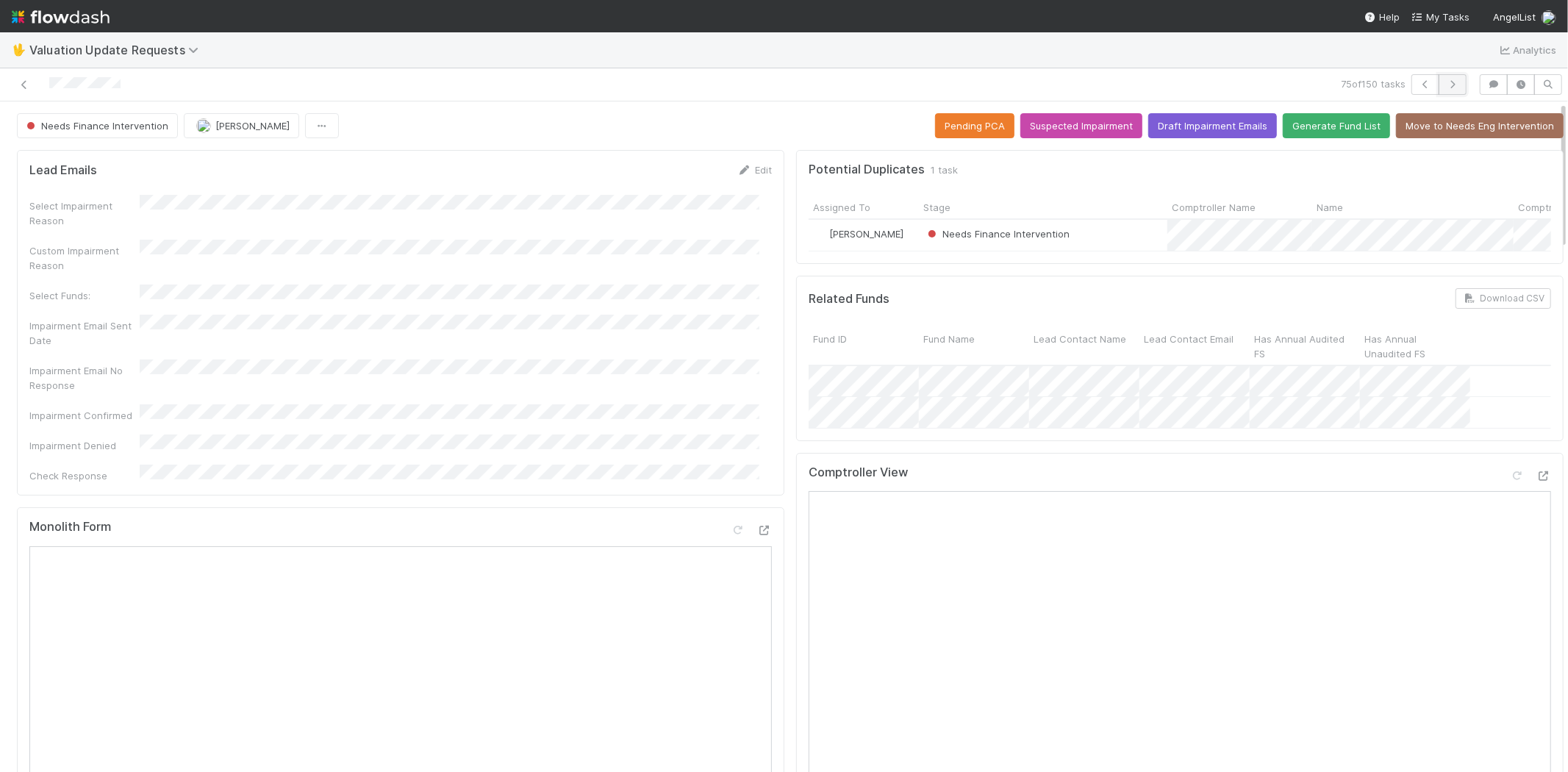
click at [1445, 86] on icon "button" at bounding box center [1452, 84] width 15 height 9
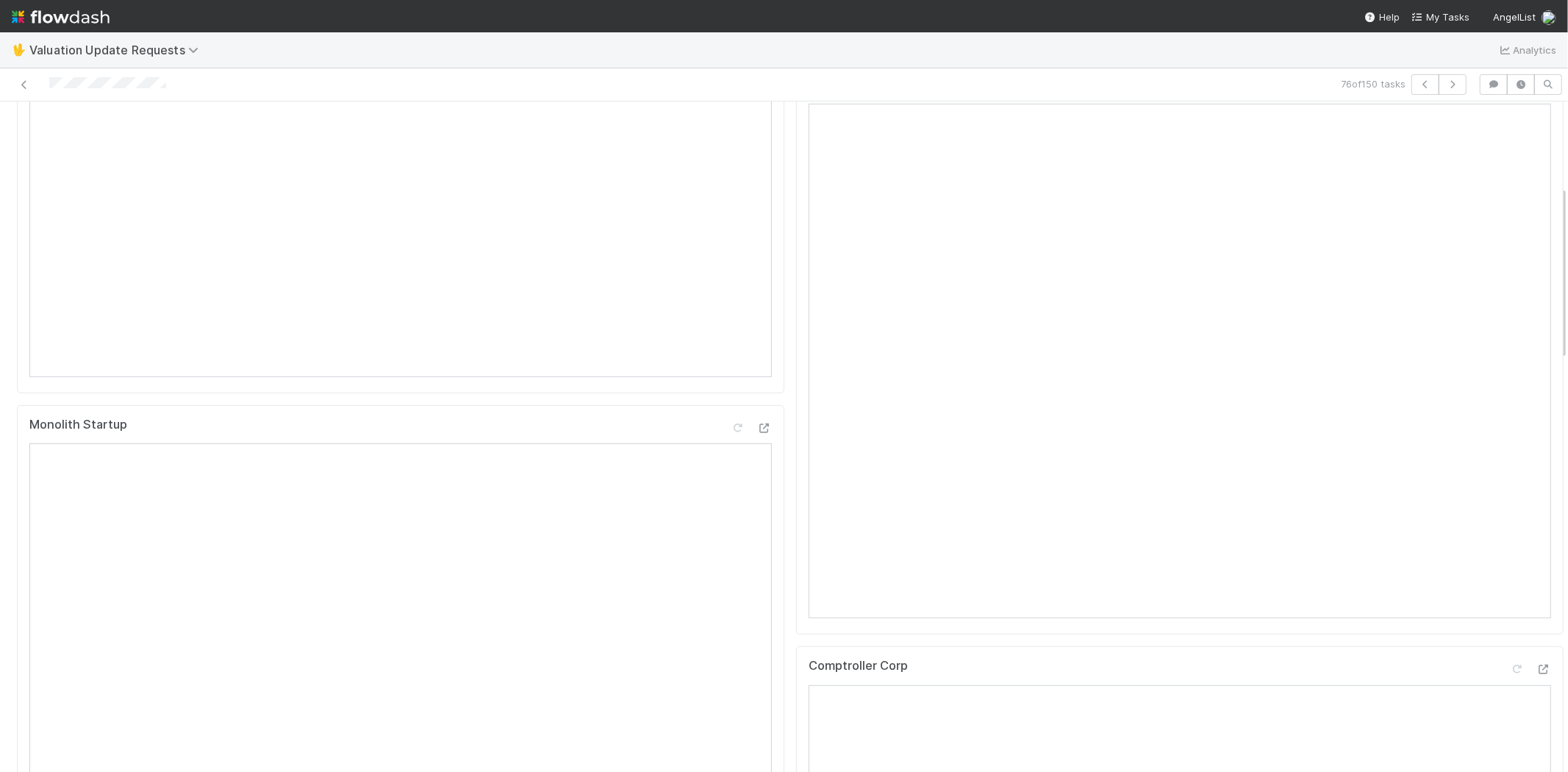
scroll to position [490, 0]
click at [1536, 511] on icon at bounding box center [1543, 506] width 15 height 10
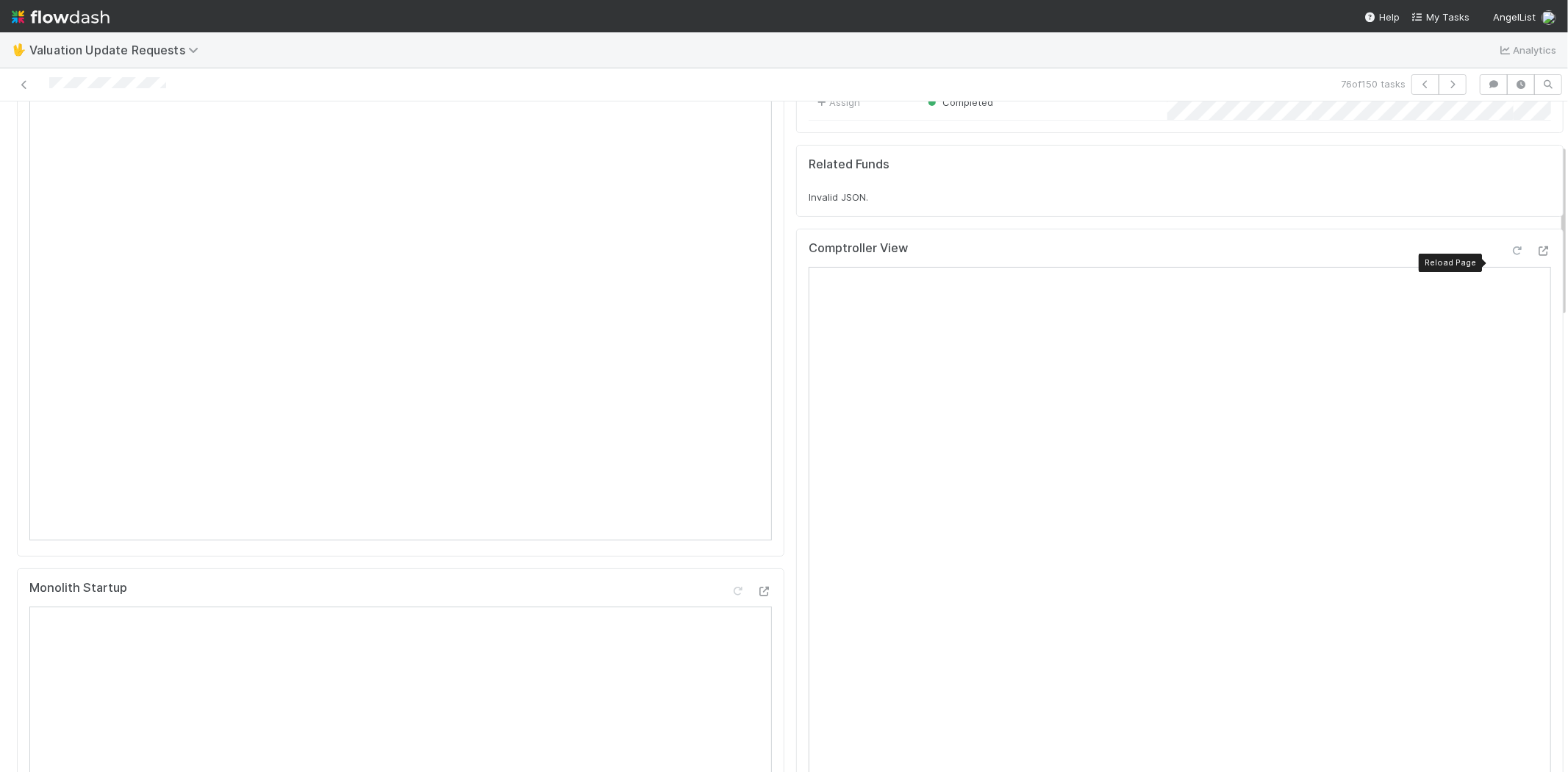
click at [1509, 255] on icon at bounding box center [1516, 251] width 15 height 10
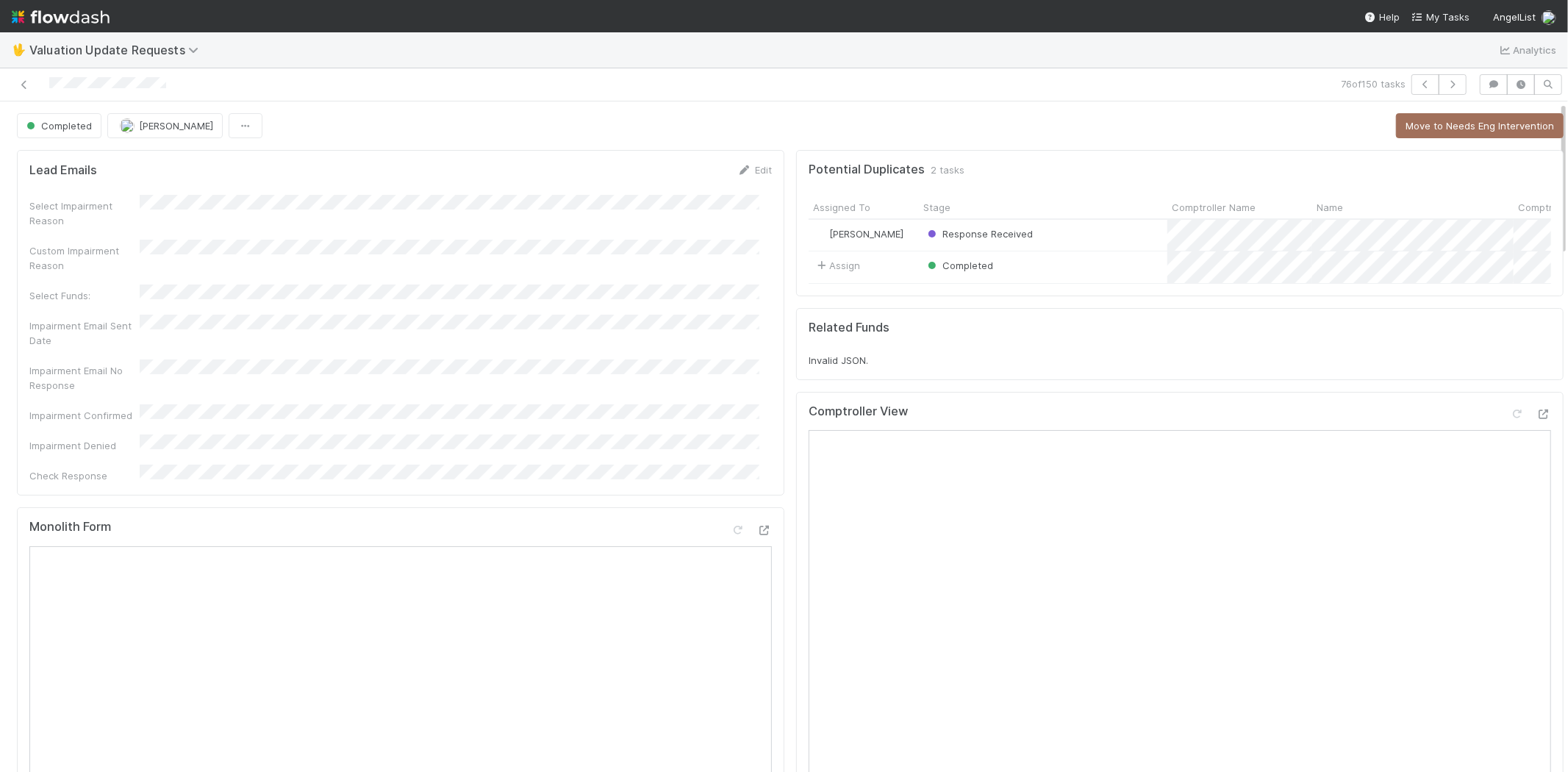
click at [1279, 126] on div "Completed Karen Jane Salcedo Move to Needs Eng Intervention" at bounding box center [790, 125] width 1547 height 25
click at [1445, 84] on icon "button" at bounding box center [1452, 84] width 15 height 9
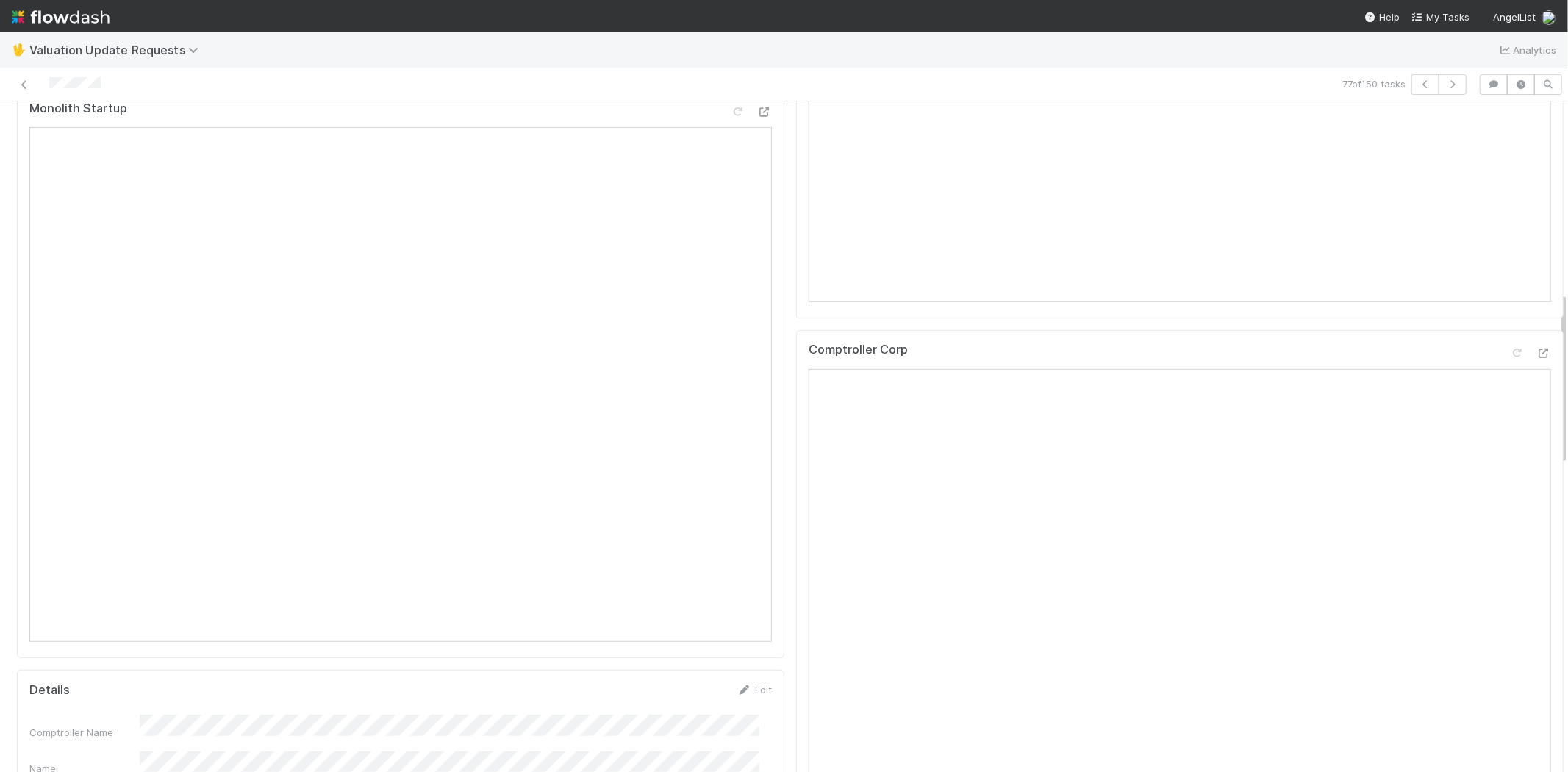
scroll to position [735, 0]
click at [1536, 265] on icon at bounding box center [1543, 260] width 15 height 10
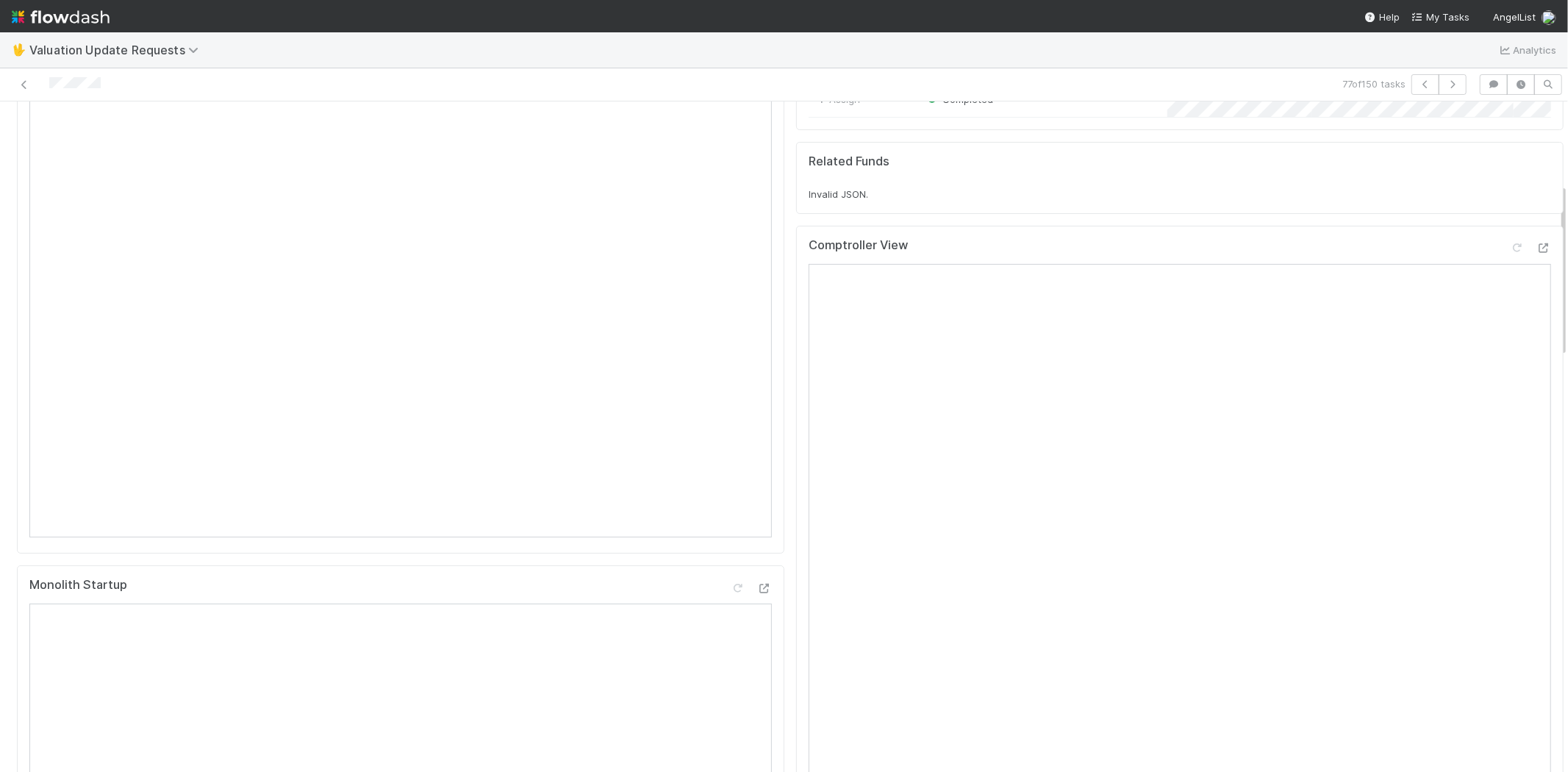
scroll to position [163, 0]
click at [1509, 255] on icon at bounding box center [1516, 251] width 15 height 10
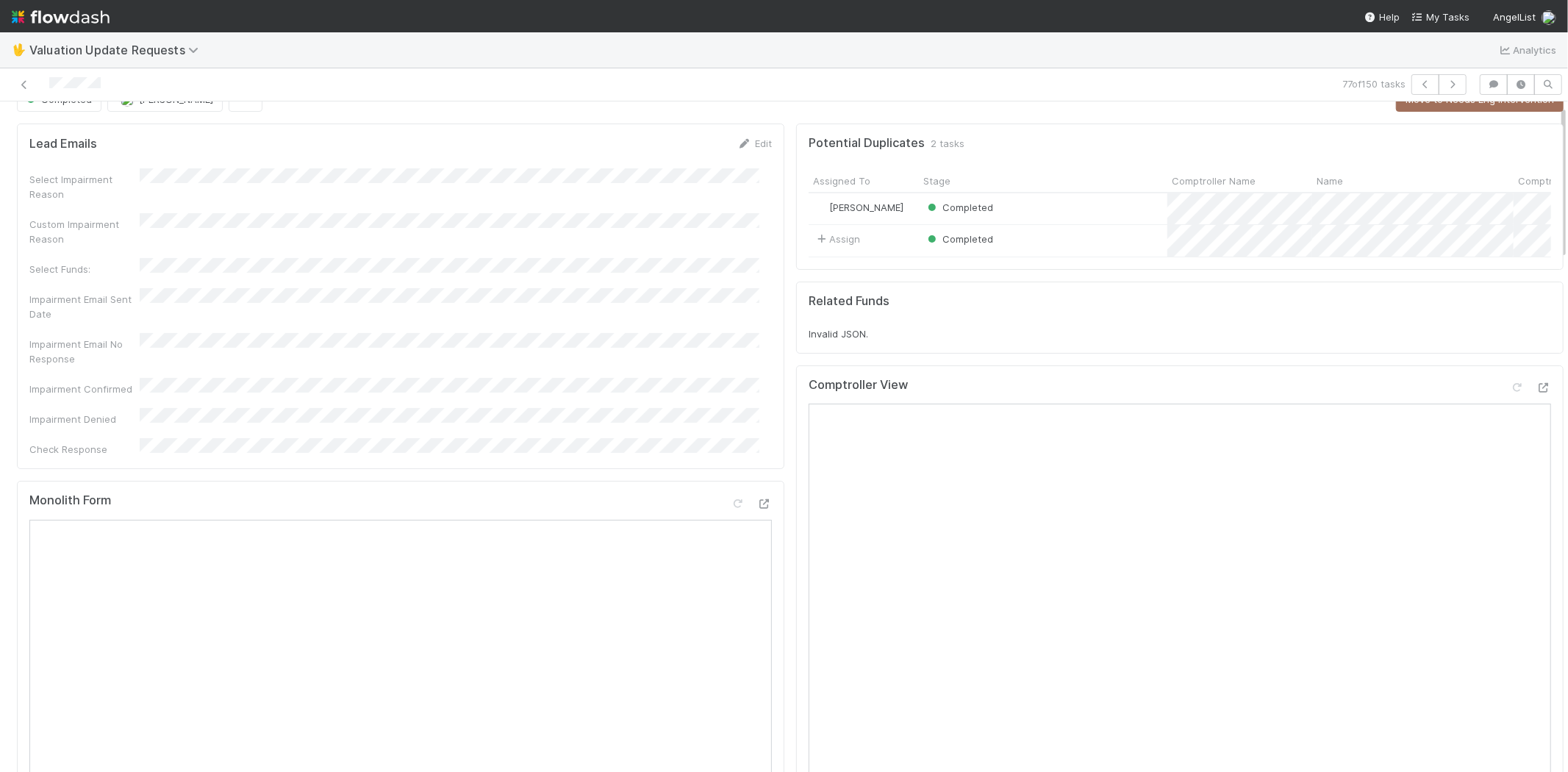
scroll to position [0, 0]
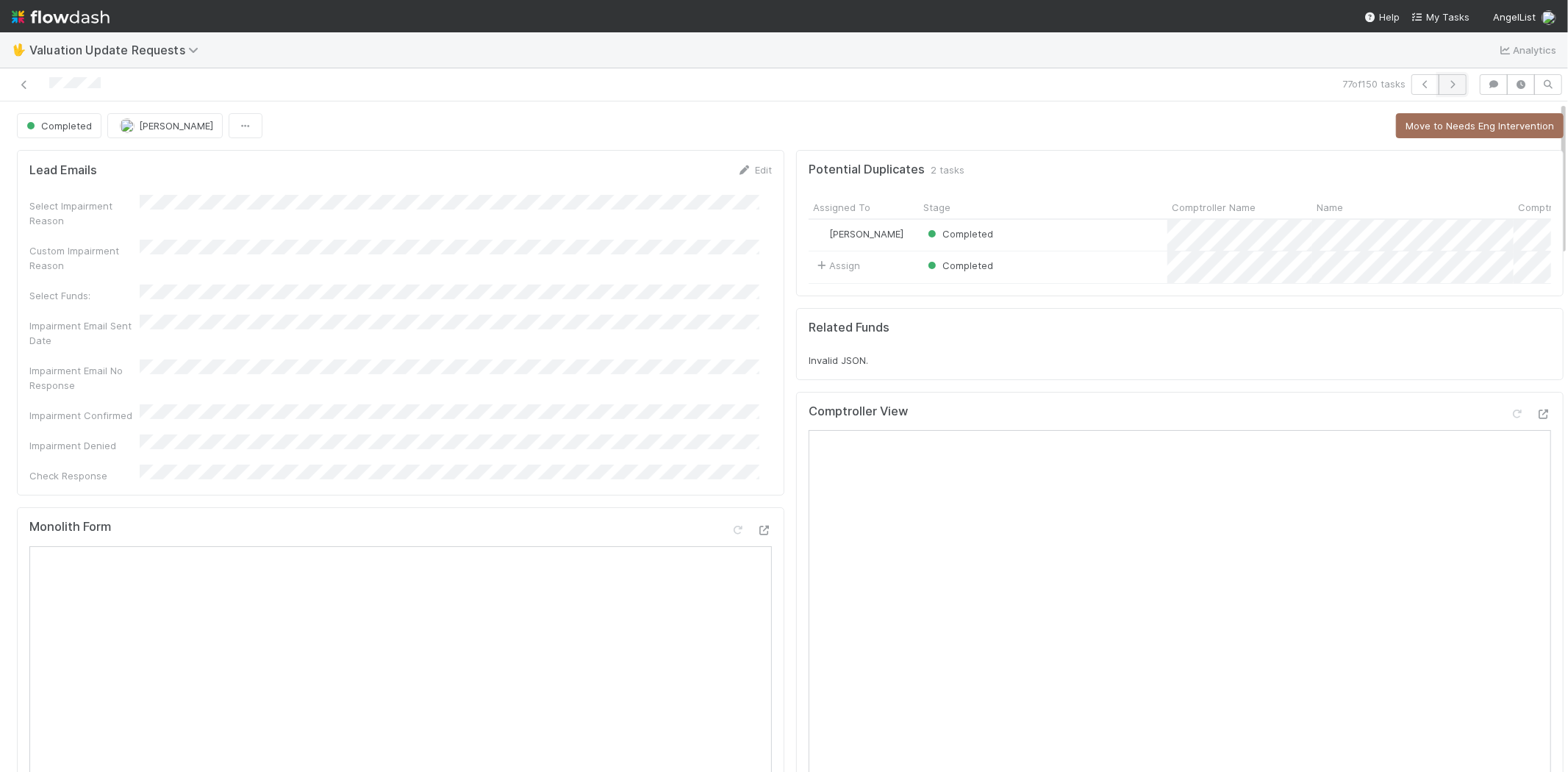
click at [1439, 91] on button "button" at bounding box center [1452, 85] width 28 height 21
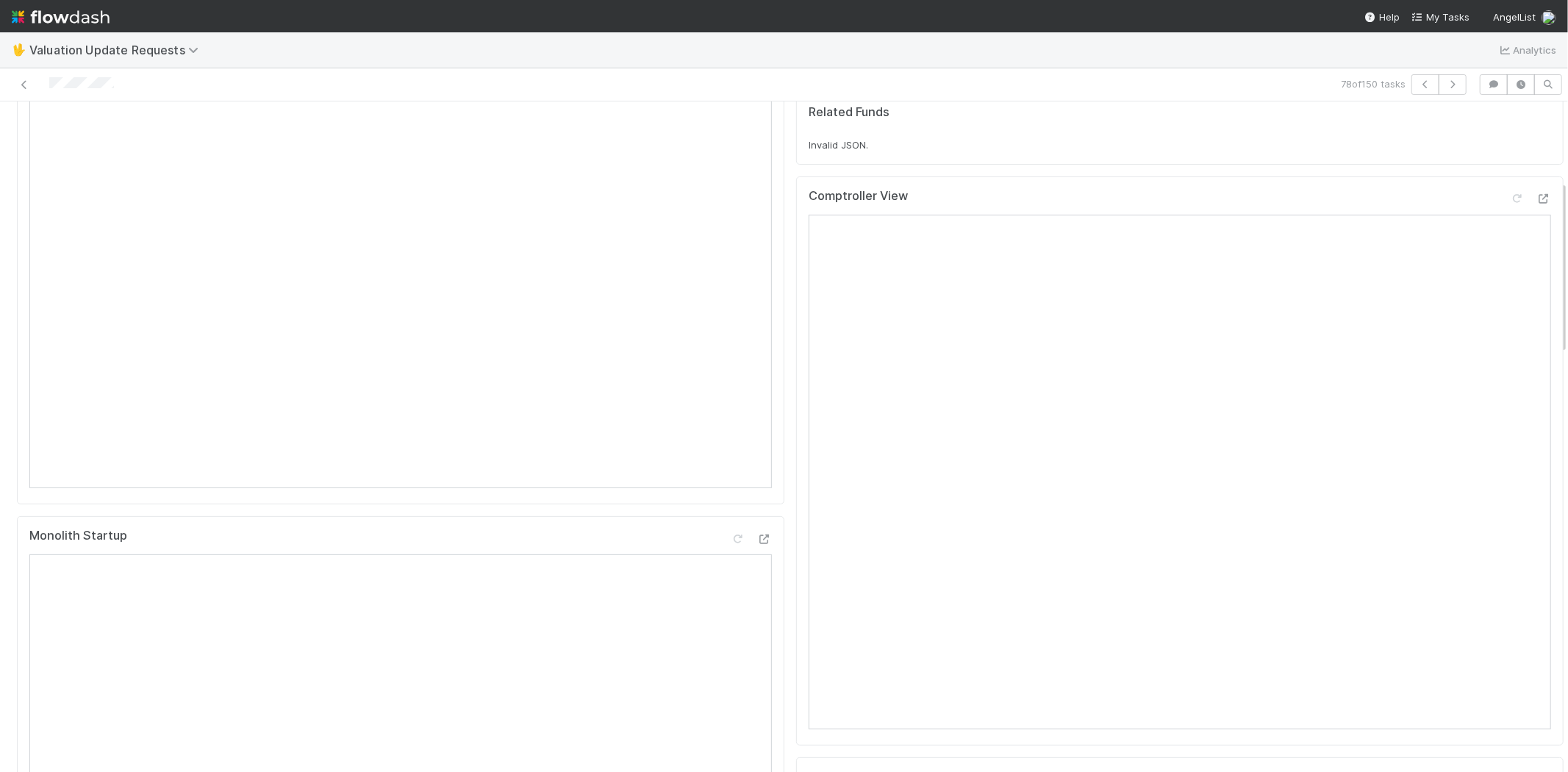
scroll to position [408, 0]
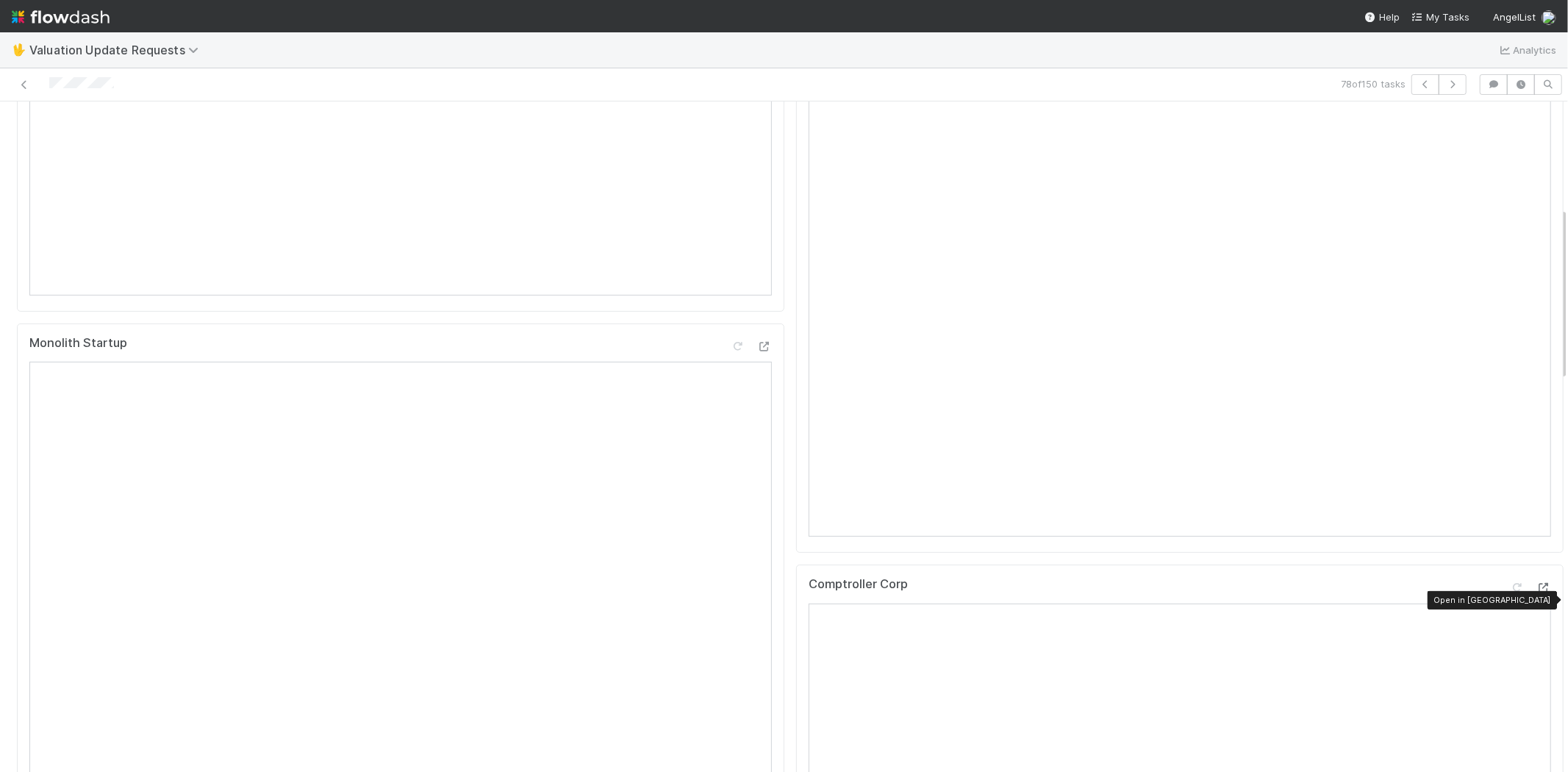
click at [1536, 593] on icon at bounding box center [1543, 587] width 15 height 10
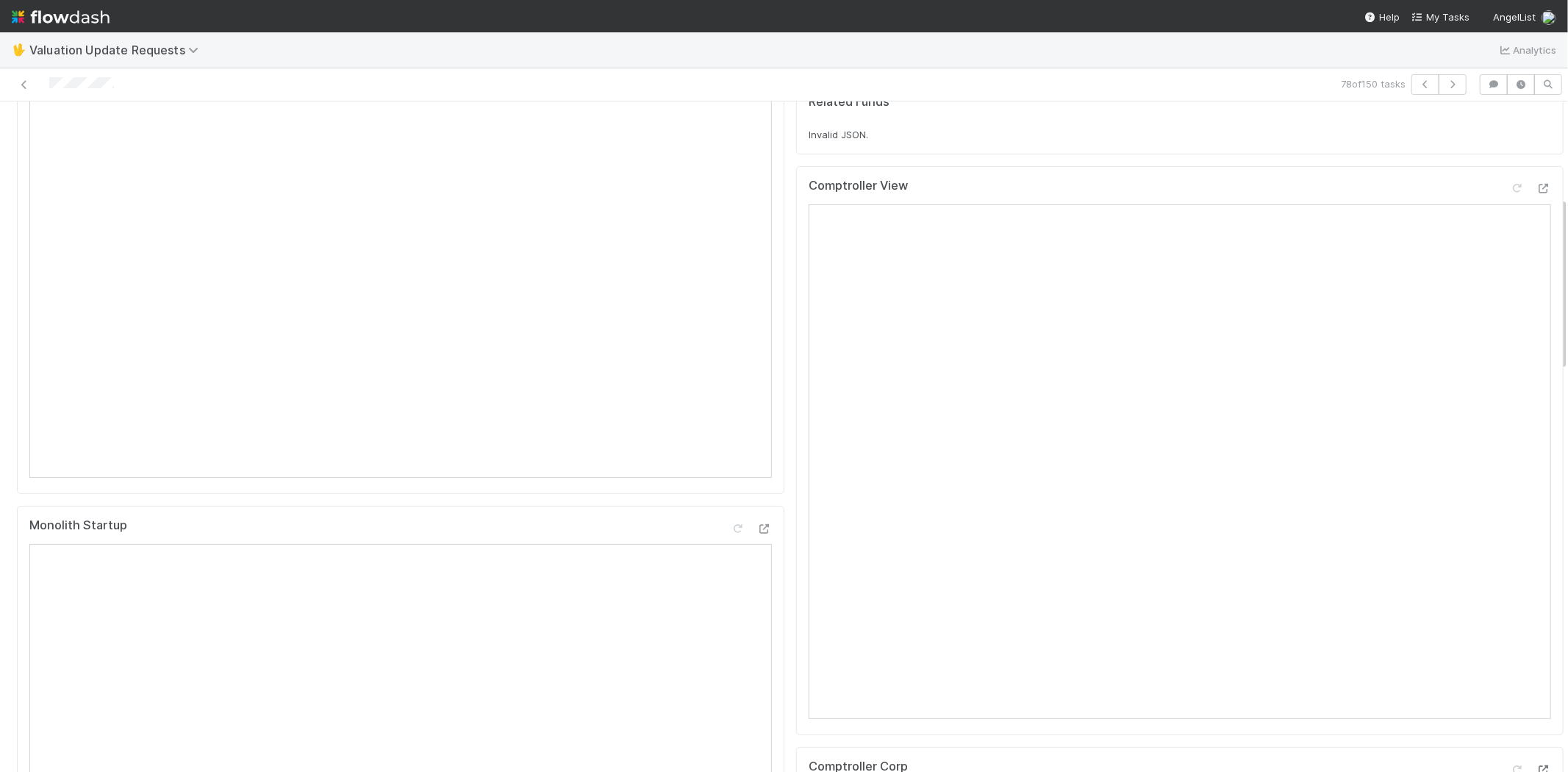
scroll to position [163, 0]
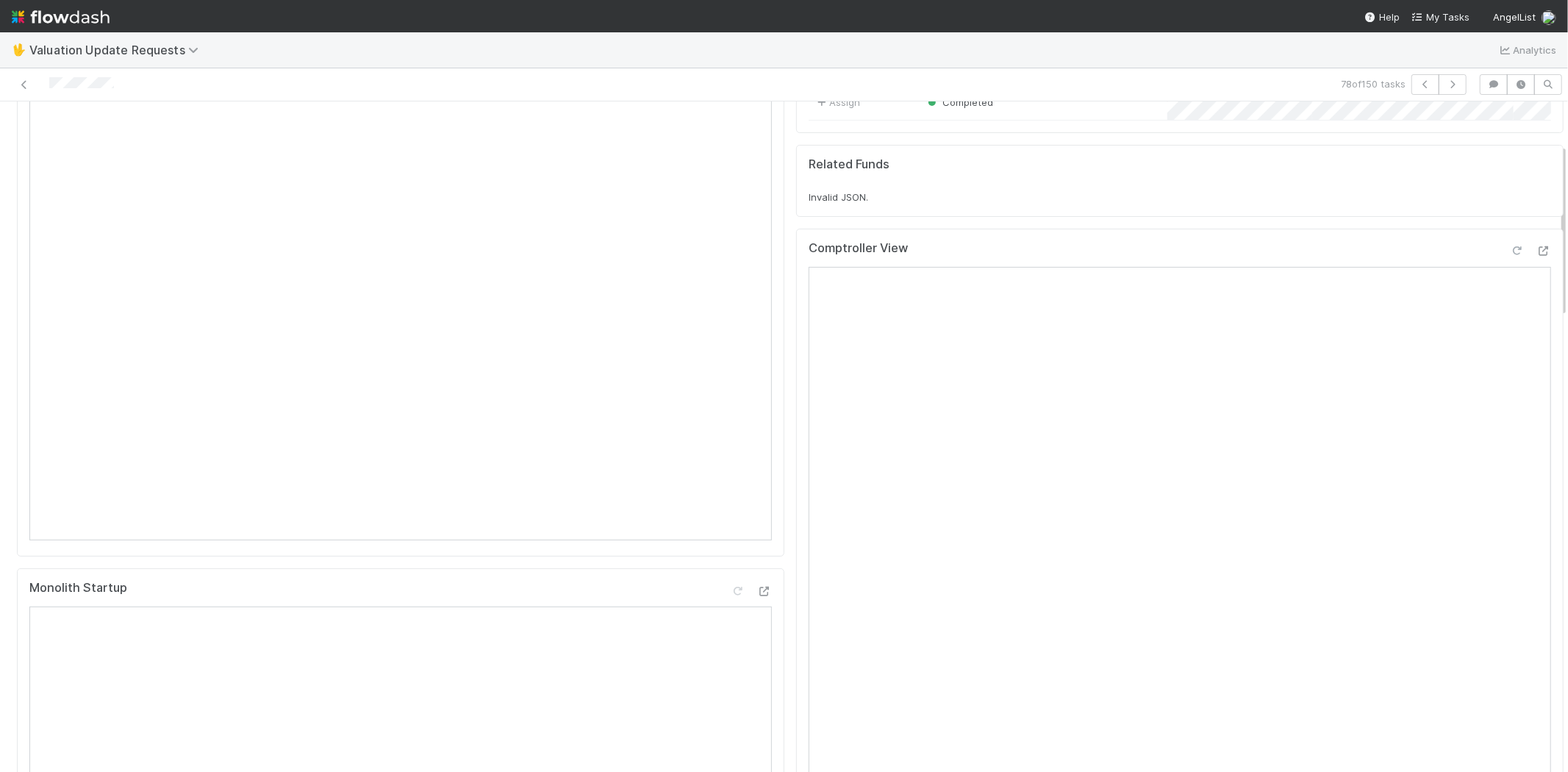
click at [1509, 255] on icon at bounding box center [1516, 251] width 15 height 10
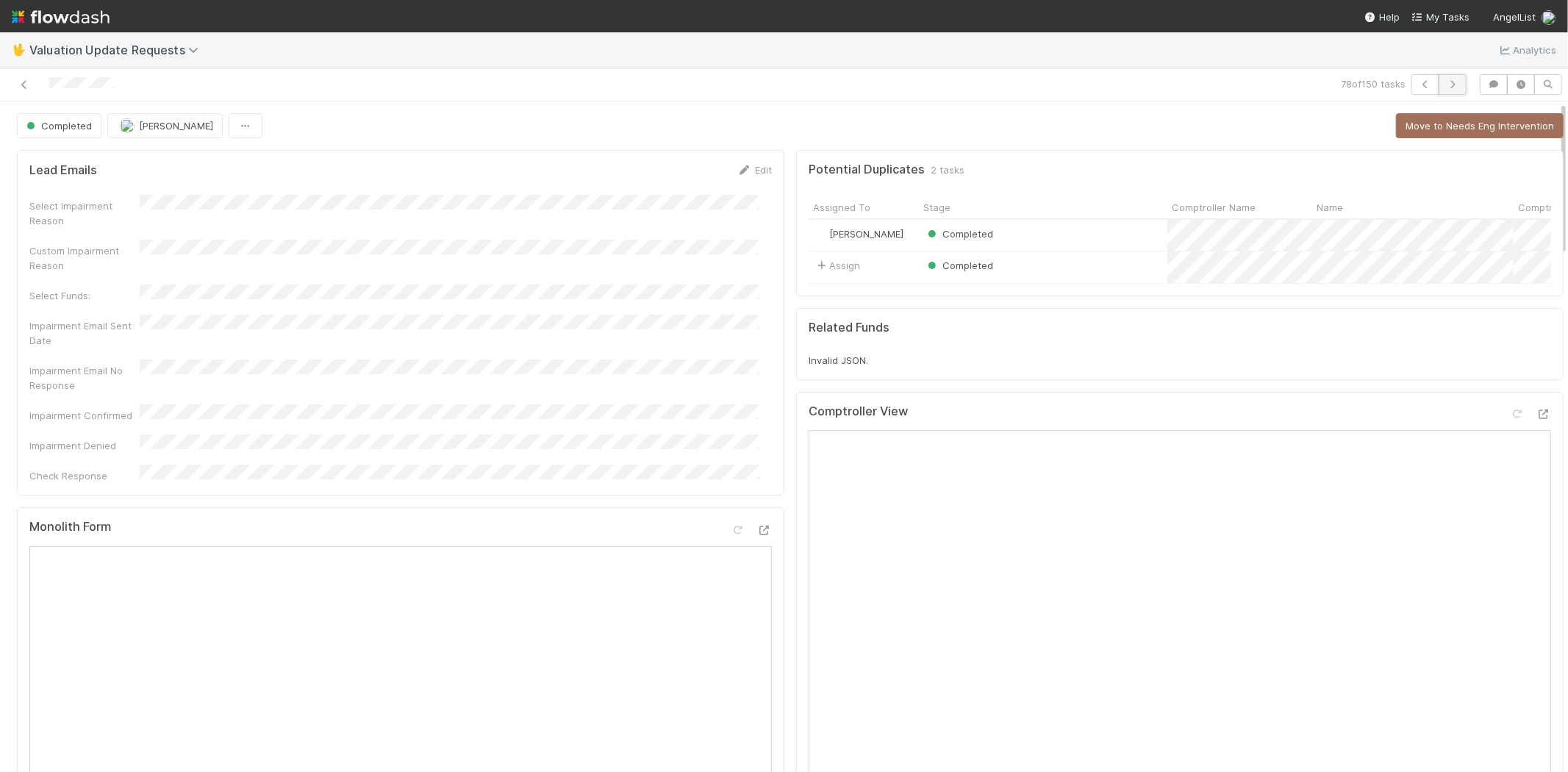
click at [1447, 84] on icon "button" at bounding box center [1452, 84] width 15 height 9
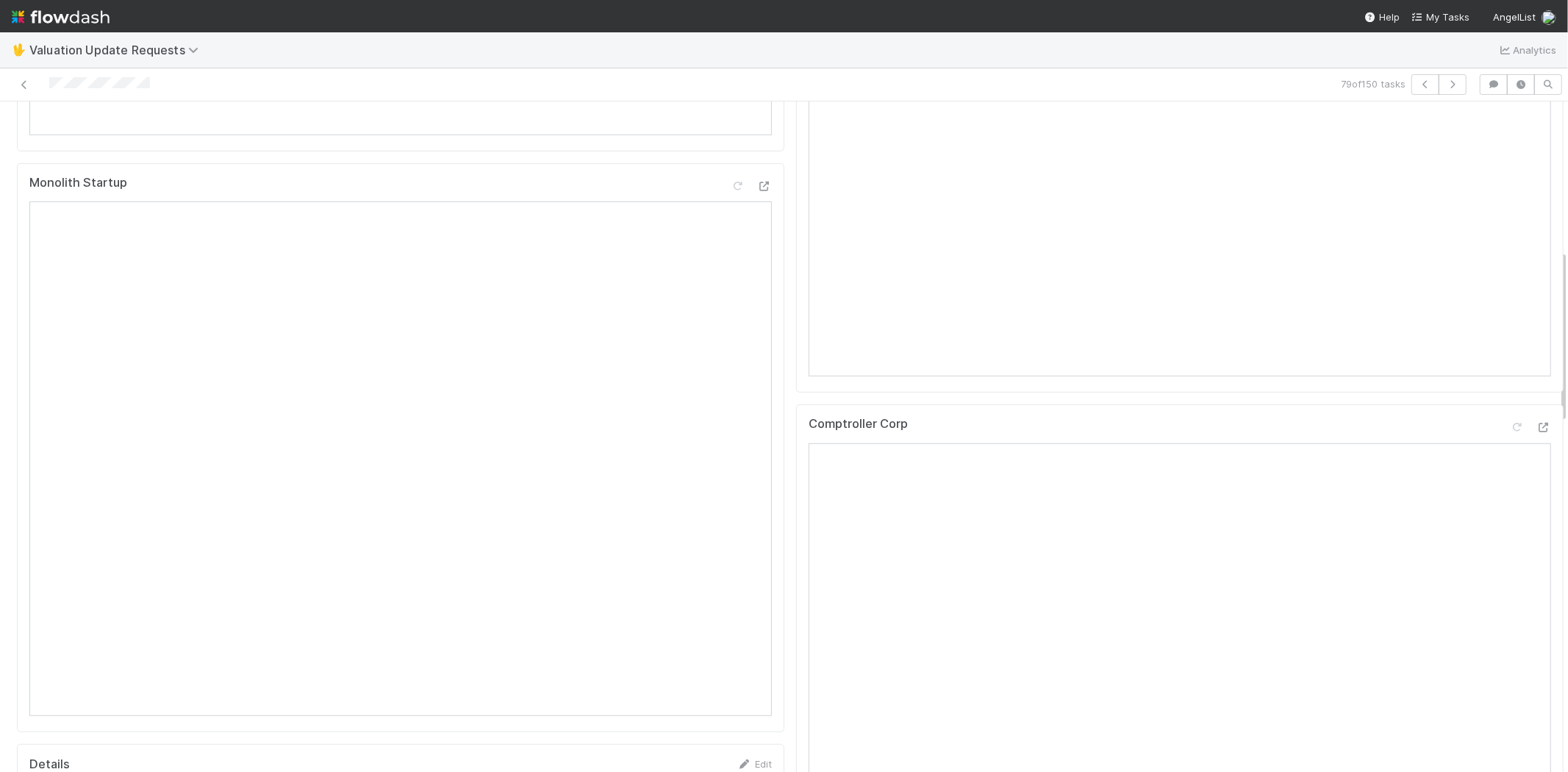
scroll to position [571, 0]
click at [1536, 429] on icon at bounding box center [1543, 424] width 15 height 10
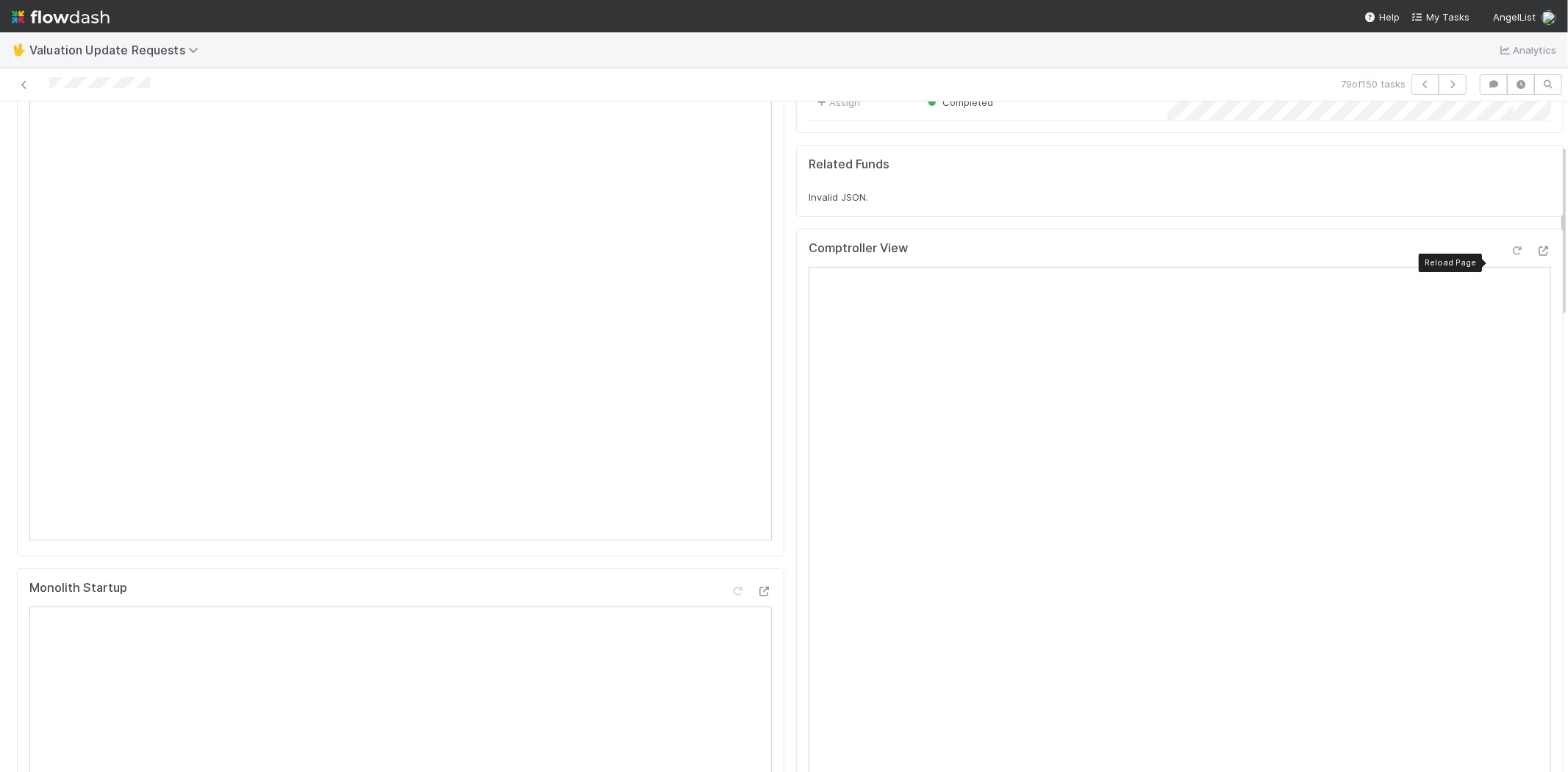
click at [1509, 255] on icon at bounding box center [1516, 251] width 15 height 10
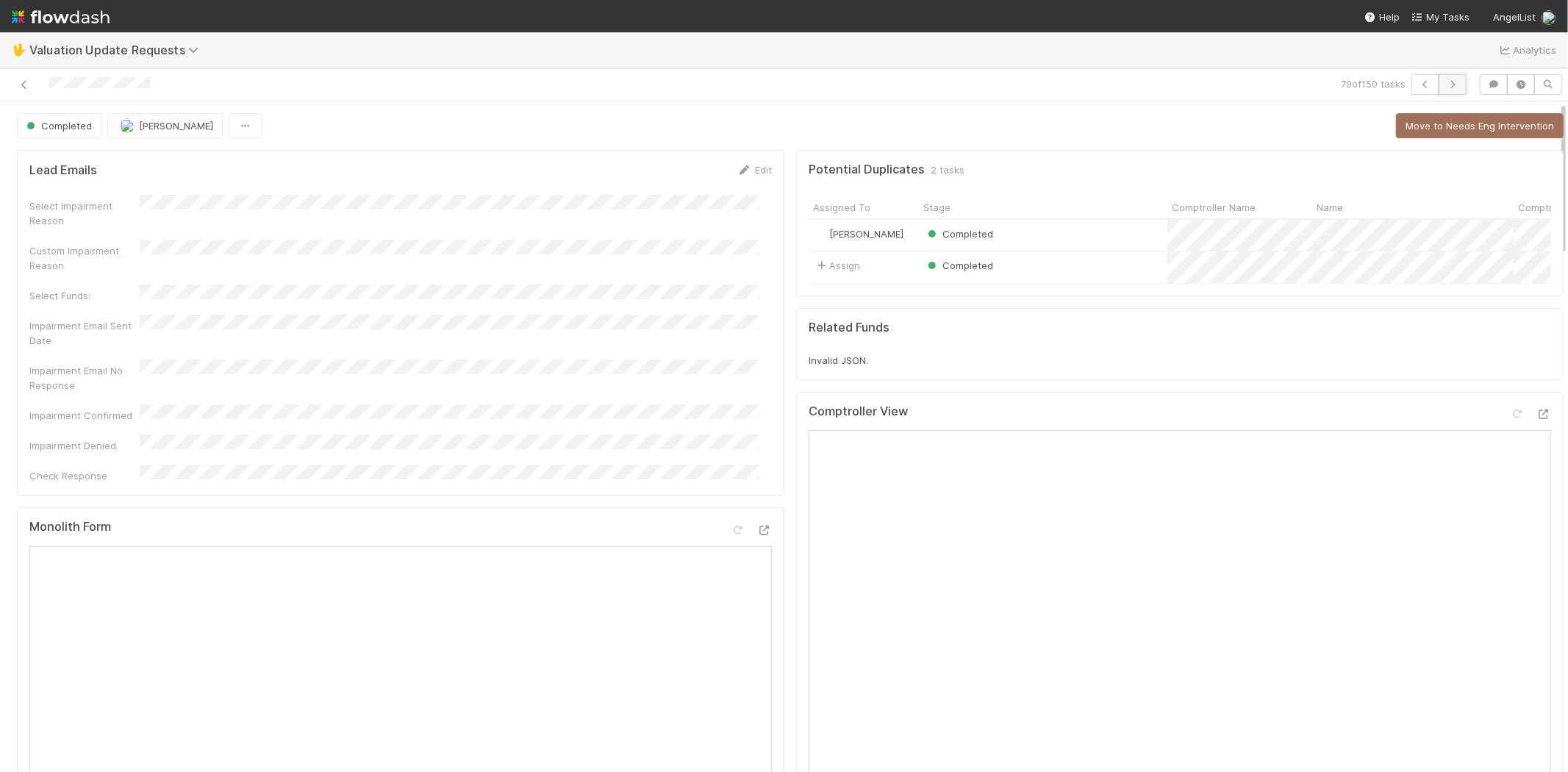
click at [1442, 78] on button "button" at bounding box center [1452, 85] width 28 height 21
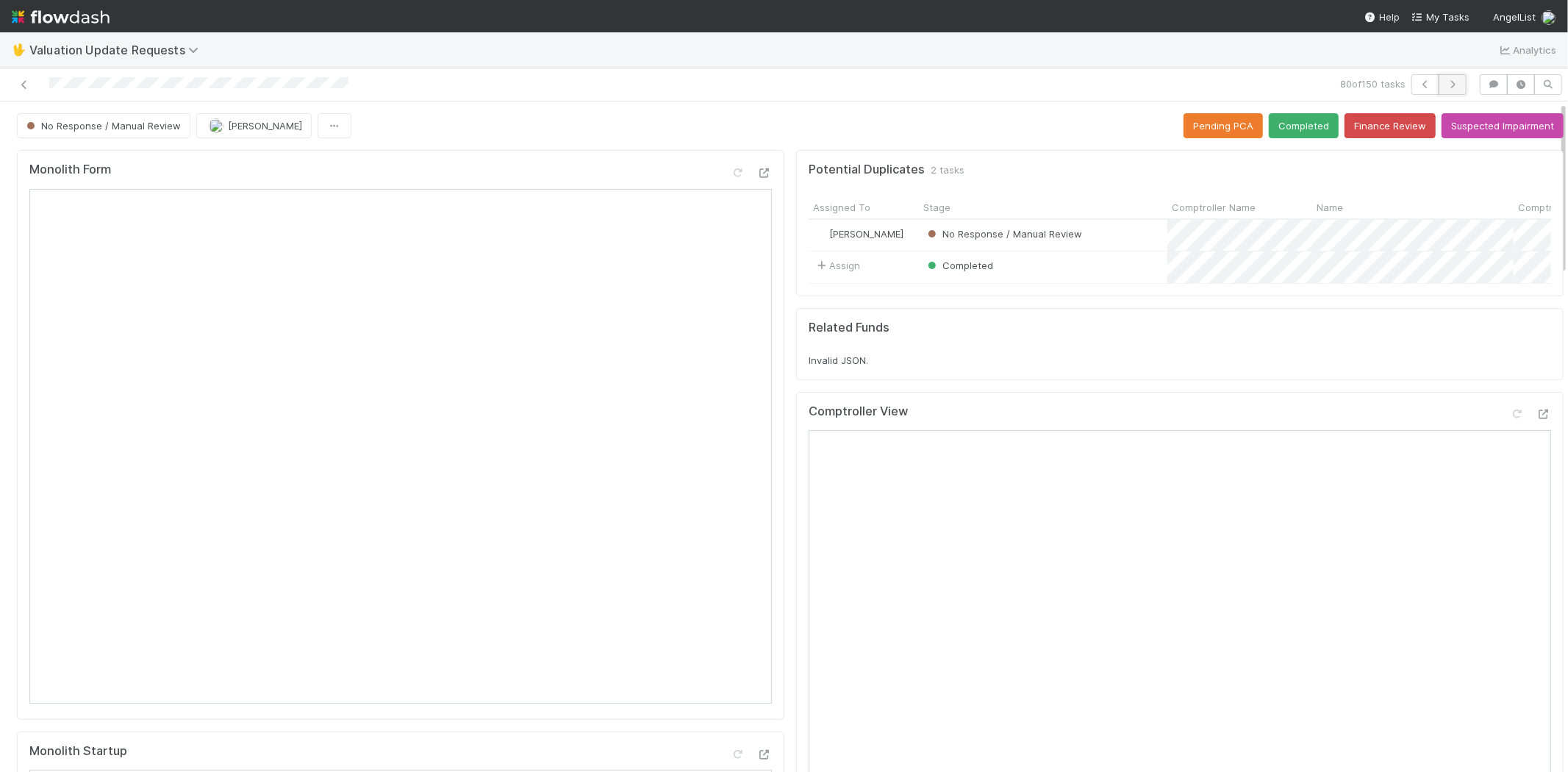
click at [1445, 88] on icon "button" at bounding box center [1452, 84] width 15 height 9
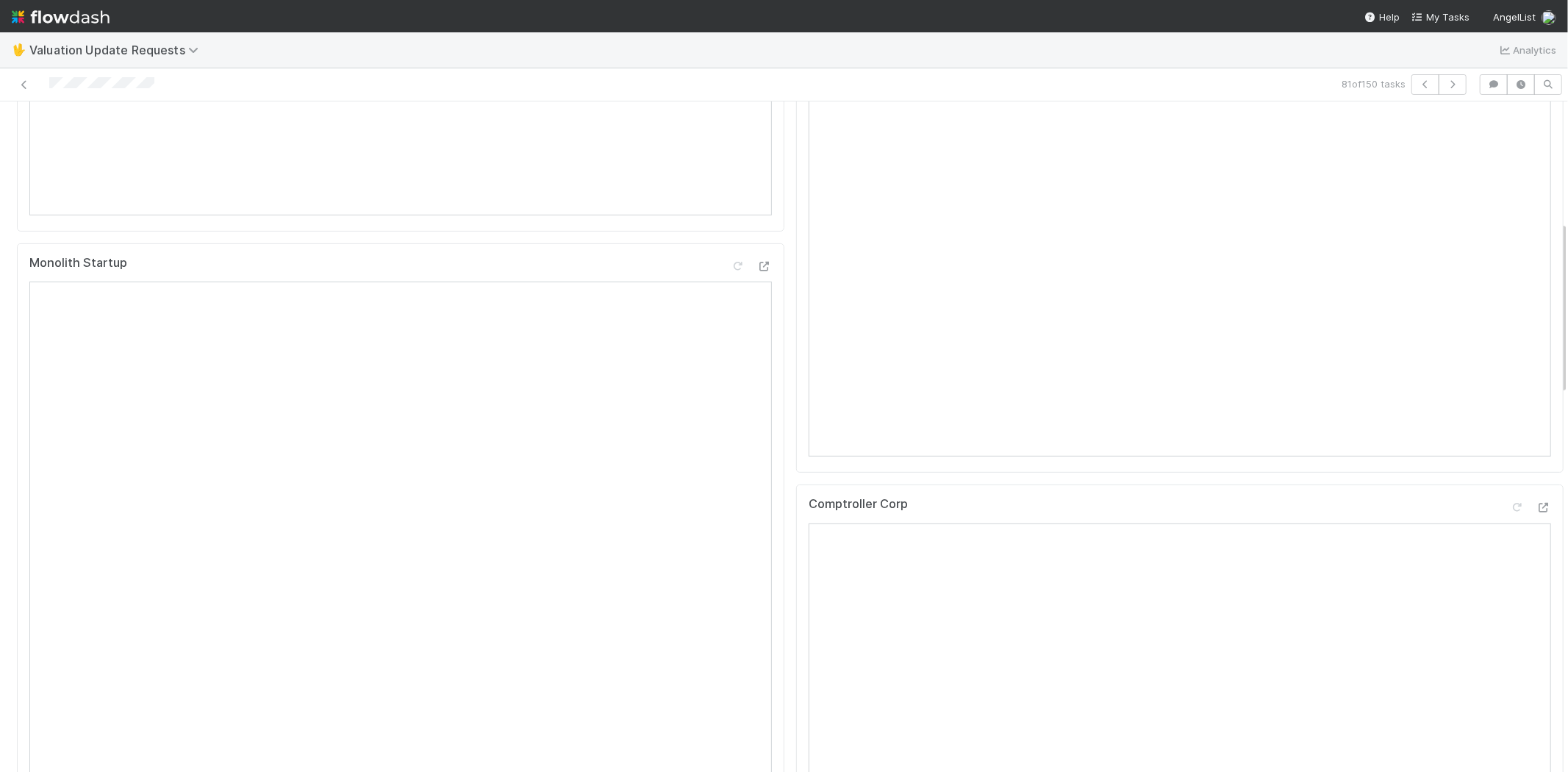
scroll to position [490, 0]
click at [1536, 511] on icon at bounding box center [1543, 506] width 15 height 10
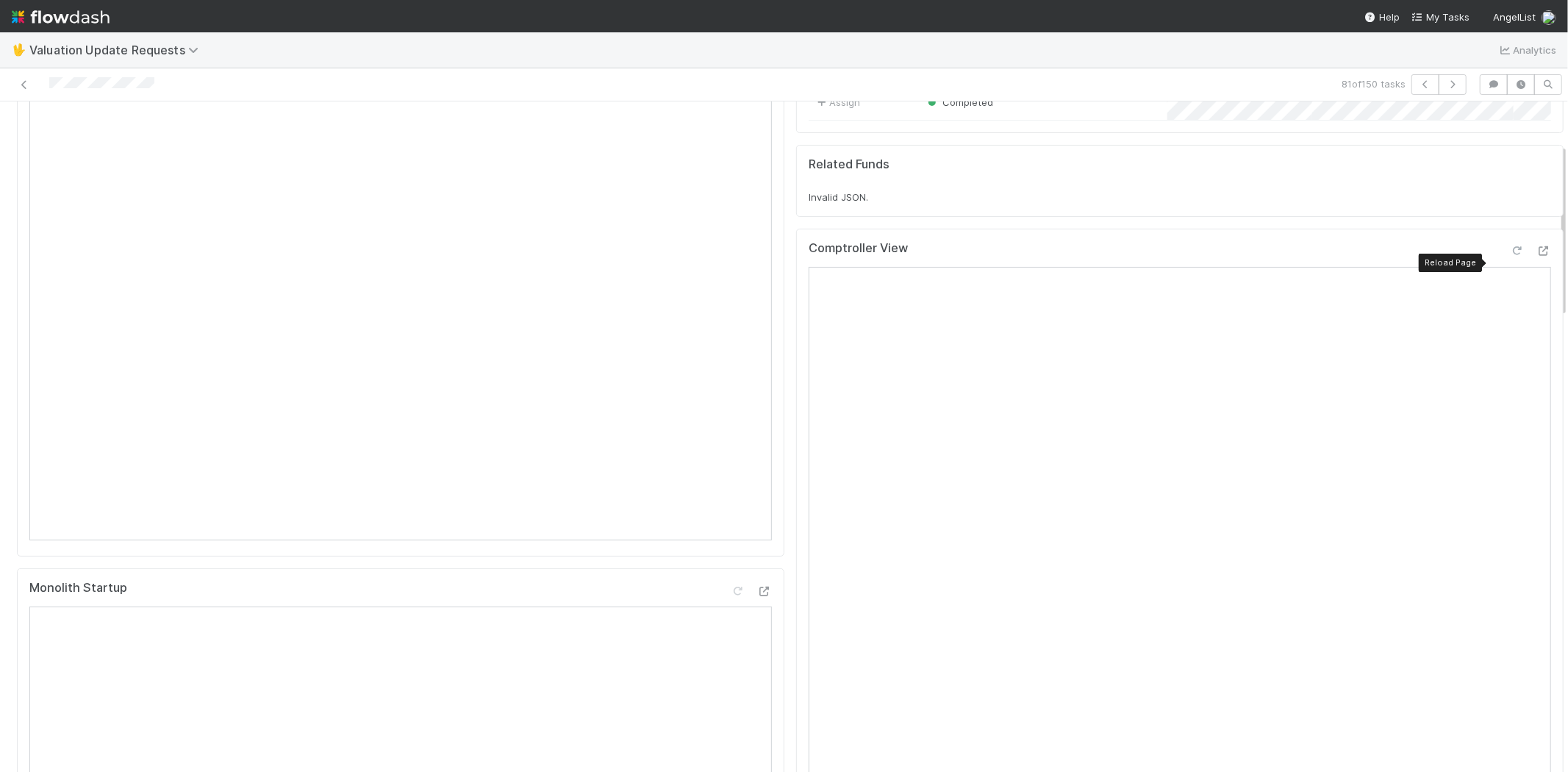
click at [1509, 255] on icon at bounding box center [1516, 251] width 15 height 10
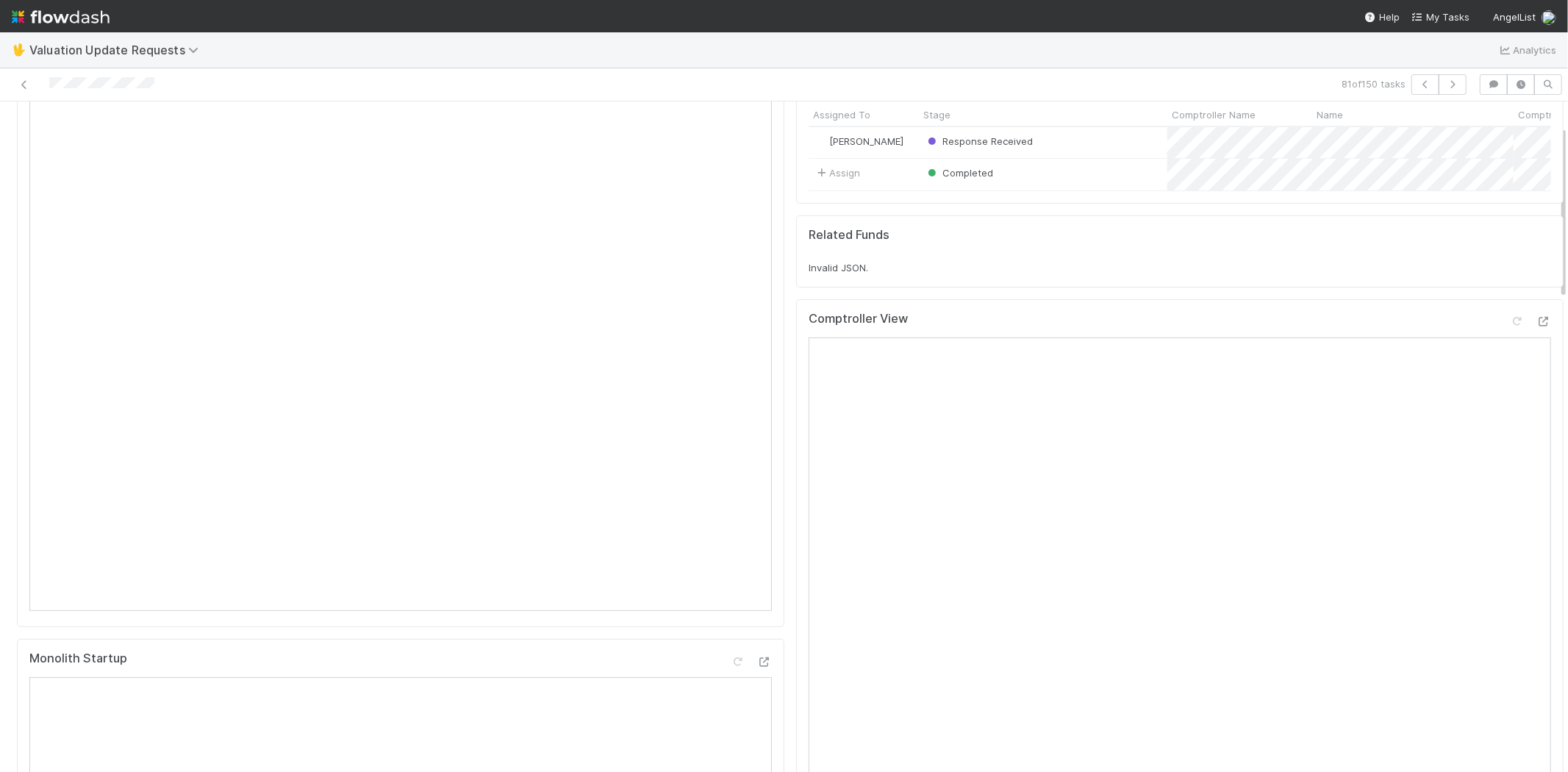
scroll to position [0, 0]
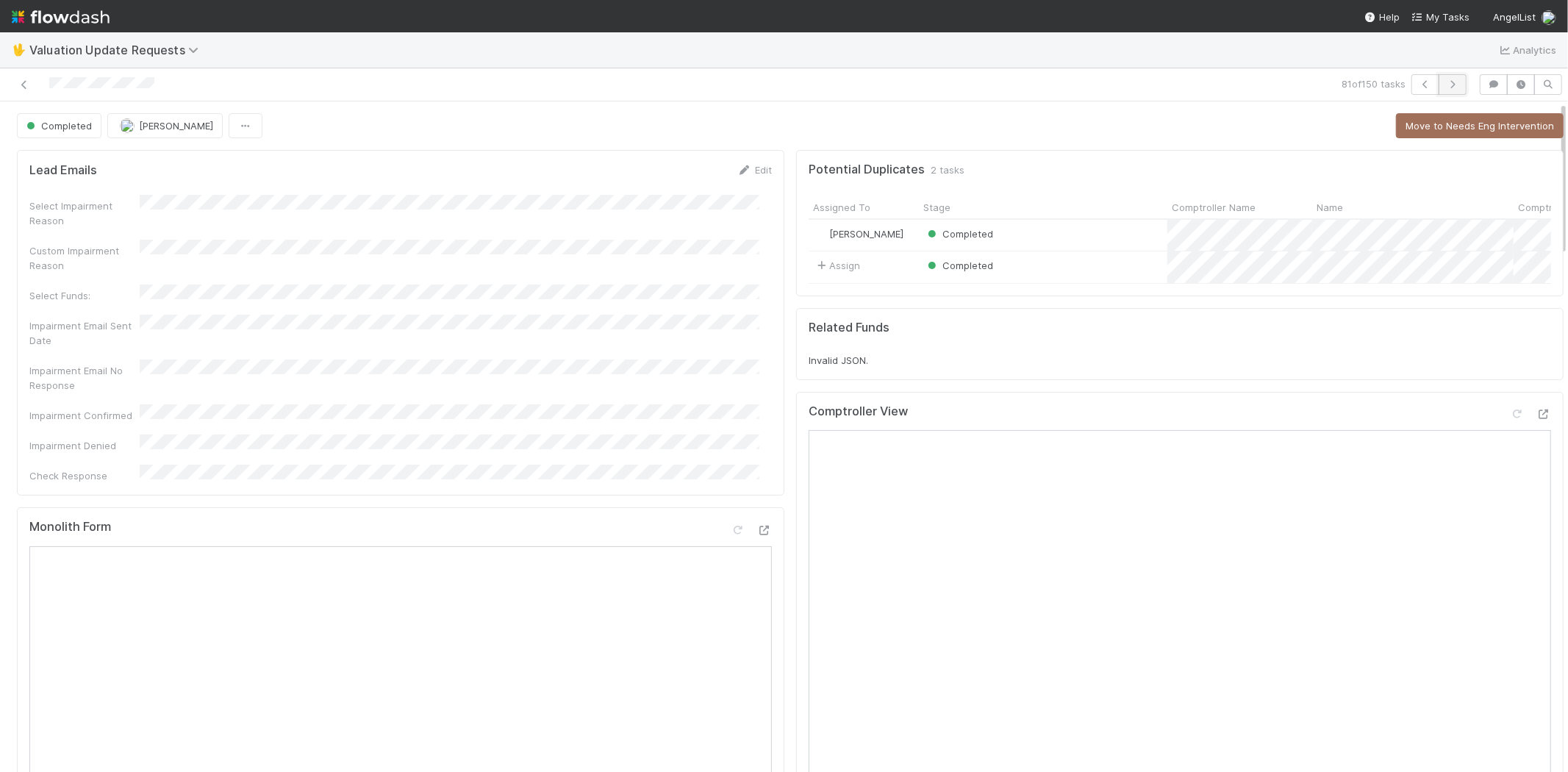
click at [1445, 83] on icon "button" at bounding box center [1452, 84] width 15 height 9
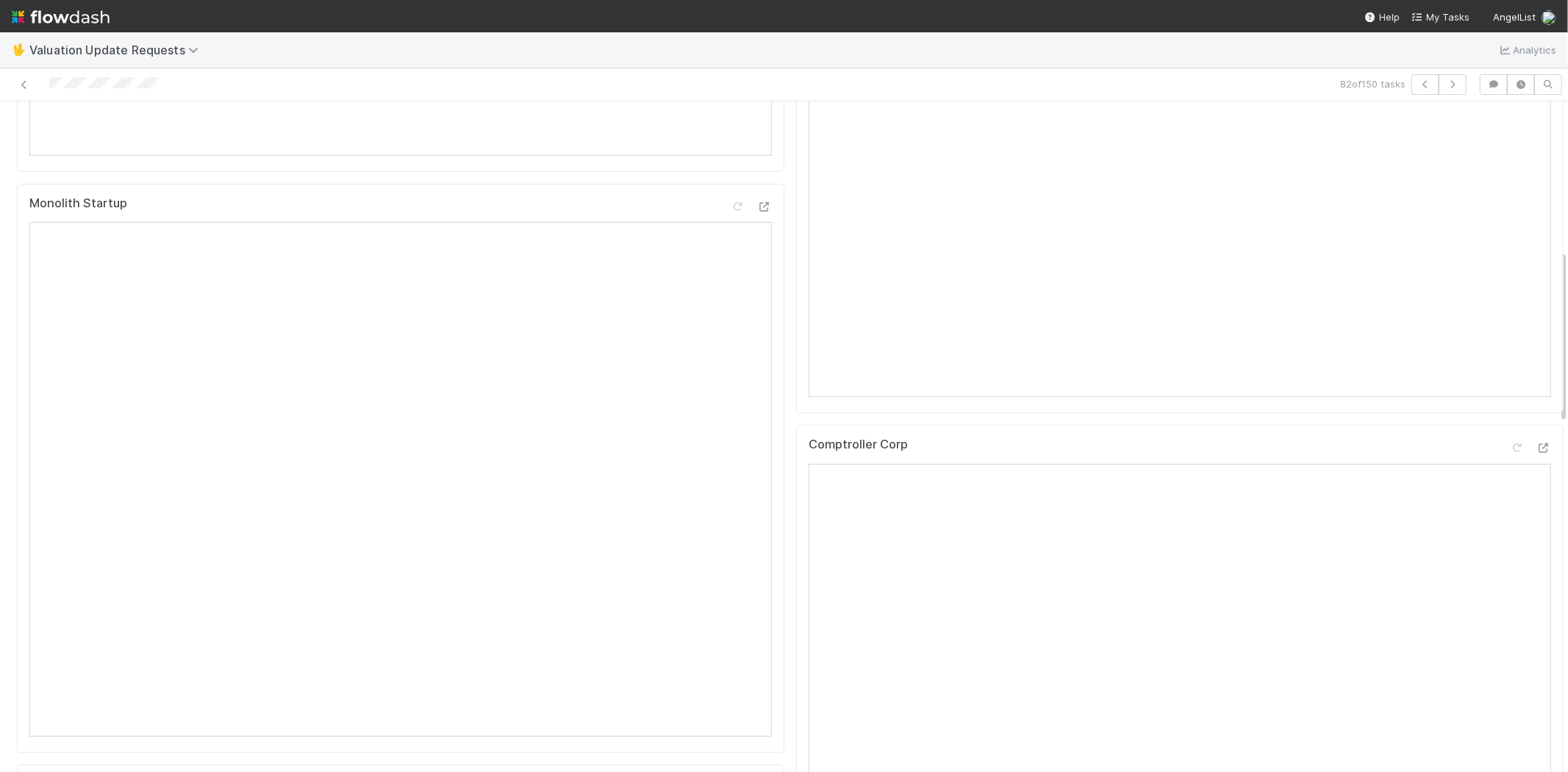
scroll to position [571, 0]
click at [1536, 429] on icon at bounding box center [1543, 424] width 15 height 10
click at [1509, 175] on icon at bounding box center [1516, 169] width 15 height 10
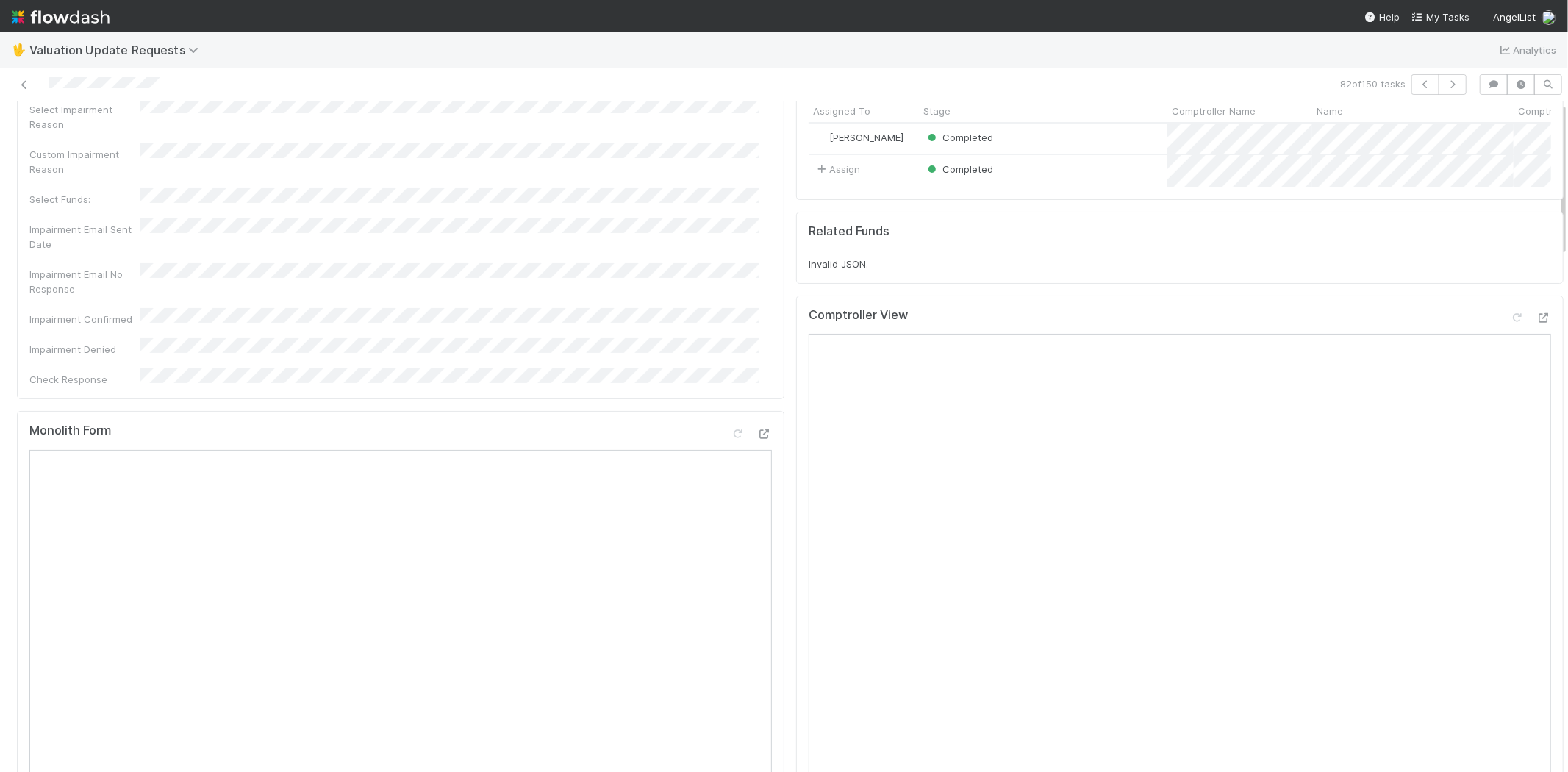
scroll to position [0, 0]
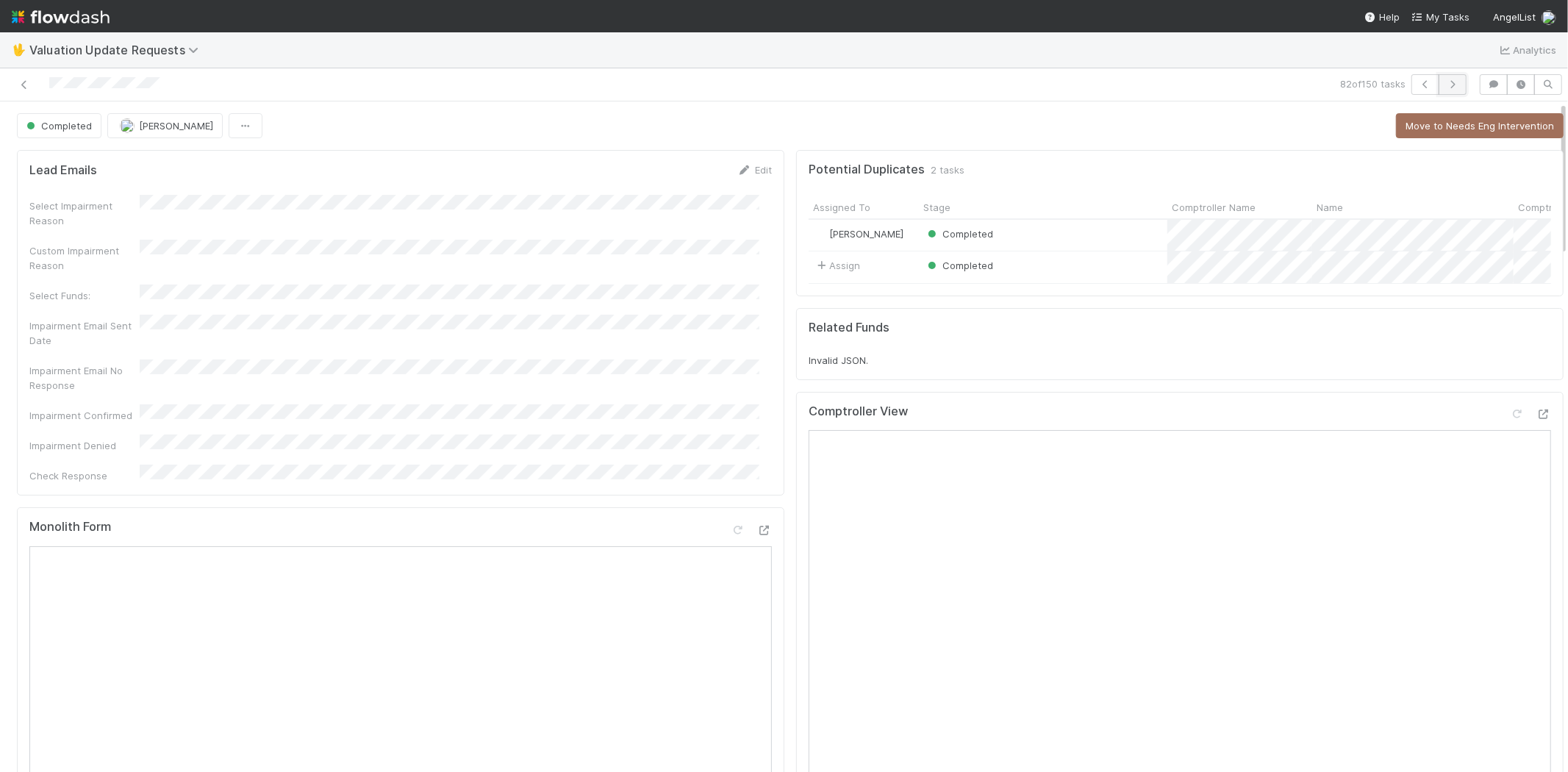
click at [1445, 83] on icon "button" at bounding box center [1452, 84] width 15 height 9
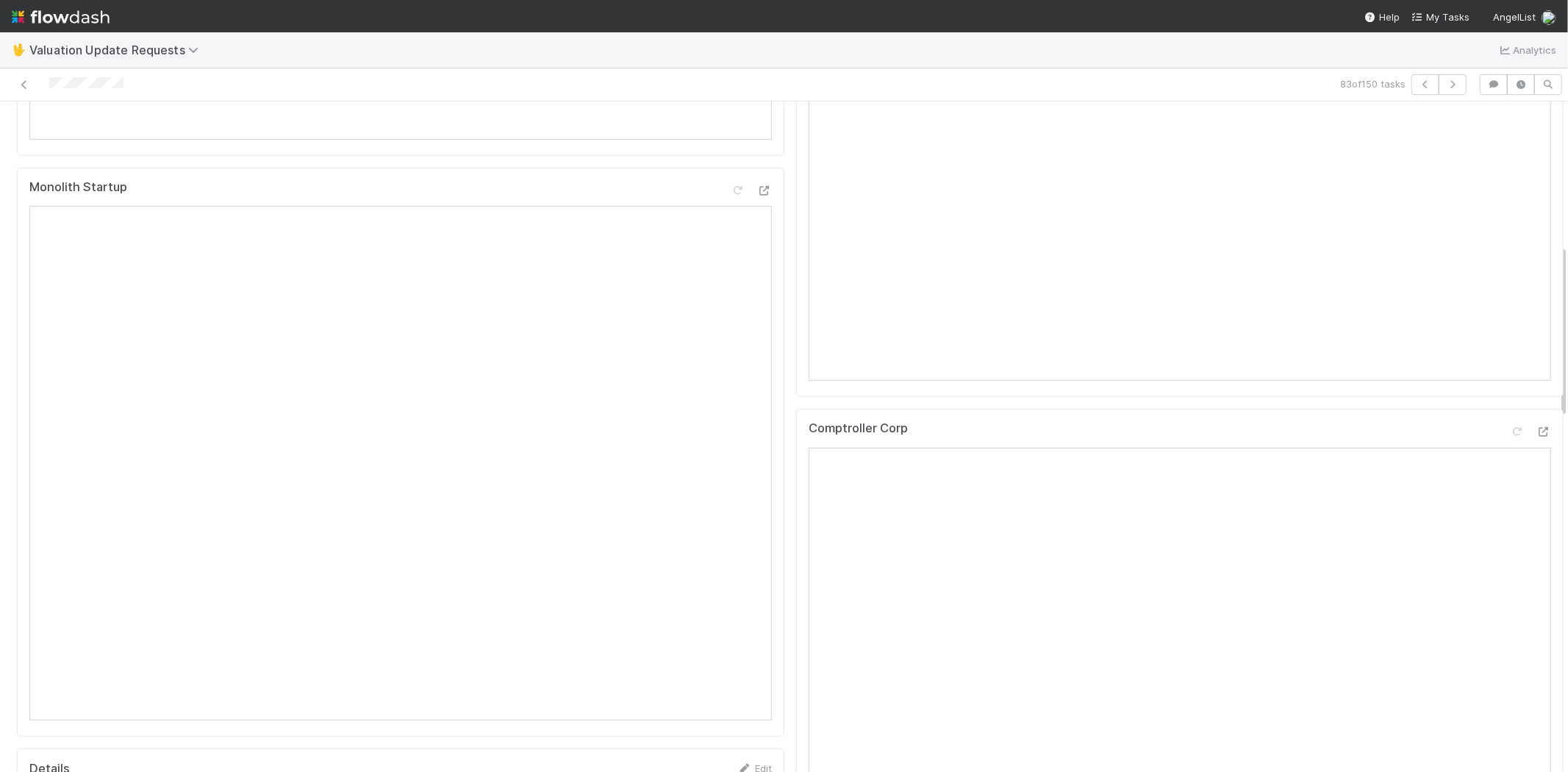
scroll to position [571, 0]
click at [1536, 429] on icon at bounding box center [1543, 424] width 15 height 10
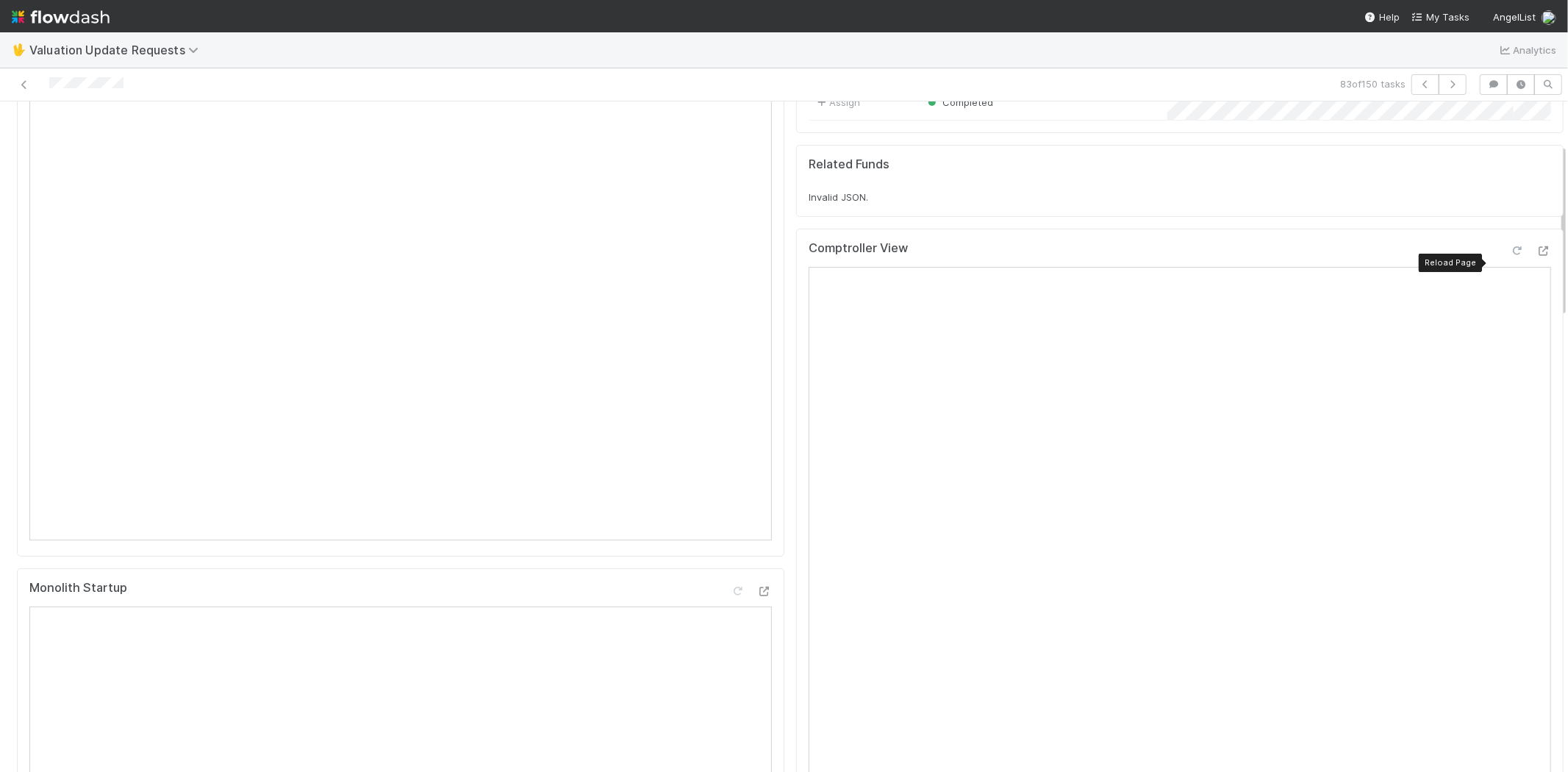
click at [1509, 255] on icon at bounding box center [1516, 251] width 15 height 10
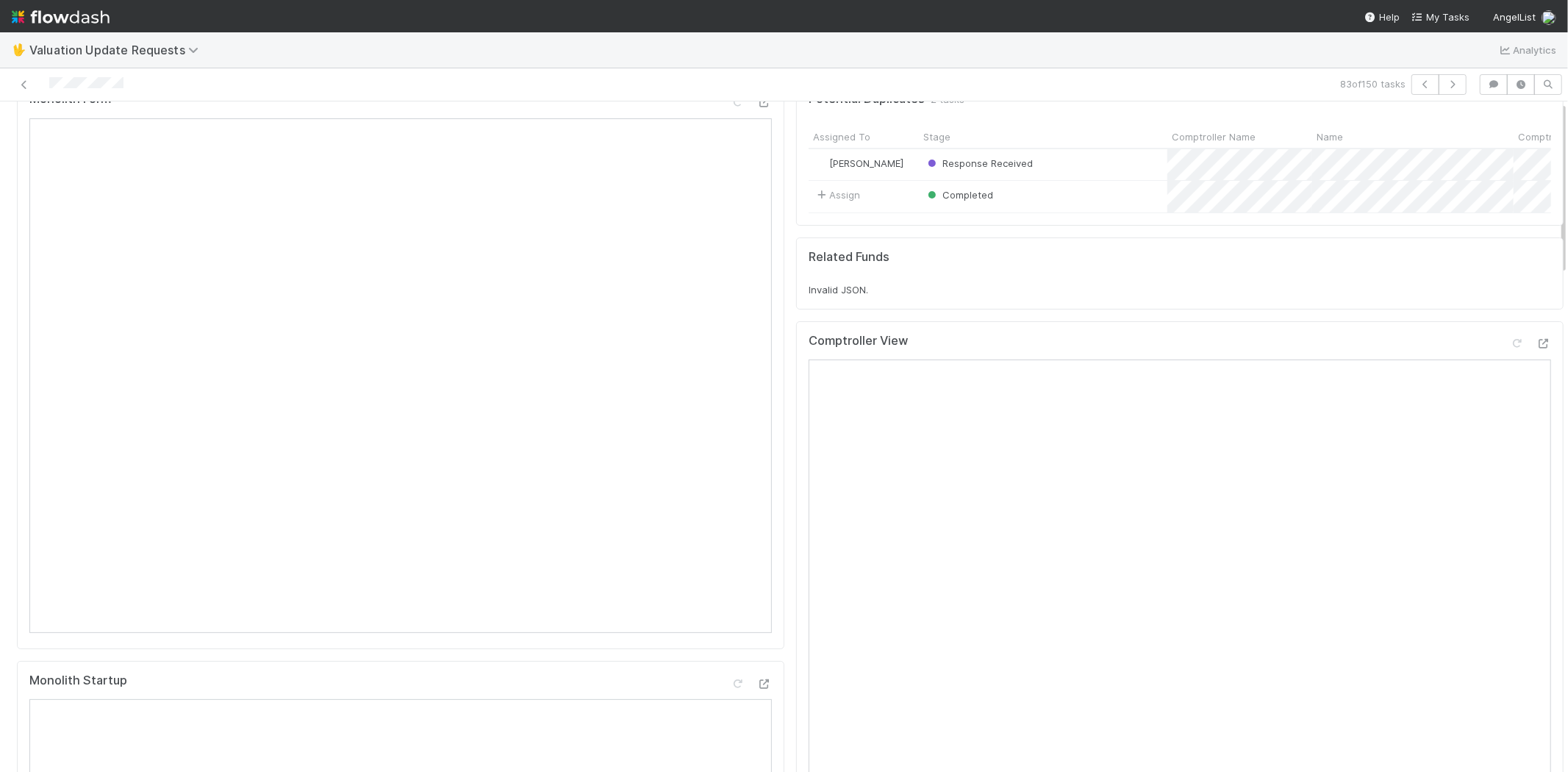
scroll to position [0, 0]
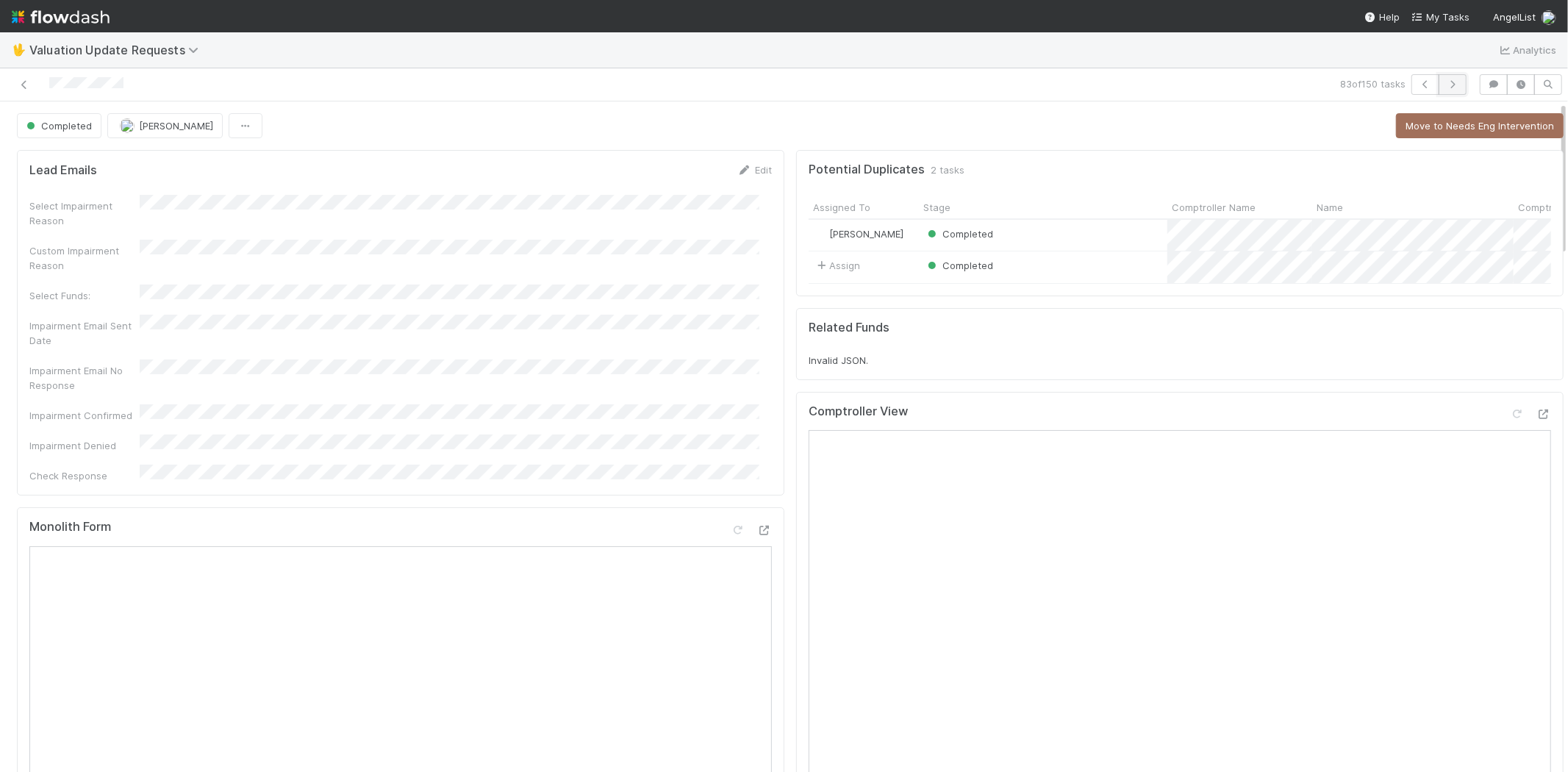
click at [1446, 85] on icon "button" at bounding box center [1452, 84] width 15 height 9
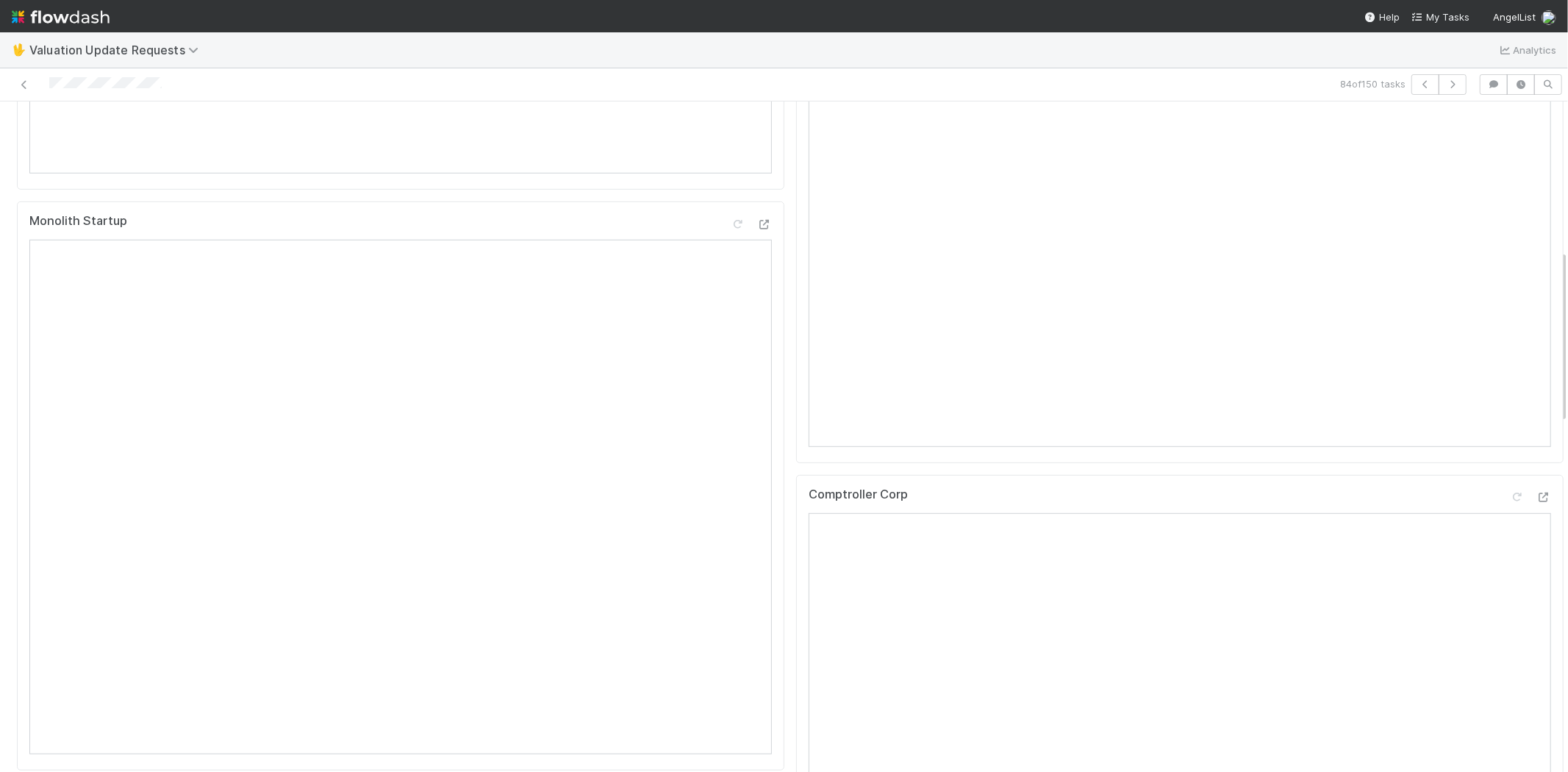
scroll to position [571, 0]
click at [1536, 461] on icon at bounding box center [1543, 456] width 15 height 10
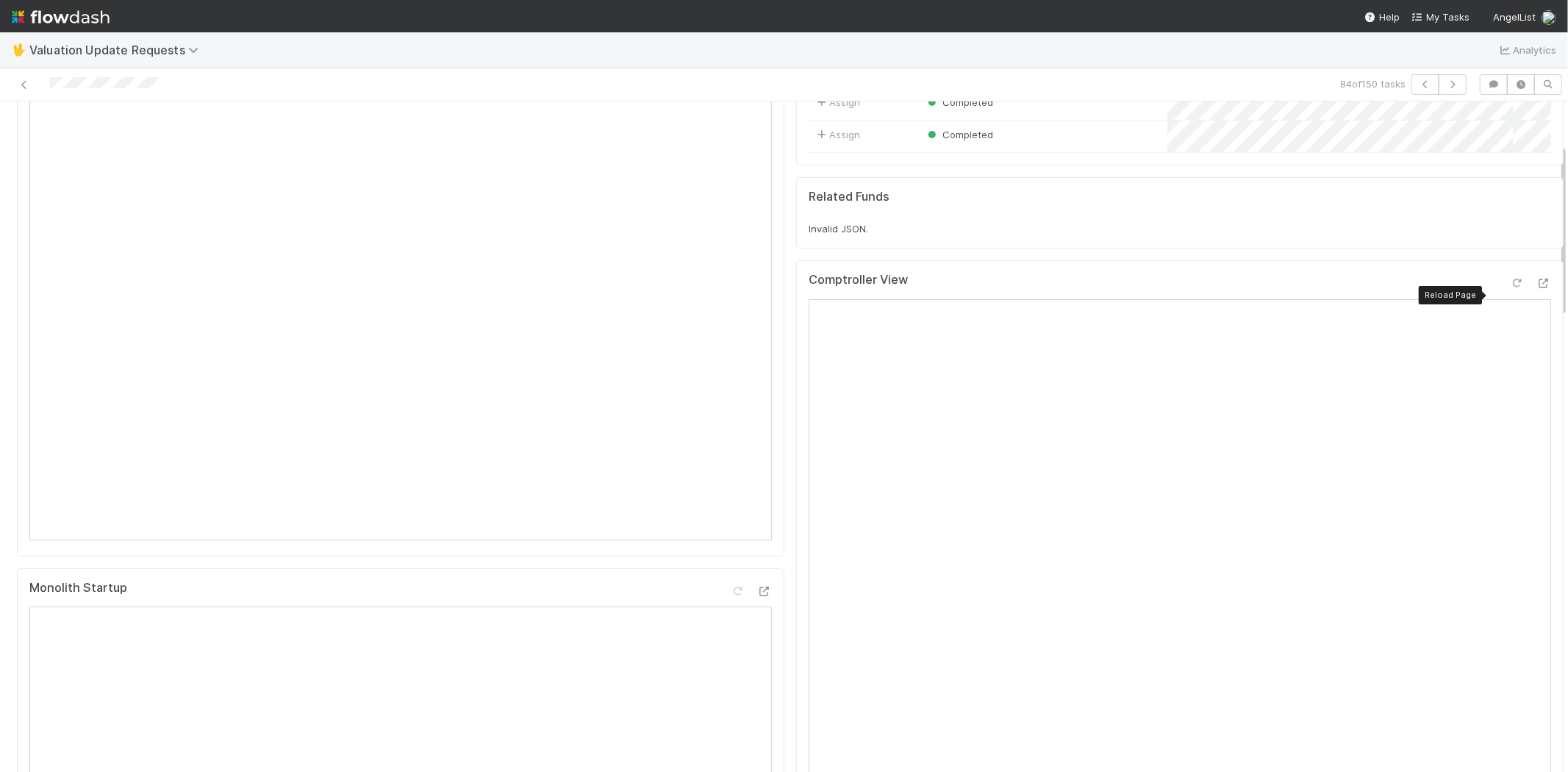
click at [1509, 288] on icon at bounding box center [1516, 283] width 15 height 10
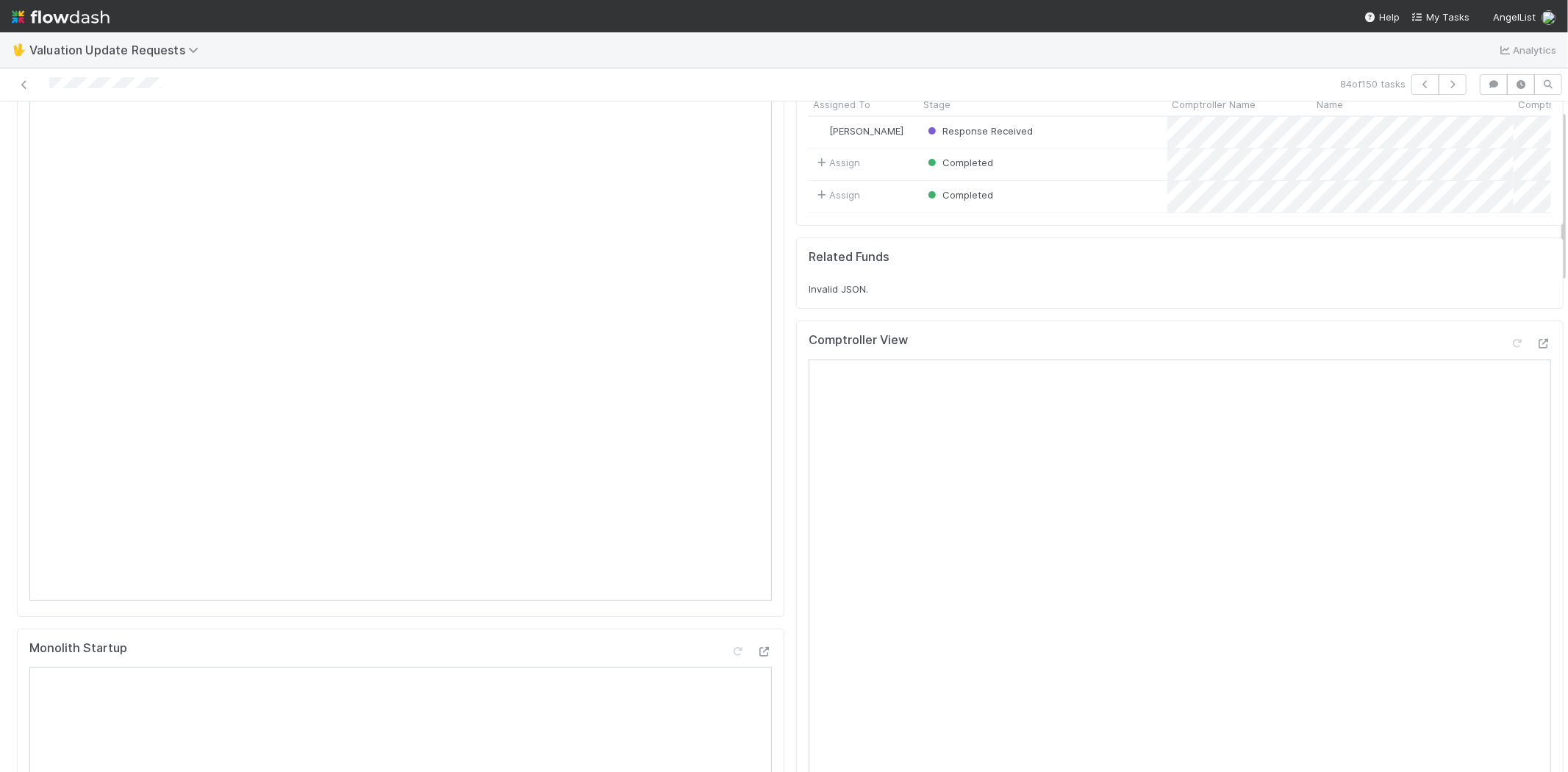
scroll to position [0, 0]
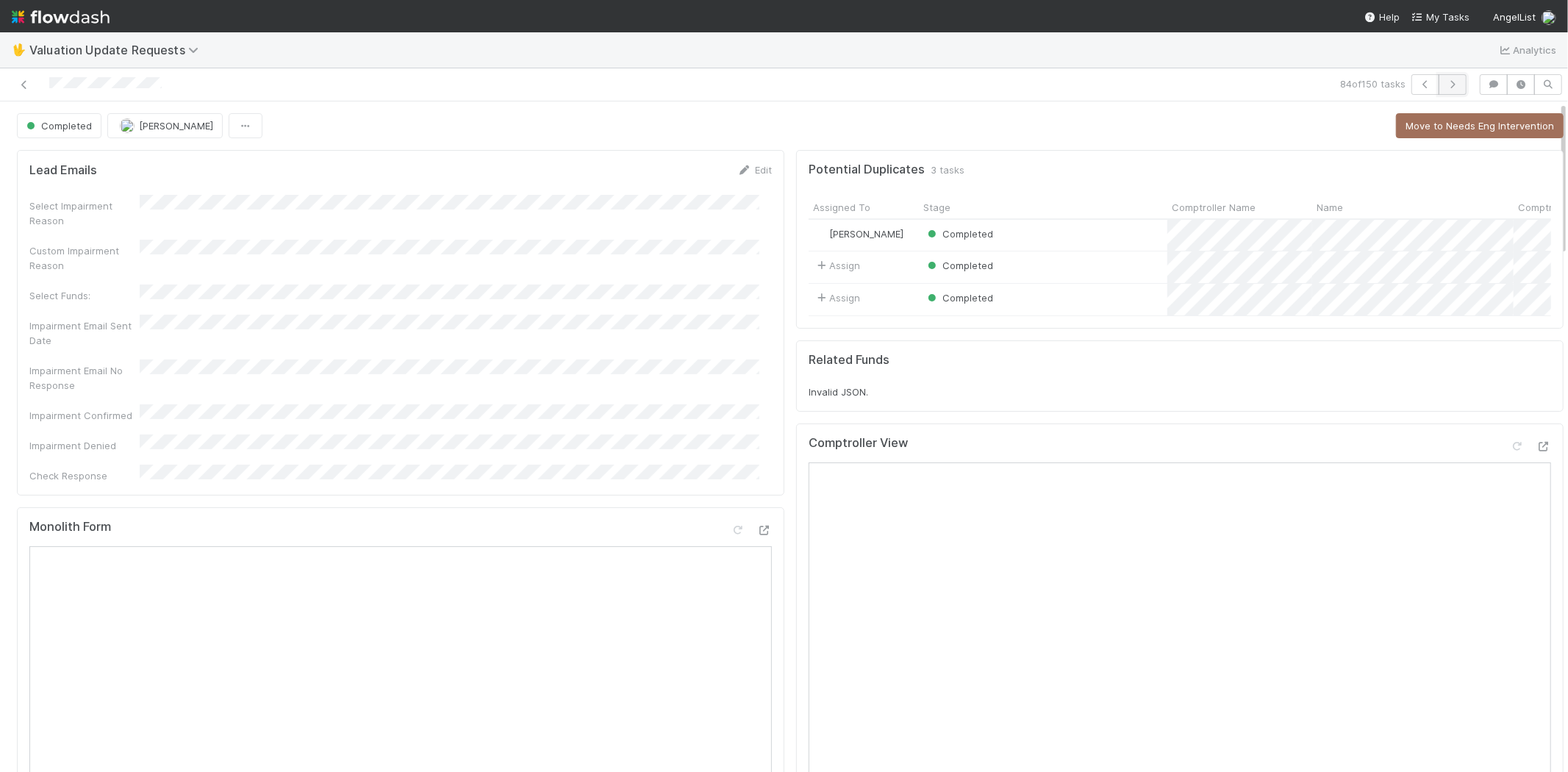
click at [1449, 85] on button "button" at bounding box center [1452, 85] width 28 height 21
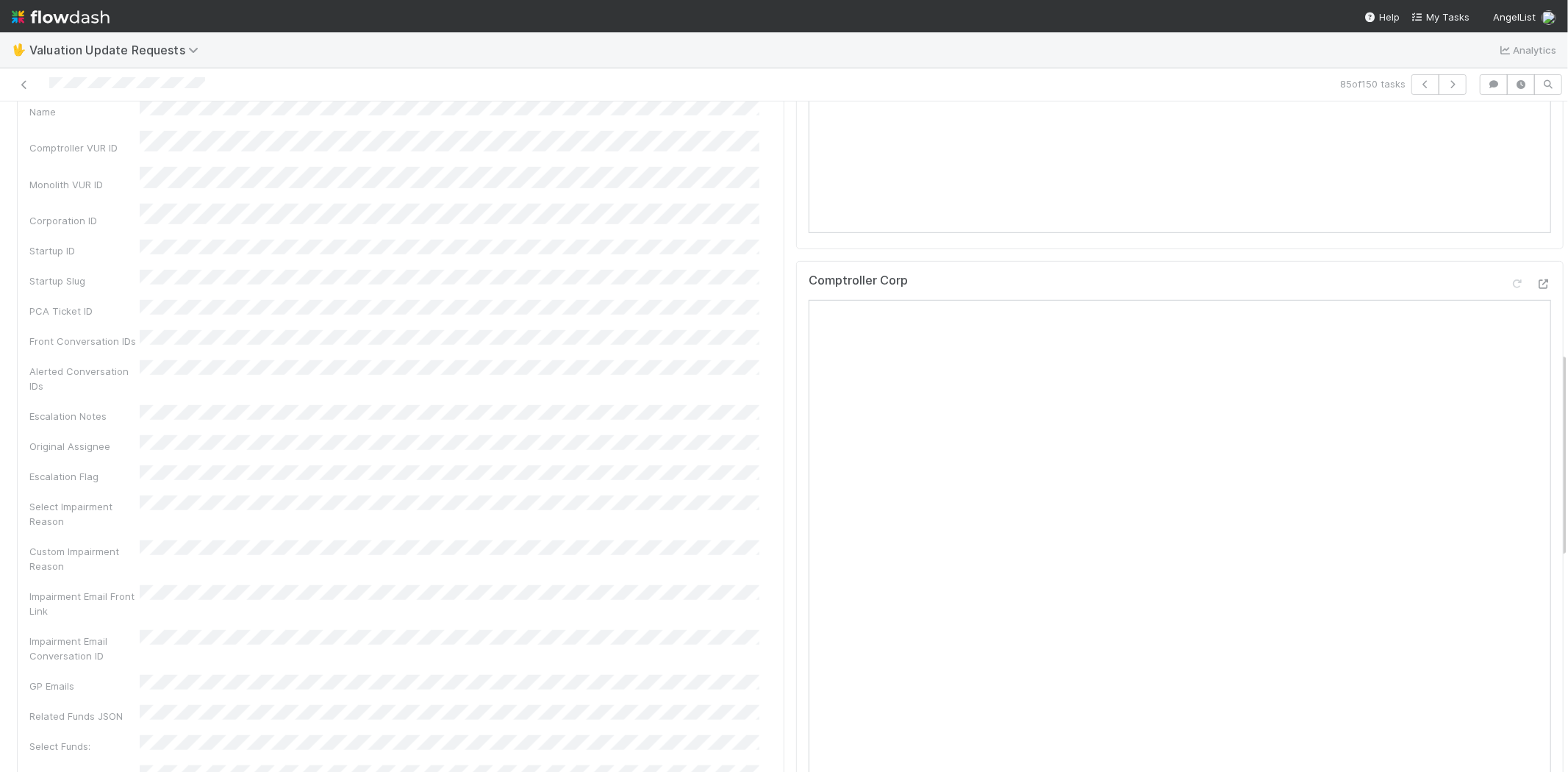
scroll to position [816, 0]
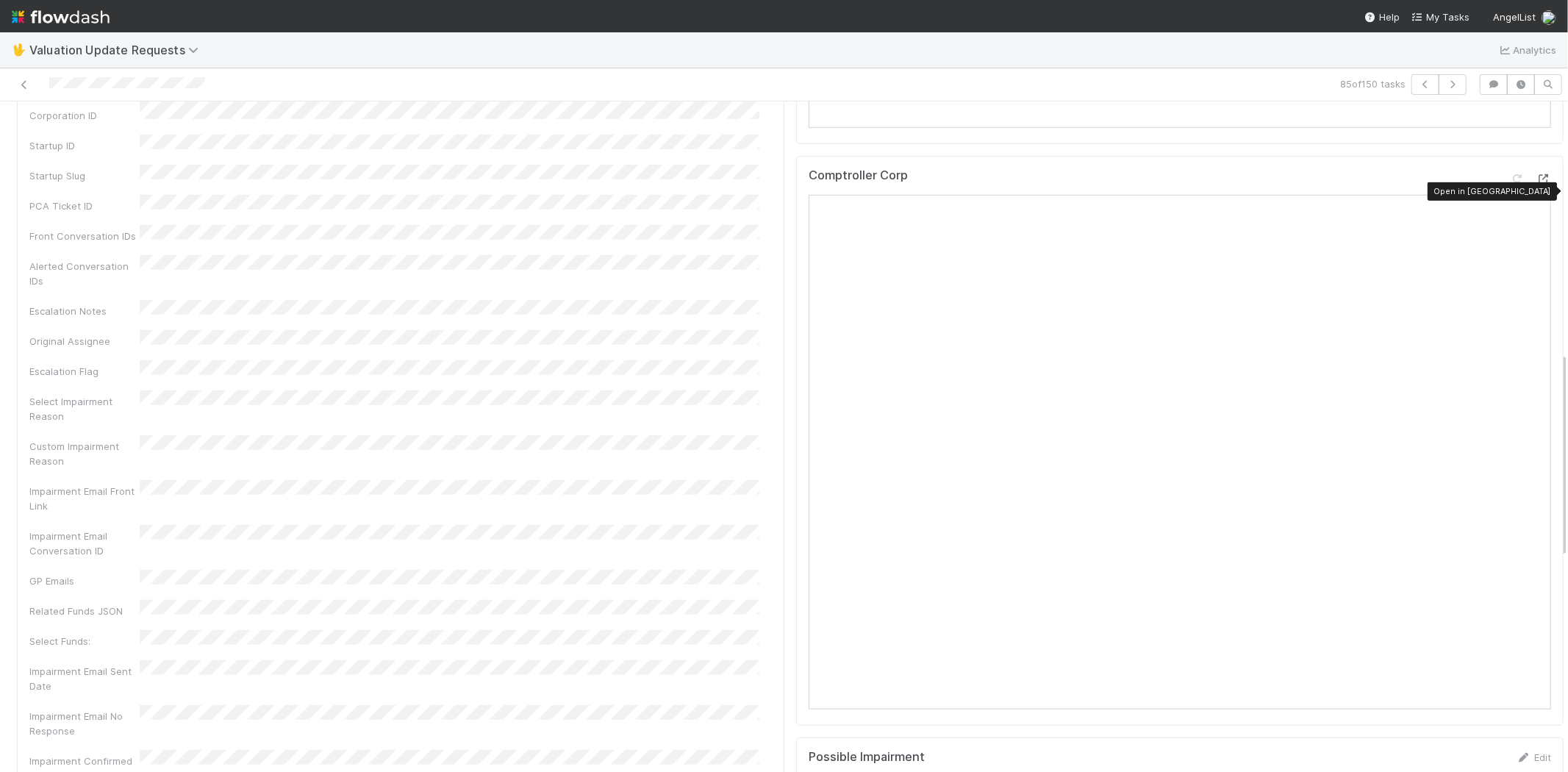
click at [1536, 184] on icon at bounding box center [1543, 179] width 15 height 10
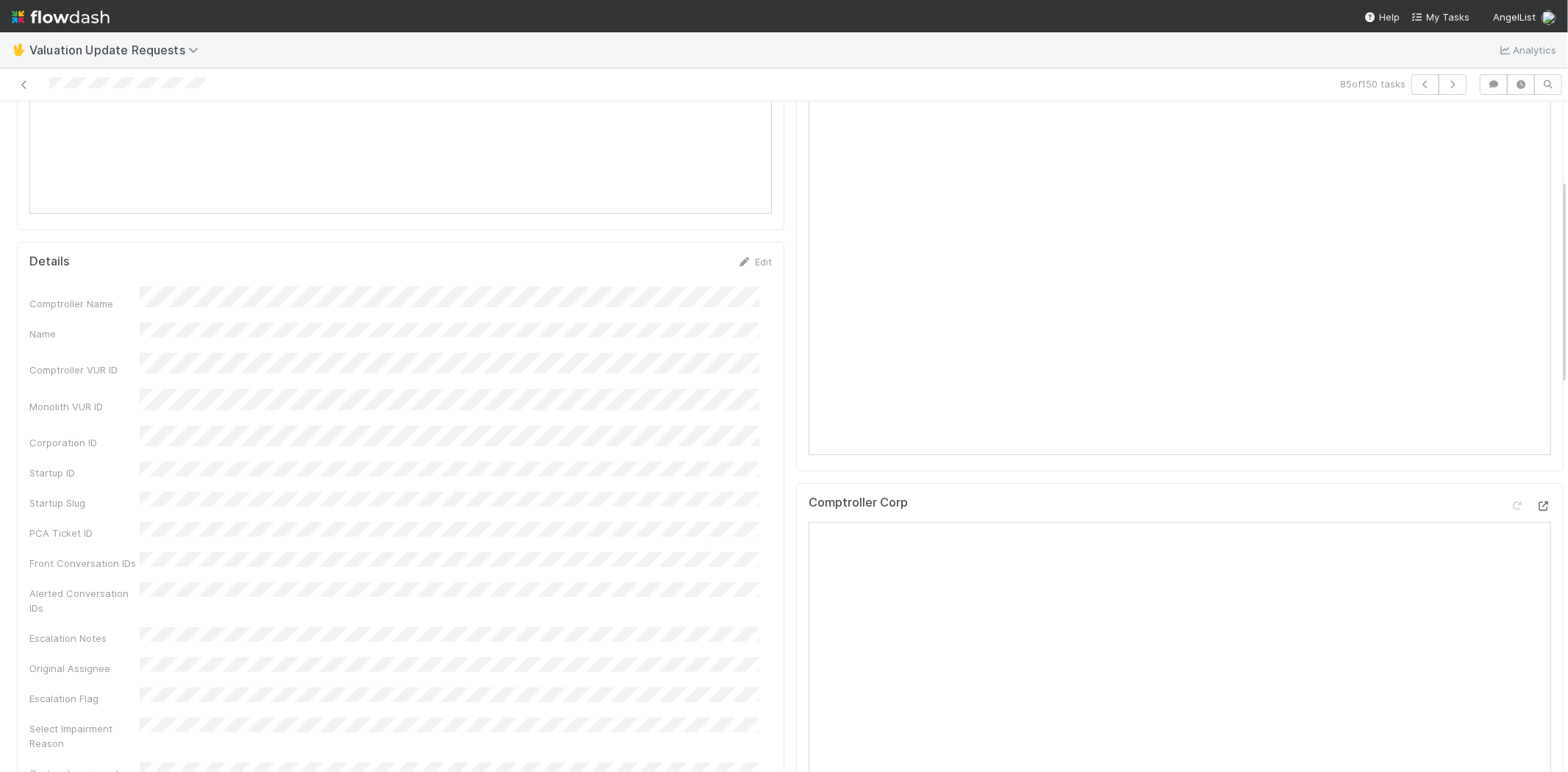
scroll to position [163, 0]
click at [1509, 255] on icon at bounding box center [1516, 251] width 15 height 10
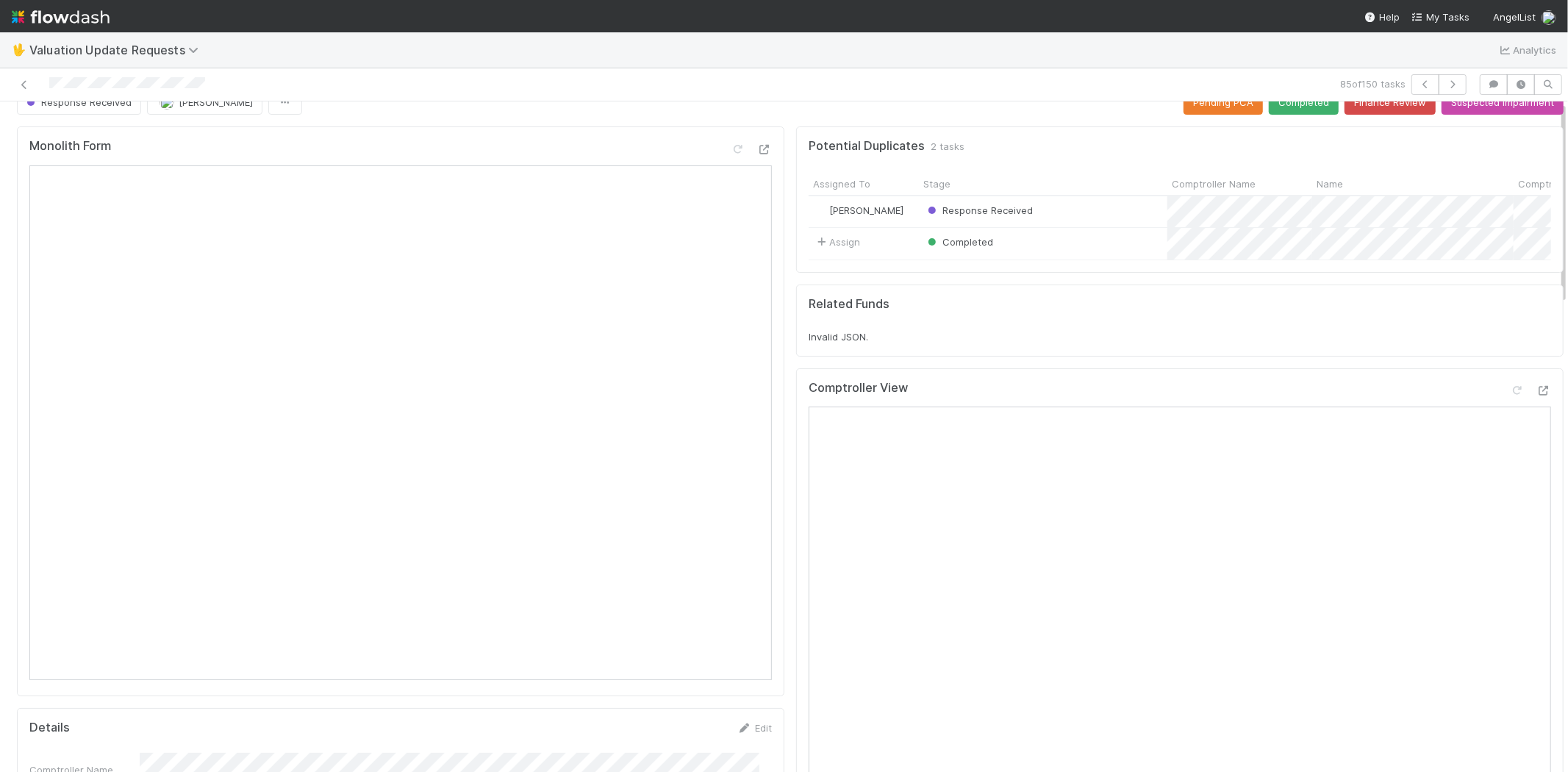
scroll to position [0, 0]
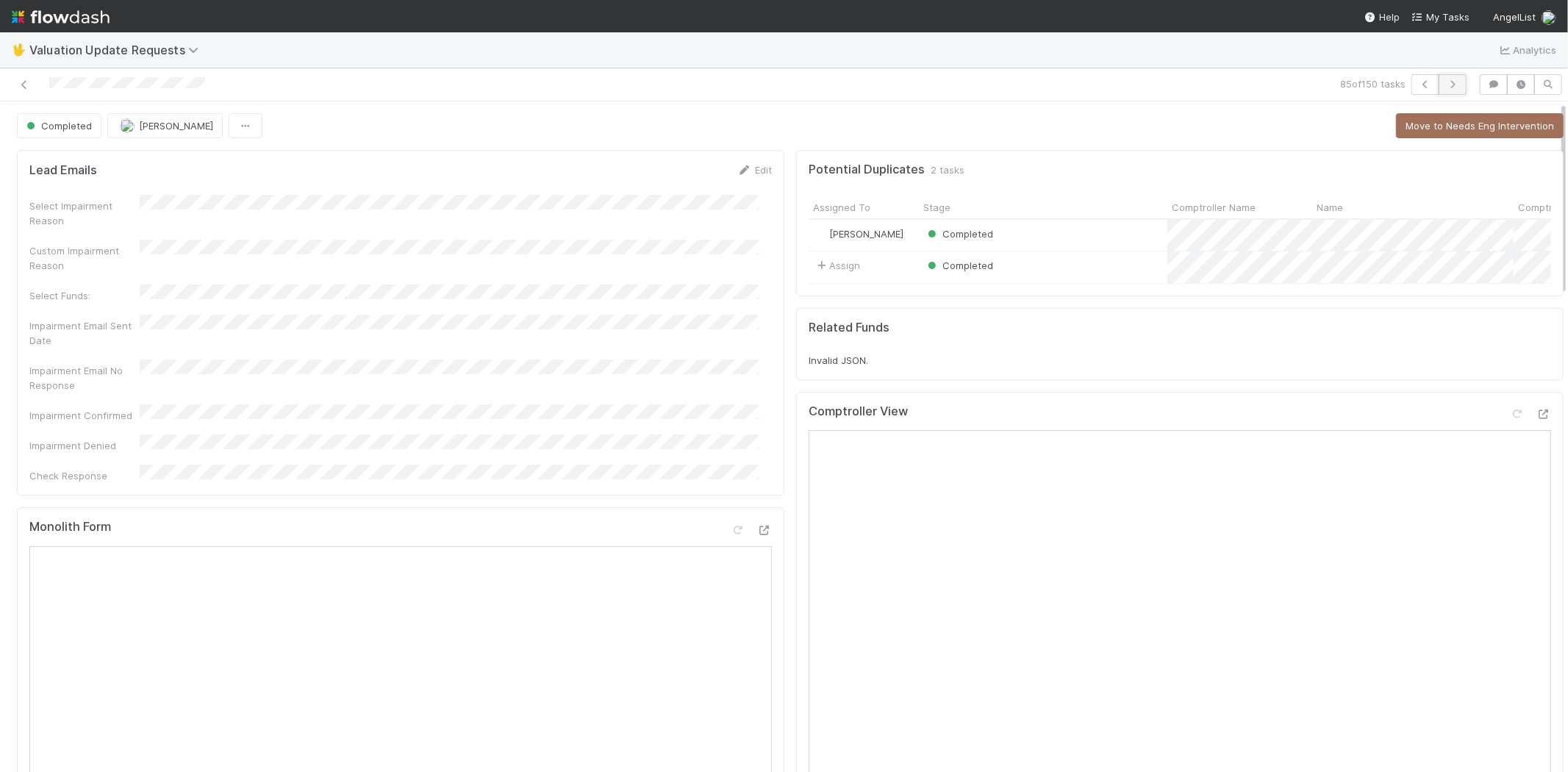
click at [1445, 84] on icon "button" at bounding box center [1452, 84] width 15 height 9
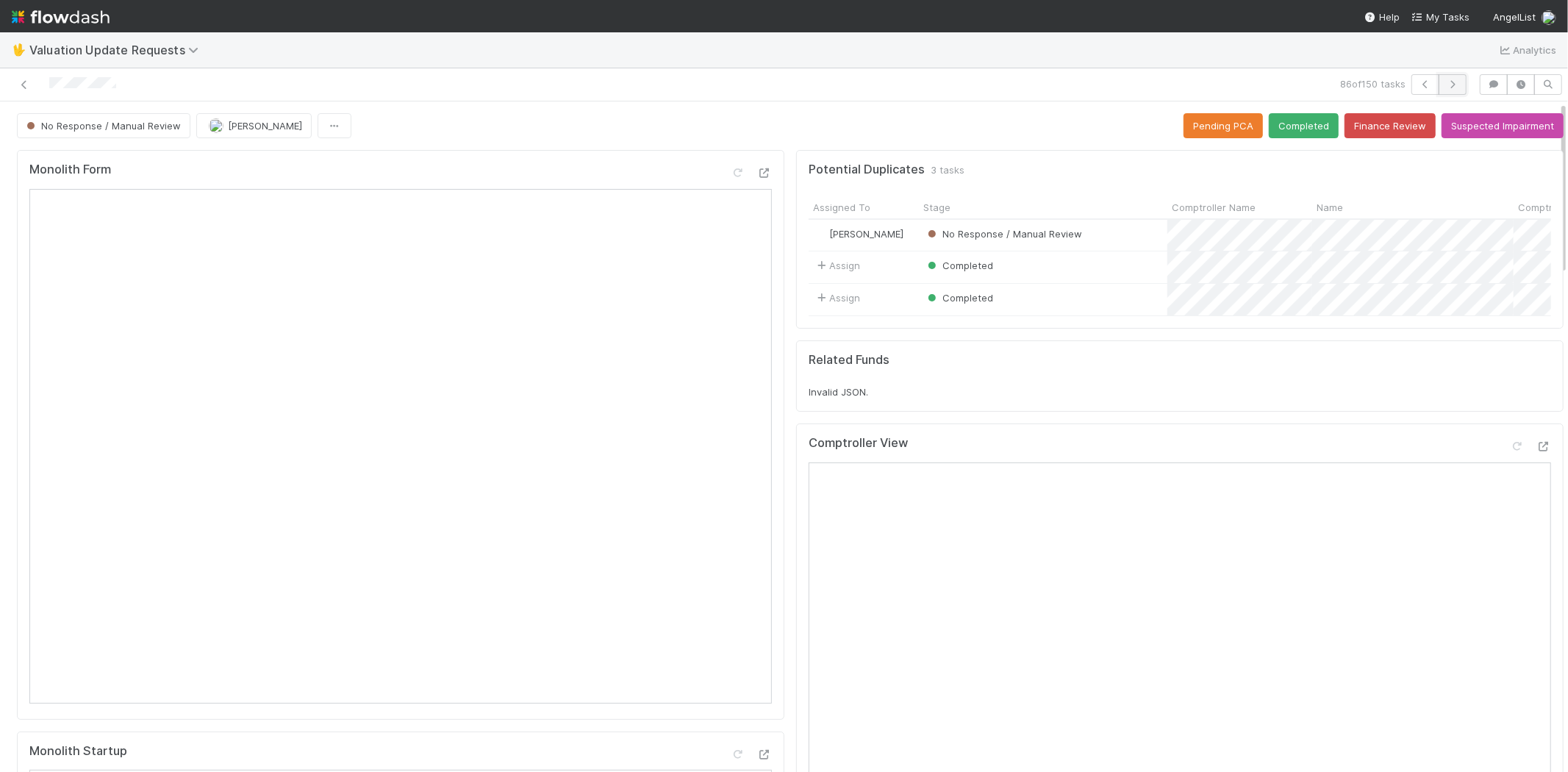
click at [1444, 89] on button "button" at bounding box center [1452, 85] width 28 height 21
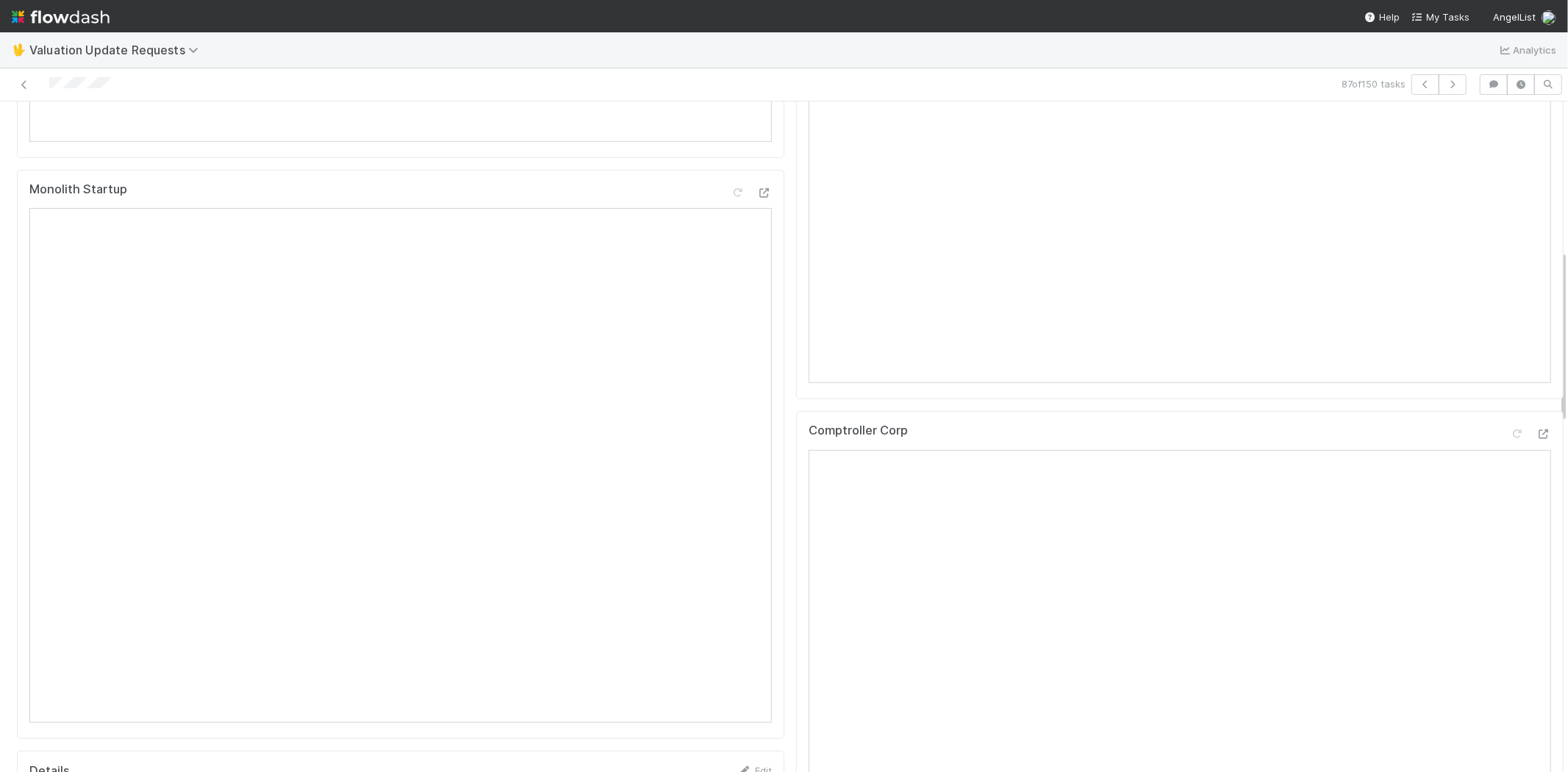
scroll to position [571, 0]
click at [1536, 429] on icon at bounding box center [1543, 424] width 15 height 10
click at [1509, 175] on div at bounding box center [1516, 169] width 15 height 15
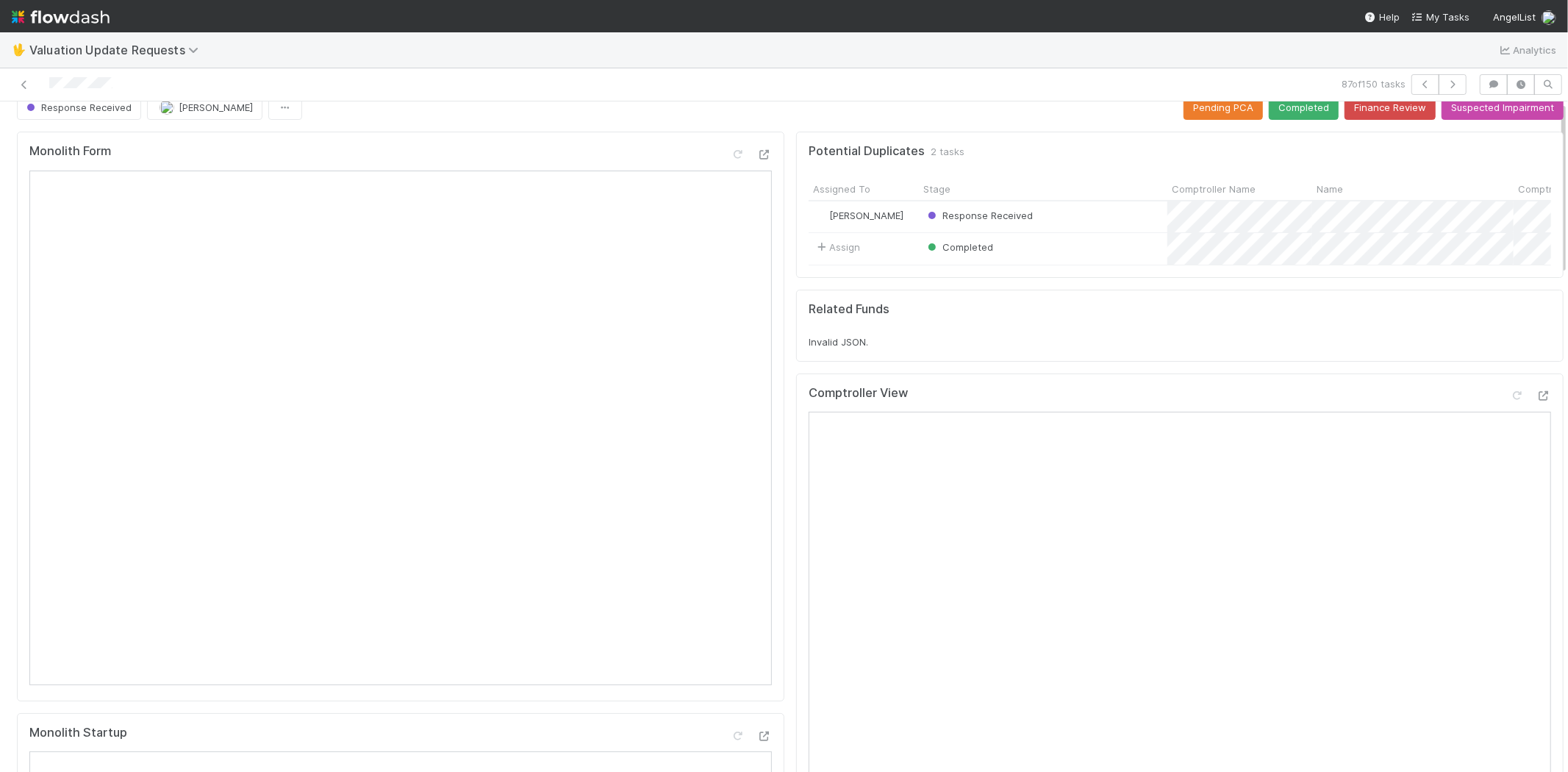
scroll to position [0, 0]
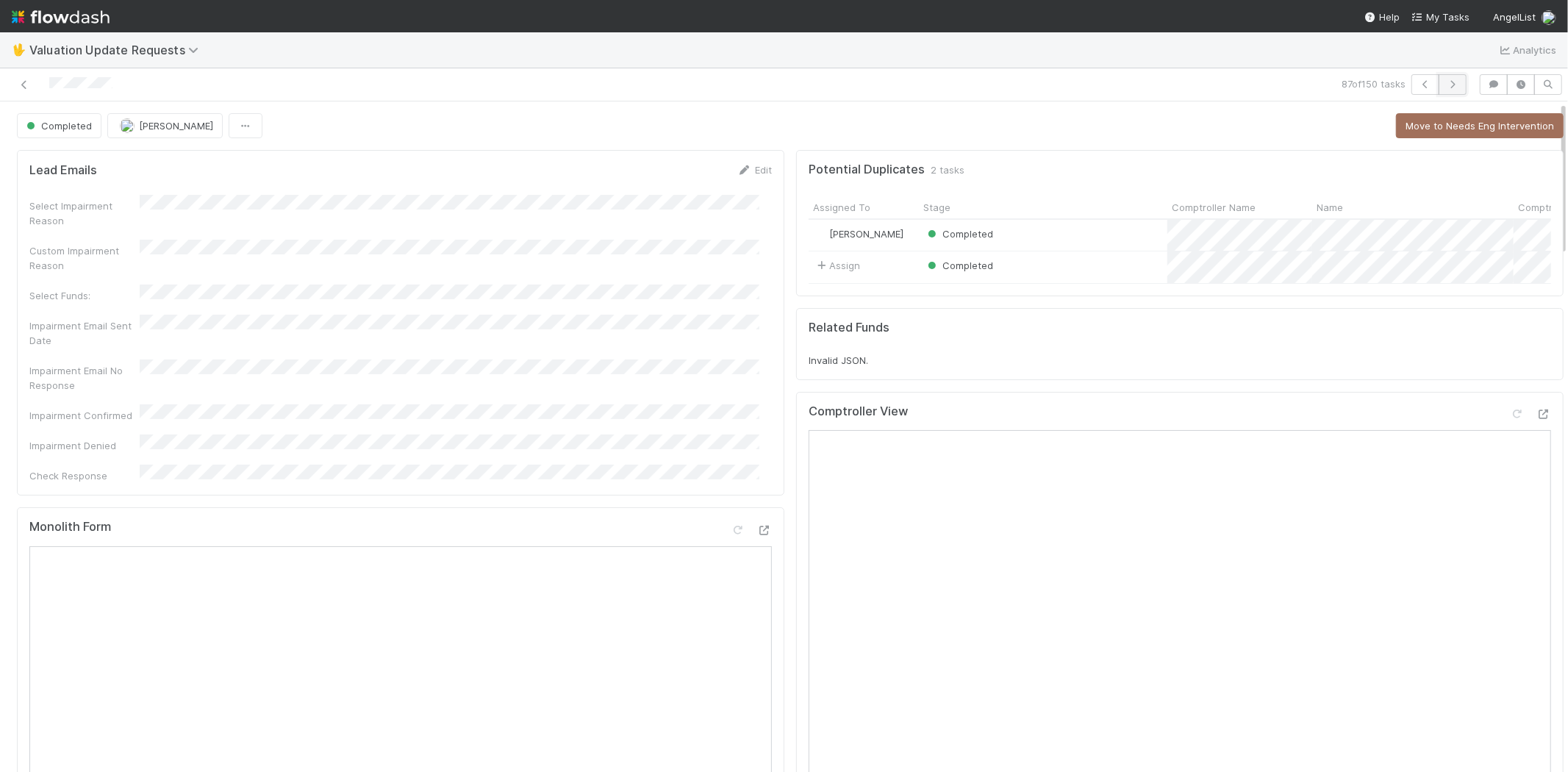
click at [1444, 89] on button "button" at bounding box center [1452, 85] width 28 height 21
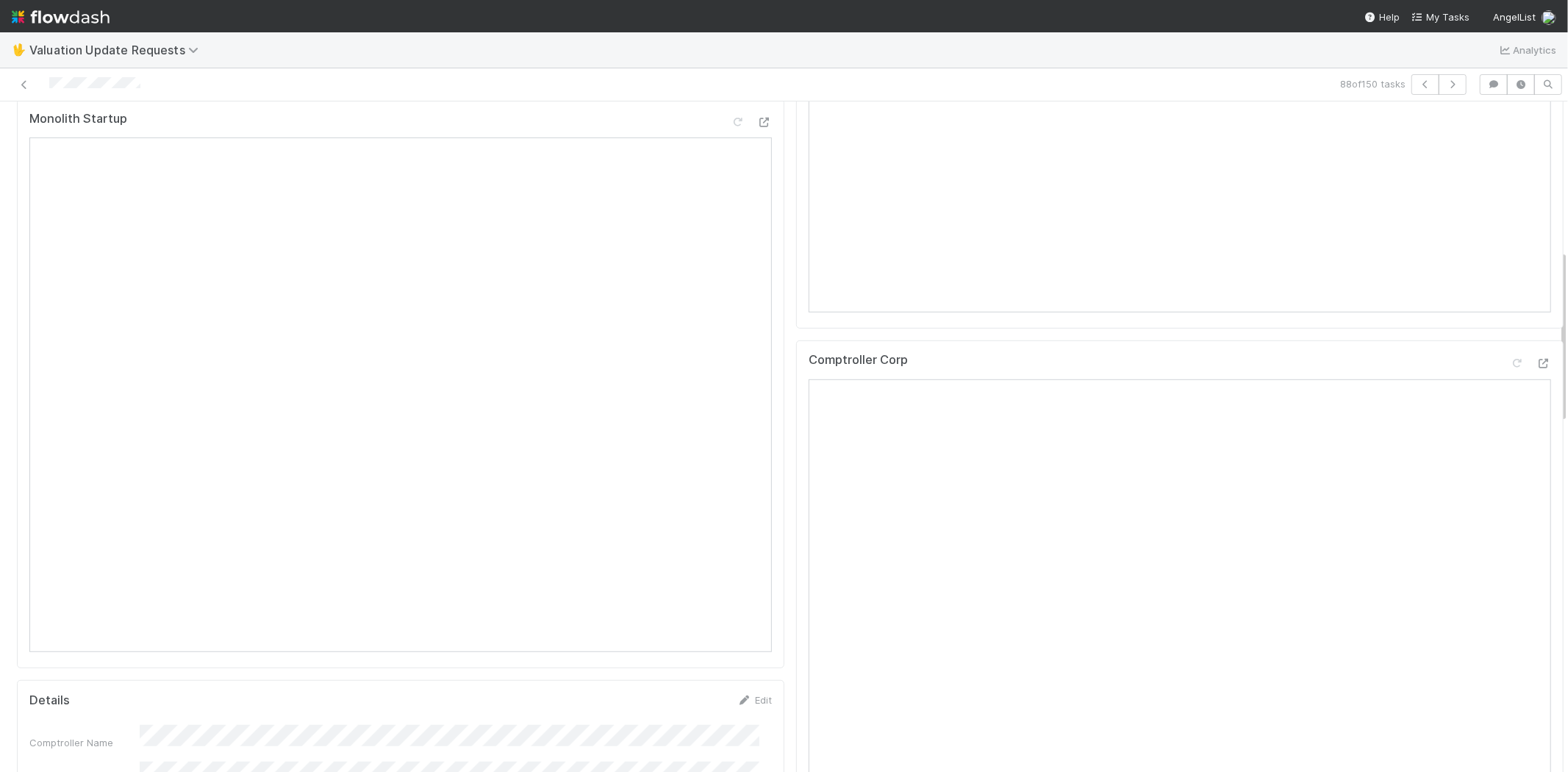
scroll to position [652, 0]
click at [1536, 348] on icon at bounding box center [1543, 343] width 15 height 10
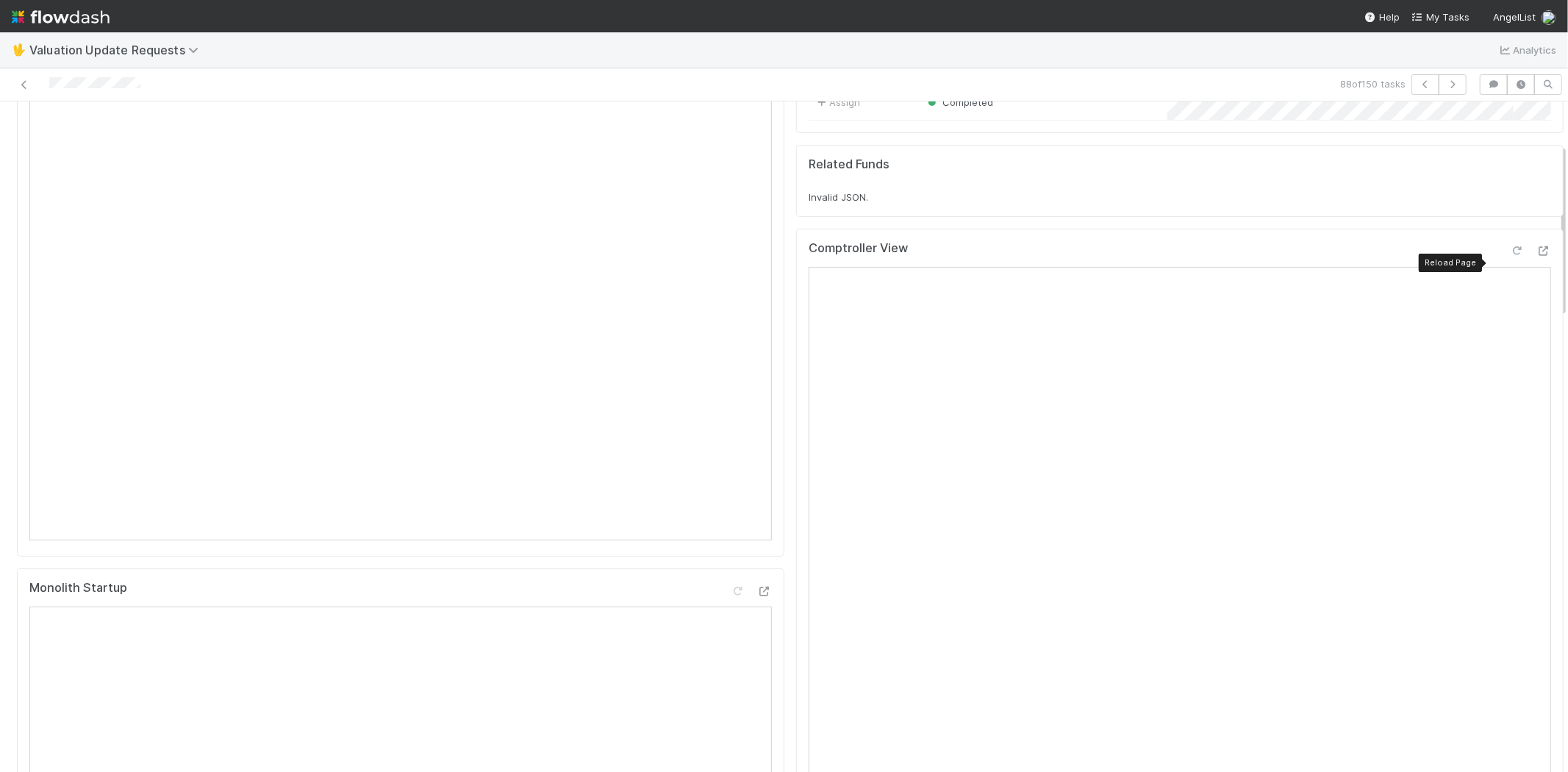
click at [1509, 255] on icon at bounding box center [1516, 251] width 15 height 10
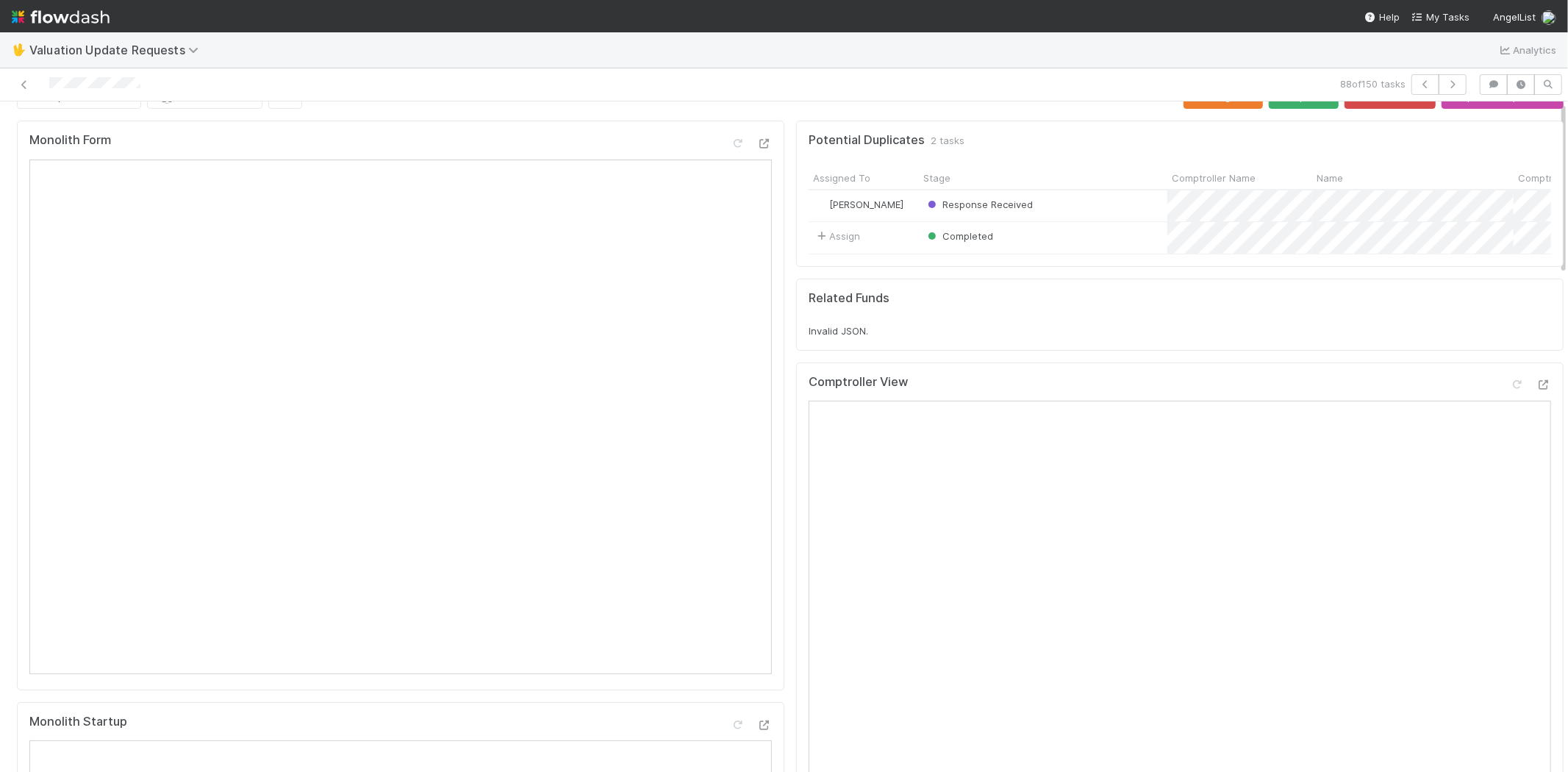
scroll to position [0, 0]
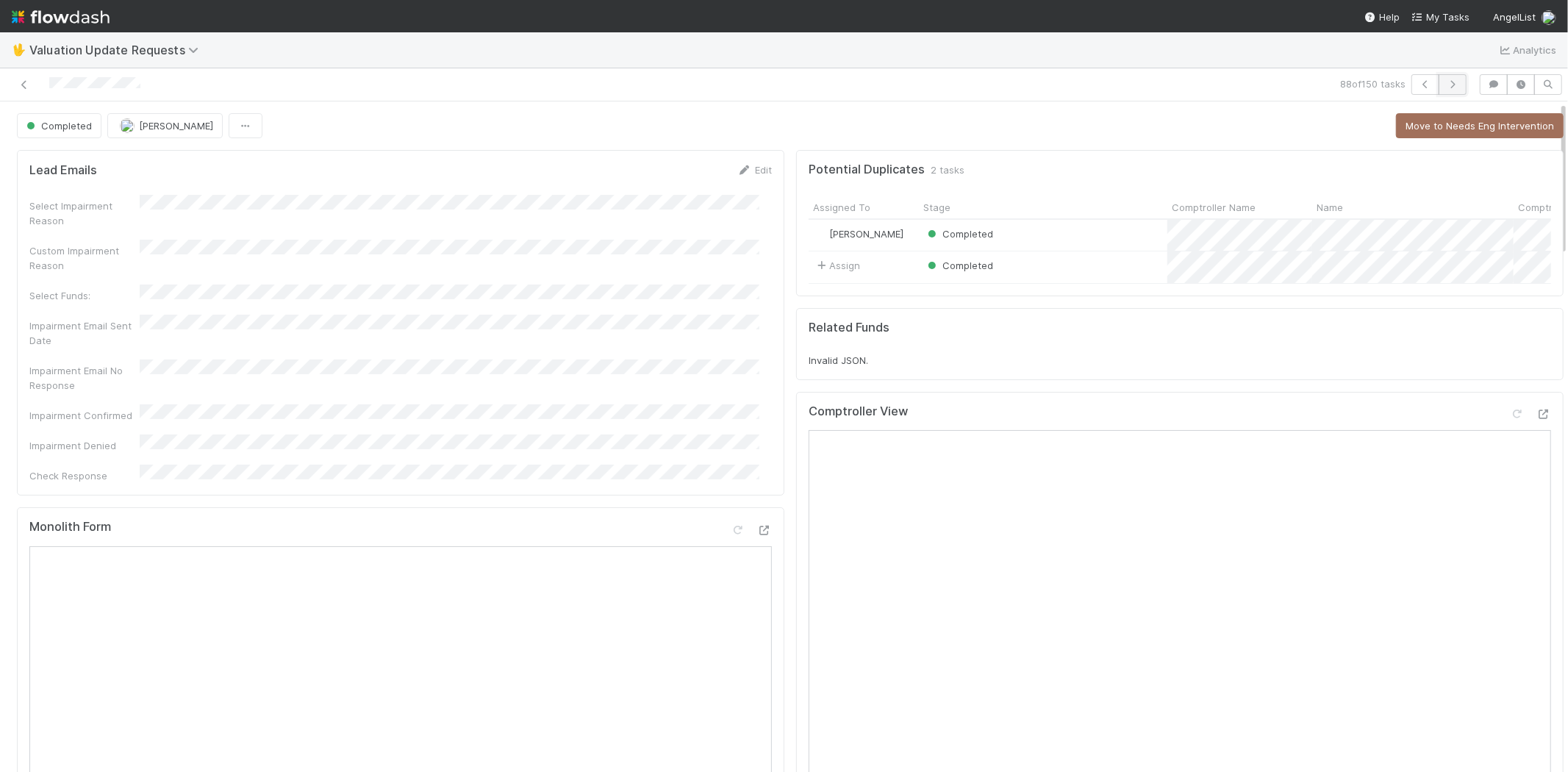
click at [1439, 89] on button "button" at bounding box center [1452, 85] width 28 height 21
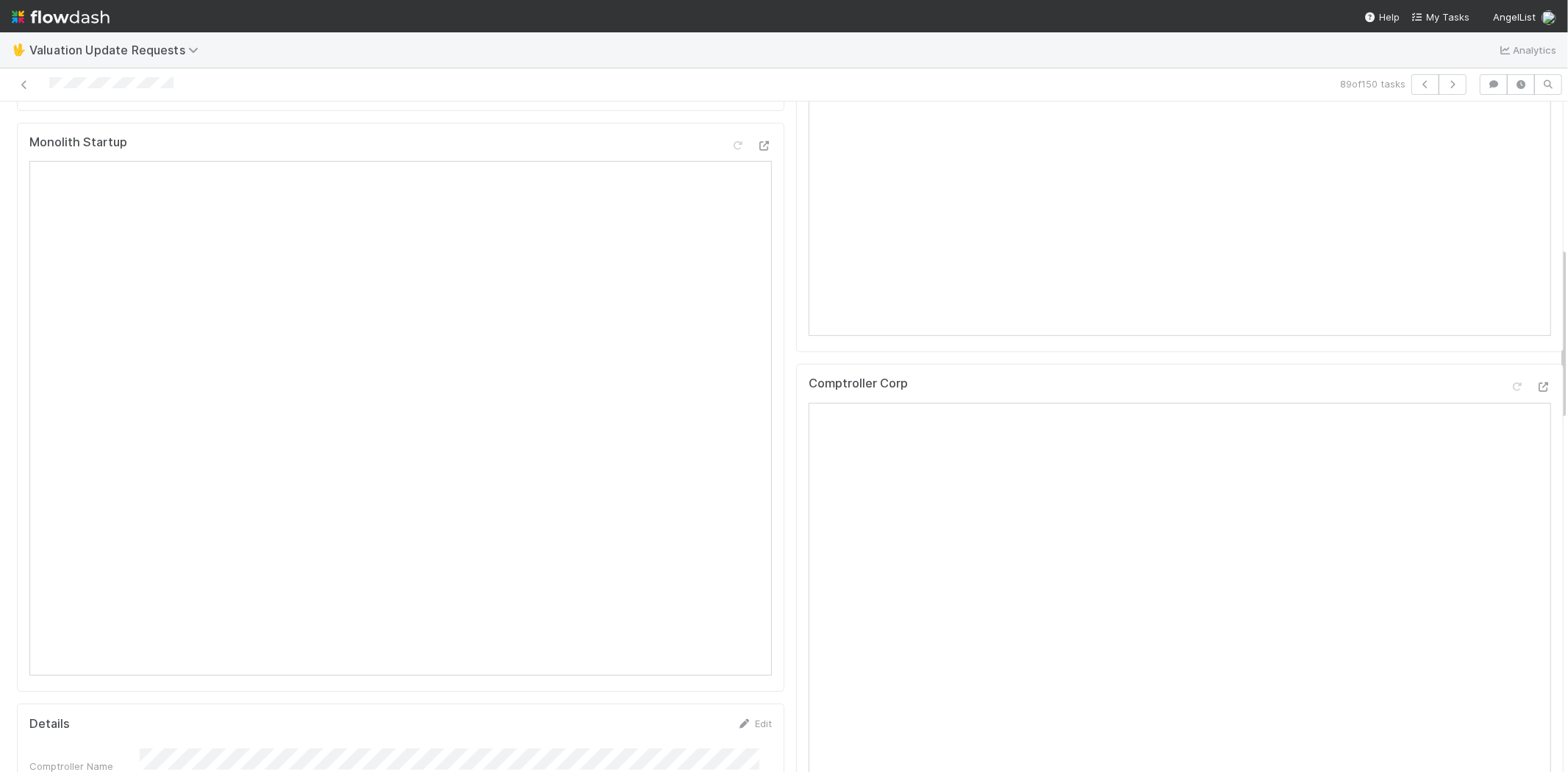
scroll to position [652, 0]
click at [1536, 348] on icon at bounding box center [1543, 343] width 15 height 10
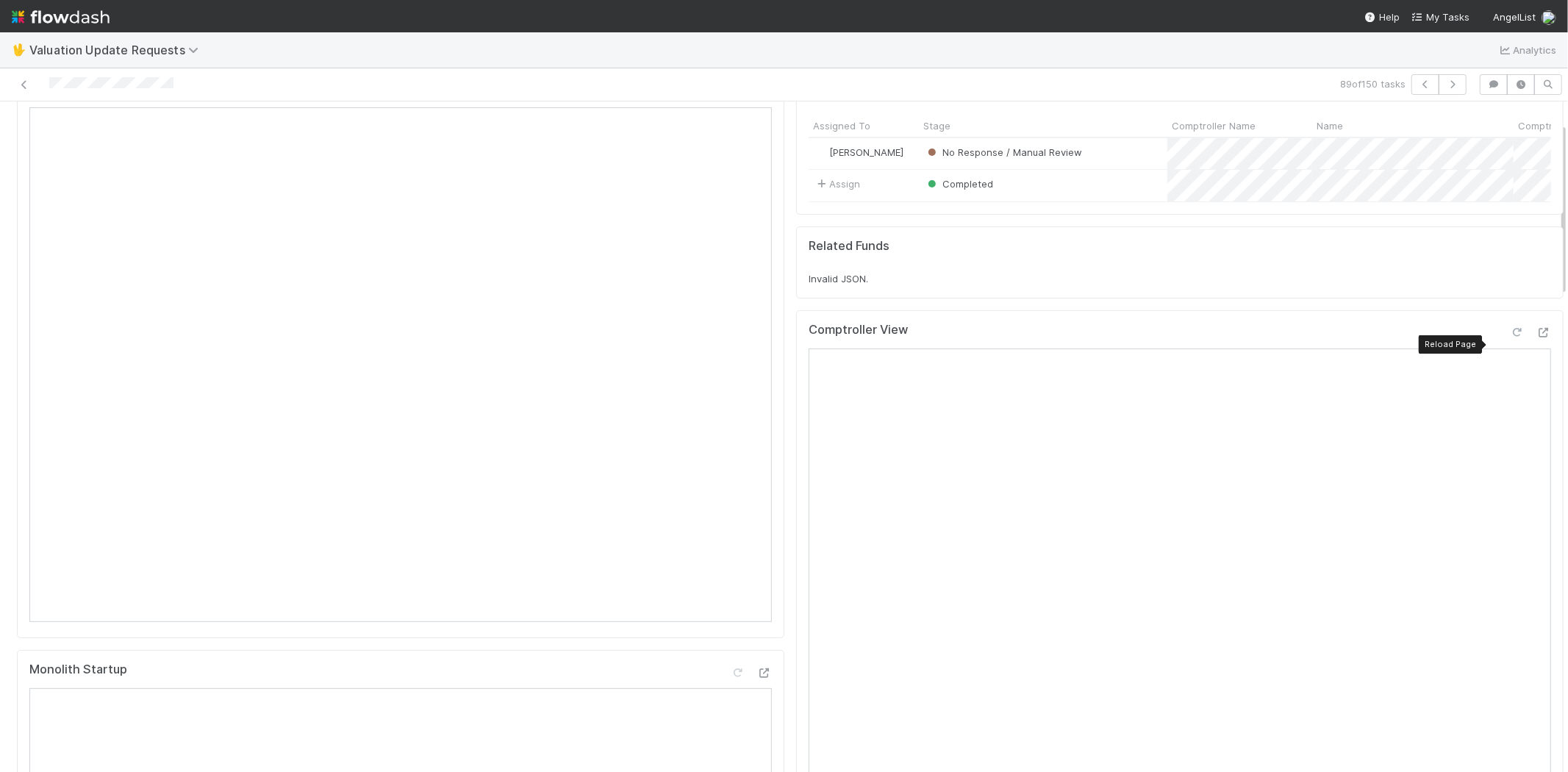
click at [1509, 337] on icon at bounding box center [1516, 332] width 15 height 10
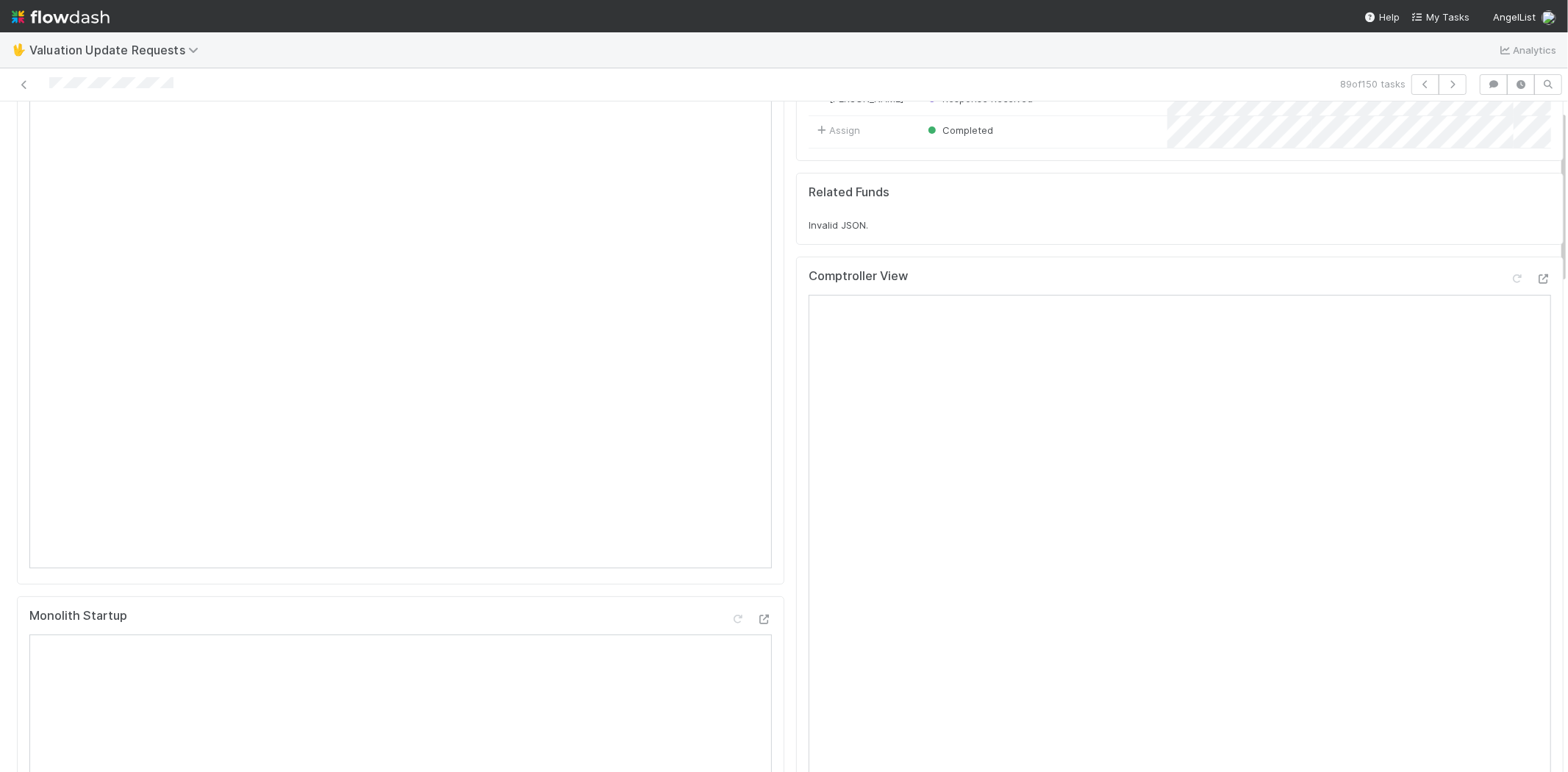
scroll to position [0, 0]
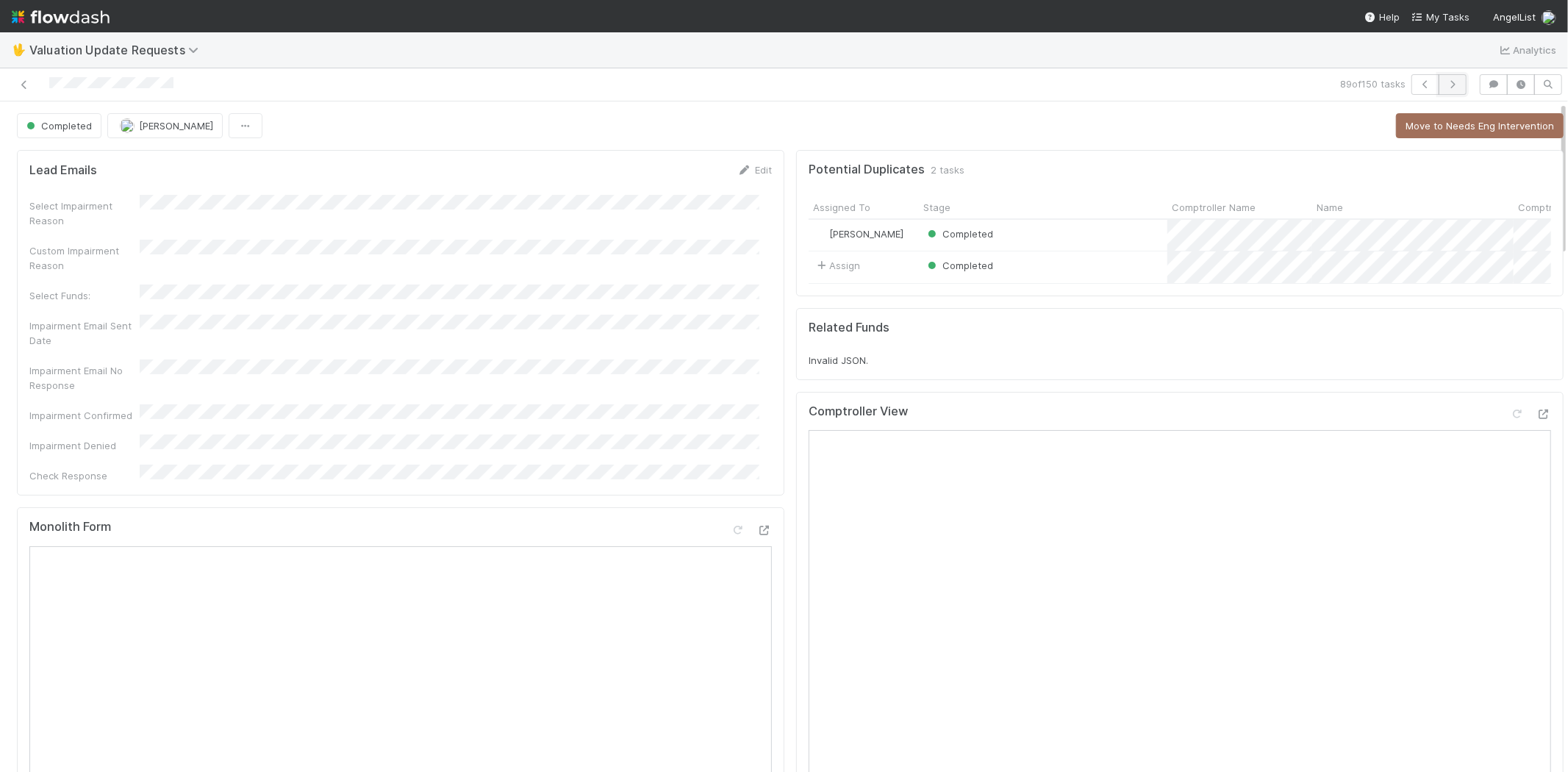
click at [1443, 78] on button "button" at bounding box center [1452, 85] width 28 height 21
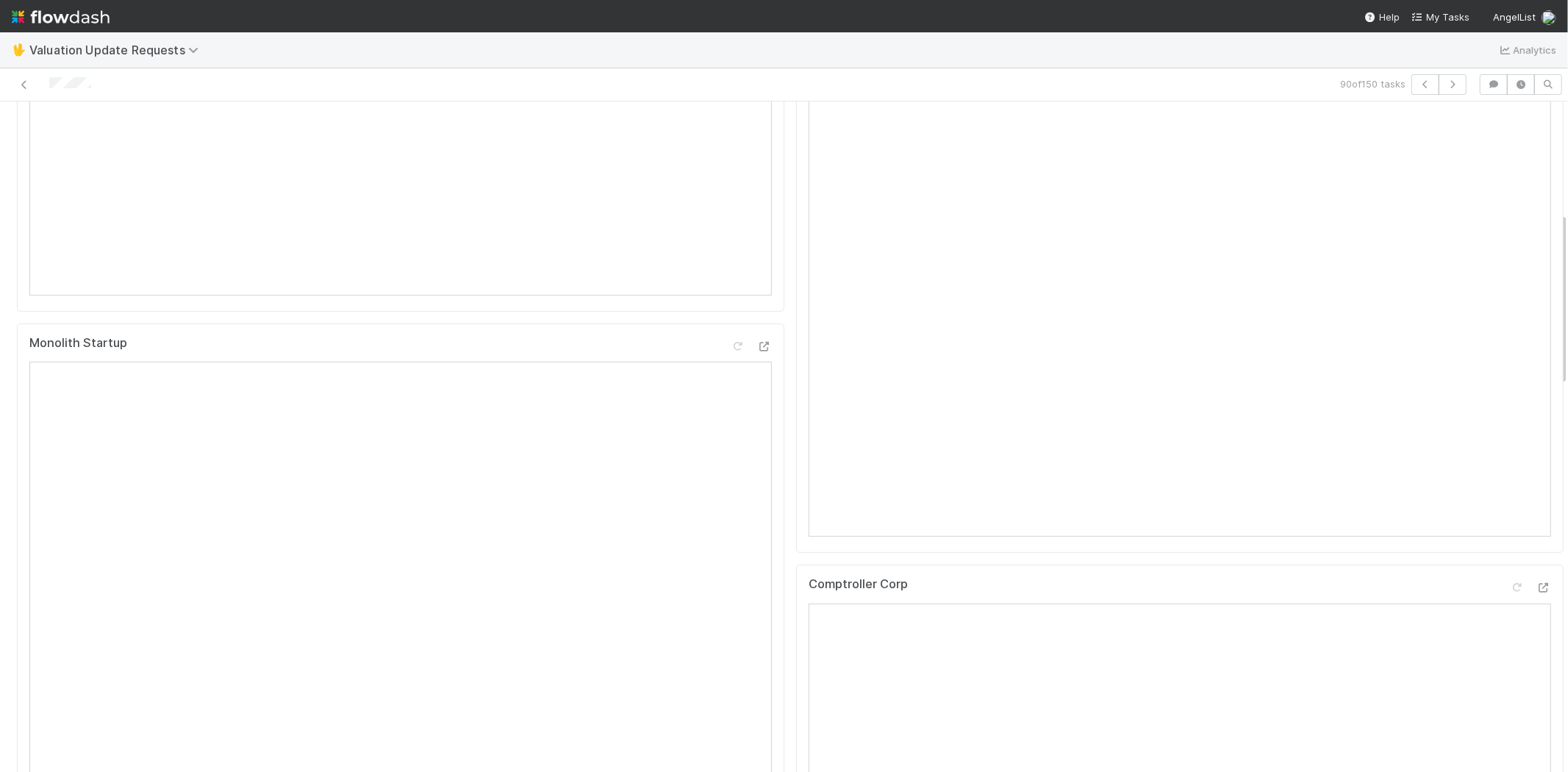
scroll to position [571, 0]
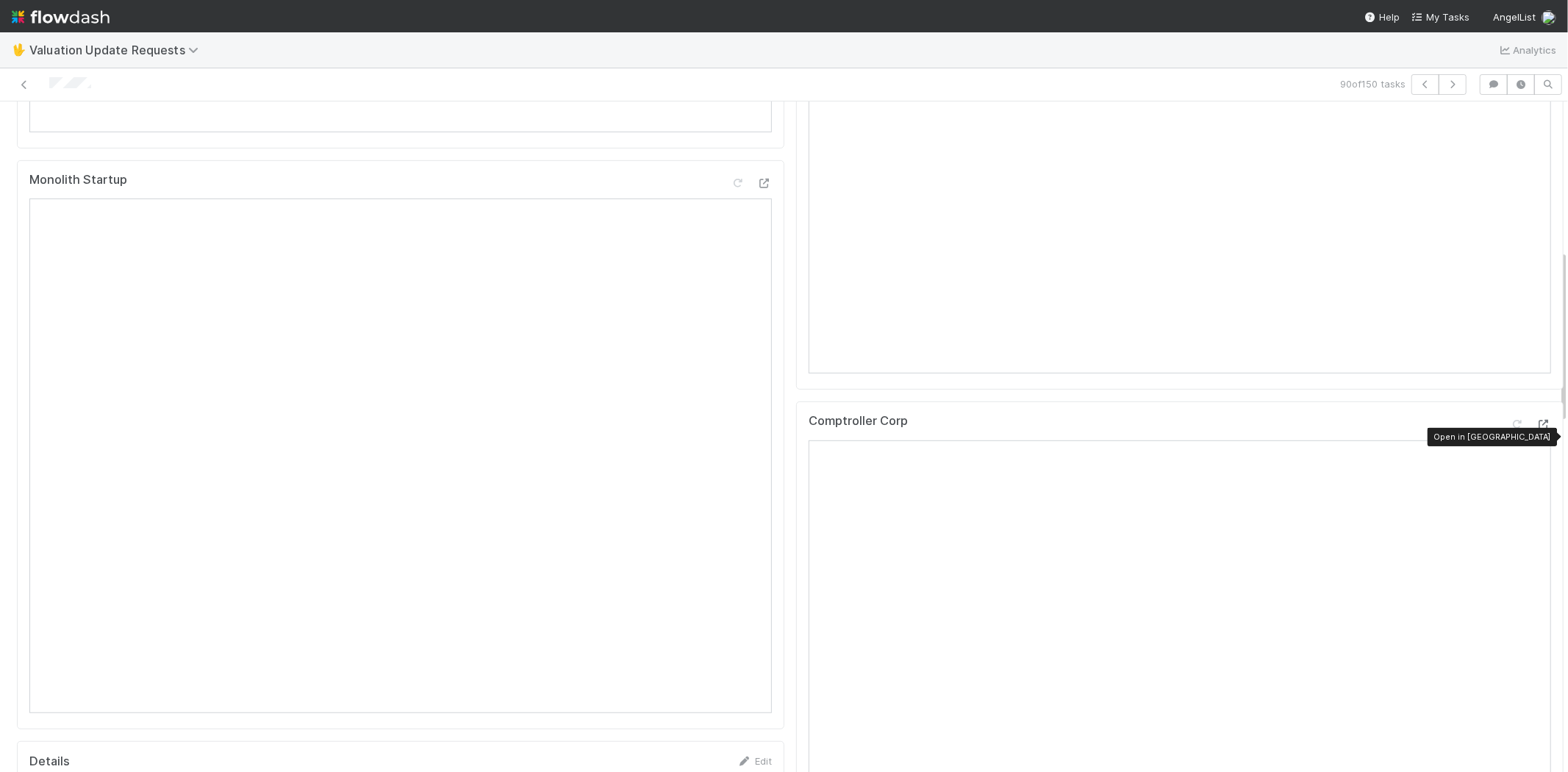
click at [1536, 429] on icon at bounding box center [1543, 424] width 15 height 10
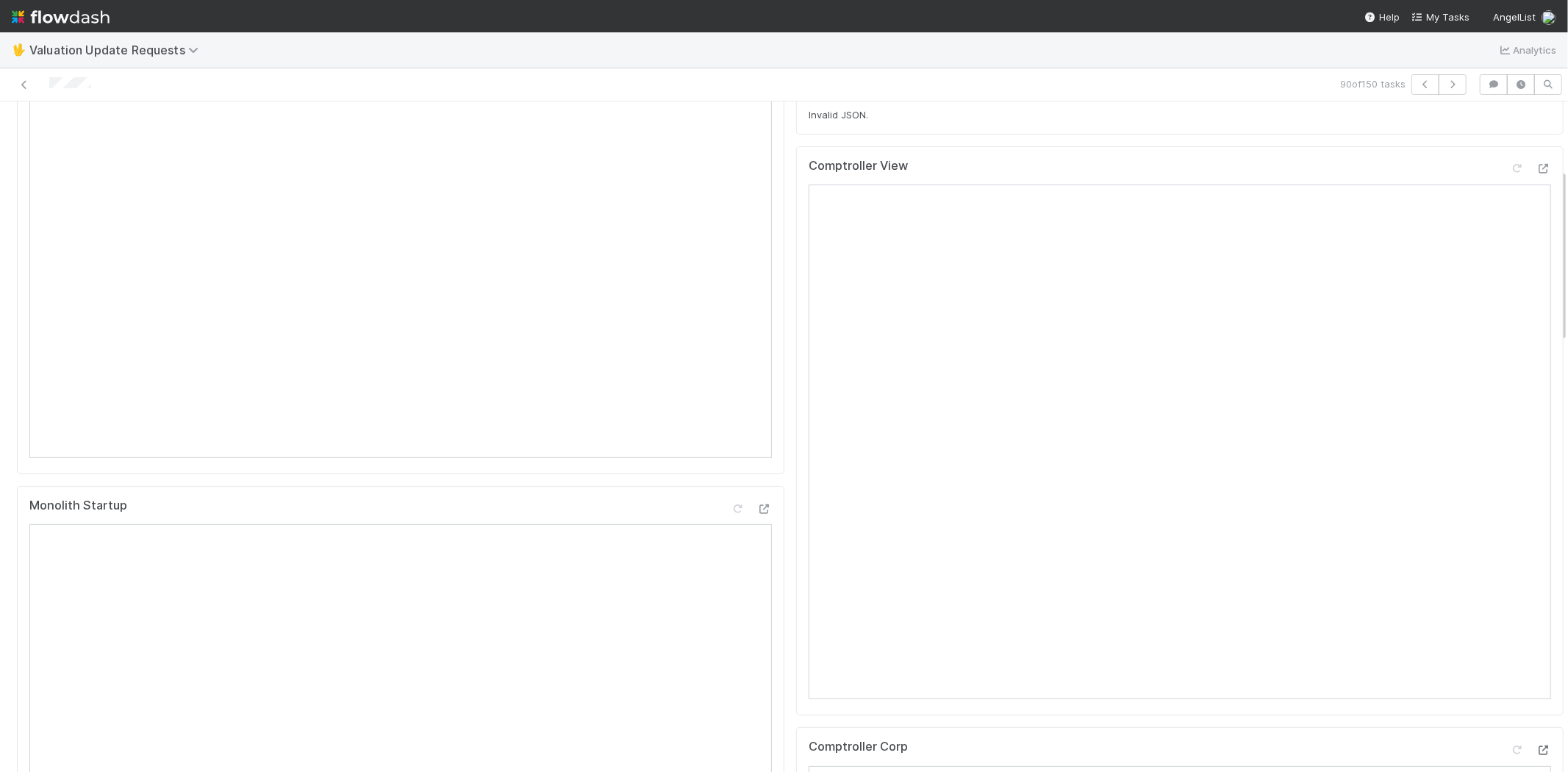
scroll to position [244, 0]
click at [1509, 175] on icon at bounding box center [1516, 169] width 15 height 10
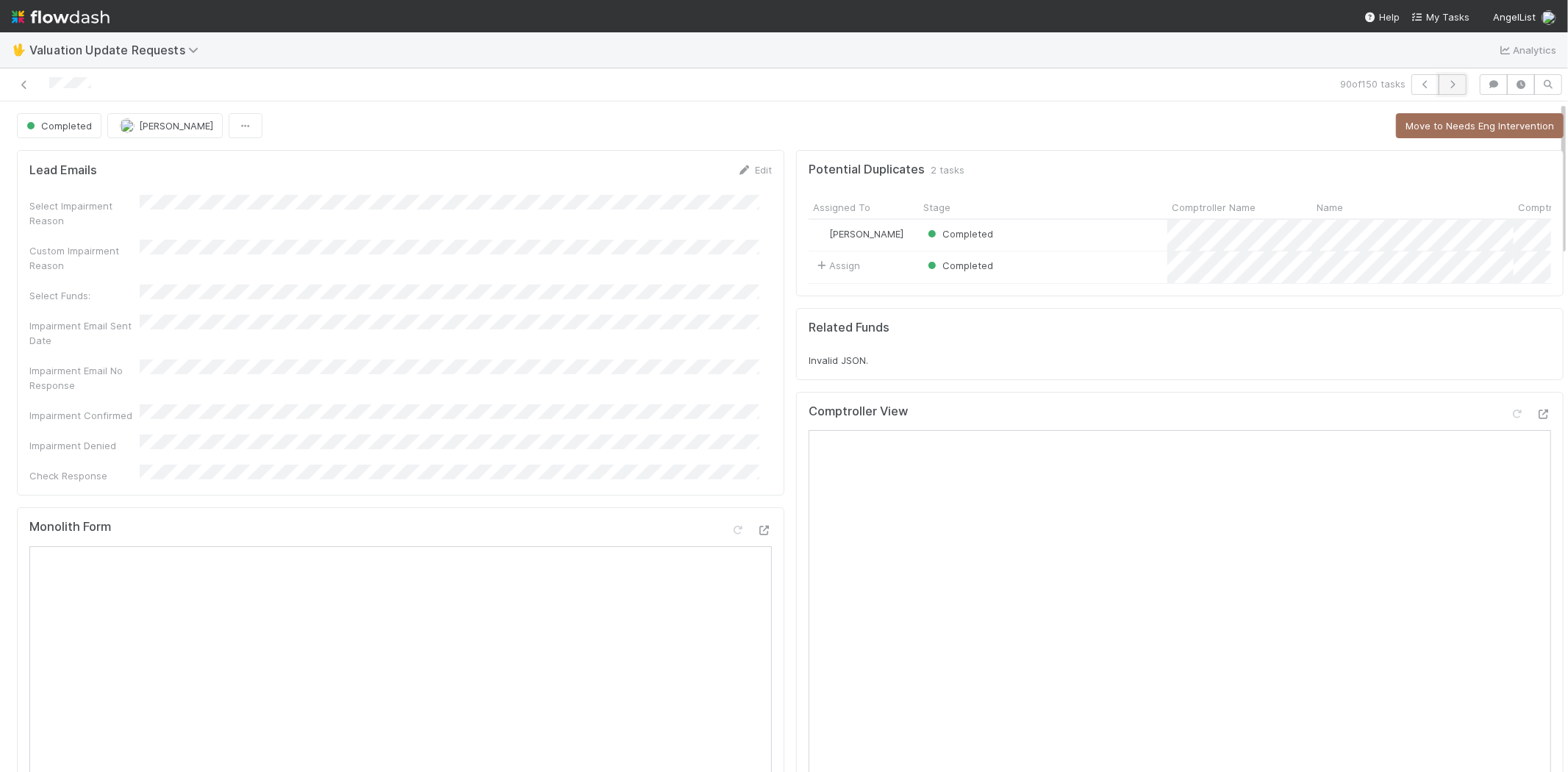
click at [1445, 81] on icon "button" at bounding box center [1452, 84] width 15 height 9
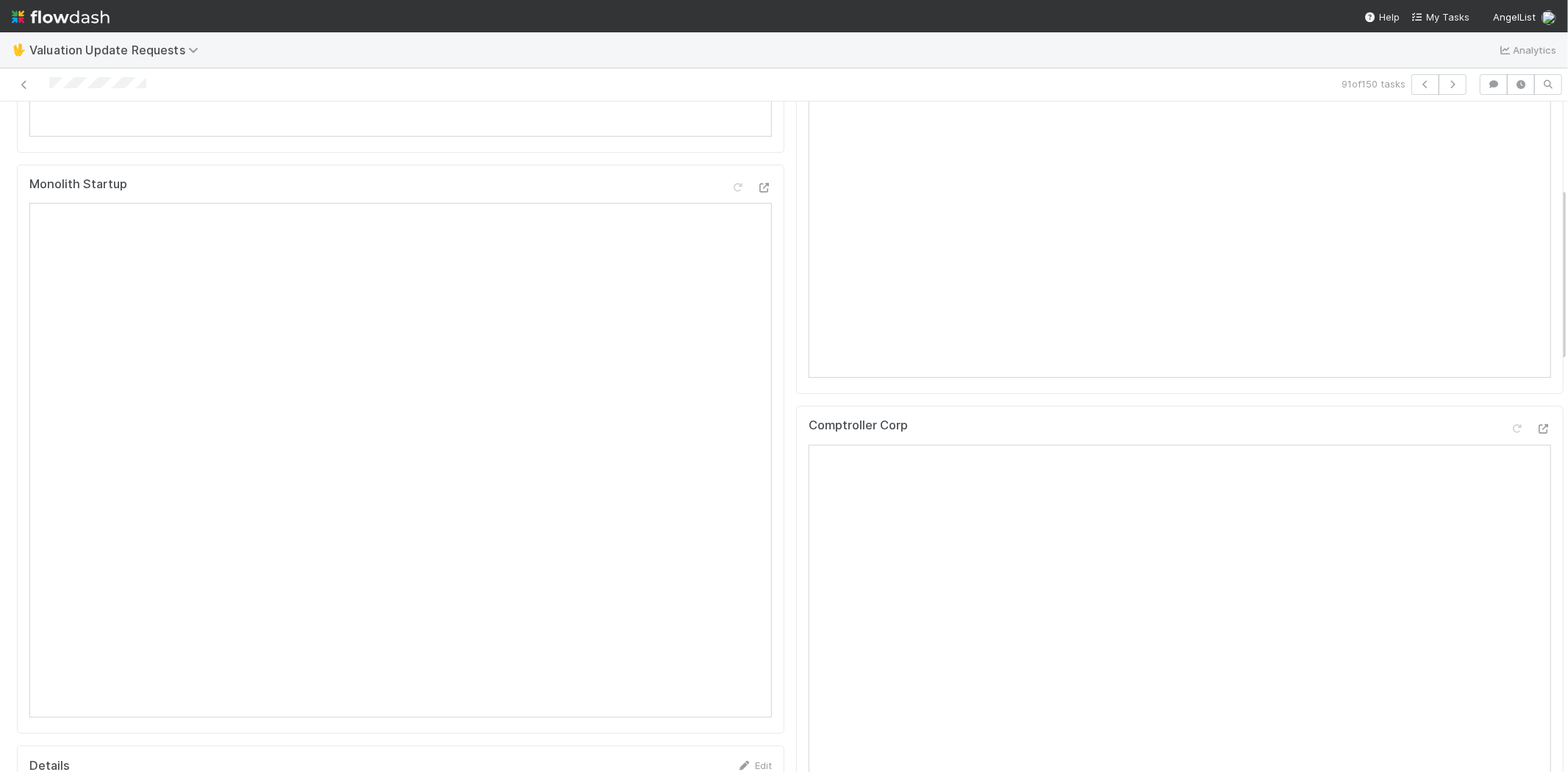
scroll to position [571, 0]
click at [1536, 430] on div at bounding box center [1543, 424] width 15 height 15
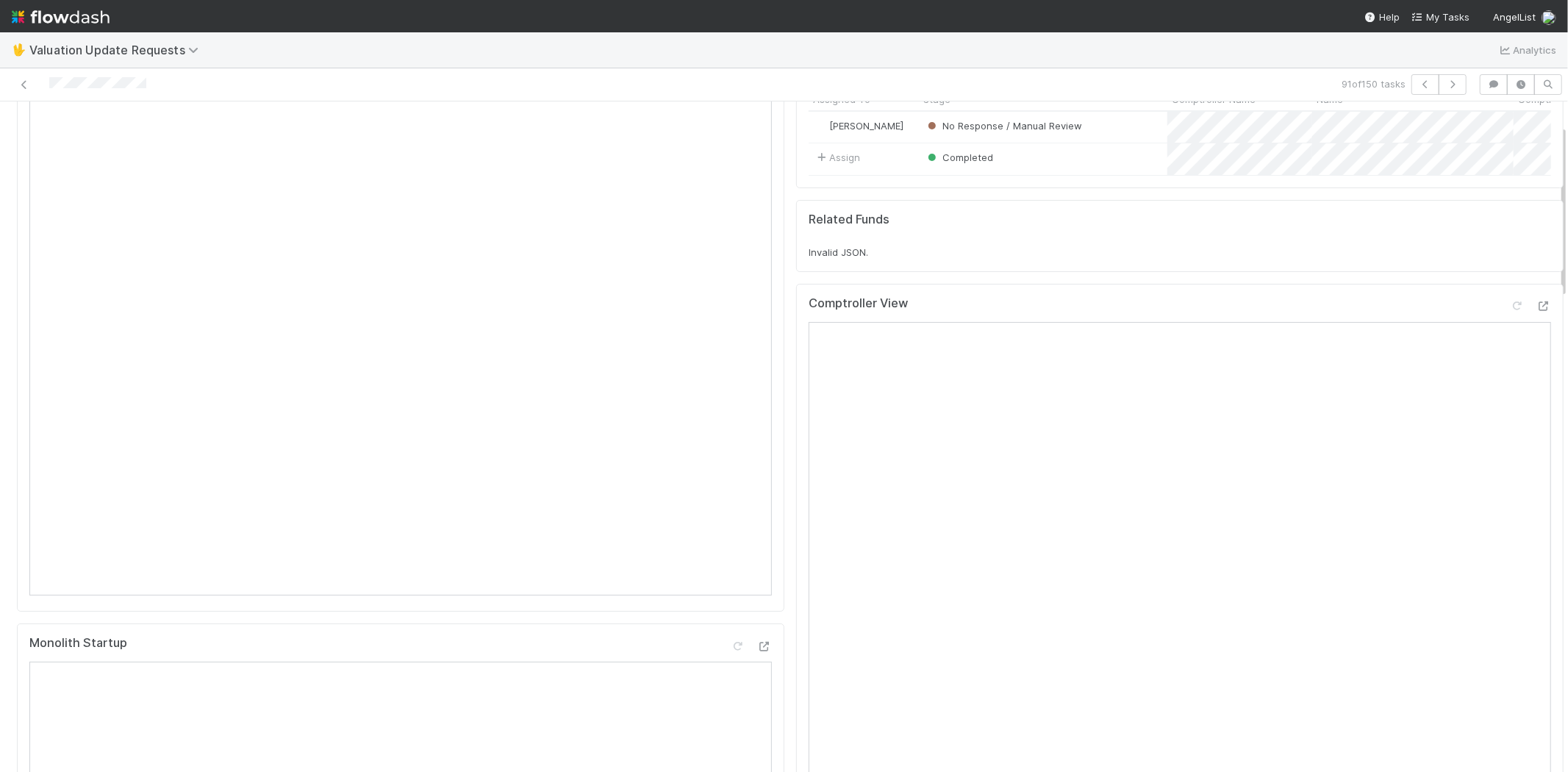
scroll to position [82, 0]
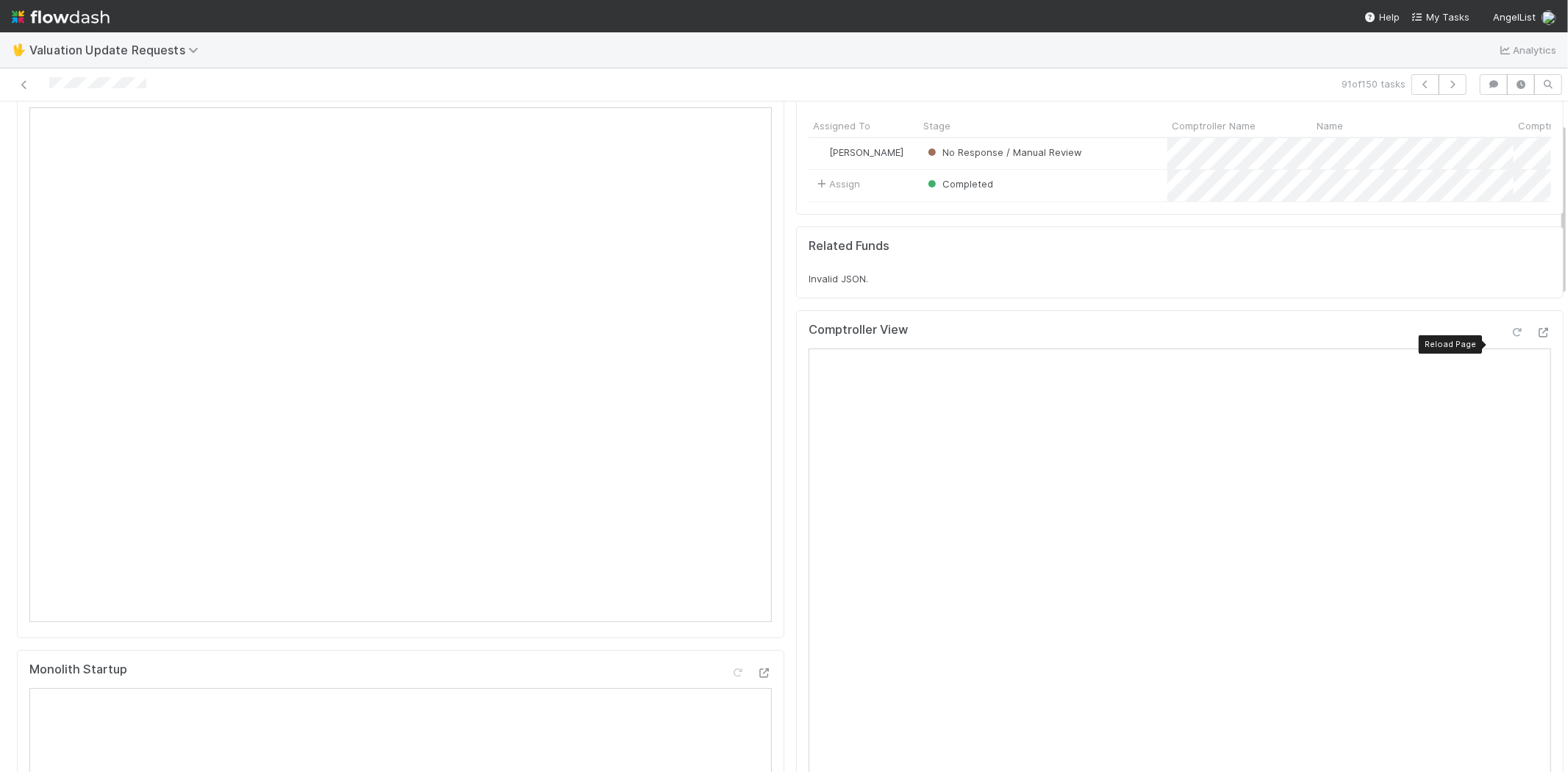
click at [1509, 337] on icon at bounding box center [1516, 332] width 15 height 10
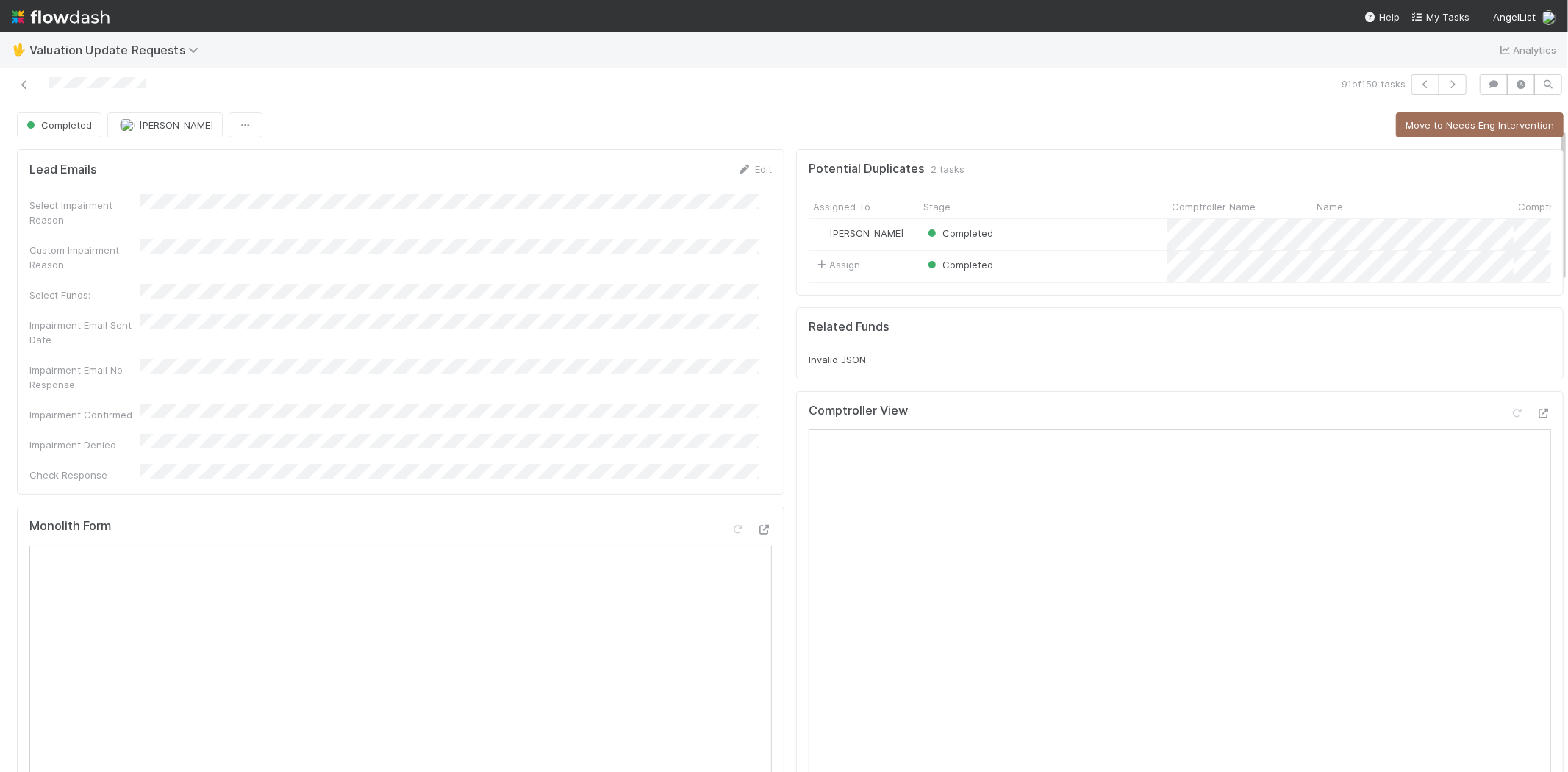
scroll to position [0, 0]
click at [1445, 86] on icon "button" at bounding box center [1452, 84] width 15 height 9
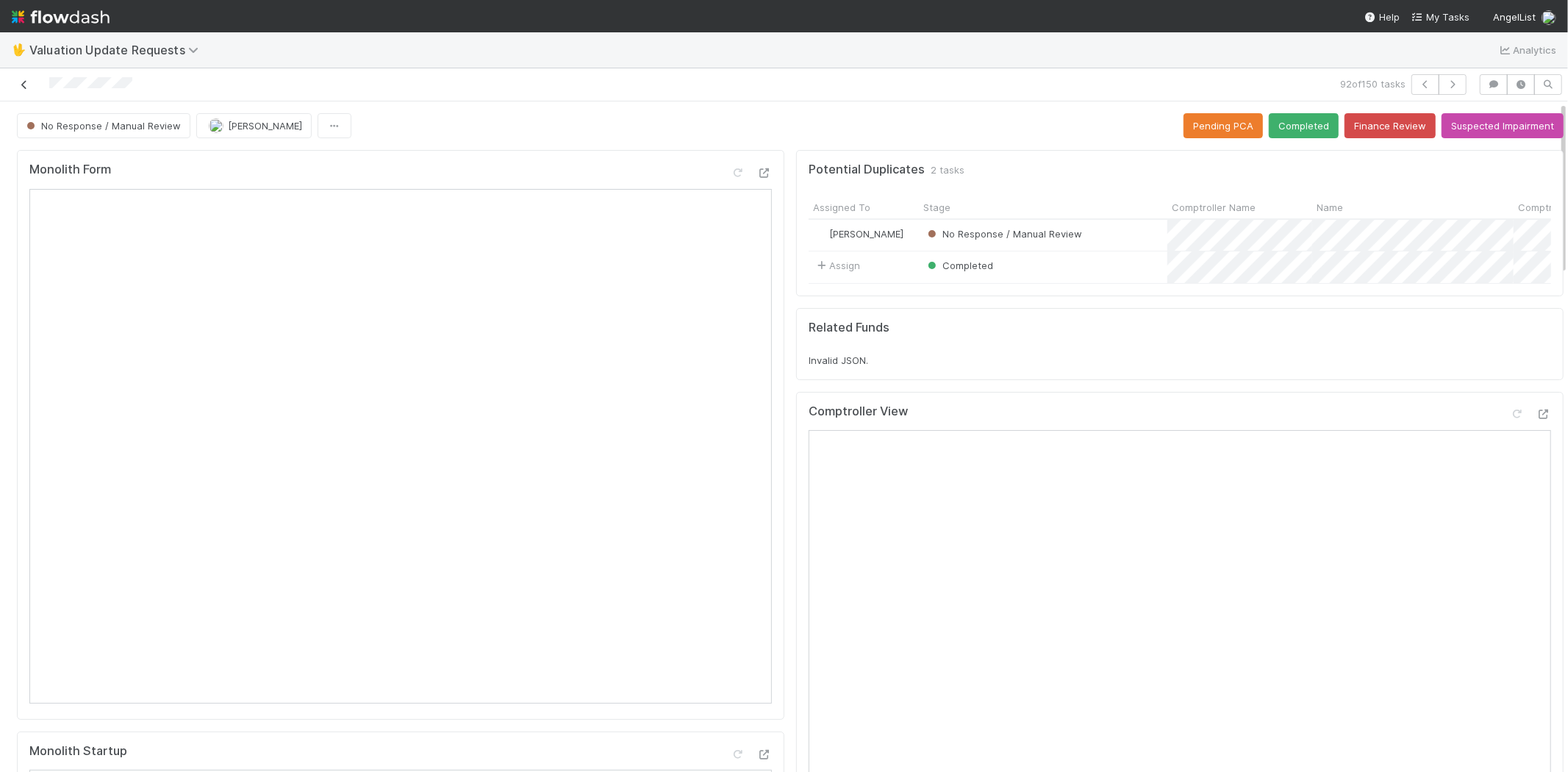
click at [25, 85] on icon at bounding box center [24, 85] width 15 height 10
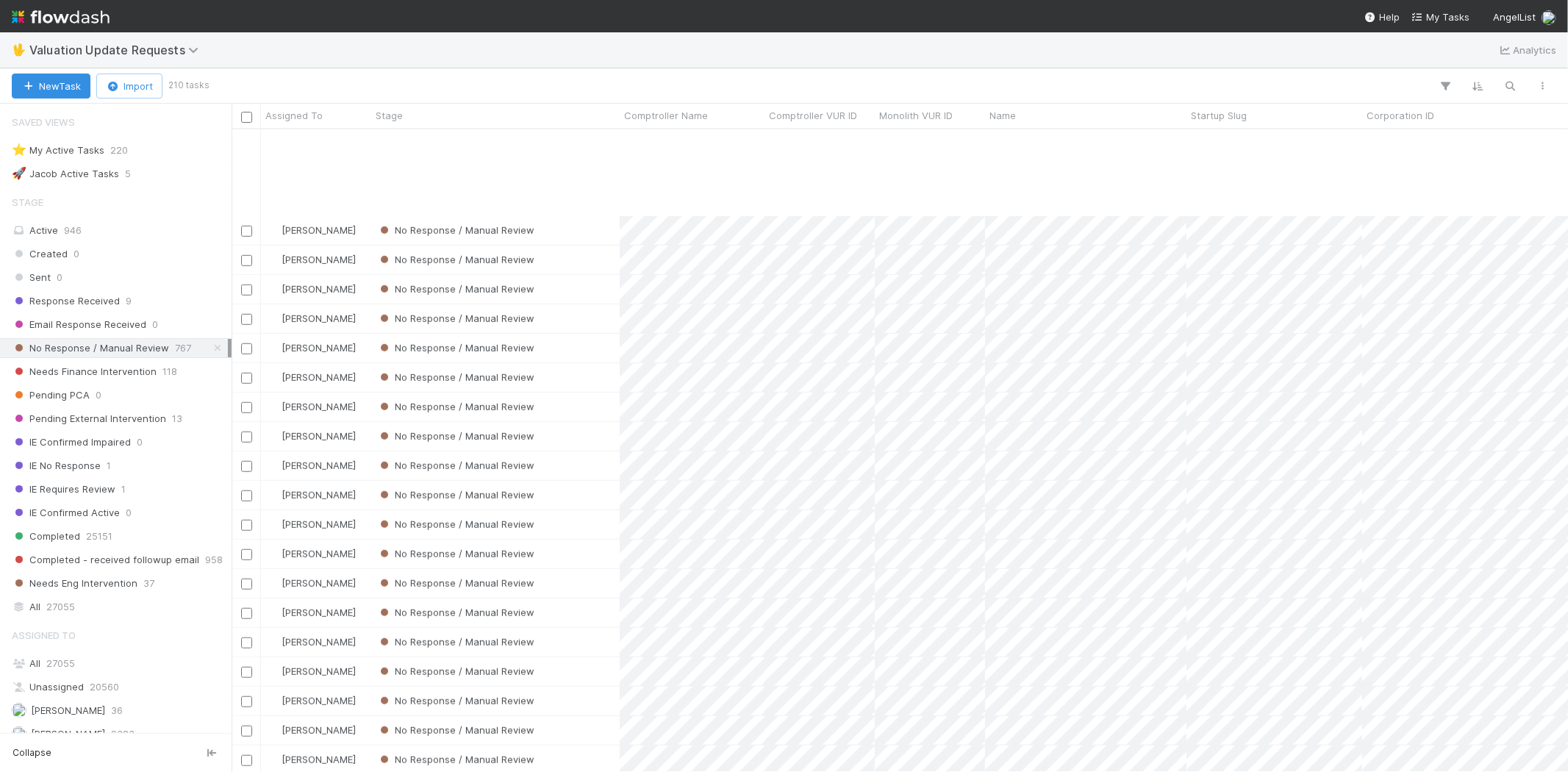
scroll to position [980, 0]
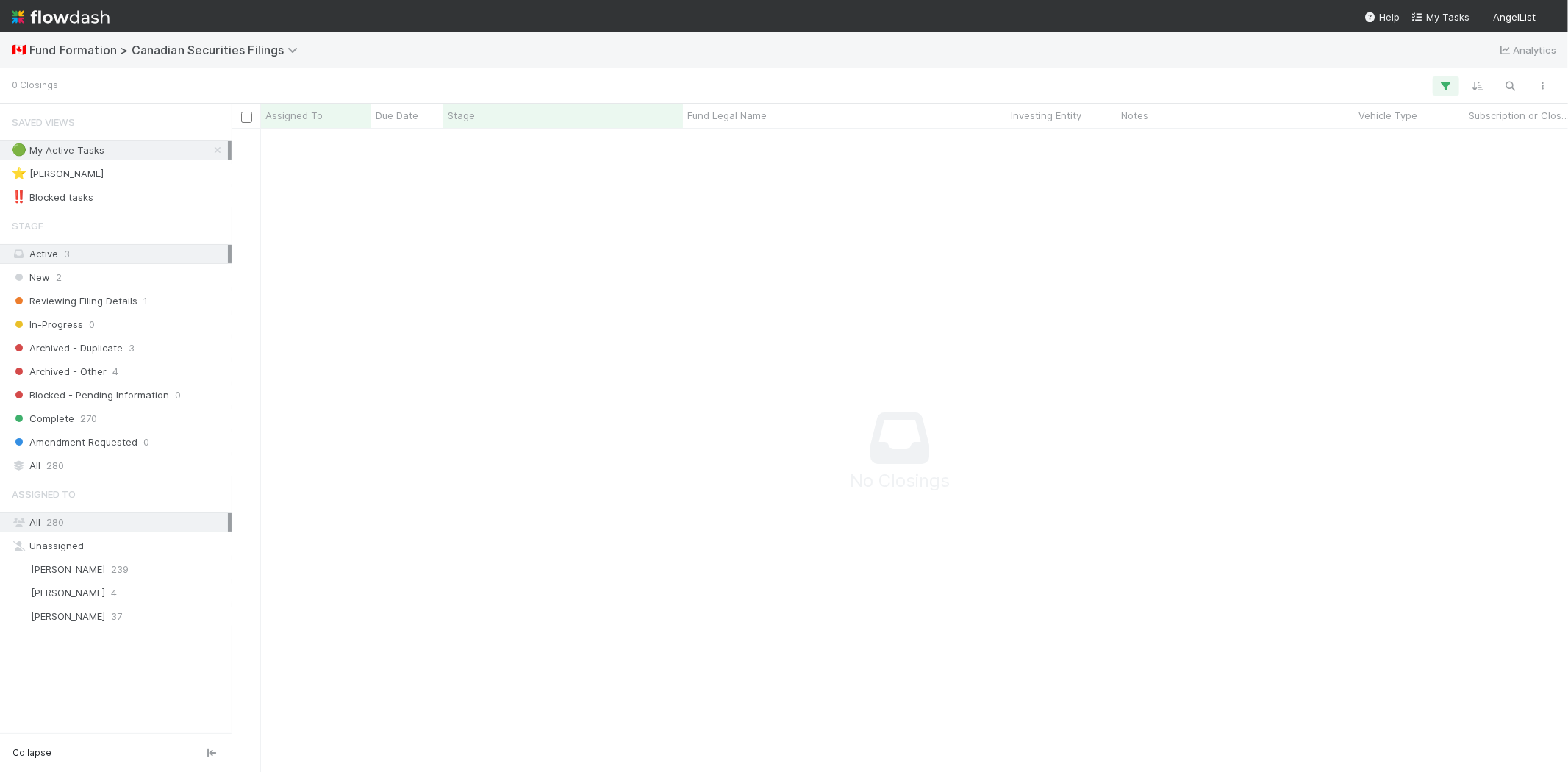
scroll to position [618, 1311]
click at [145, 572] on div "[PERSON_NAME] 239" at bounding box center [120, 569] width 216 height 18
click at [1443, 85] on icon "button" at bounding box center [1446, 86] width 15 height 13
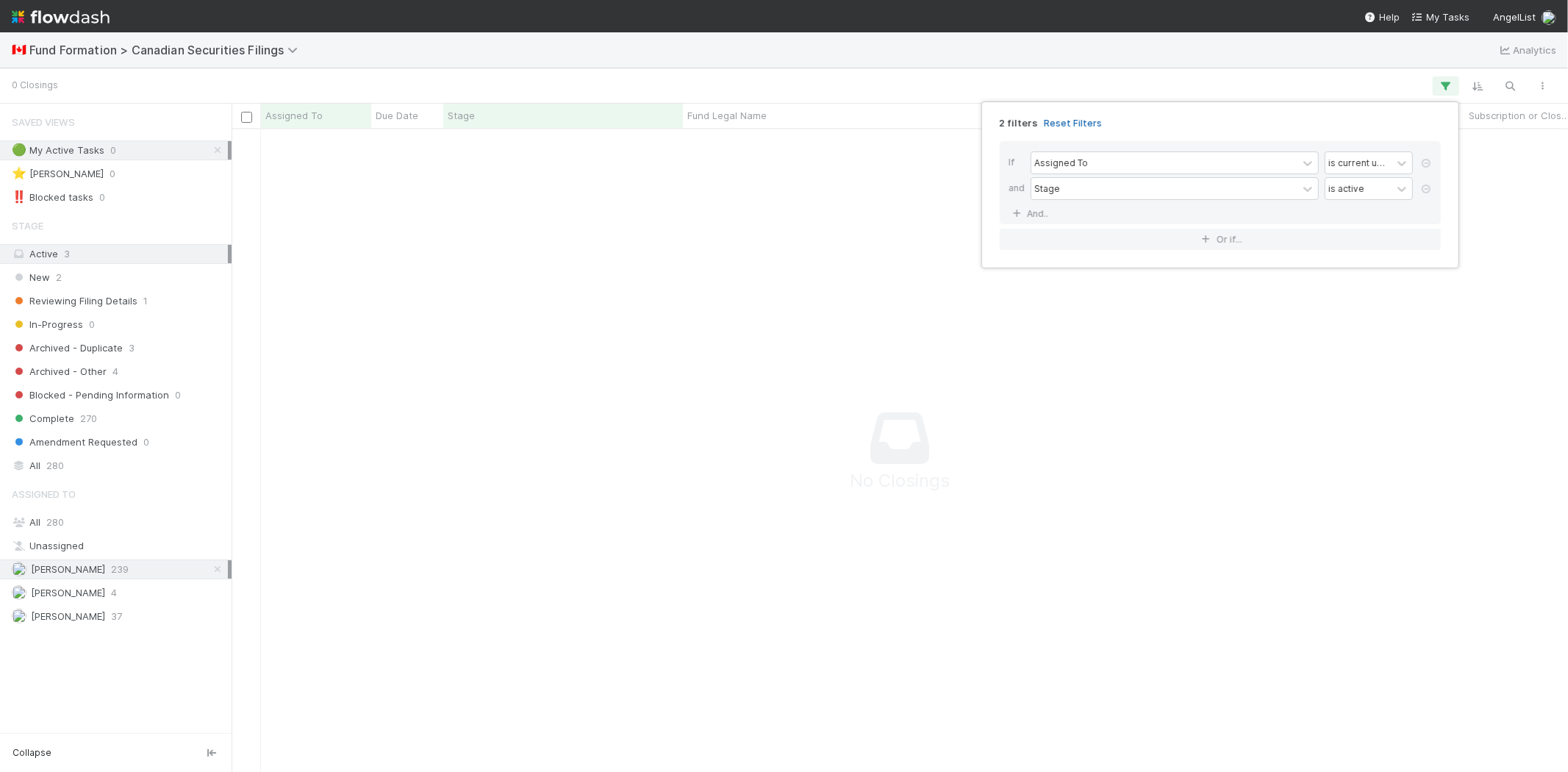
click at [1057, 121] on link "Reset Filters" at bounding box center [1072, 123] width 58 height 13
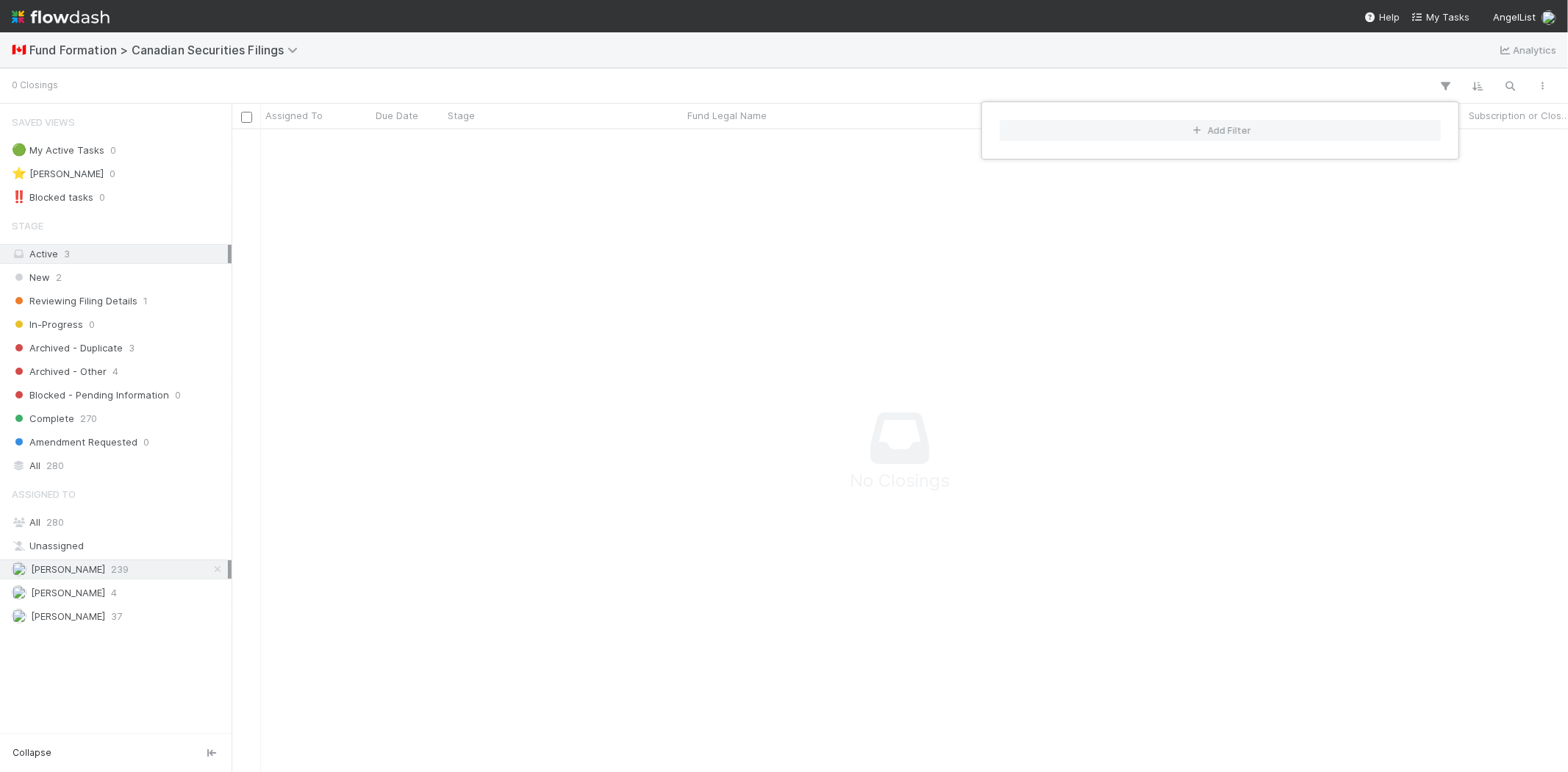
click at [910, 77] on div "Add Filter" at bounding box center [784, 386] width 1568 height 772
click at [786, 82] on div "Add Filter" at bounding box center [784, 386] width 1568 height 772
drag, startPoint x: 515, startPoint y: 495, endPoint x: 300, endPoint y: 562, distance: 225.2
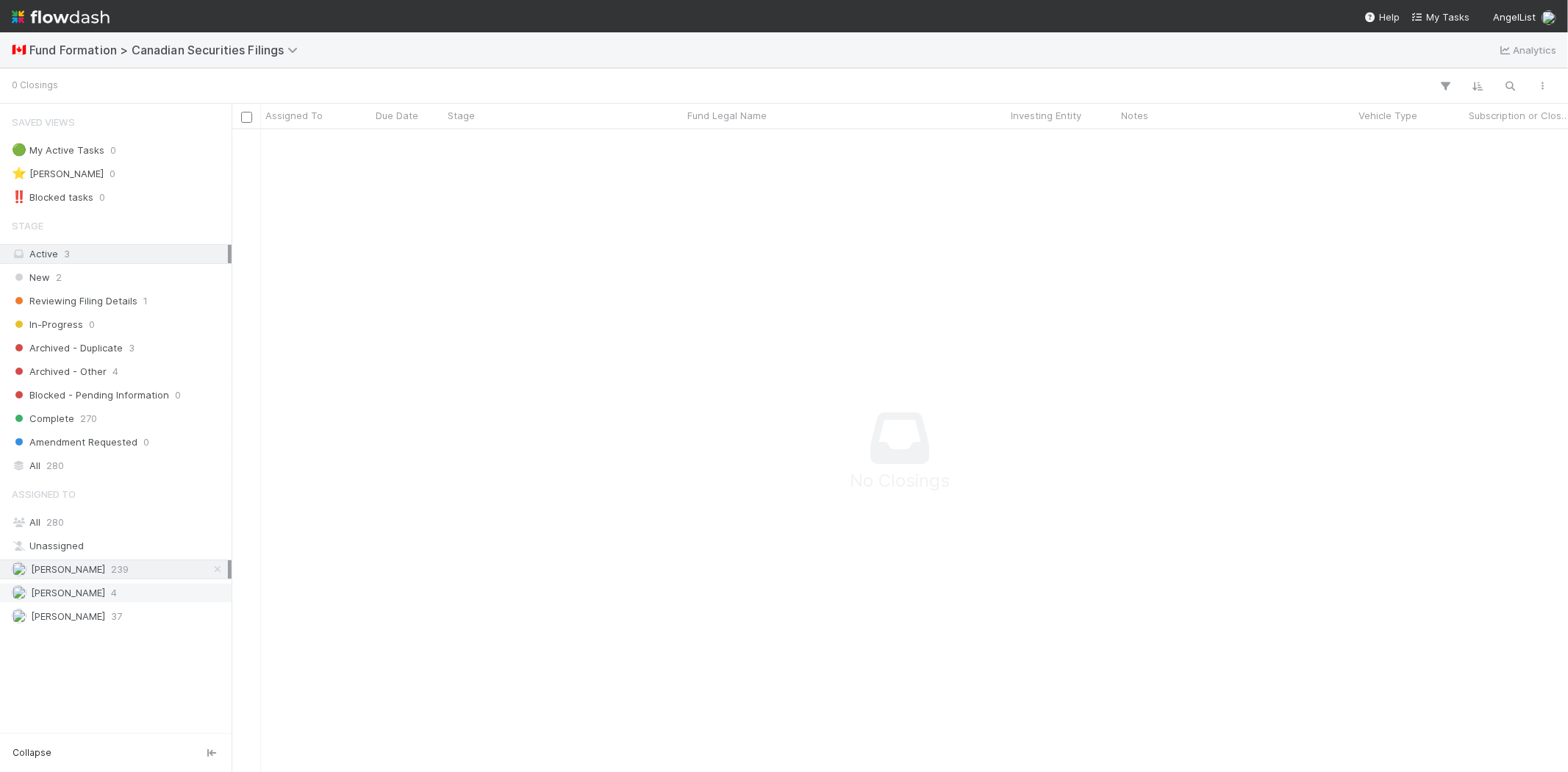
click at [83, 590] on span "Novia Bautista" at bounding box center [68, 592] width 75 height 12
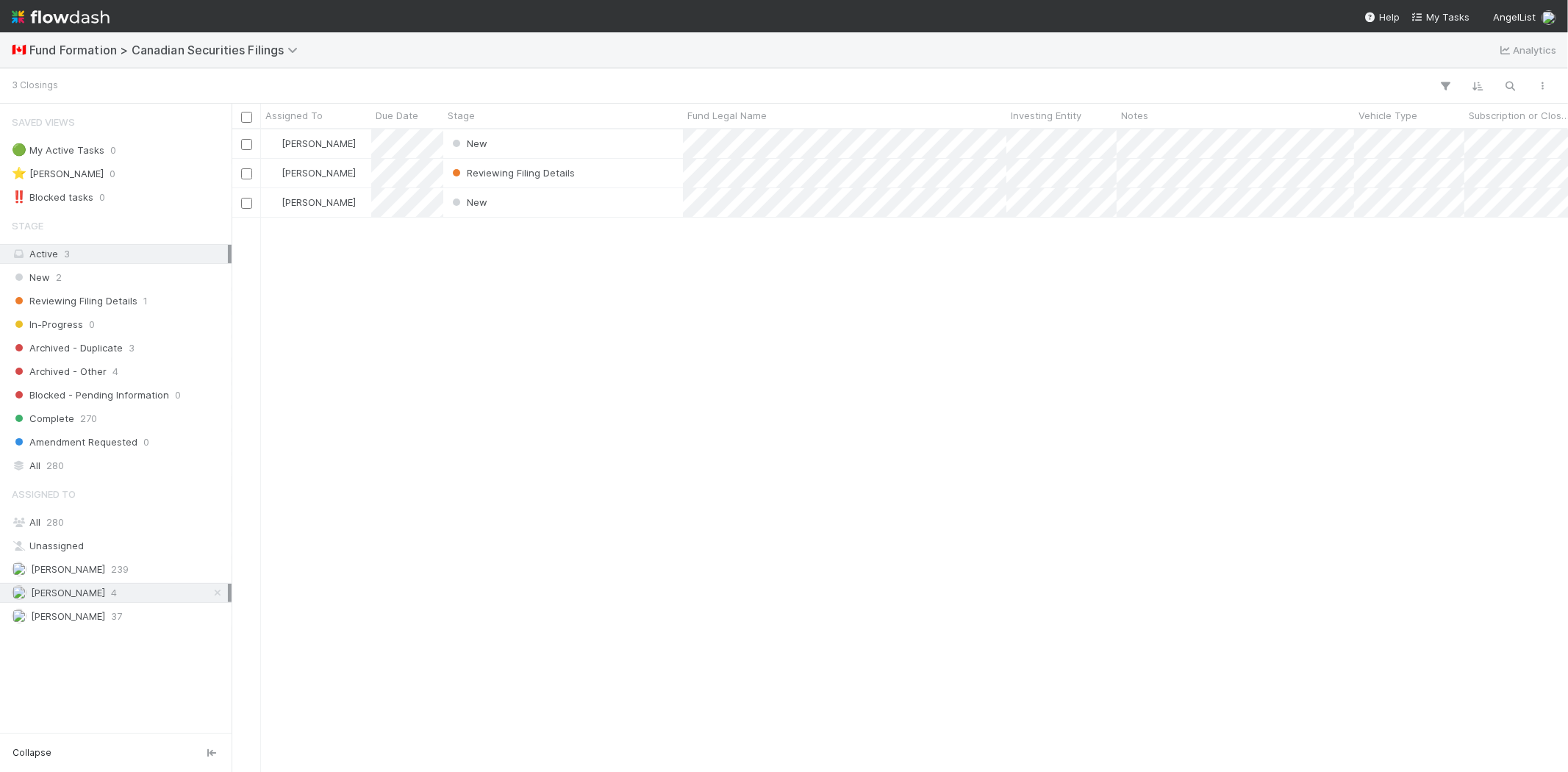
scroll to position [630, 1324]
click at [472, 351] on div "Novia Bautista New 8/18/25, 7:30:07 PM 8/20/25, 3:34:10 PM Novia Bautista Revie…" at bounding box center [900, 450] width 1336 height 642
click at [632, 170] on div "Reviewing Filing Details" at bounding box center [563, 173] width 240 height 29
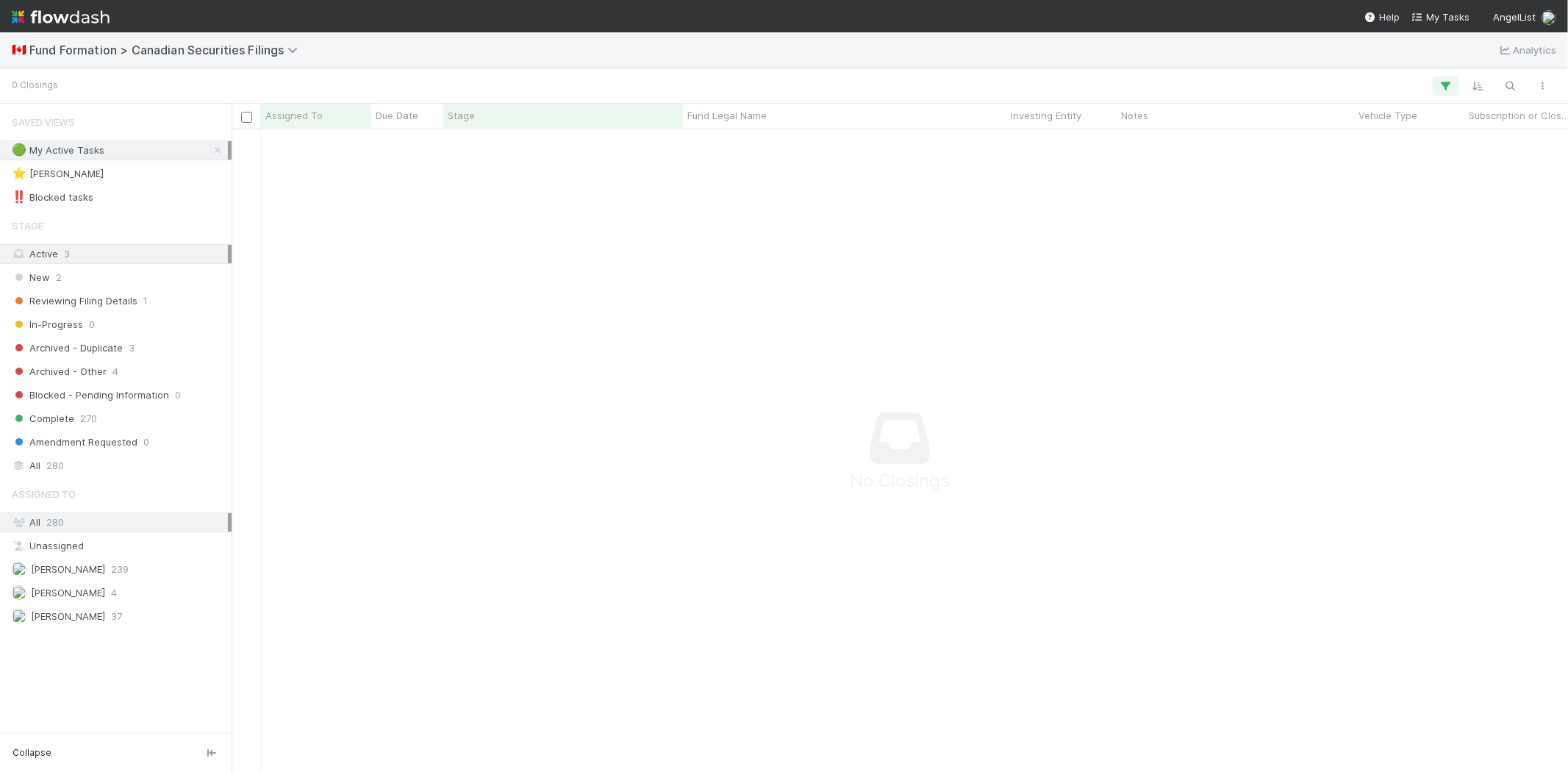
scroll to position [13, 13]
click at [1436, 88] on button "button" at bounding box center [1445, 86] width 26 height 19
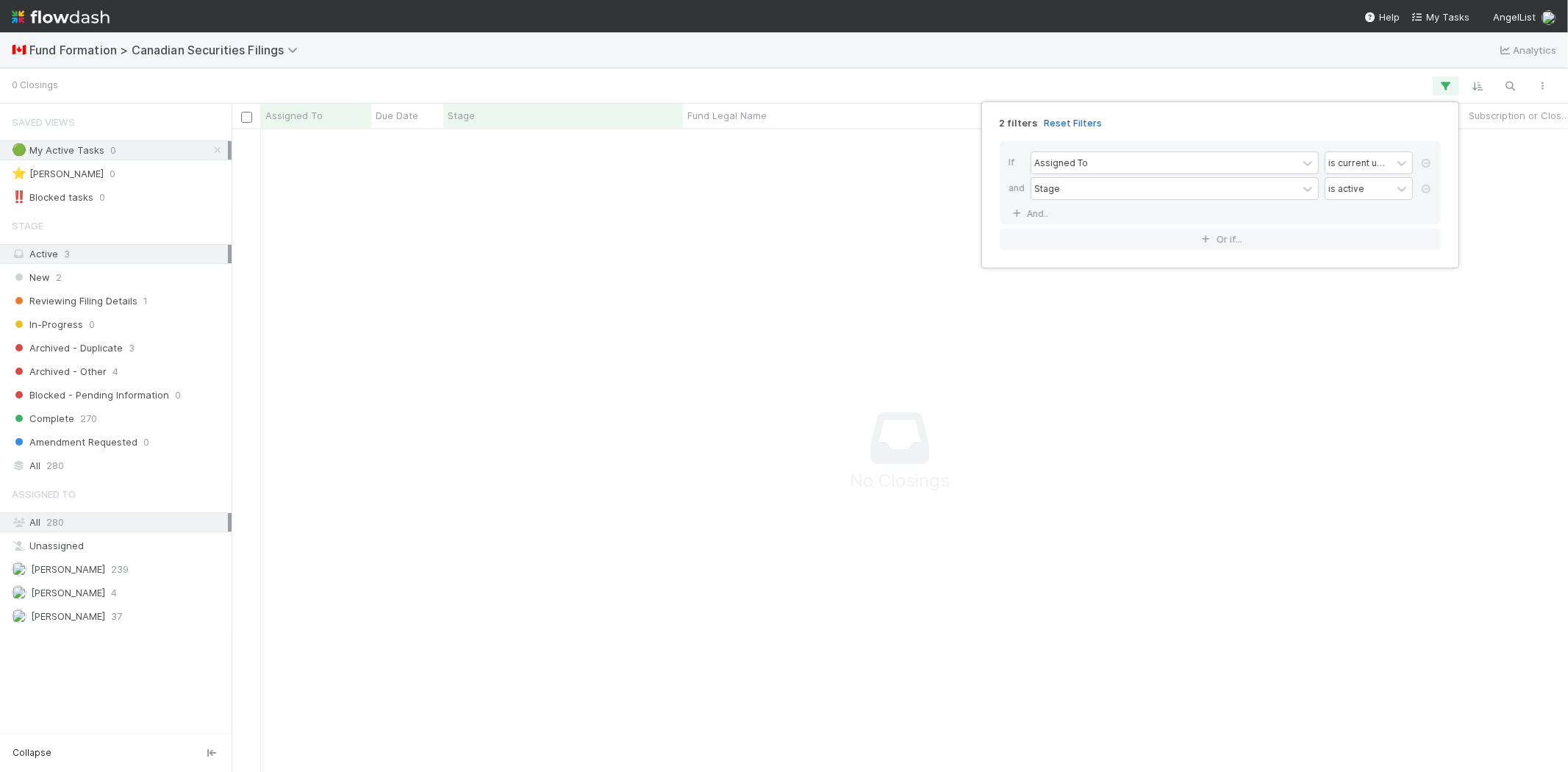
click at [1063, 121] on link "Reset Filters" at bounding box center [1072, 123] width 58 height 13
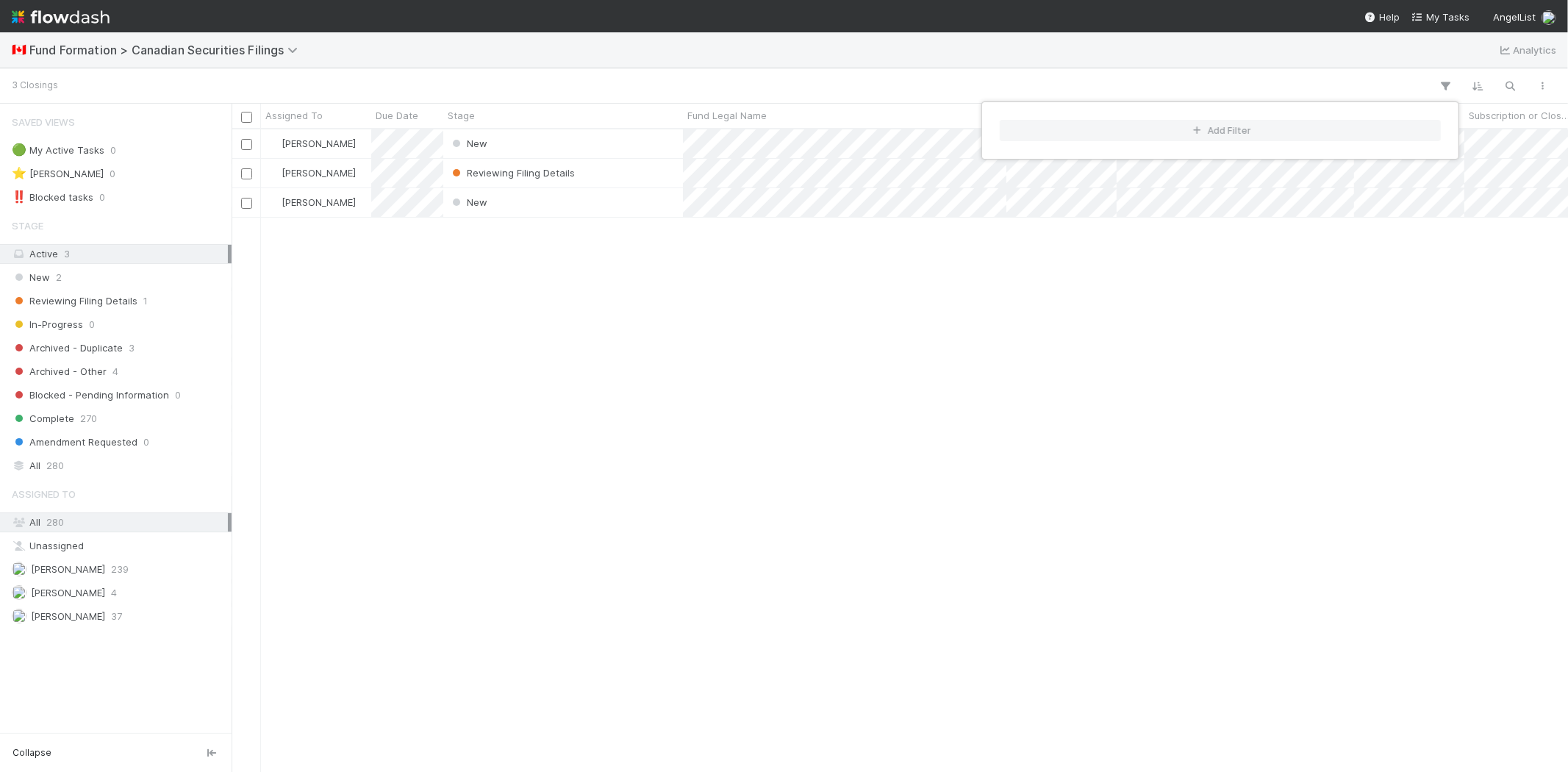
scroll to position [630, 1324]
click at [44, 597] on div "Add Filter" at bounding box center [784, 386] width 1568 height 772
click at [615, 430] on div "Add Filter" at bounding box center [784, 386] width 1568 height 772
click at [617, 174] on div "Reviewing Filing Details" at bounding box center [563, 173] width 240 height 29
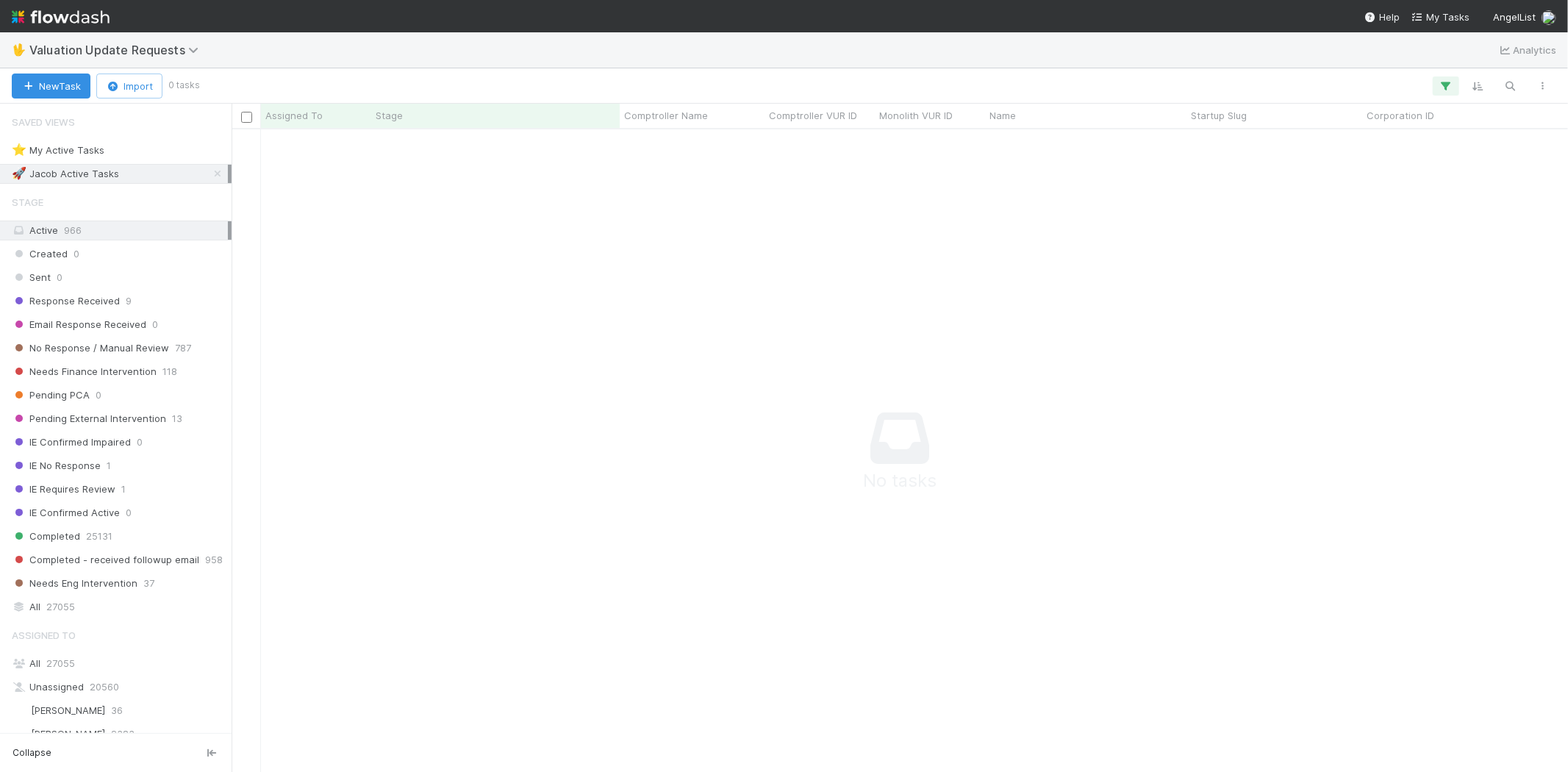
scroll to position [618, 1311]
click at [1436, 83] on button "button" at bounding box center [1445, 86] width 26 height 19
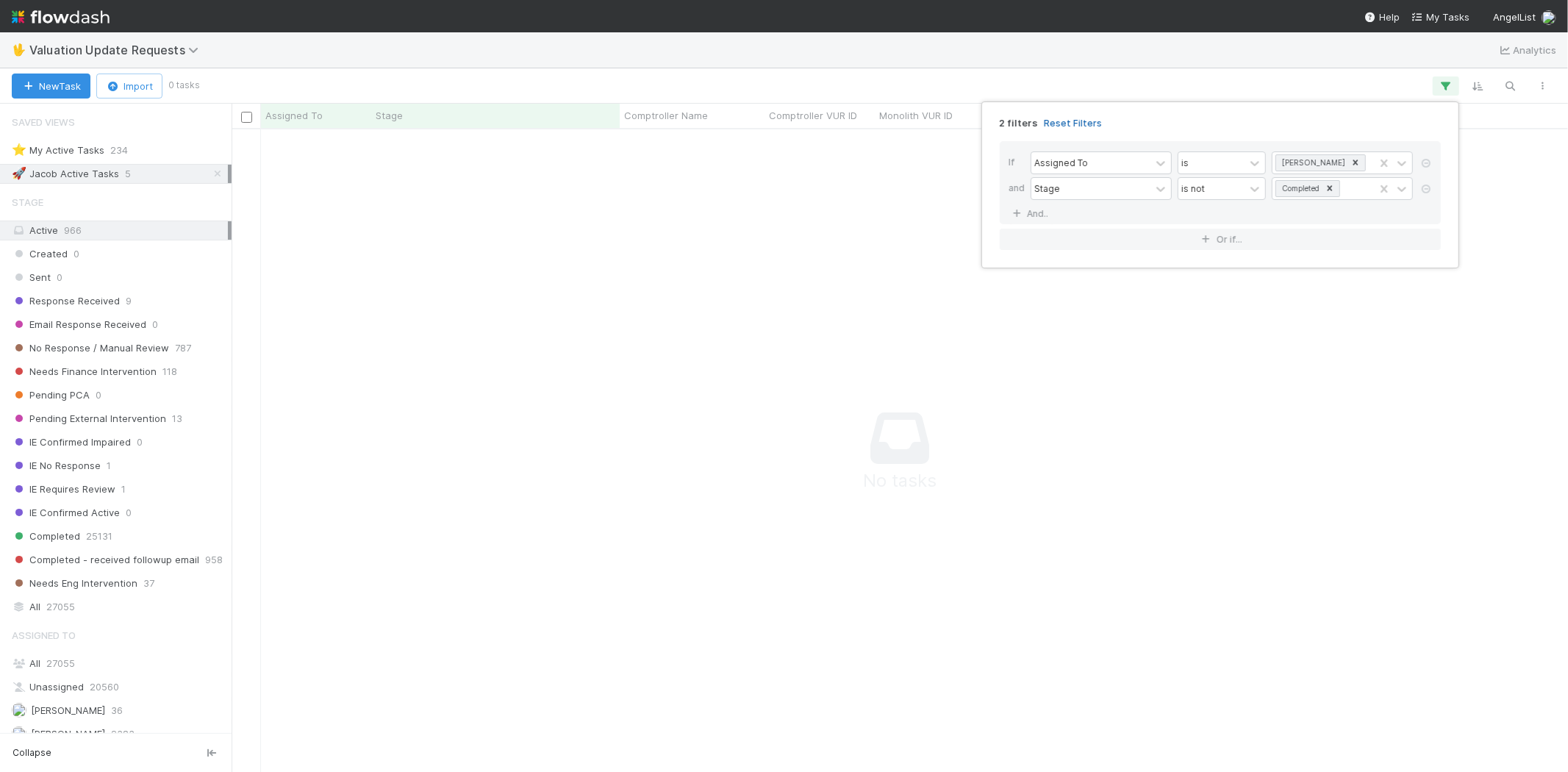
click at [1077, 121] on link "Reset Filters" at bounding box center [1072, 123] width 58 height 13
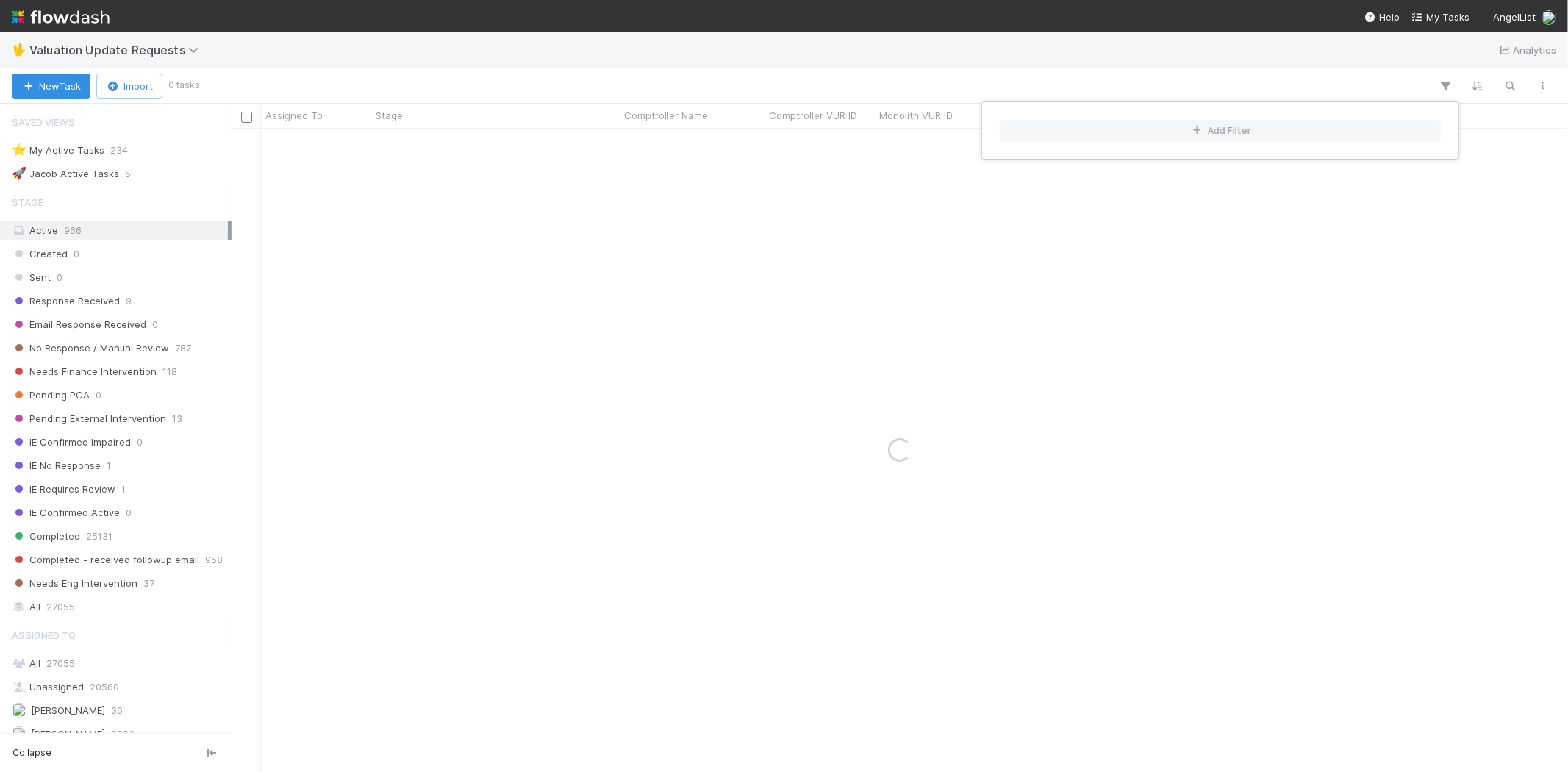
click at [913, 62] on div "Add Filter" at bounding box center [784, 386] width 1568 height 772
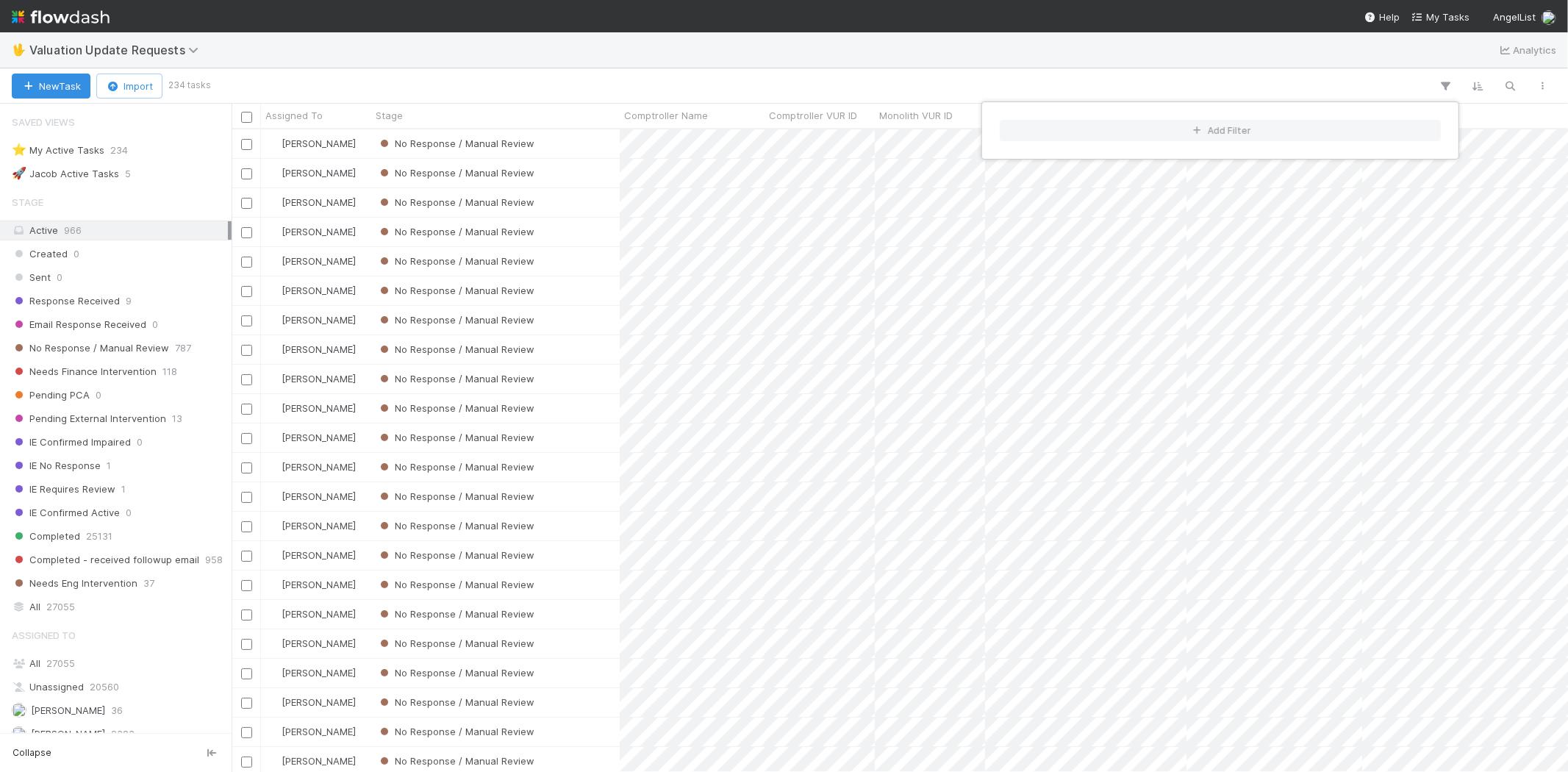
scroll to position [630, 1324]
drag, startPoint x: 892, startPoint y: 67, endPoint x: 699, endPoint y: 114, distance: 198.6
click at [891, 67] on div "Add Filter" at bounding box center [784, 386] width 1568 height 772
click at [94, 341] on span "No Response / Manual Review" at bounding box center [90, 348] width 157 height 18
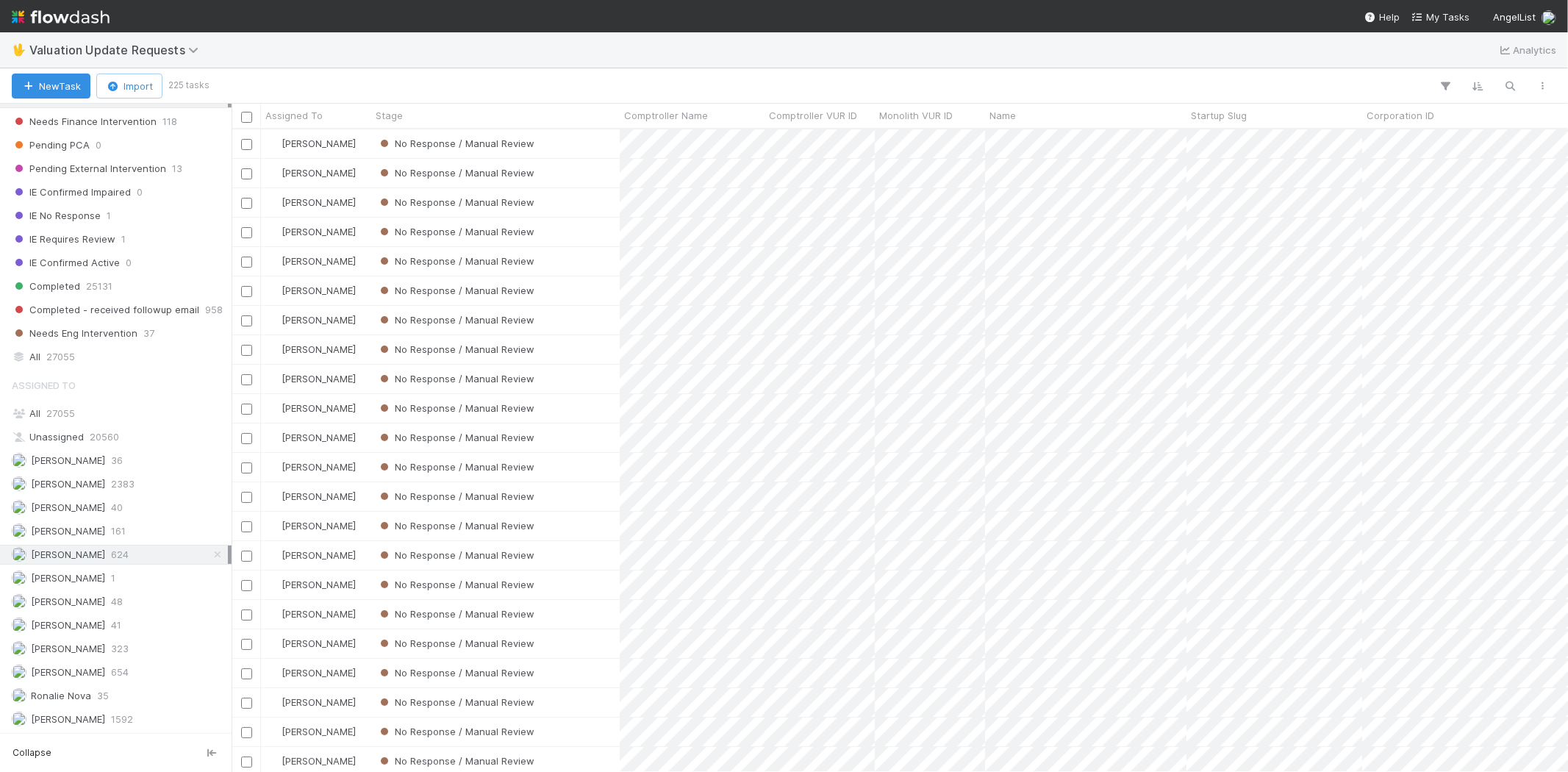
scroll to position [255, 0]
click at [85, 482] on span "Febbie Cervantes" at bounding box center [68, 483] width 75 height 12
click at [92, 663] on span "Michael Capilitan" at bounding box center [59, 671] width 94 height 18
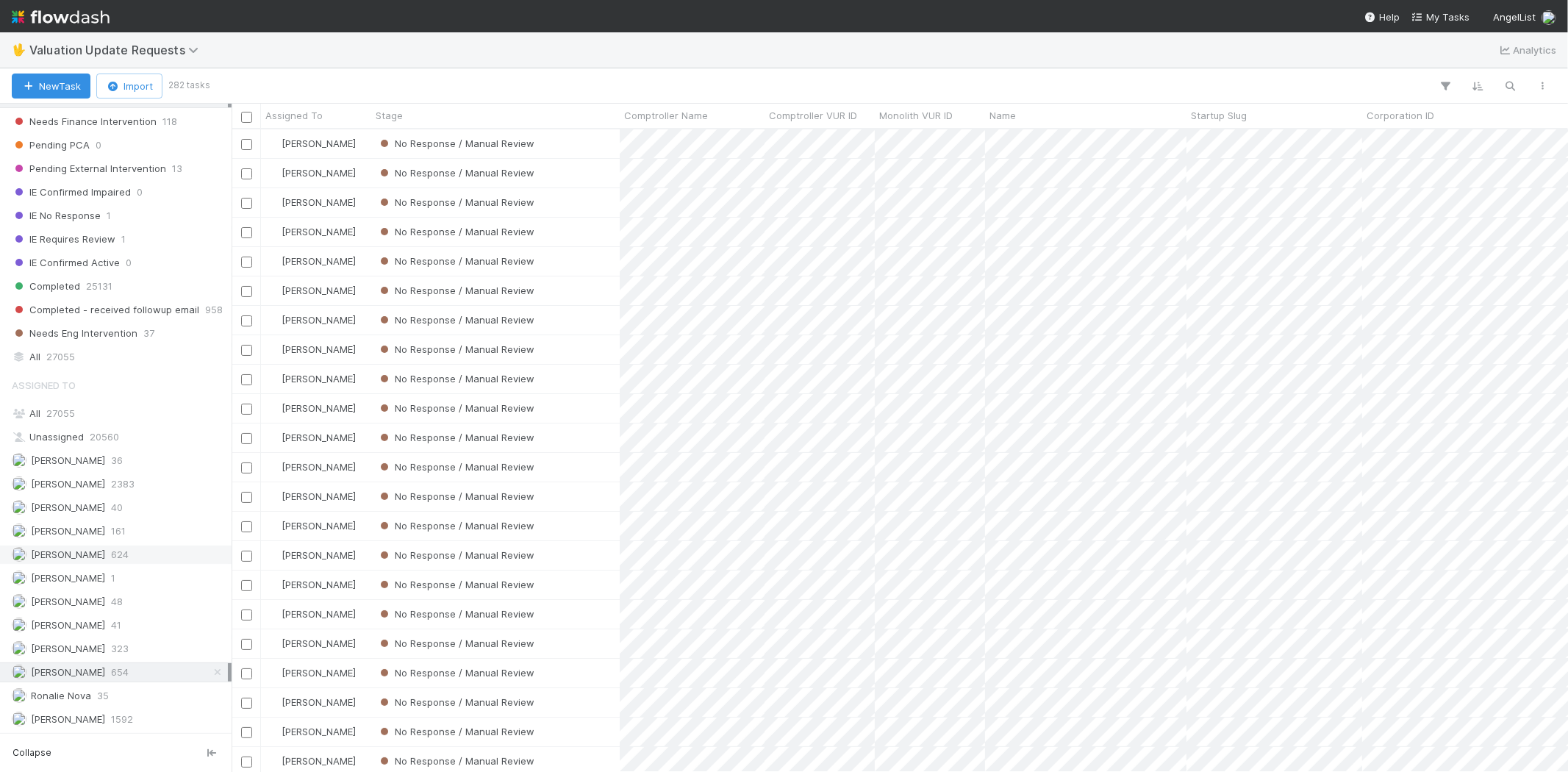
click at [105, 553] on span "[PERSON_NAME]" at bounding box center [68, 554] width 75 height 12
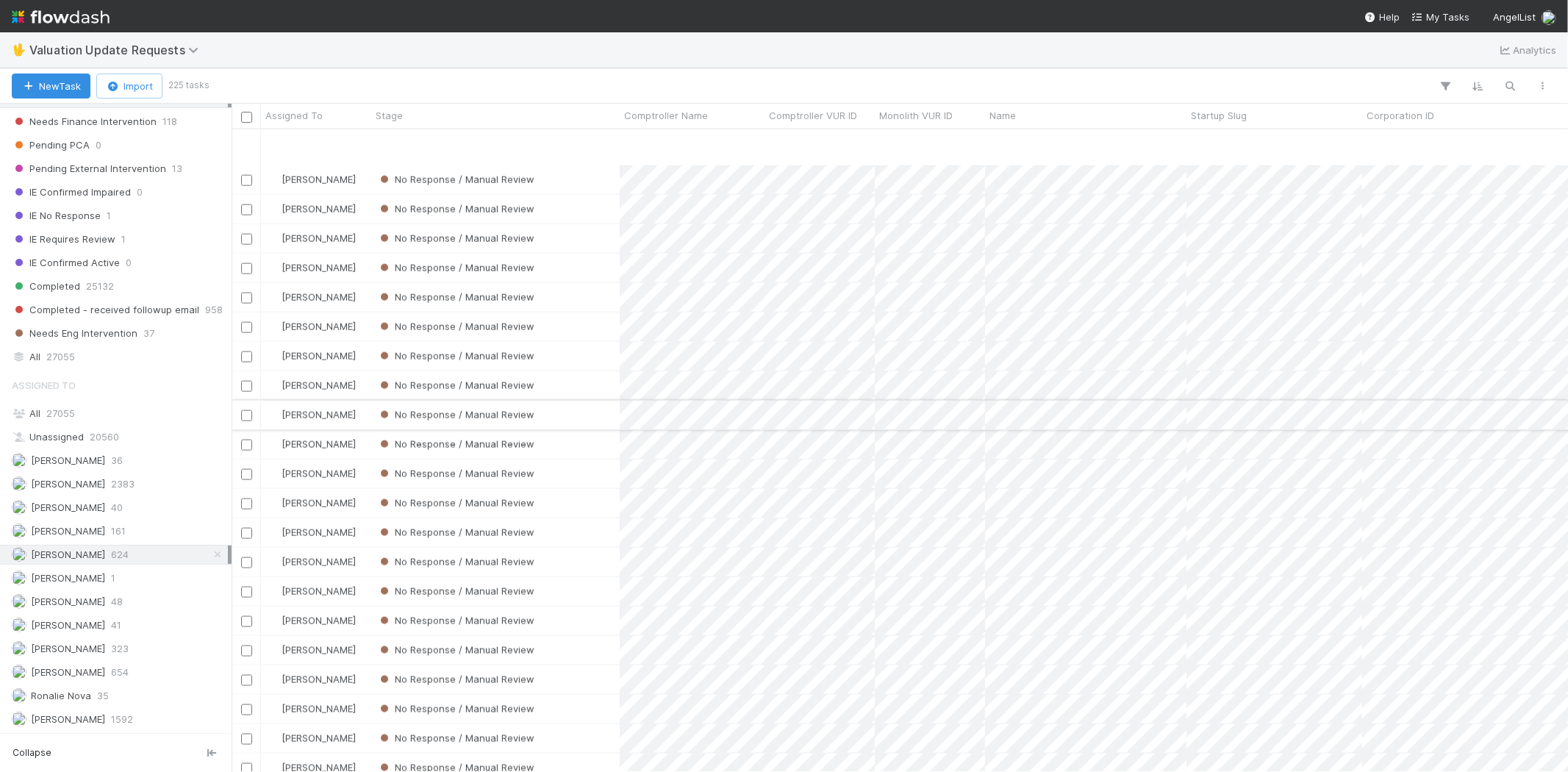
scroll to position [1633, 0]
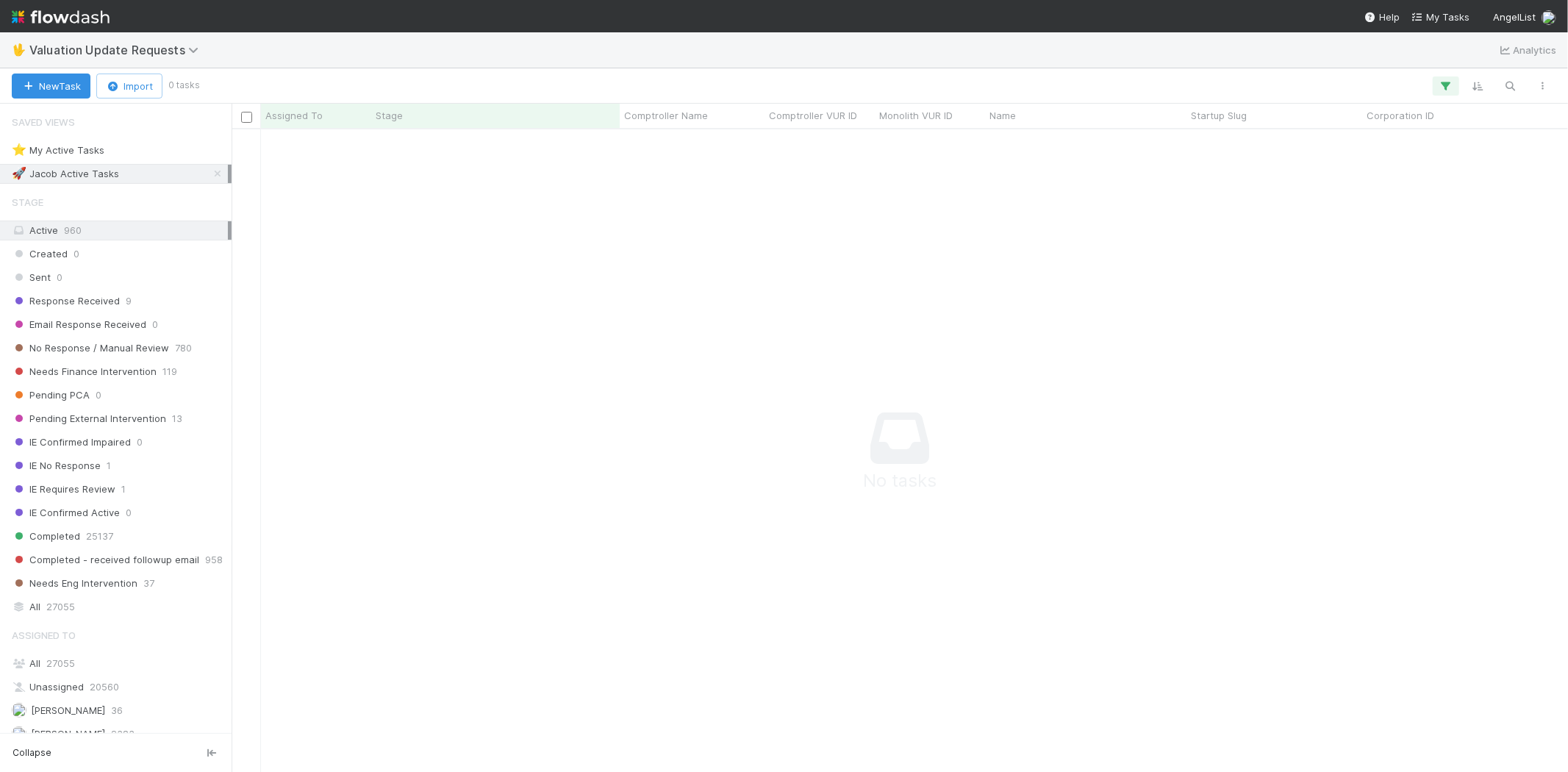
scroll to position [618, 1311]
click at [1440, 83] on icon "button" at bounding box center [1446, 86] width 15 height 13
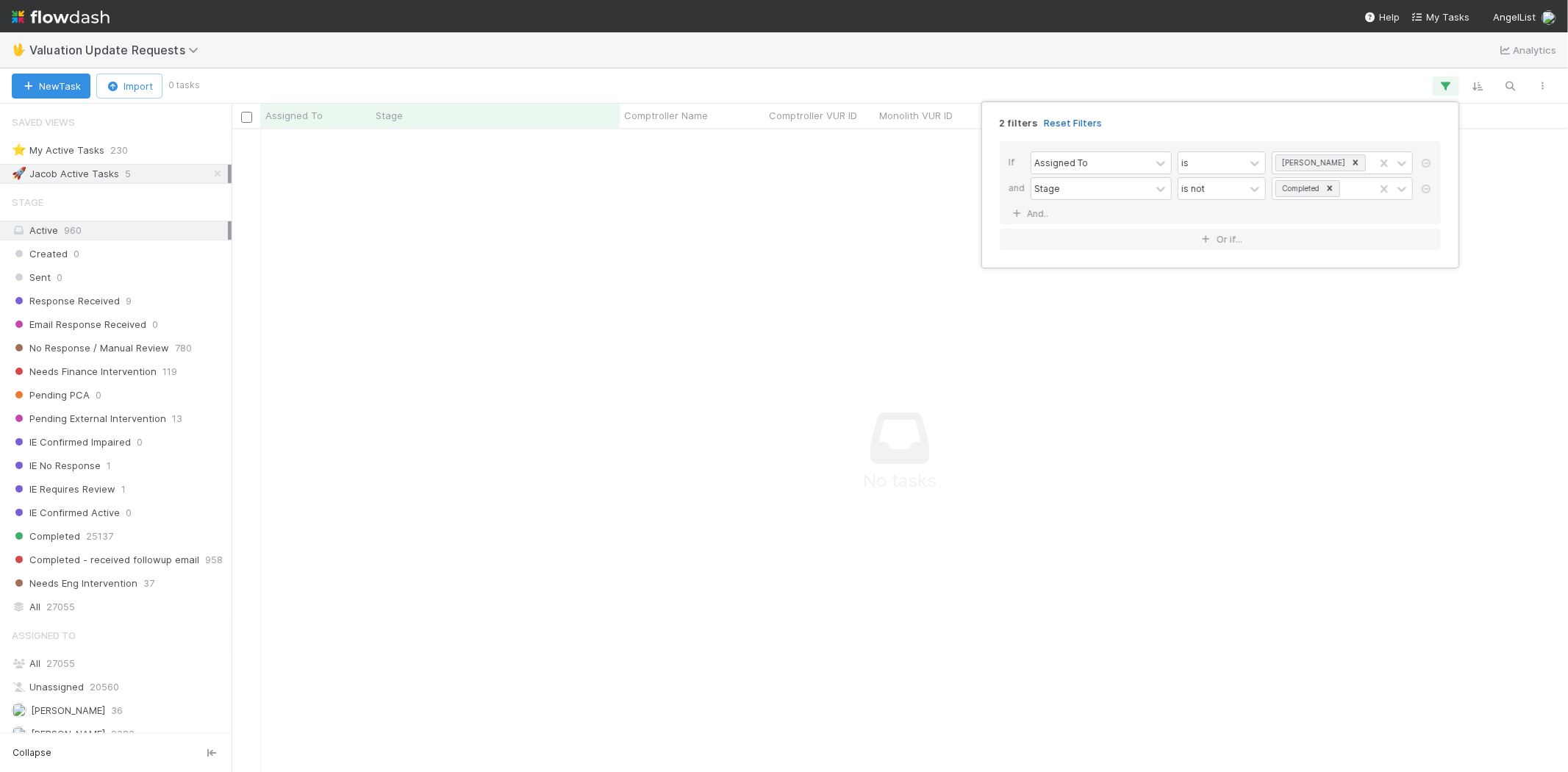
click at [1068, 125] on link "Reset Filters" at bounding box center [1072, 123] width 58 height 13
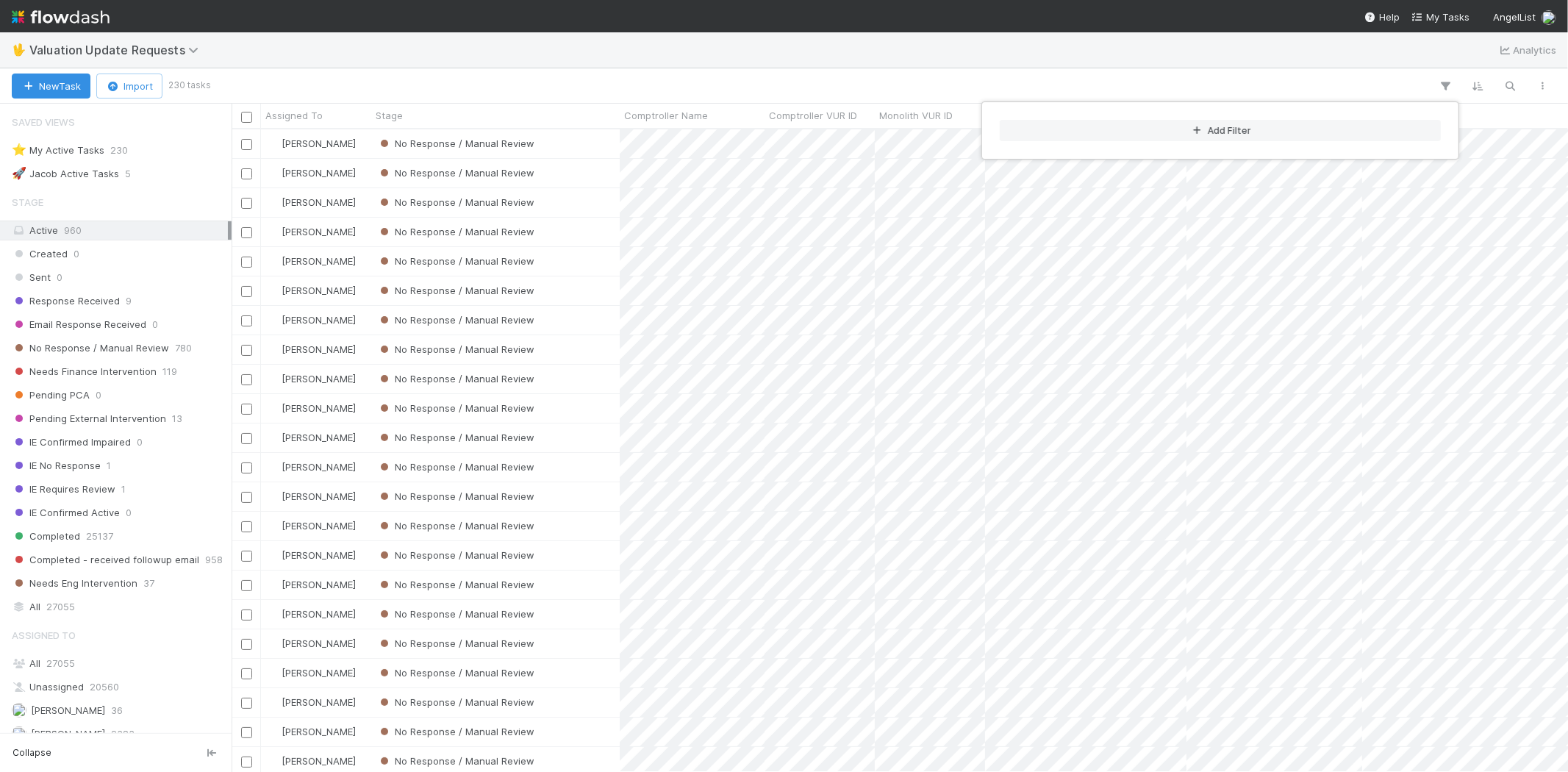
scroll to position [630, 1324]
click at [586, 79] on div "Add Filter" at bounding box center [784, 386] width 1568 height 772
click at [526, 67] on div "Add Filter" at bounding box center [784, 386] width 1568 height 772
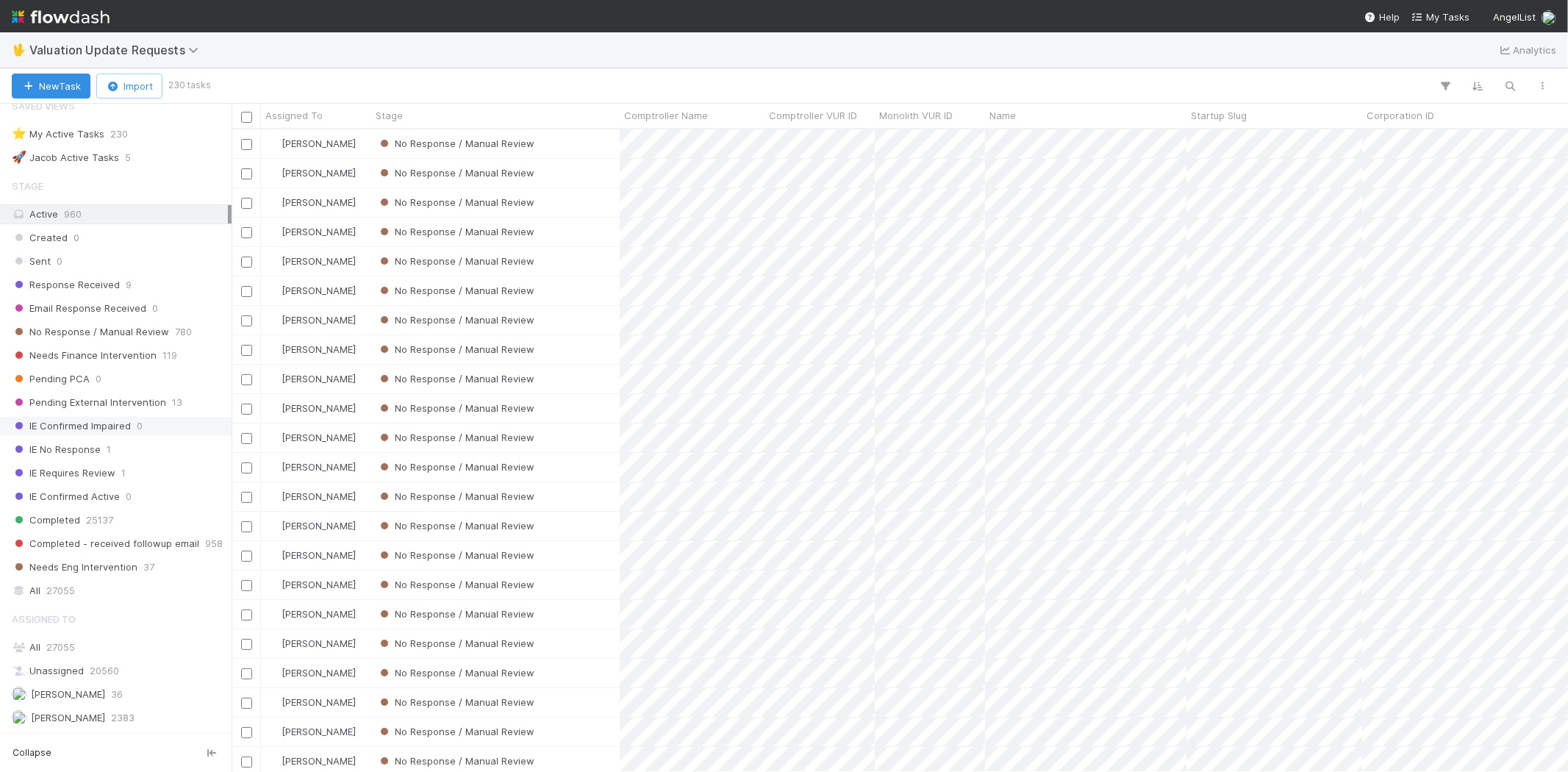
scroll to position [0, 0]
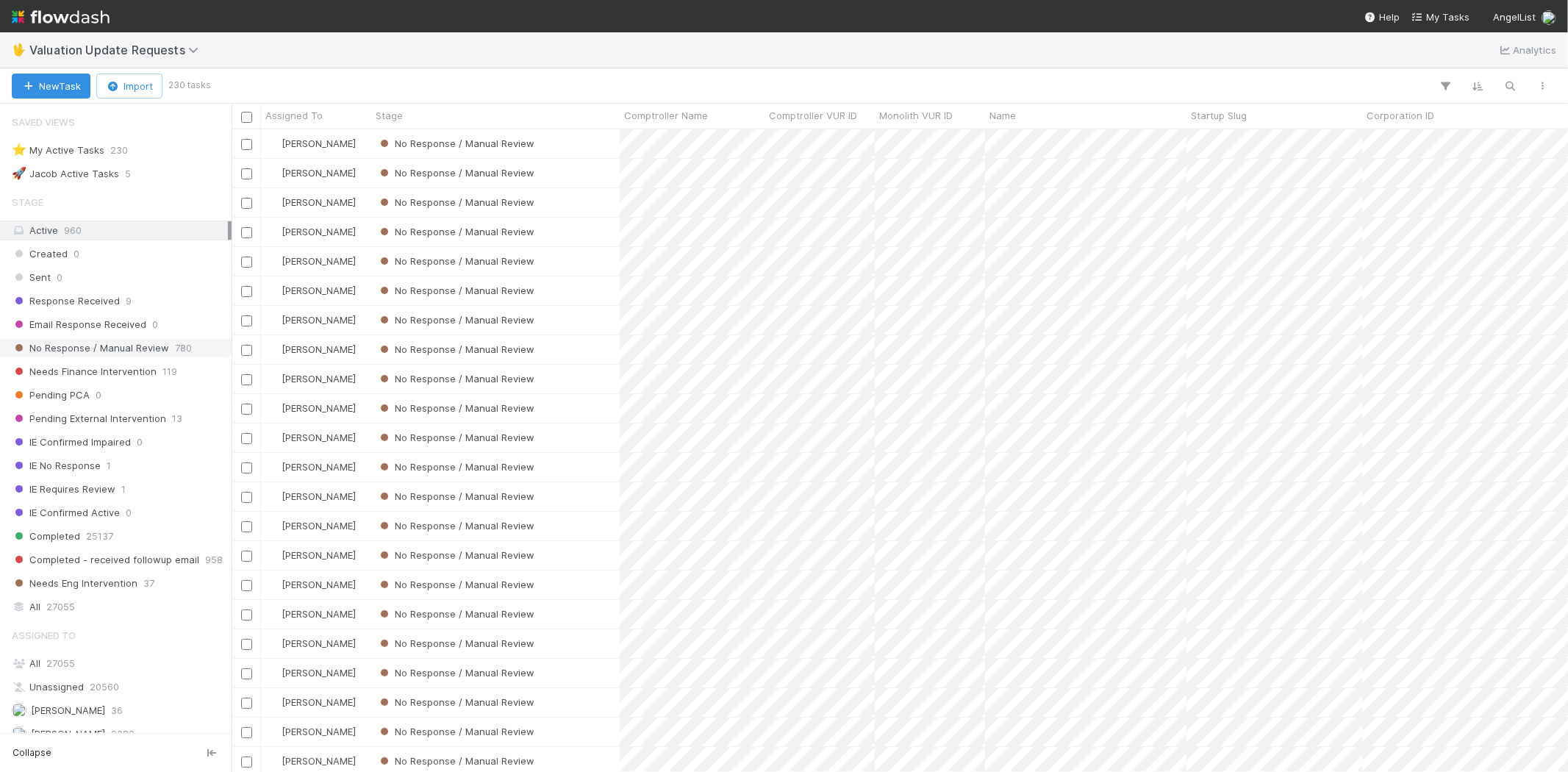
click at [150, 354] on span "No Response / Manual Review" at bounding box center [90, 348] width 157 height 18
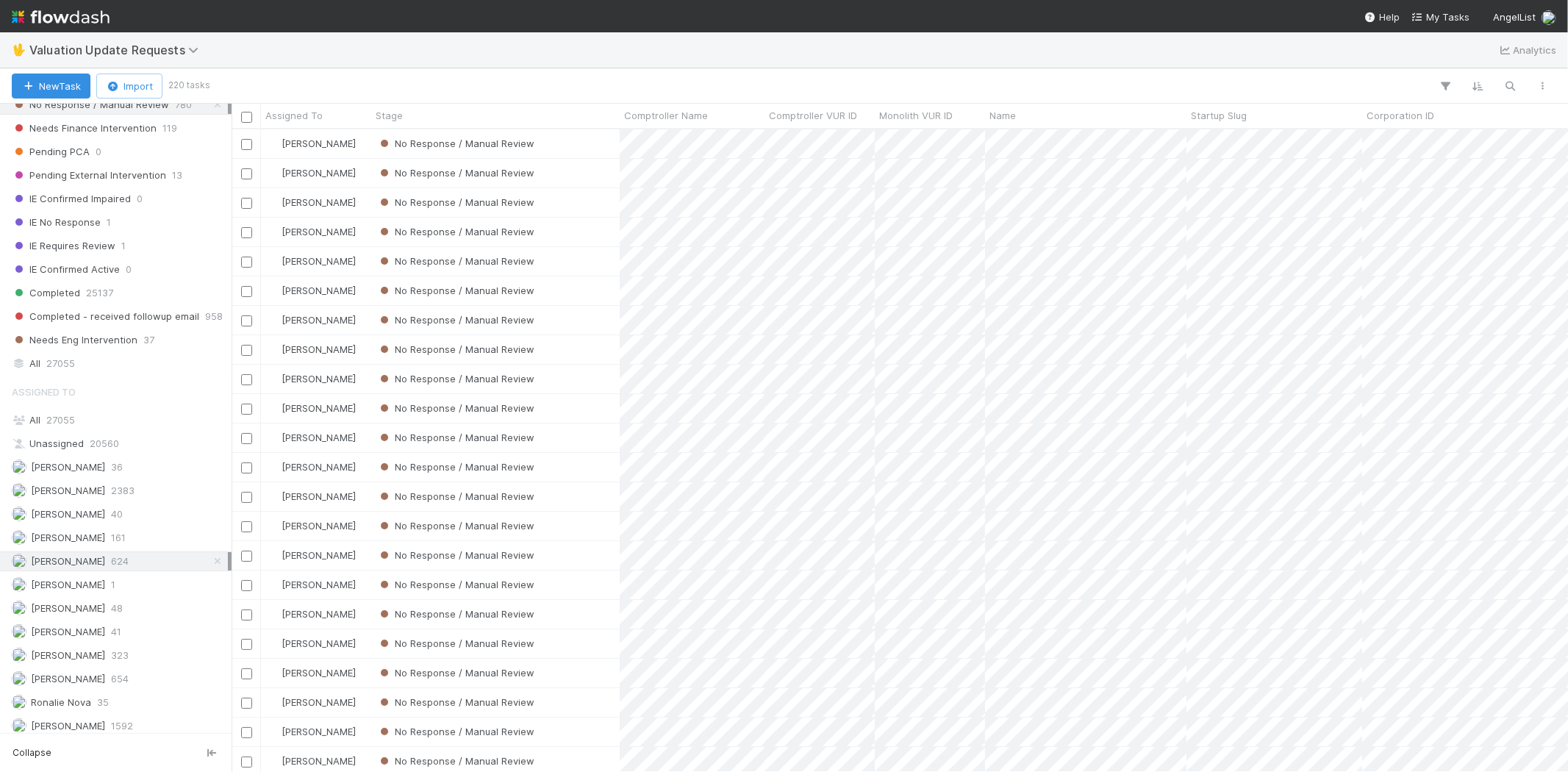
scroll to position [255, 0]
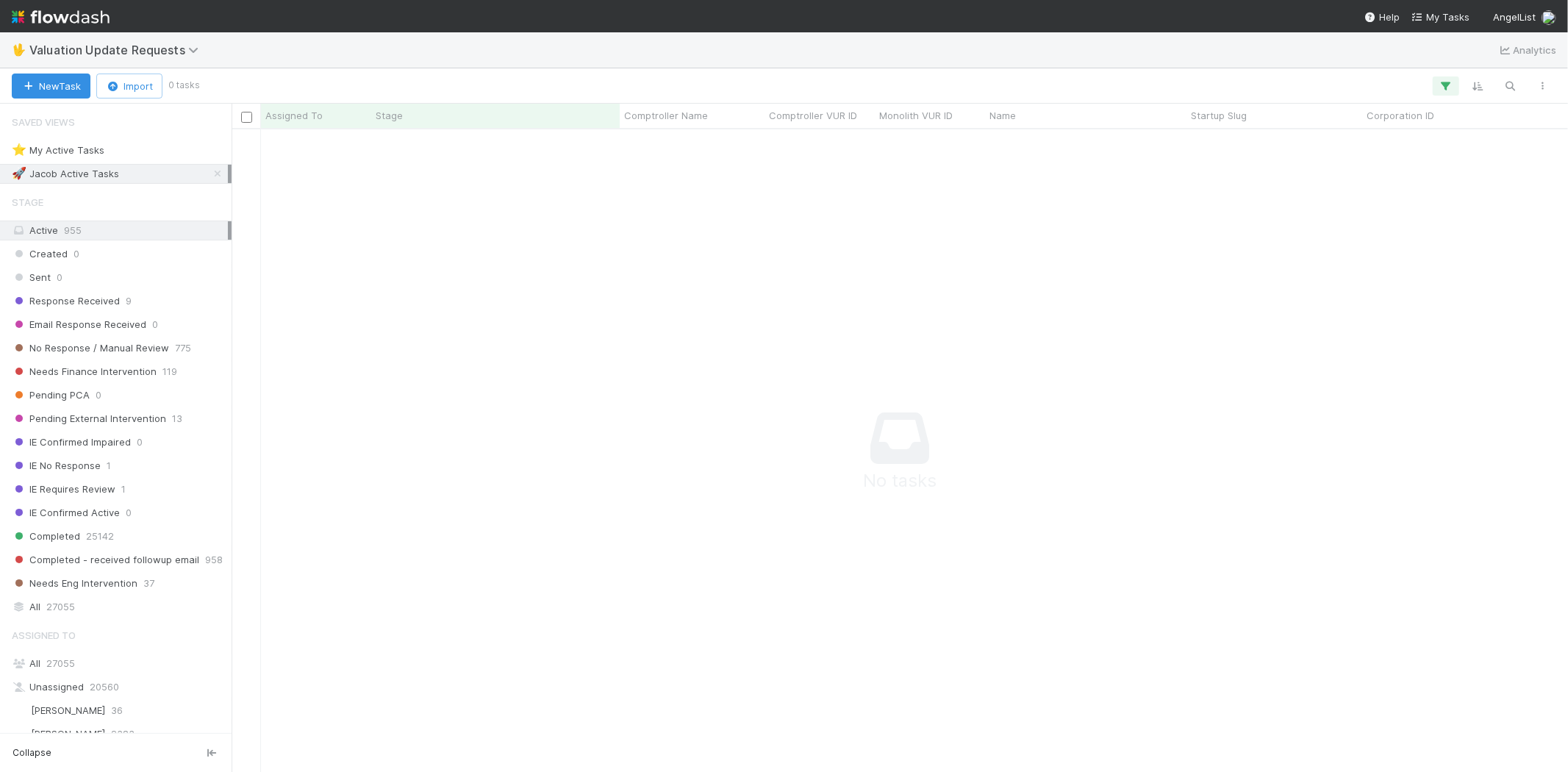
scroll to position [618, 1311]
click at [1442, 85] on icon "button" at bounding box center [1446, 86] width 15 height 13
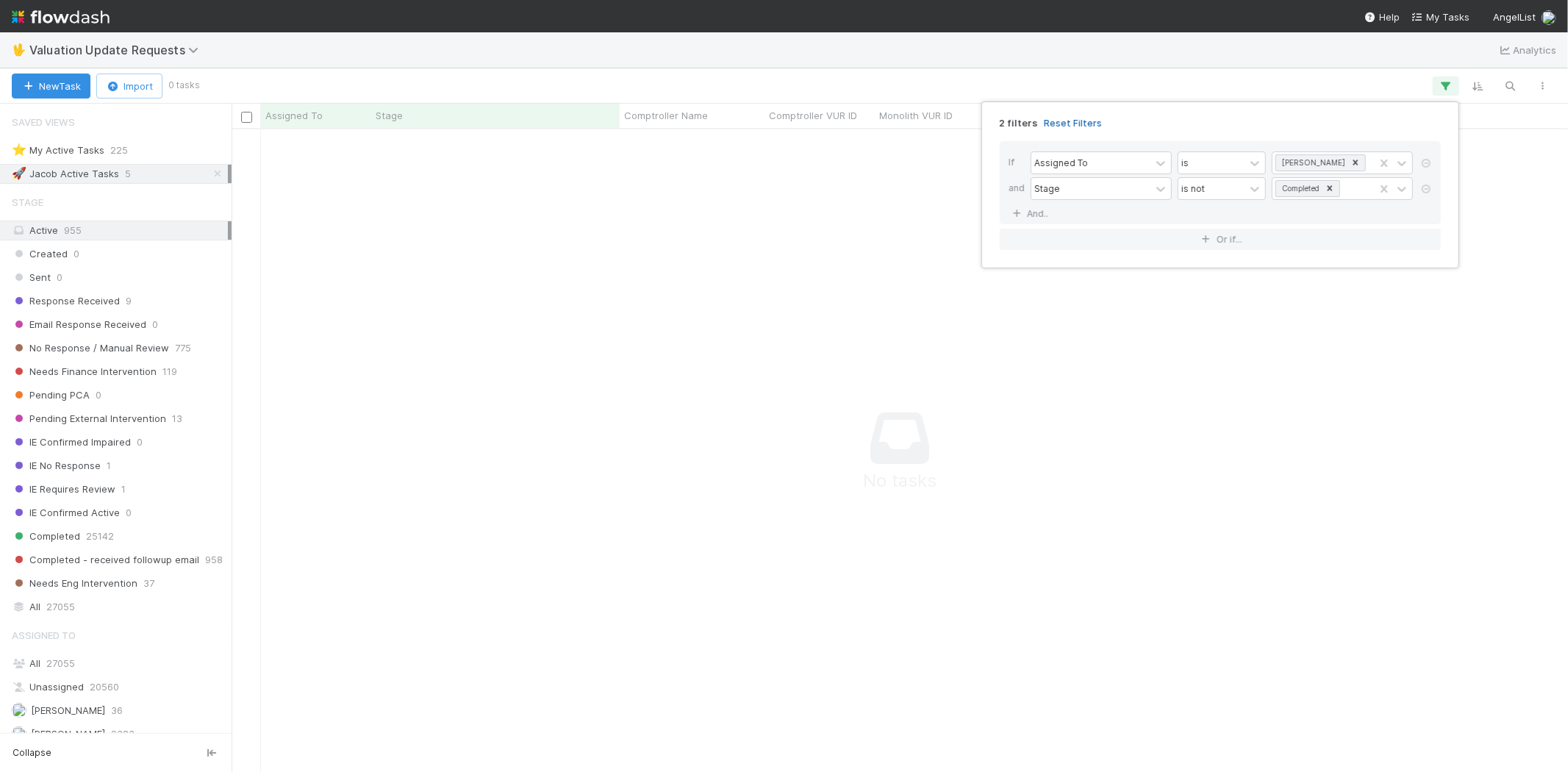
click at [1059, 121] on link "Reset Filters" at bounding box center [1072, 123] width 58 height 13
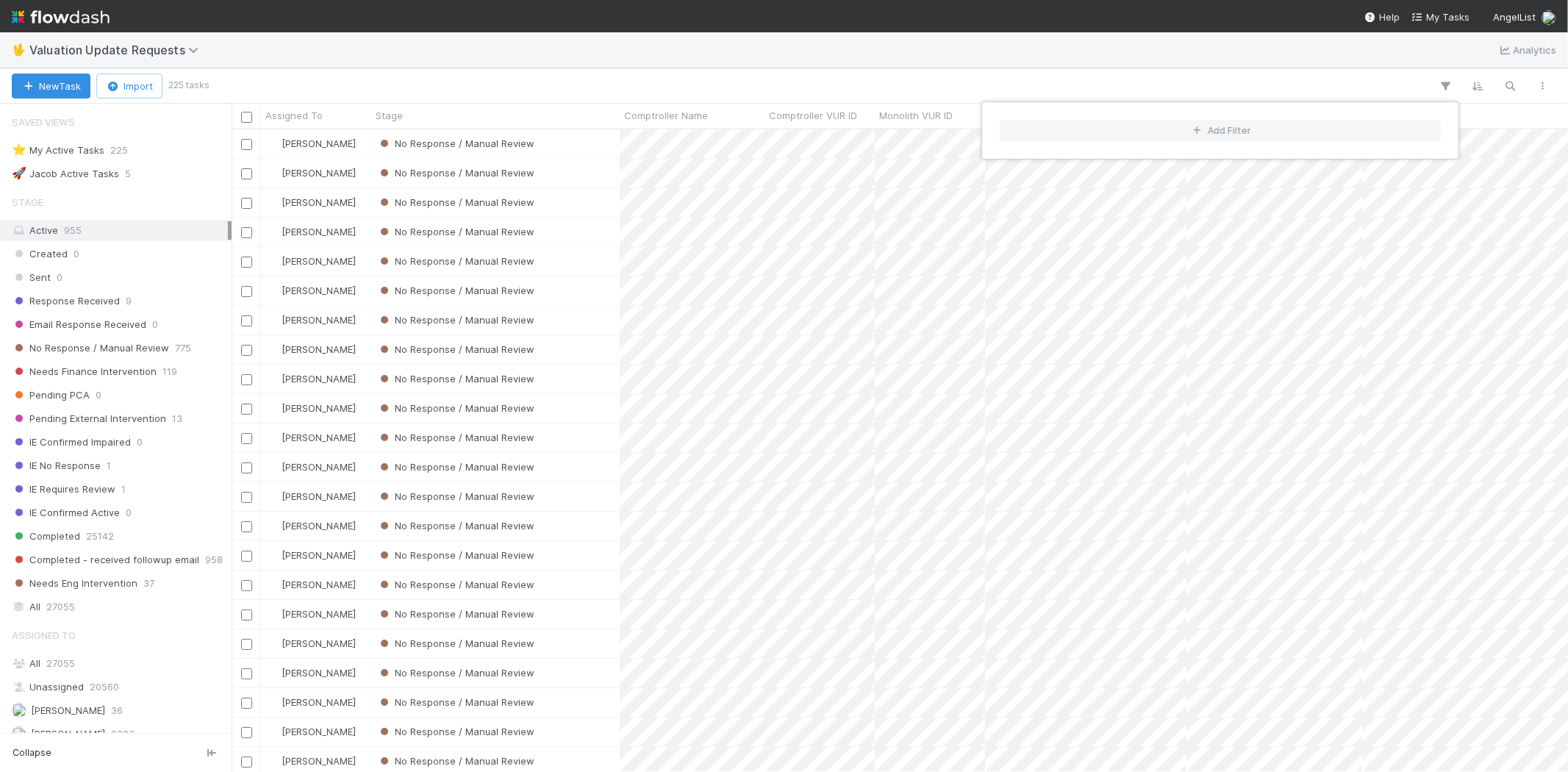
scroll to position [630, 1324]
click at [782, 86] on div "Add Filter" at bounding box center [784, 386] width 1568 height 772
click at [731, 77] on div "Add Filter" at bounding box center [784, 386] width 1568 height 772
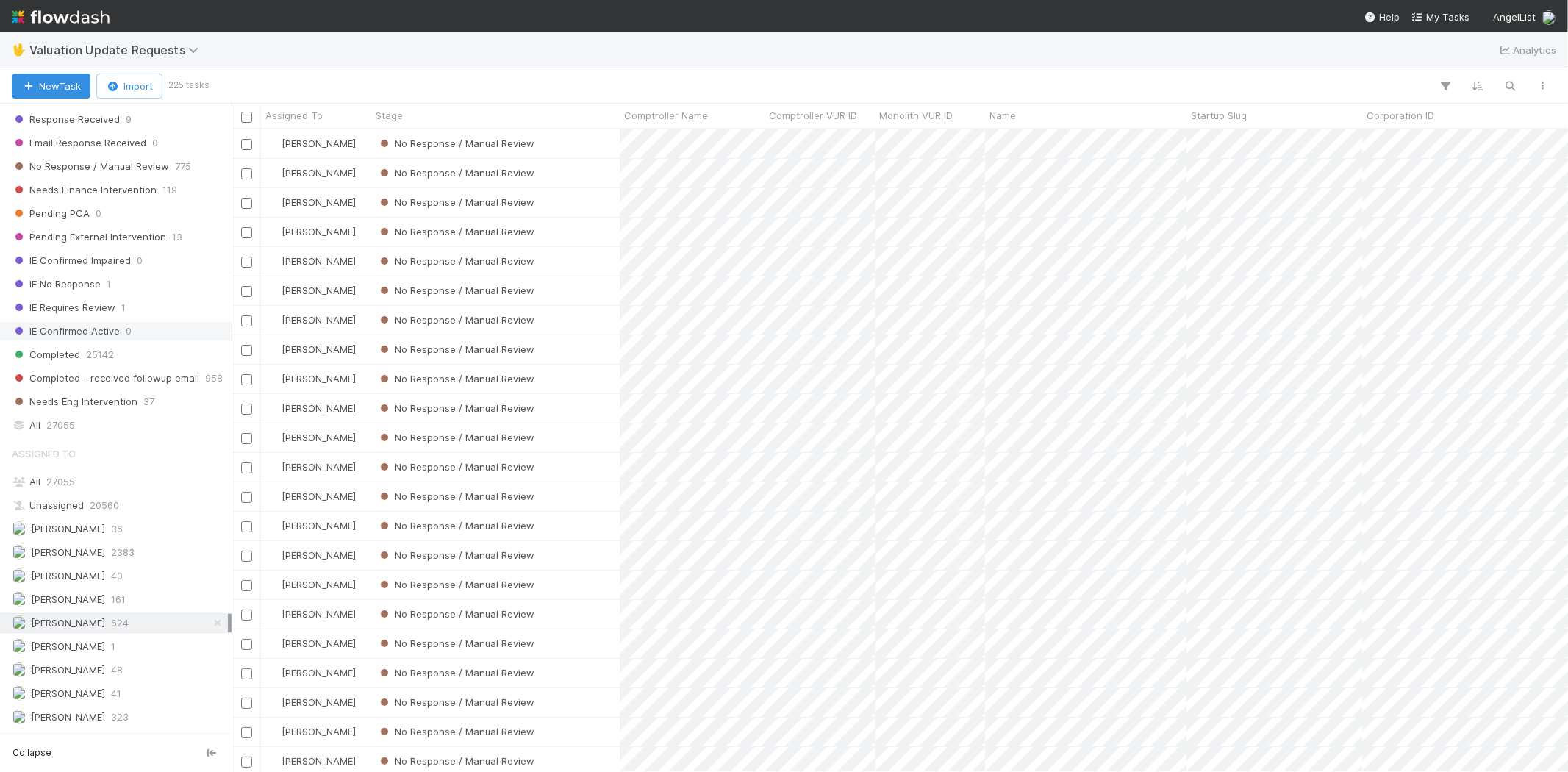
scroll to position [92, 0]
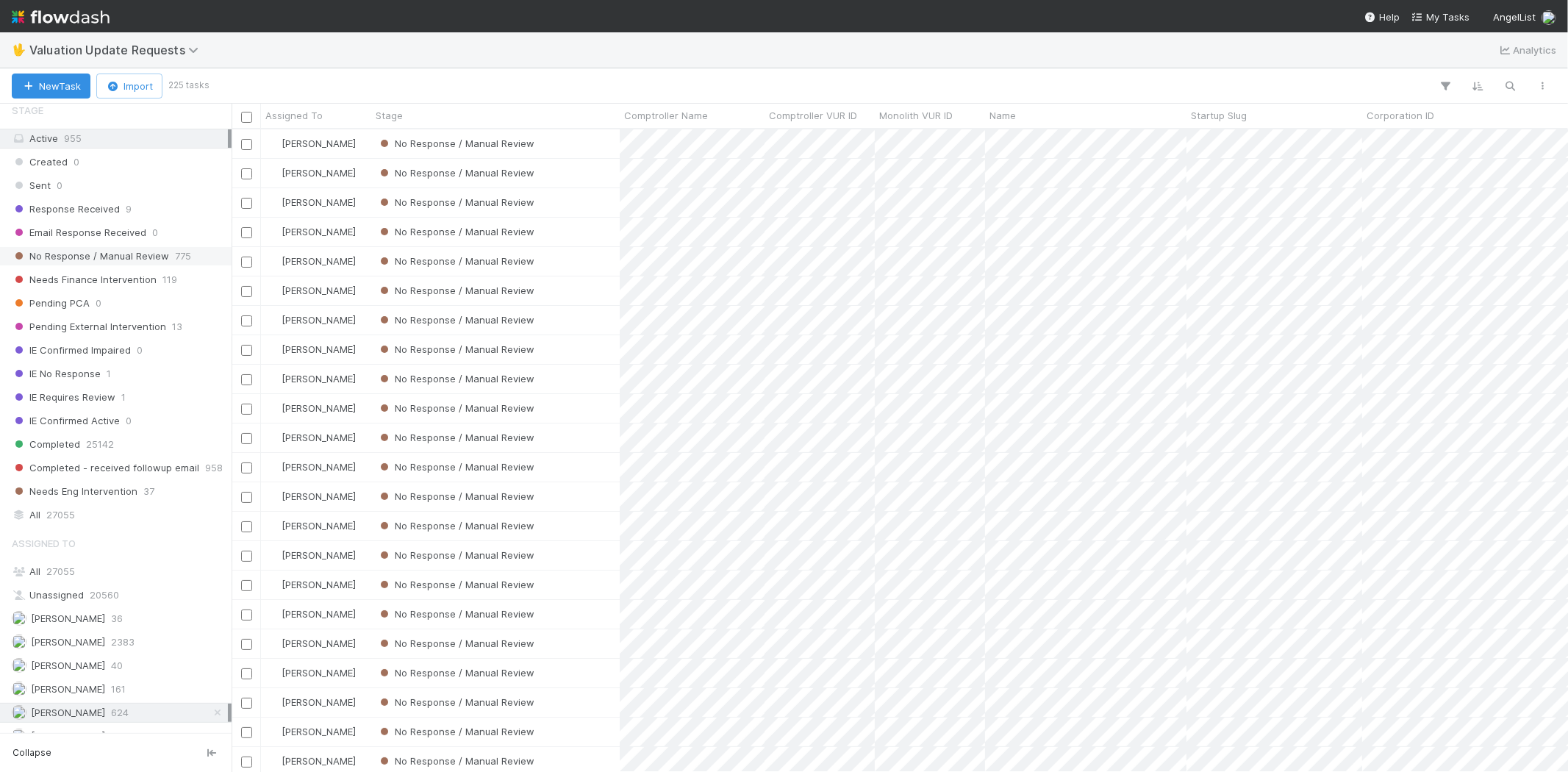
click at [144, 254] on span "No Response / Manual Review" at bounding box center [90, 255] width 157 height 18
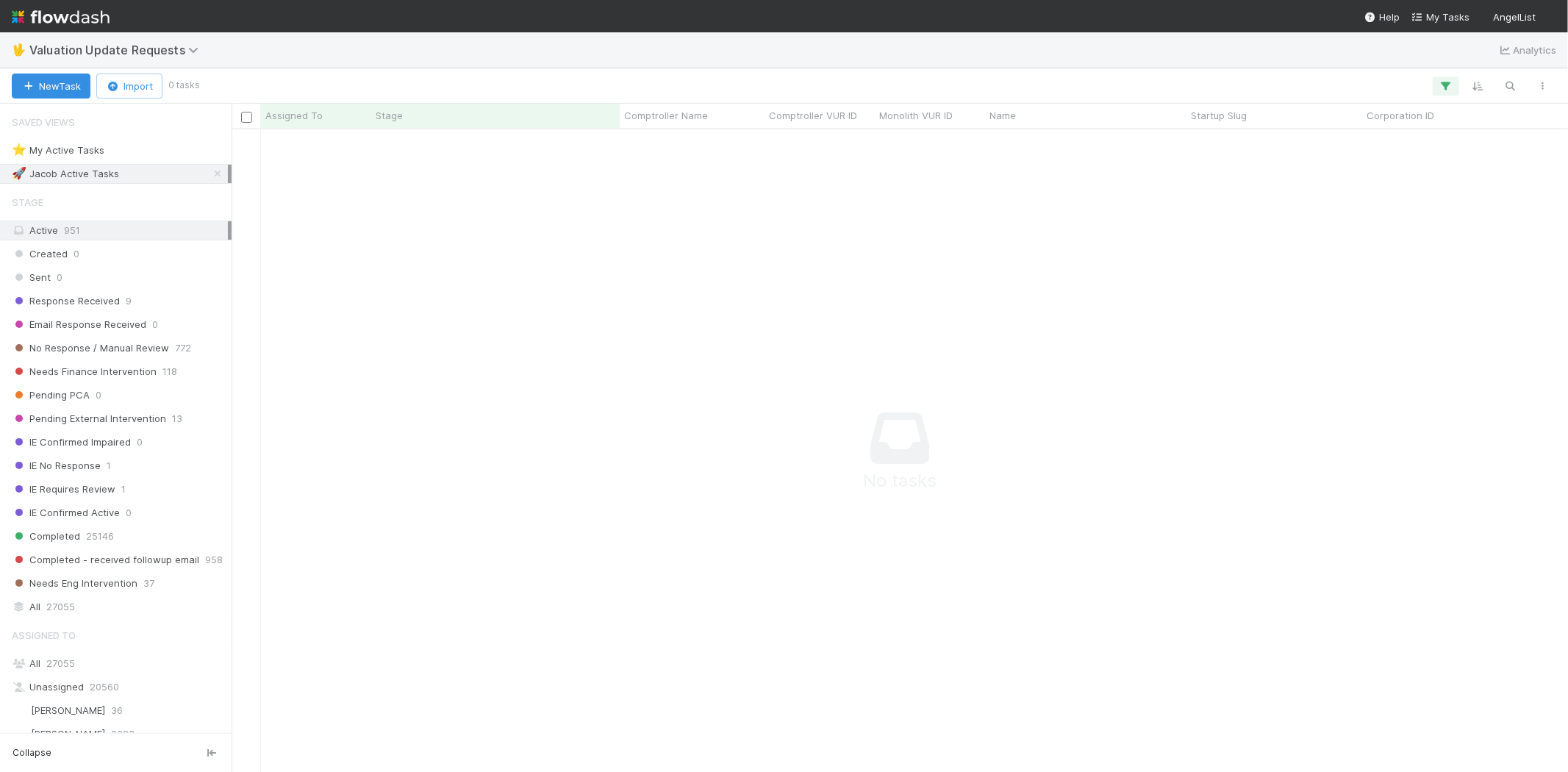
scroll to position [618, 1311]
click at [1451, 79] on icon "button" at bounding box center [1446, 86] width 15 height 13
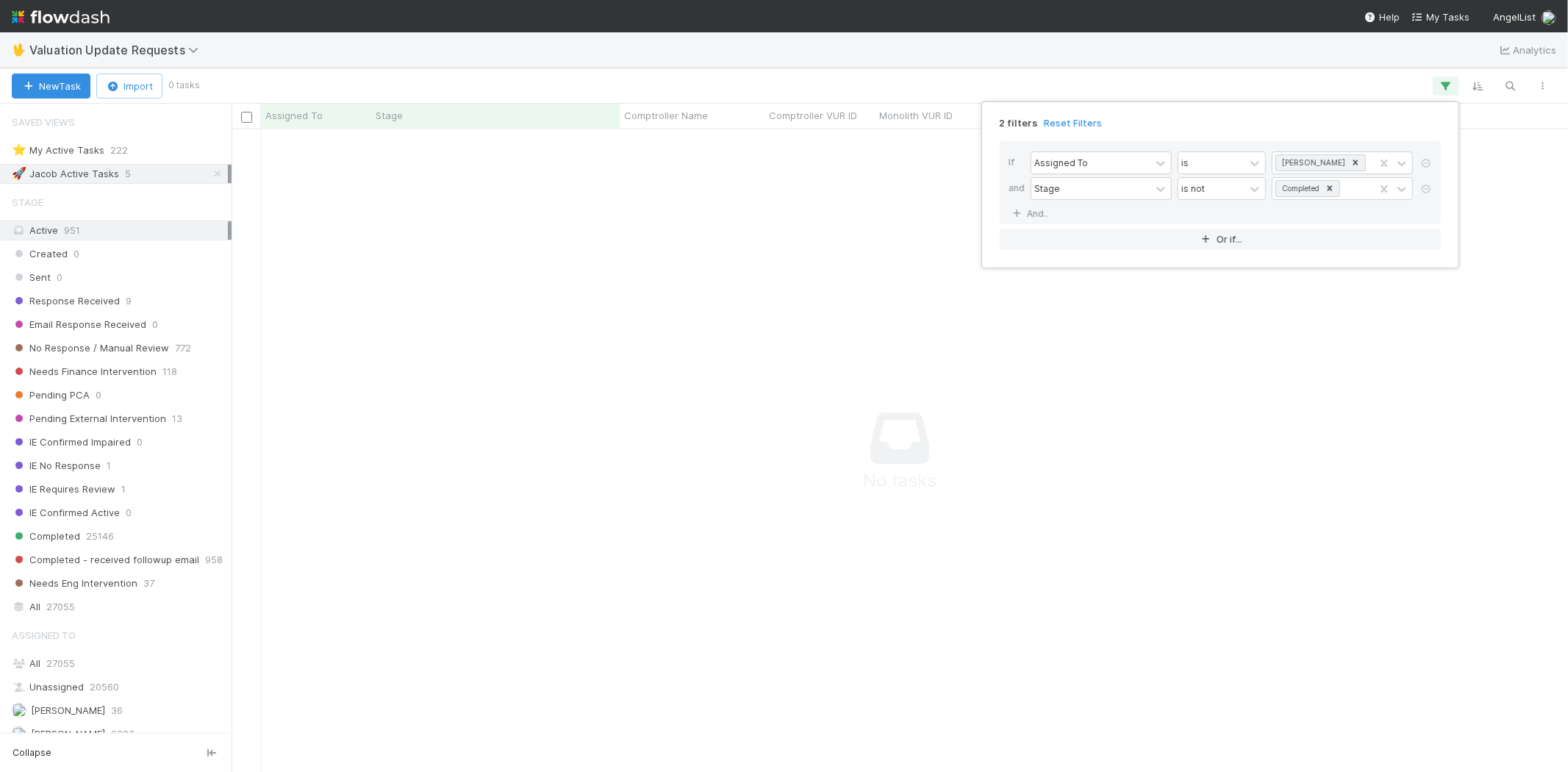
click at [1070, 122] on link "Reset Filters" at bounding box center [1072, 123] width 58 height 13
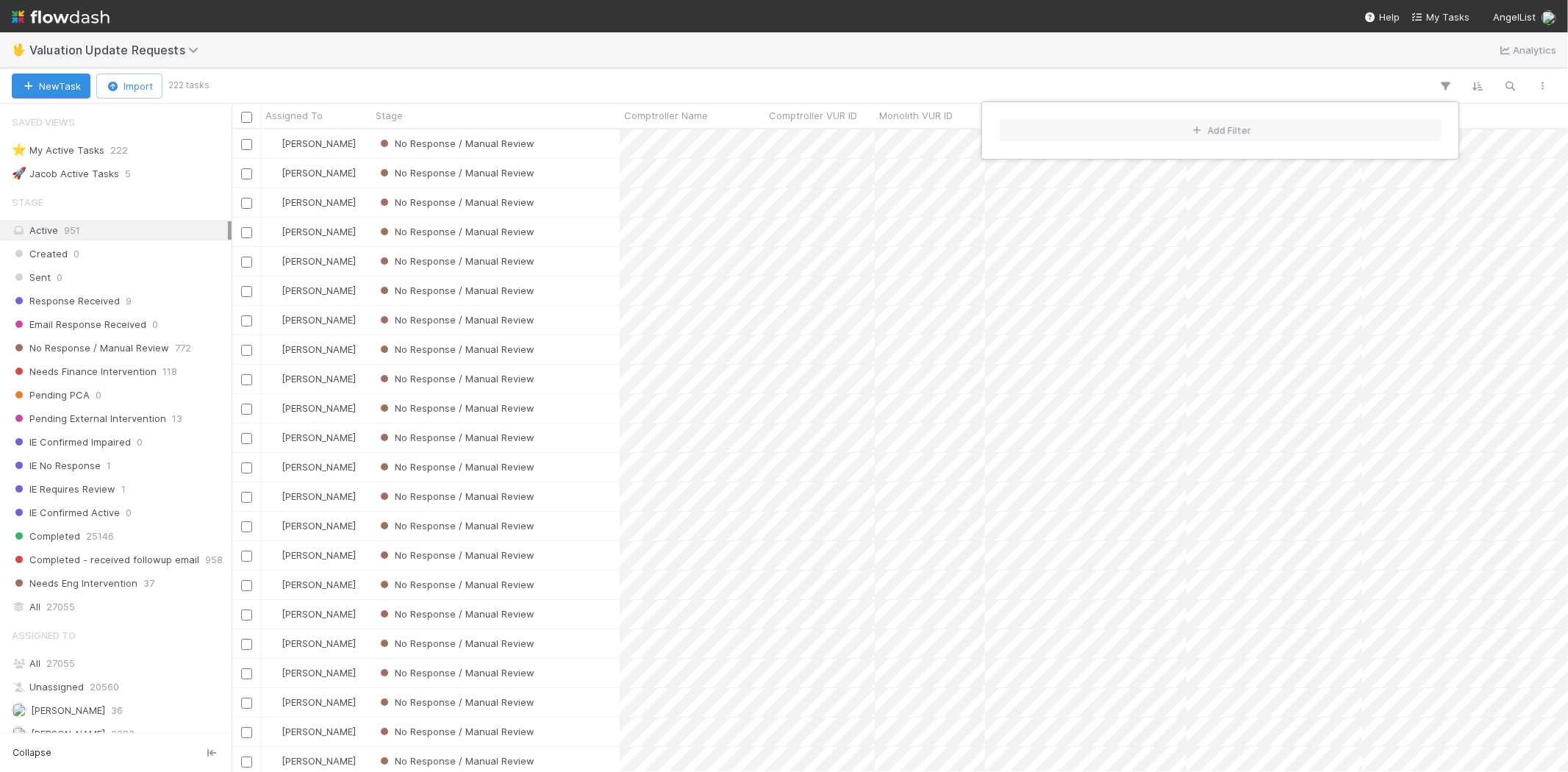
click at [848, 83] on div "Add Filter" at bounding box center [784, 386] width 1568 height 772
click at [463, 71] on div "Add Filter" at bounding box center [784, 386] width 1568 height 772
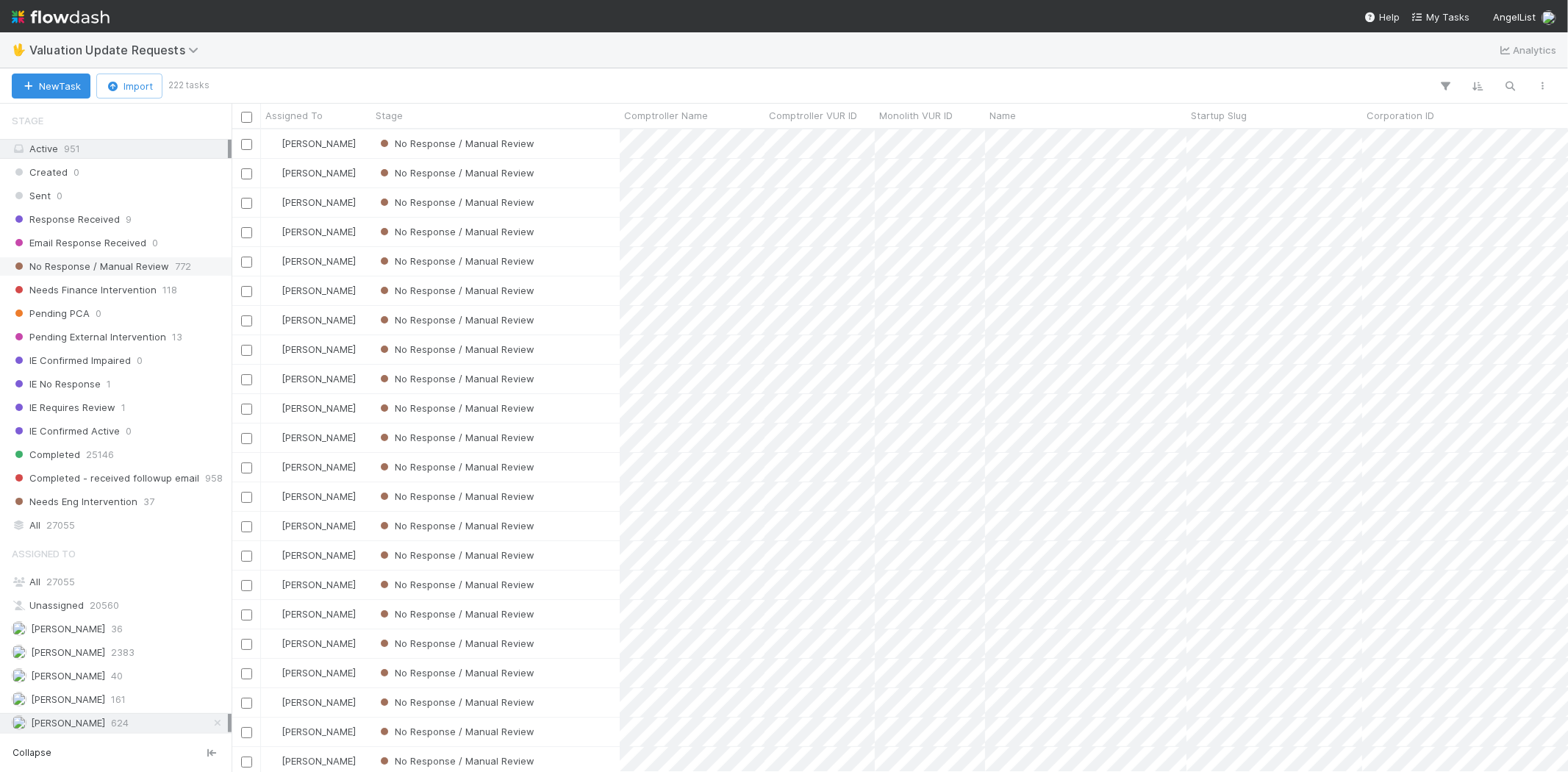
click at [129, 262] on span "No Response / Manual Review" at bounding box center [90, 266] width 157 height 18
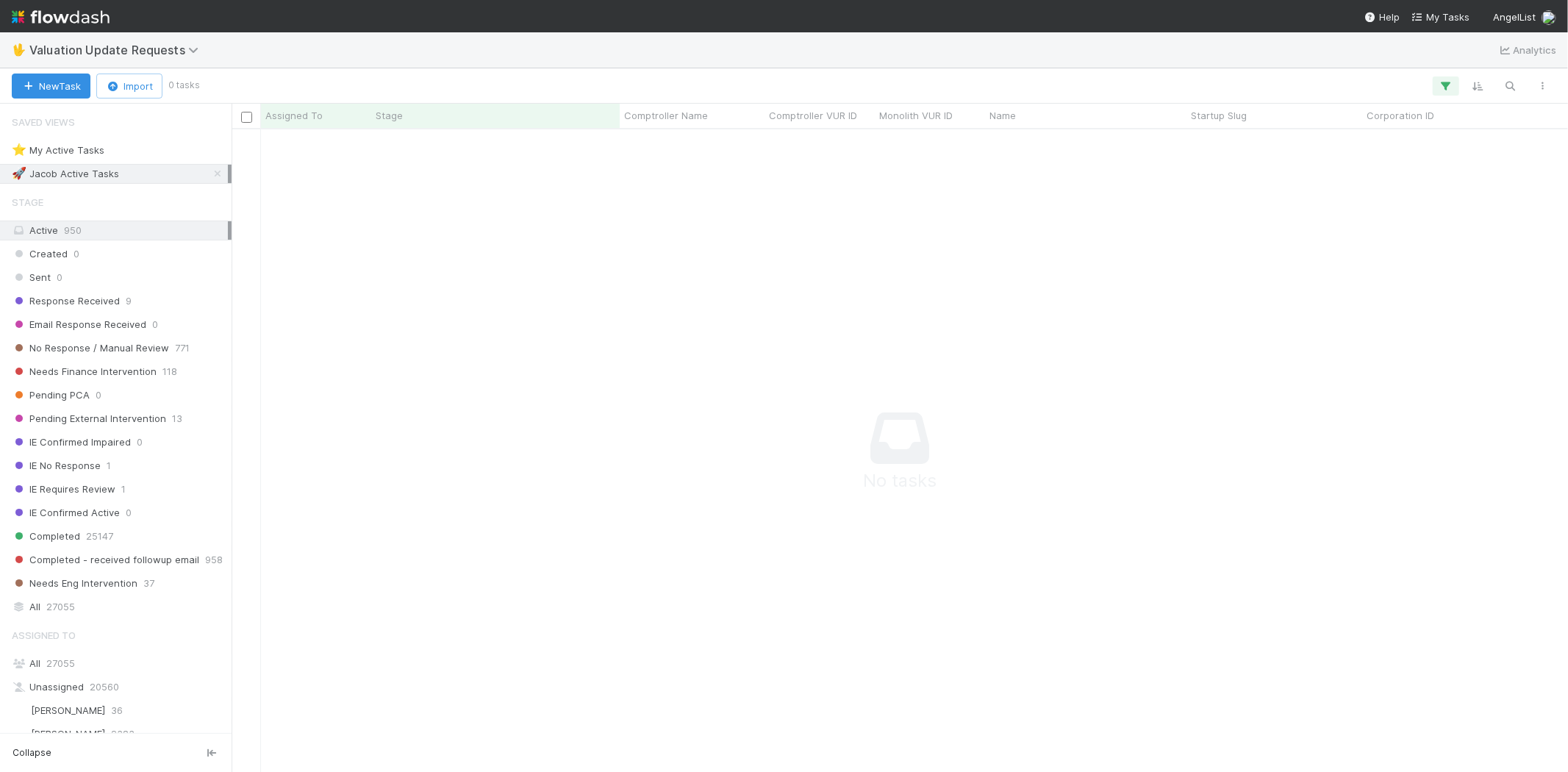
scroll to position [618, 1311]
click at [1439, 85] on icon "button" at bounding box center [1446, 86] width 15 height 13
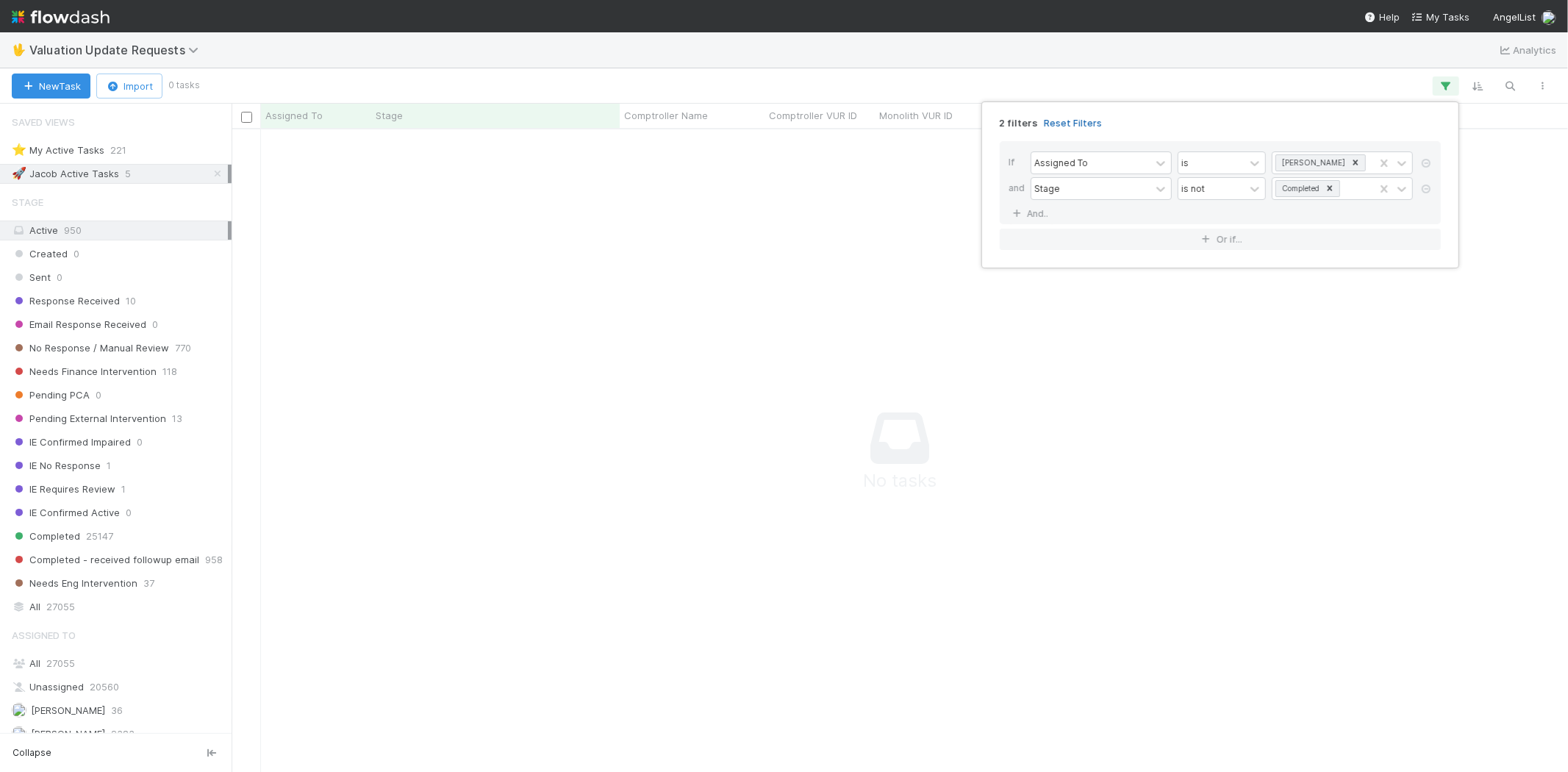
click at [1075, 121] on link "Reset Filters" at bounding box center [1072, 123] width 58 height 13
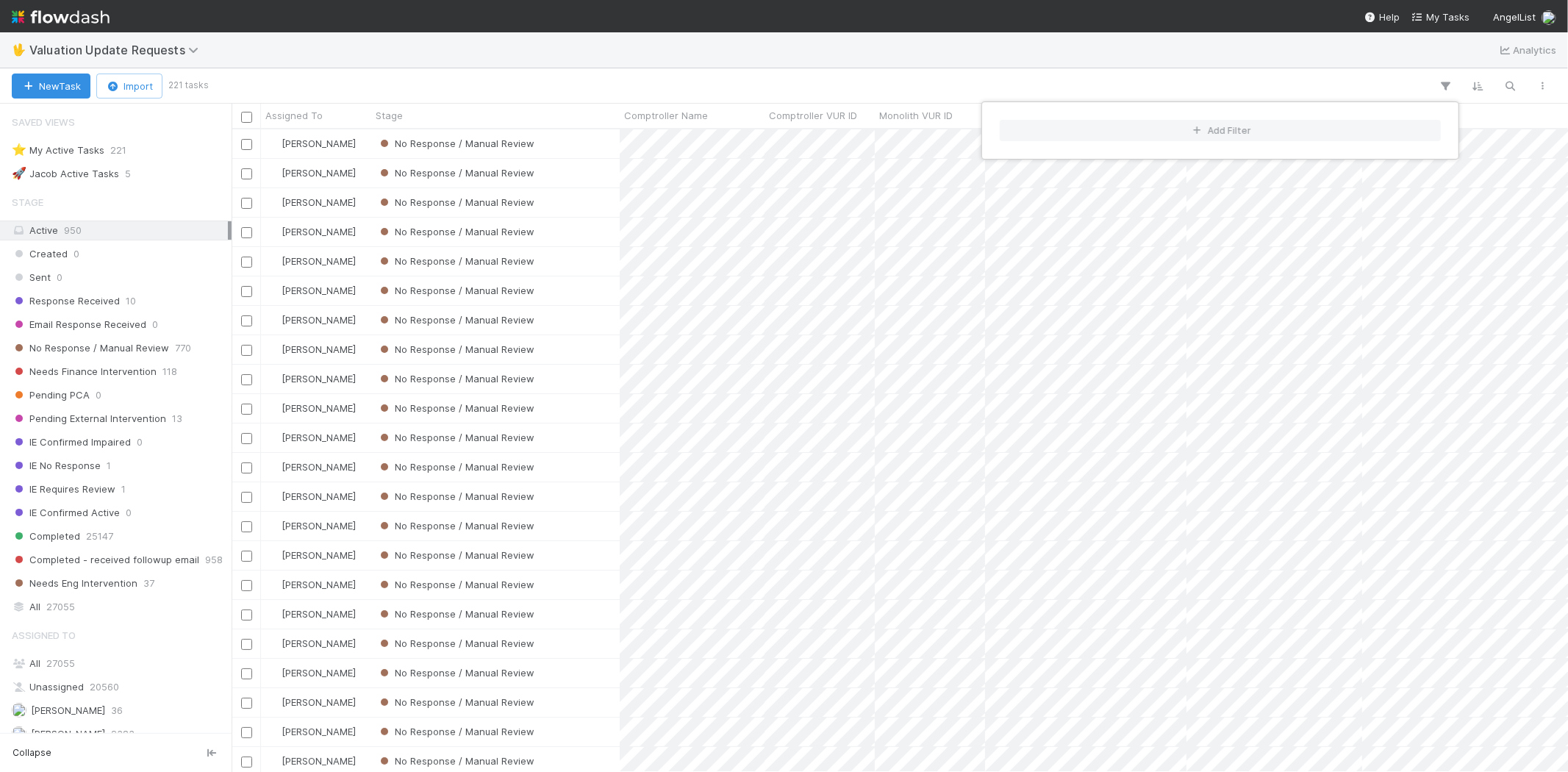
scroll to position [630, 1324]
click at [731, 81] on div "Add Filter" at bounding box center [784, 386] width 1568 height 772
click at [136, 350] on div "Add Filter" at bounding box center [784, 386] width 1568 height 772
click at [124, 354] on span "No Response / Manual Review" at bounding box center [90, 348] width 157 height 18
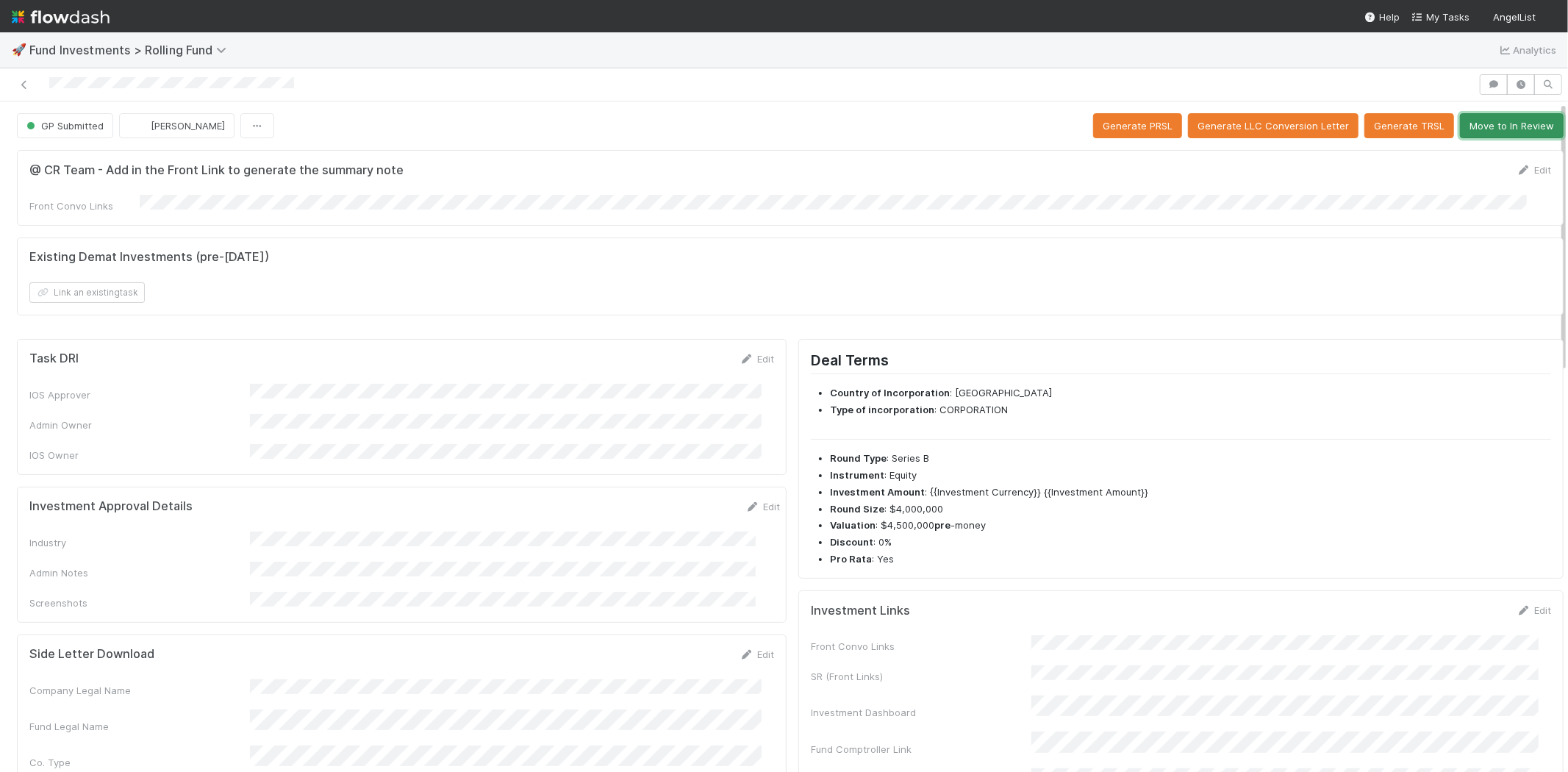
click at [1472, 123] on button "Move to In Review" at bounding box center [1511, 125] width 104 height 25
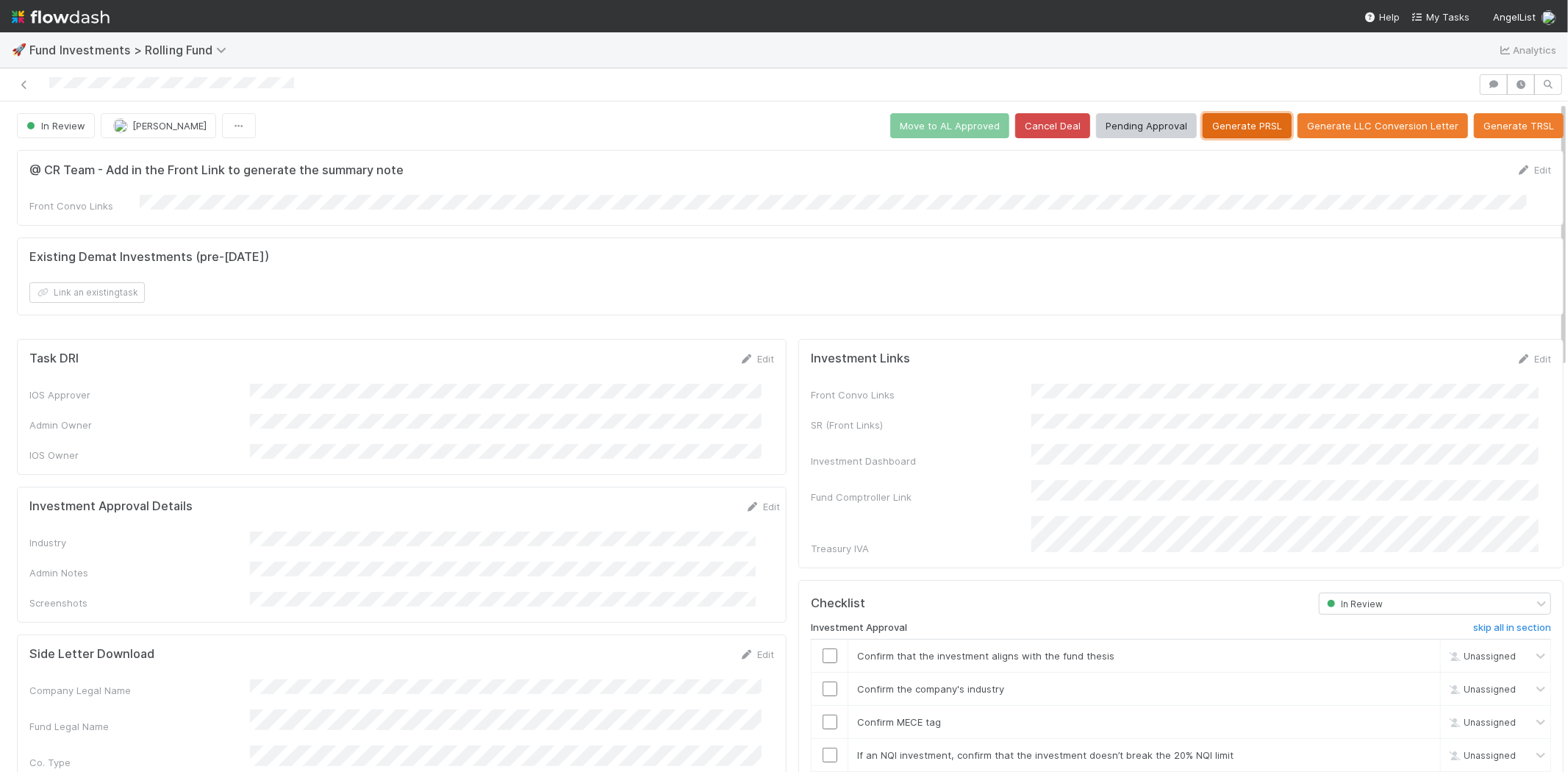
click at [1230, 125] on button "Generate PRSL" at bounding box center [1247, 125] width 89 height 25
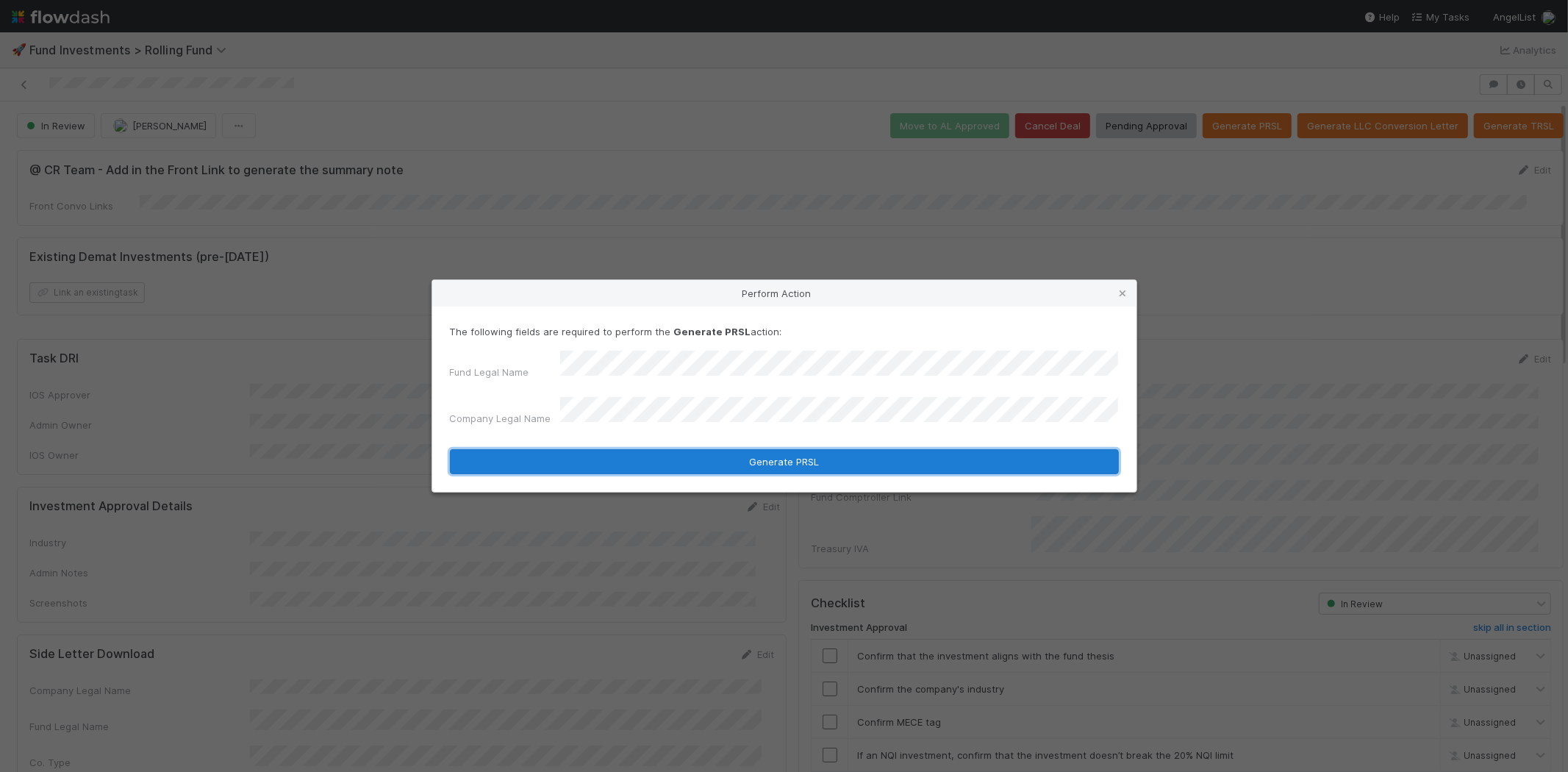
click at [607, 449] on button "Generate PRSL" at bounding box center [784, 461] width 669 height 25
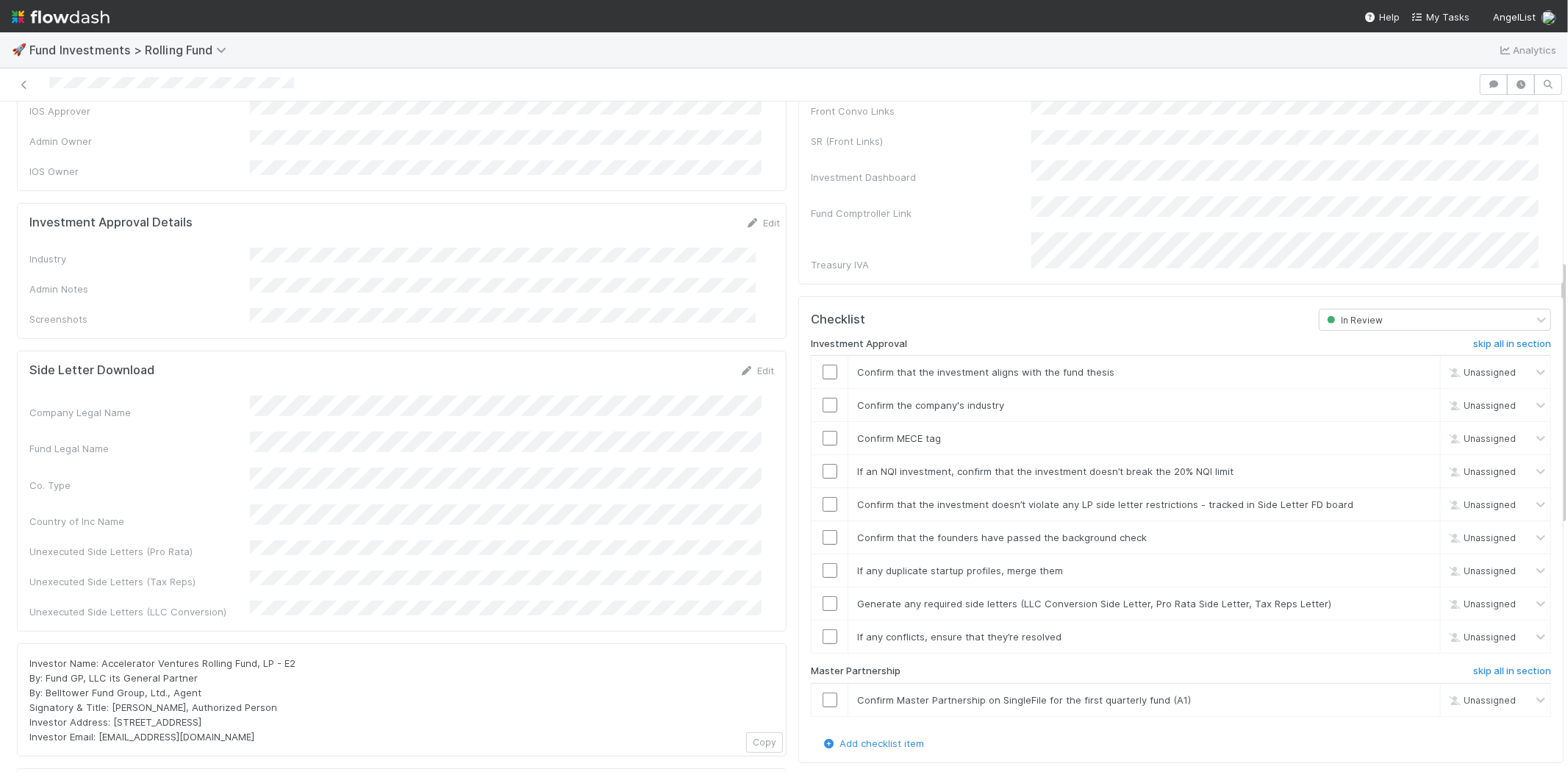
scroll to position [282, 0]
click at [745, 219] on link "Edit" at bounding box center [763, 225] width 35 height 12
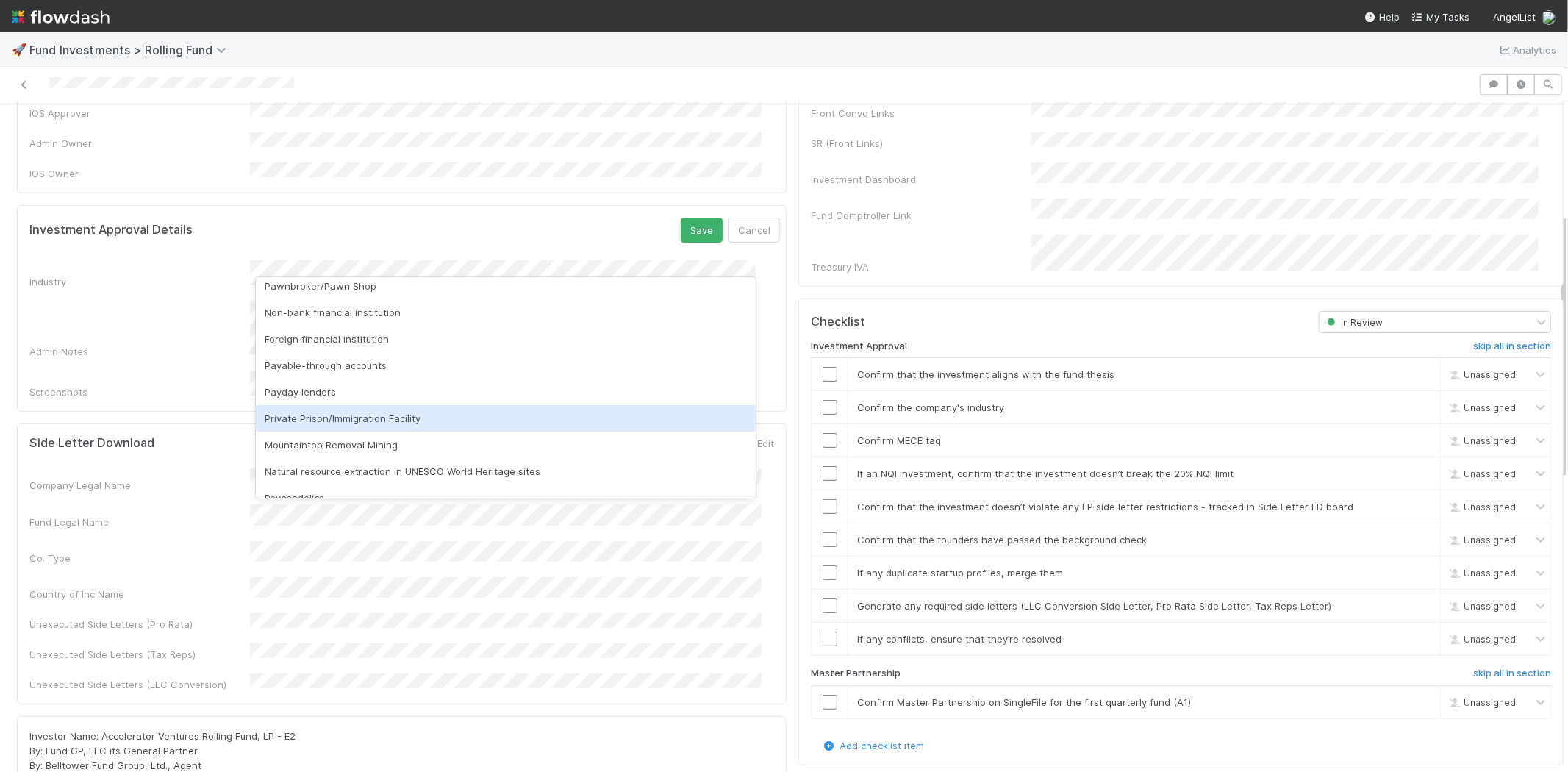
scroll to position [420, 0]
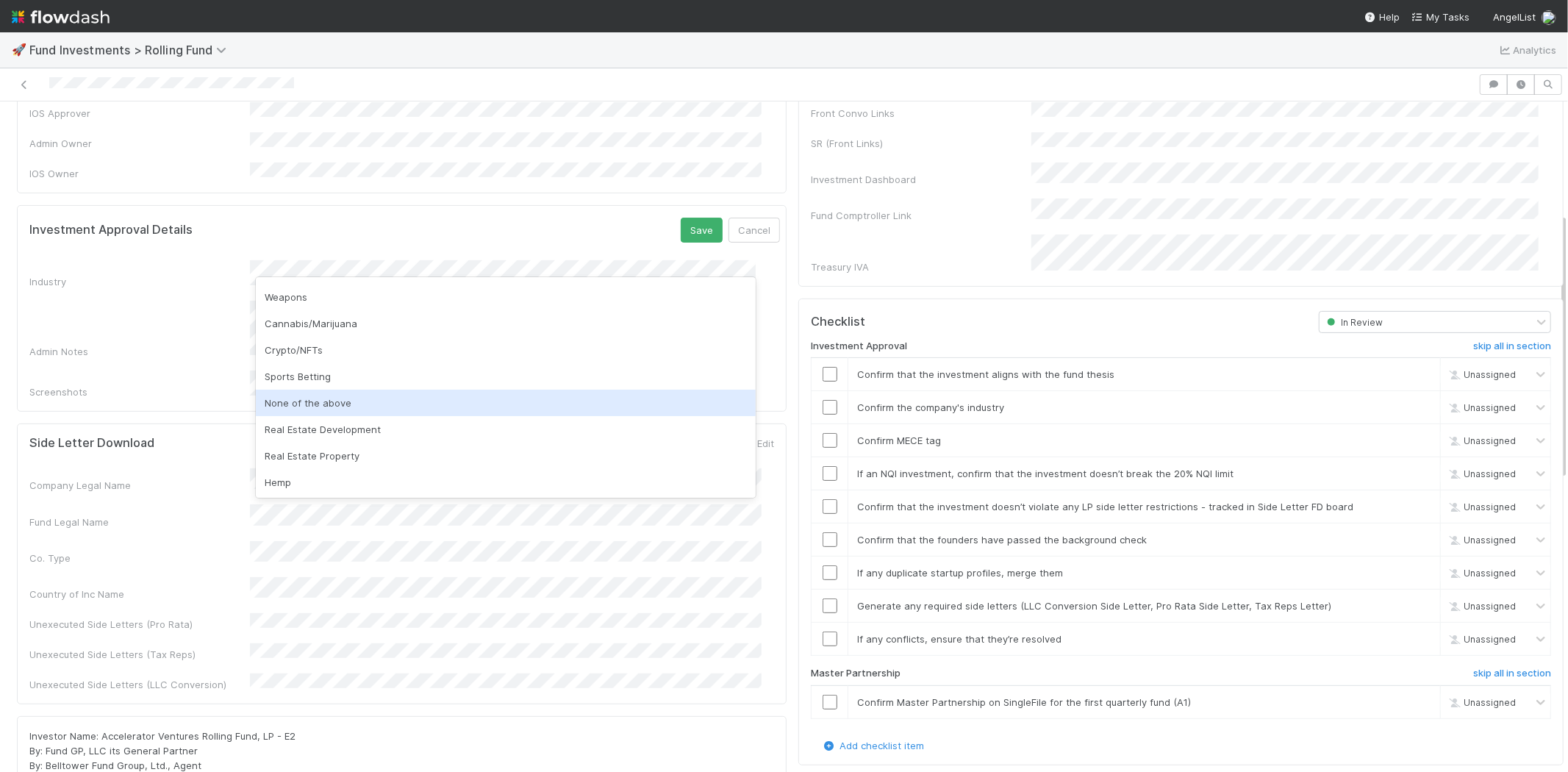
click at [281, 398] on div "None of the above" at bounding box center [505, 402] width 500 height 26
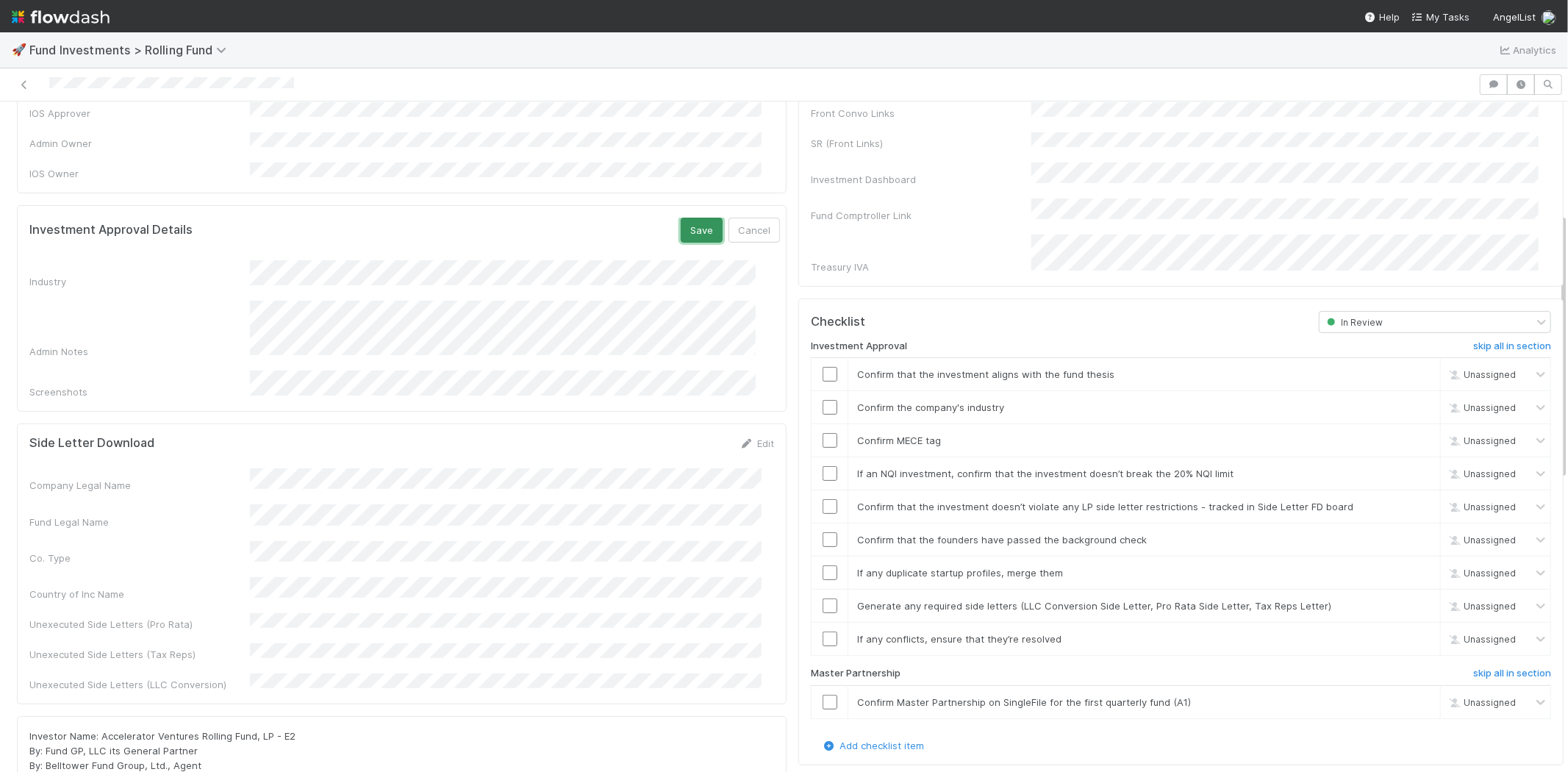
click at [682, 217] on button "Save" at bounding box center [701, 229] width 42 height 25
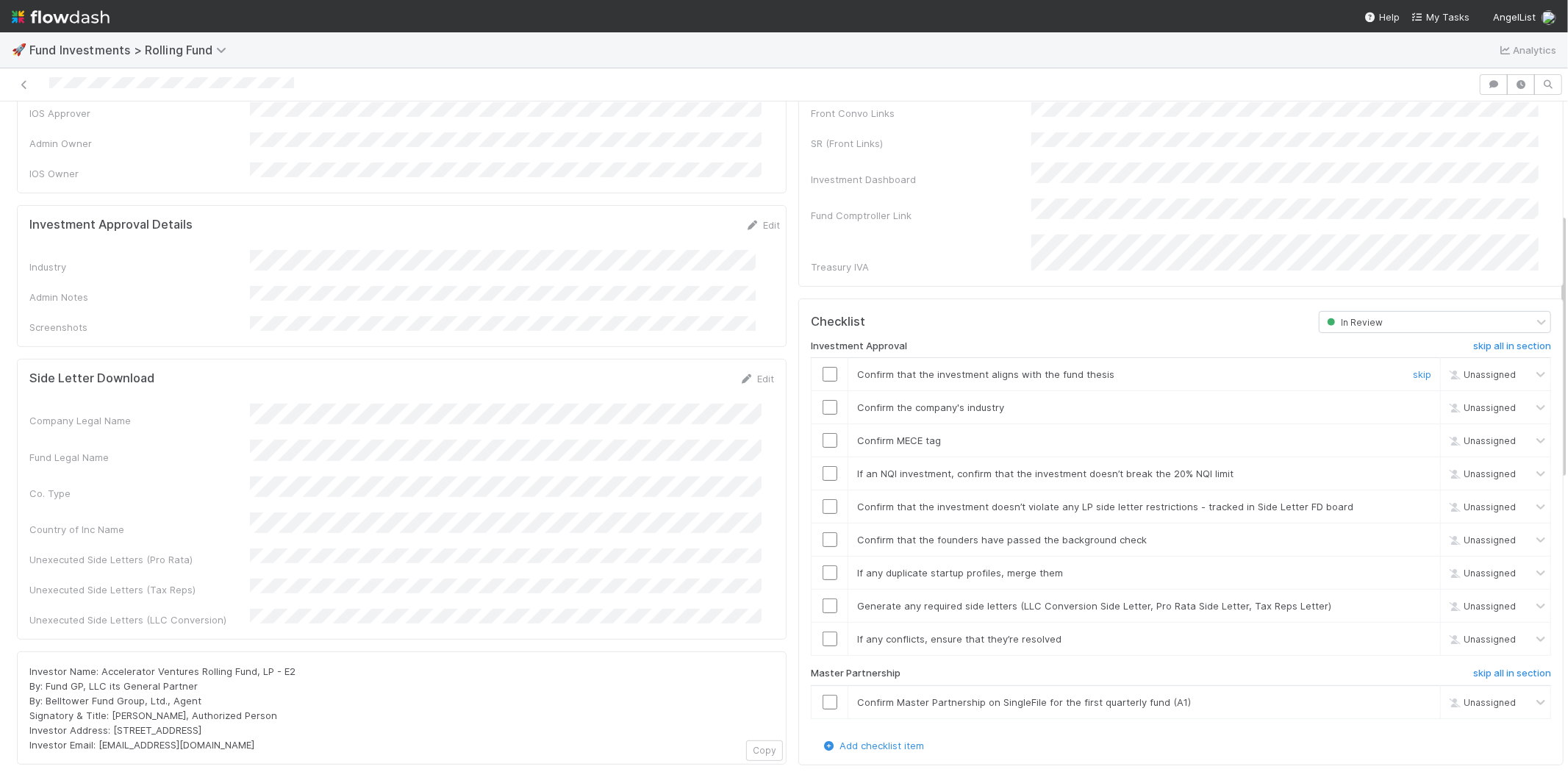
click at [822, 367] on input "checkbox" at bounding box center [829, 374] width 15 height 15
click at [822, 400] on input "checkbox" at bounding box center [829, 407] width 15 height 15
click at [822, 433] on input "checkbox" at bounding box center [829, 440] width 15 height 15
drag, startPoint x: 817, startPoint y: 452, endPoint x: 814, endPoint y: 466, distance: 14.3
click at [822, 466] on input "checkbox" at bounding box center [829, 473] width 15 height 15
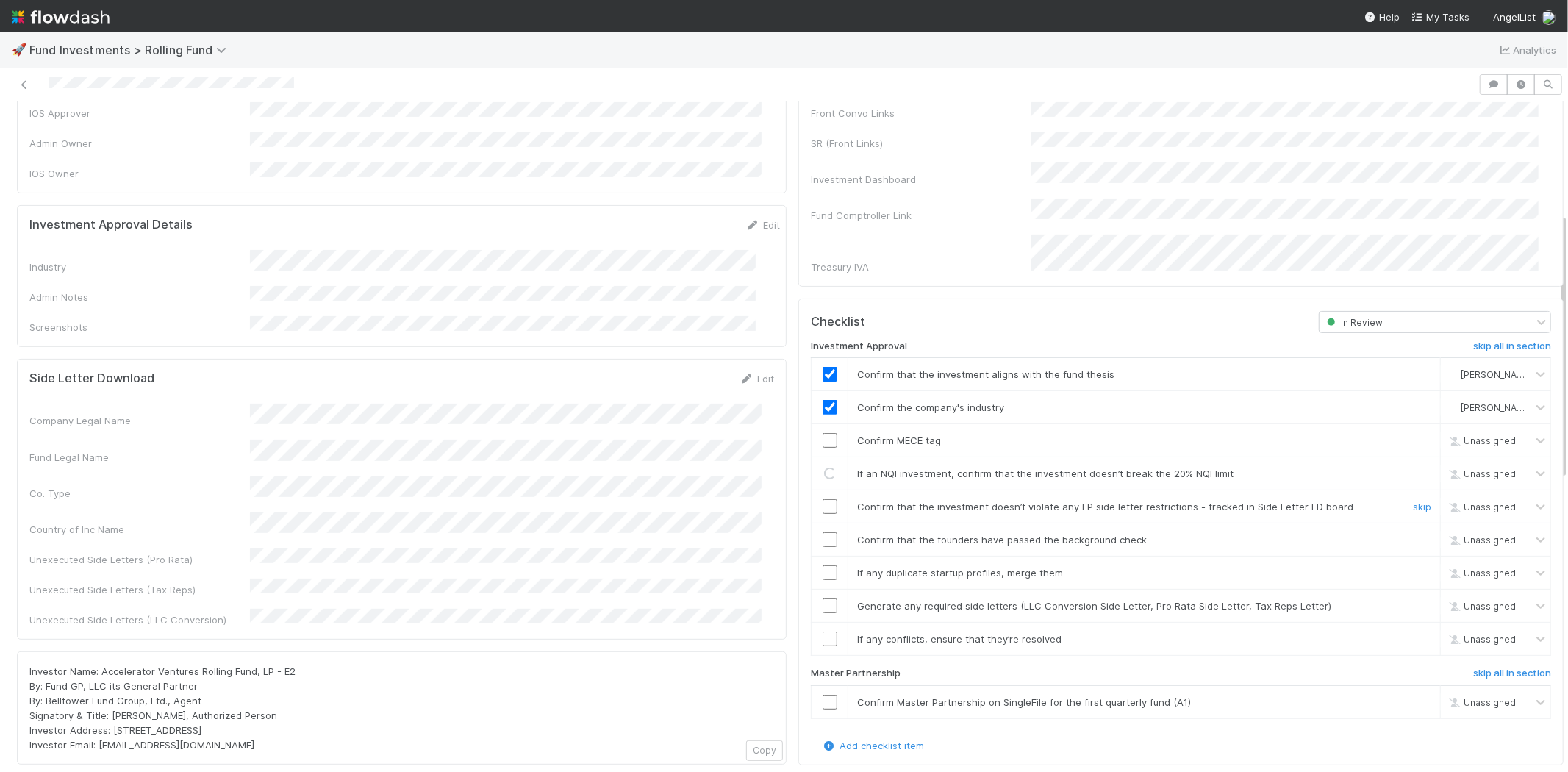
click at [822, 499] on input "checkbox" at bounding box center [829, 506] width 15 height 15
click at [822, 532] on input "checkbox" at bounding box center [829, 540] width 15 height 15
checkbox input "true"
drag, startPoint x: 819, startPoint y: 451, endPoint x: 820, endPoint y: 490, distance: 39.0
click at [822, 466] on input "checkbox" at bounding box center [829, 473] width 15 height 15
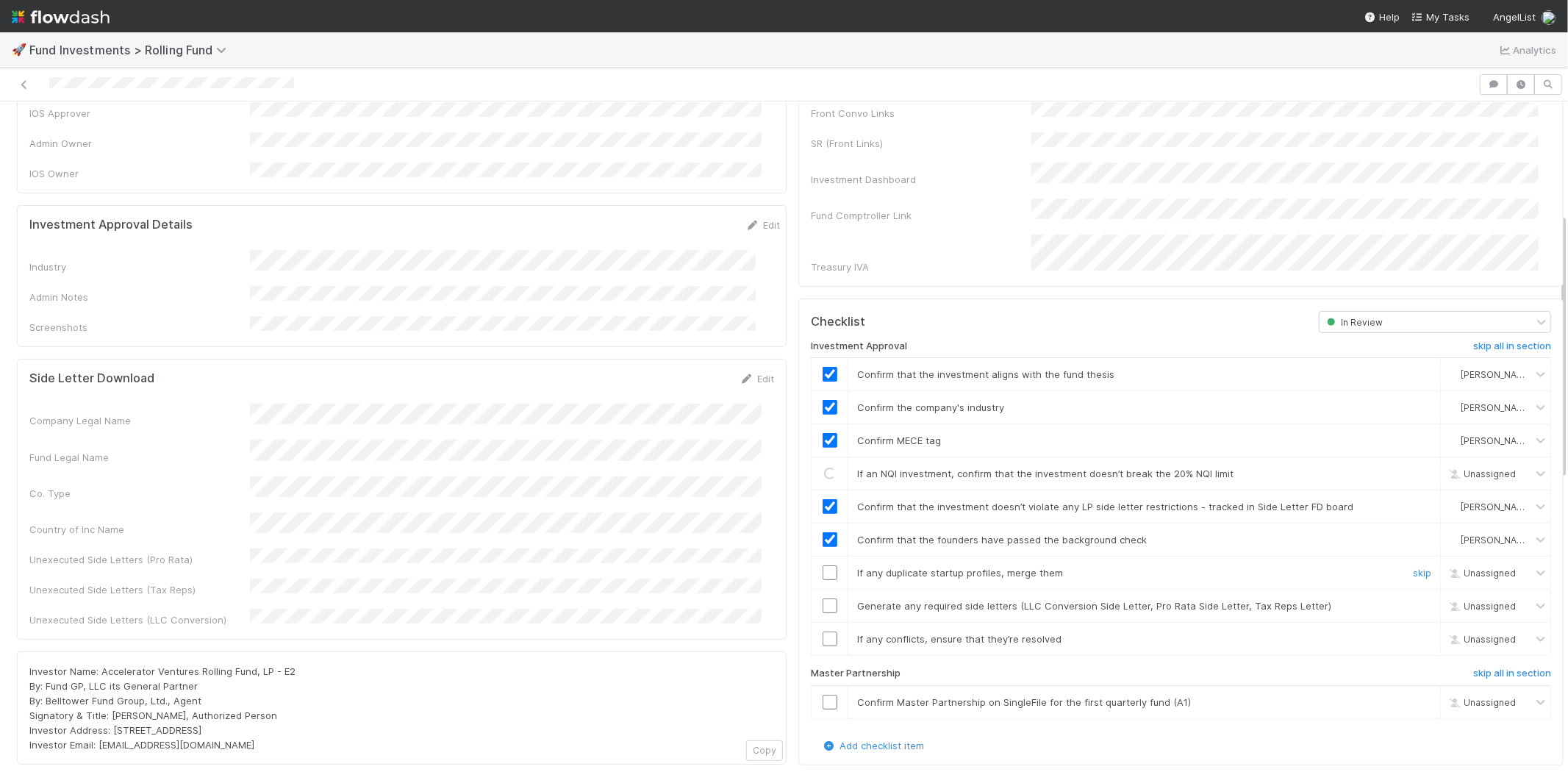
click at [822, 565] on input "checkbox" at bounding box center [829, 572] width 15 height 15
click at [817, 593] on td at bounding box center [830, 606] width 37 height 33
click at [822, 632] on input "checkbox" at bounding box center [829, 639] width 15 height 15
click at [822, 598] on input "checkbox" at bounding box center [829, 605] width 15 height 15
click at [822, 694] on input "checkbox" at bounding box center [829, 701] width 15 height 15
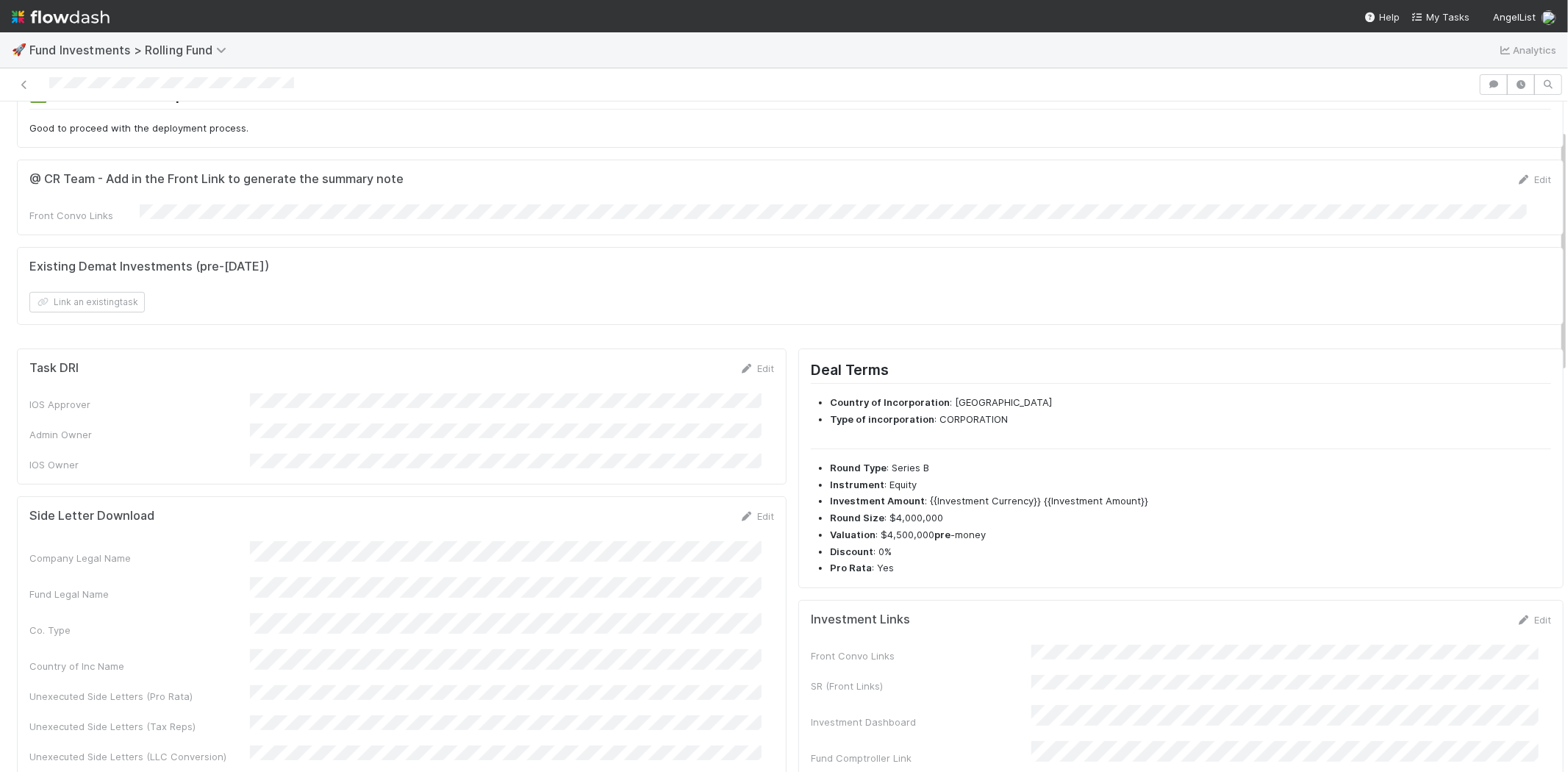
scroll to position [0, 0]
